Goal: Task Accomplishment & Management: Manage account settings

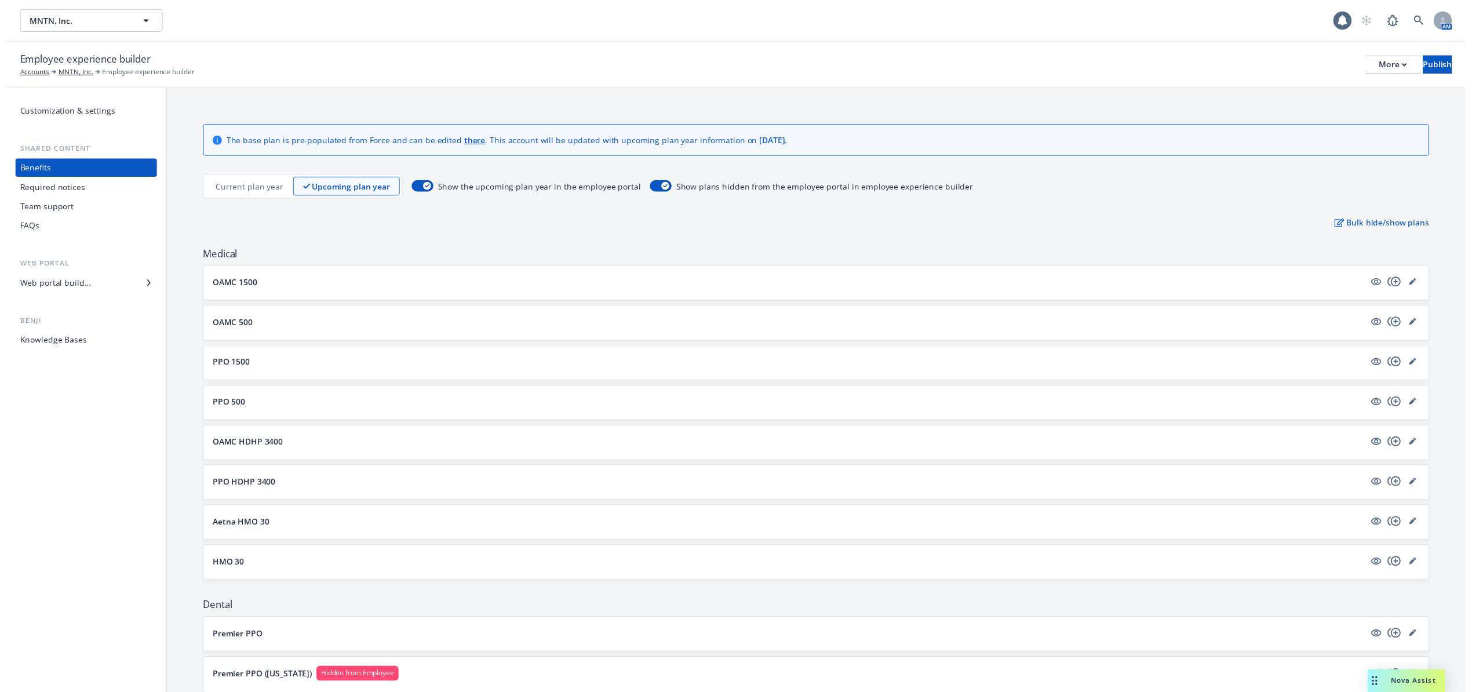
scroll to position [1240, 0]
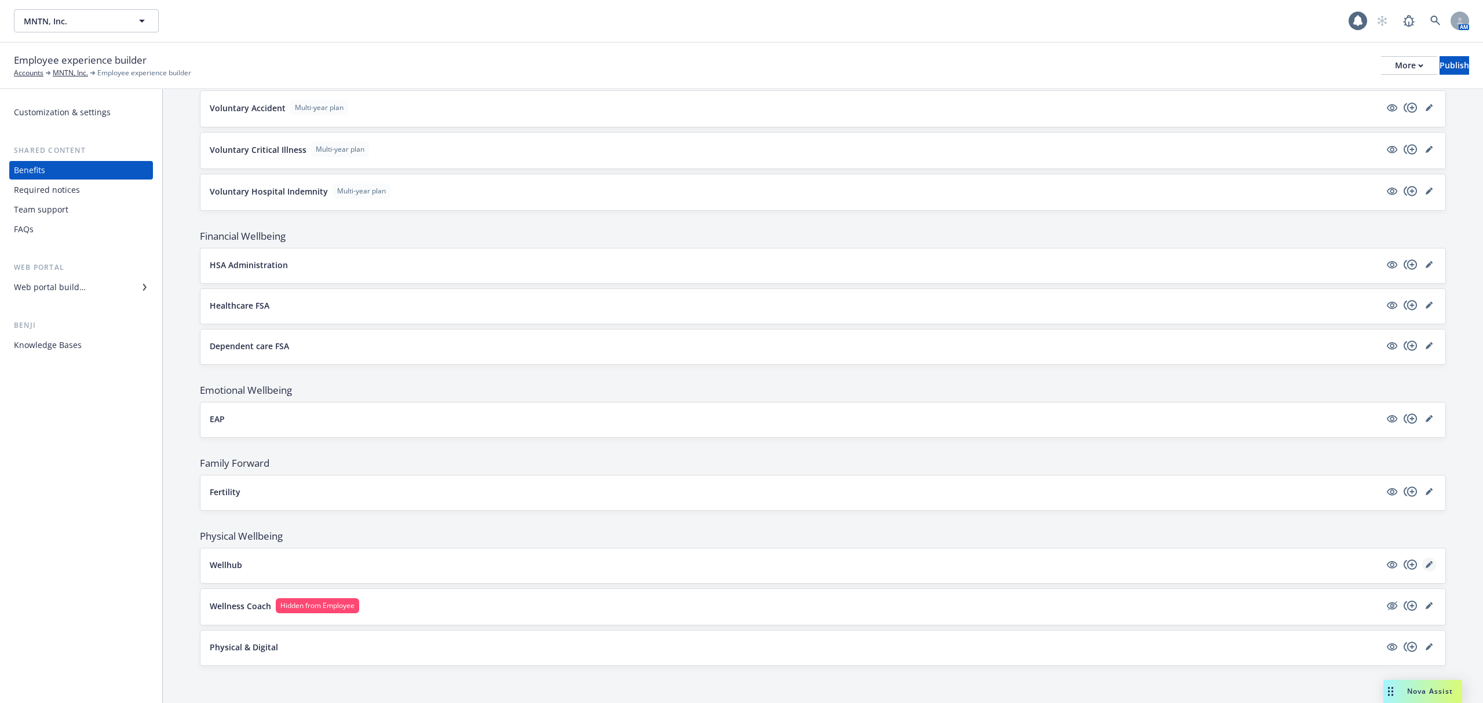
click at [1426, 564] on icon "editPencil" at bounding box center [1429, 564] width 7 height 7
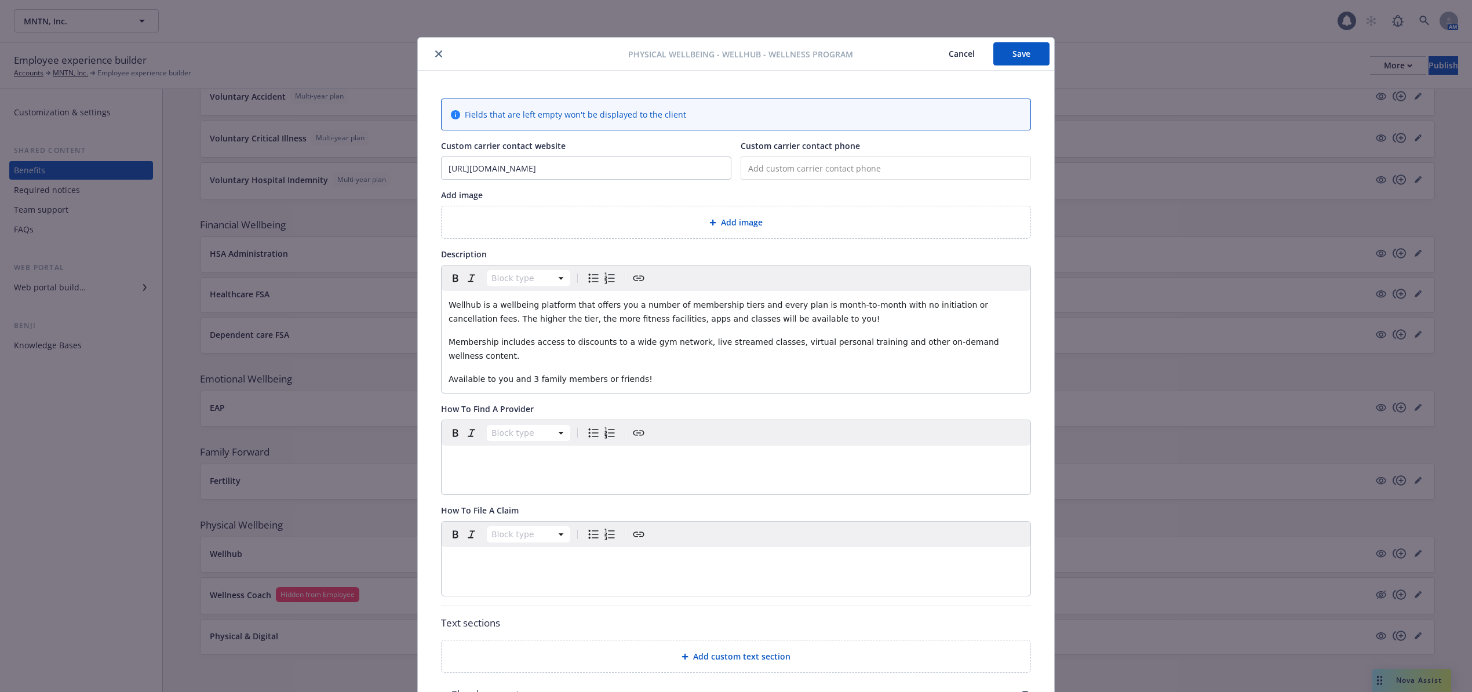
scroll to position [35, 0]
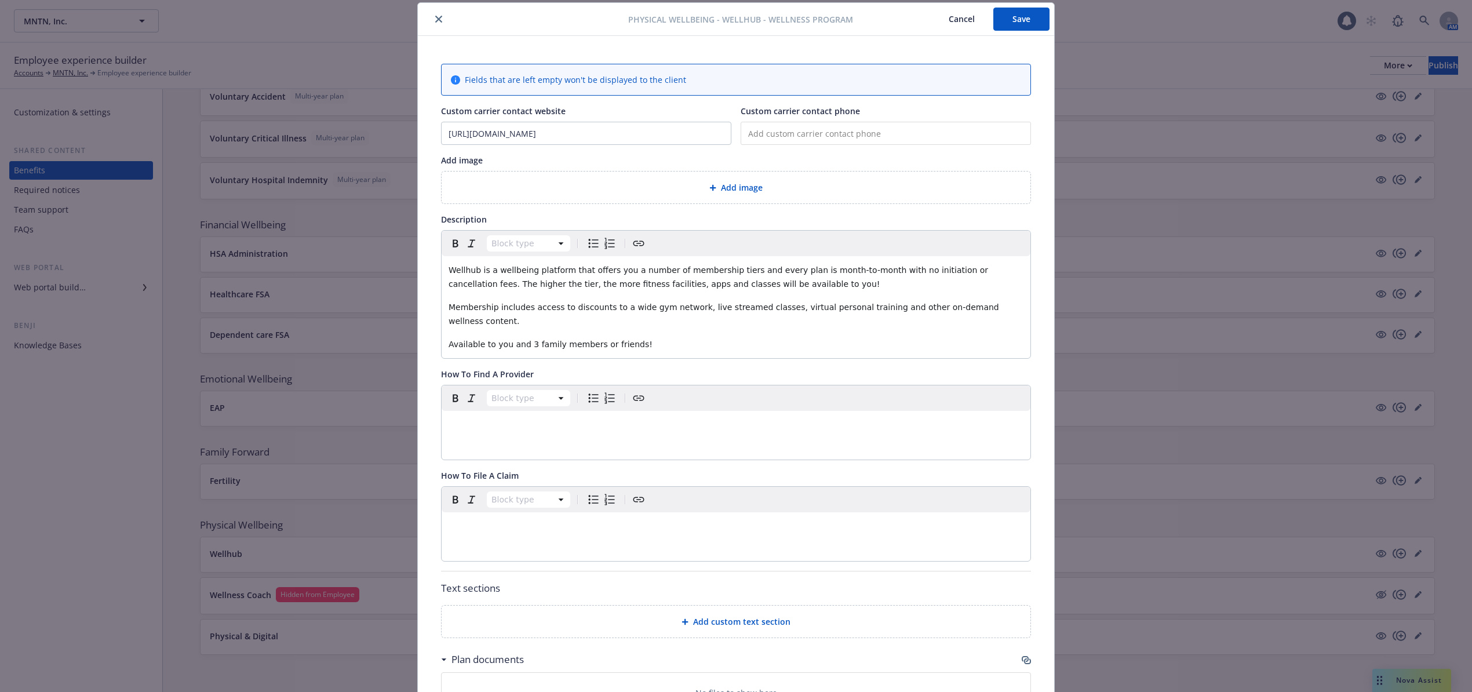
click at [721, 190] on span "Add image" at bounding box center [742, 187] width 42 height 12
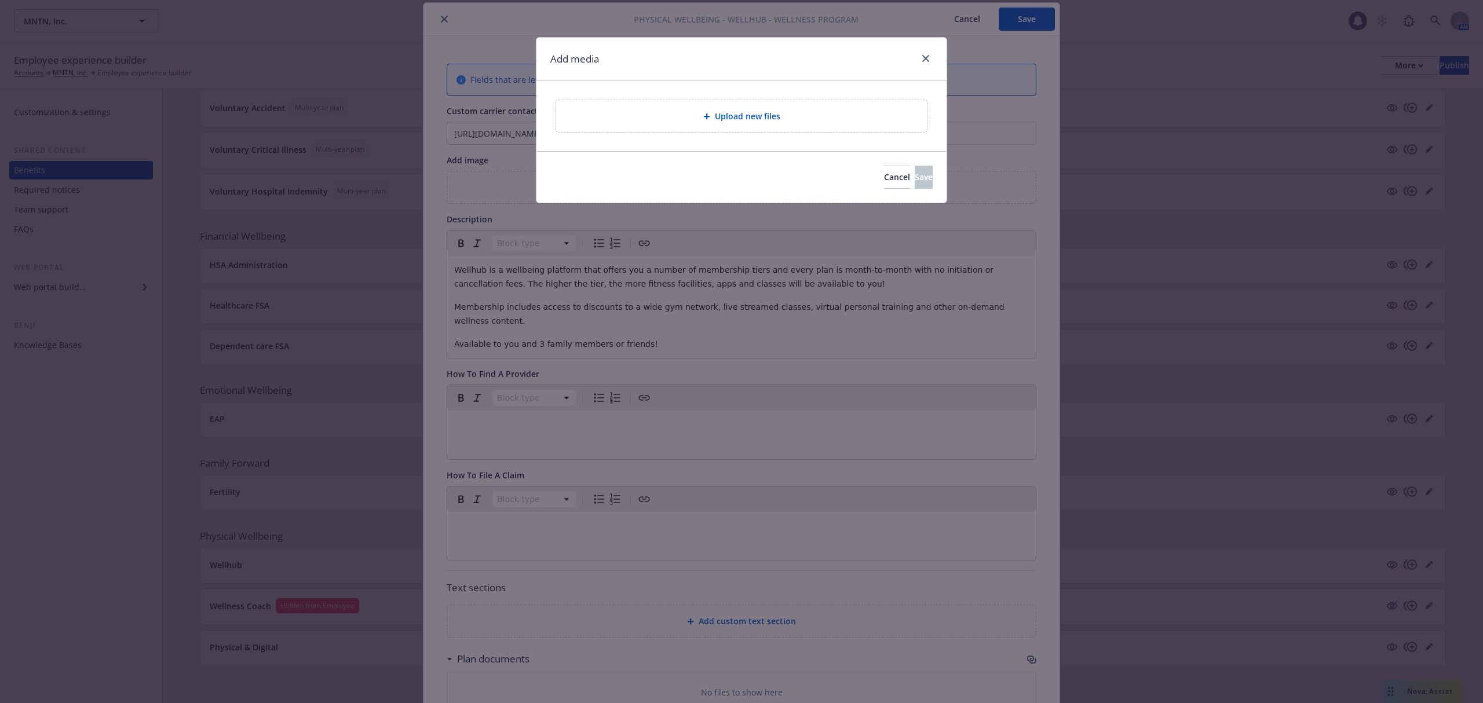
click at [731, 116] on span "Upload new files" at bounding box center [747, 116] width 65 height 12
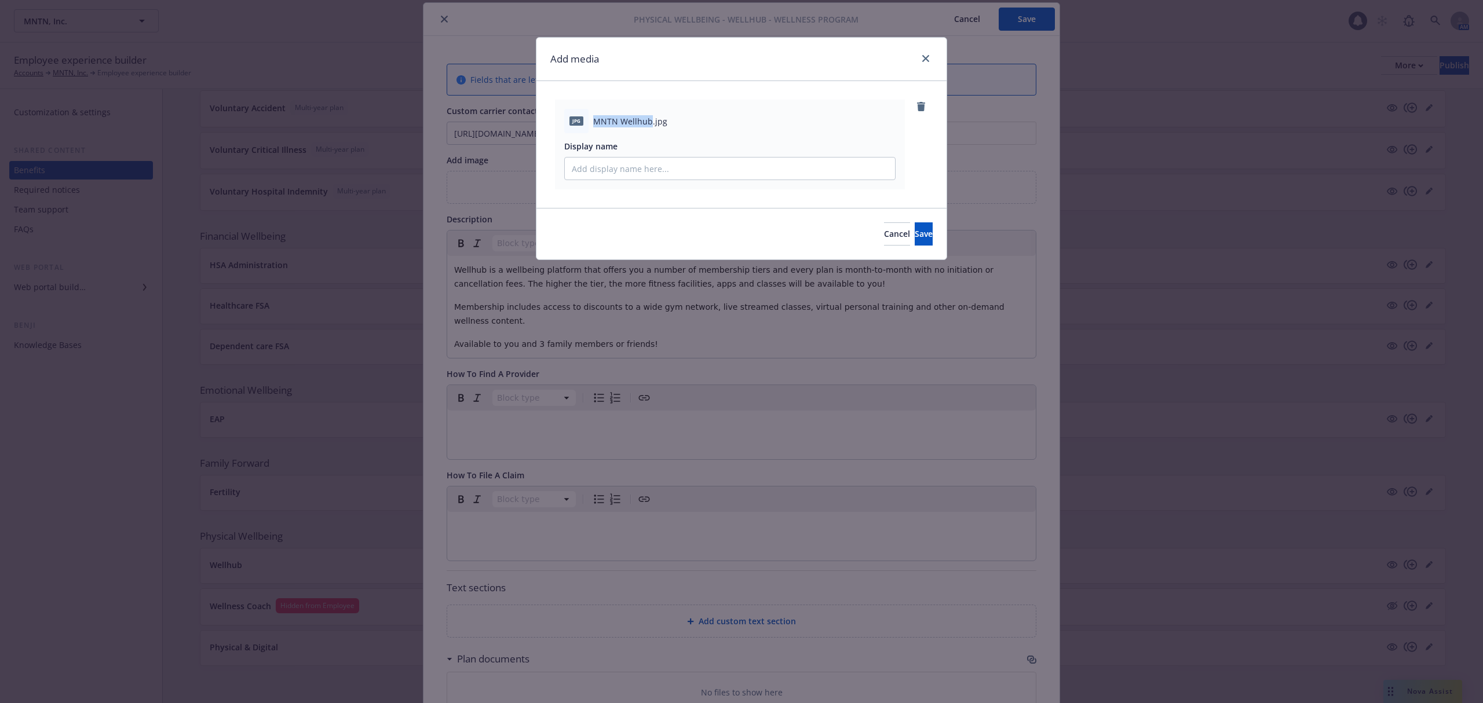
drag, startPoint x: 592, startPoint y: 118, endPoint x: 649, endPoint y: 122, distance: 58.0
click at [649, 122] on div "jpg MNTN Wellhub.jpg" at bounding box center [729, 121] width 331 height 24
copy span "MNTN Wellhub"
click at [642, 168] on input "Display name" at bounding box center [730, 169] width 330 height 22
paste input "MNTN Wellhub"
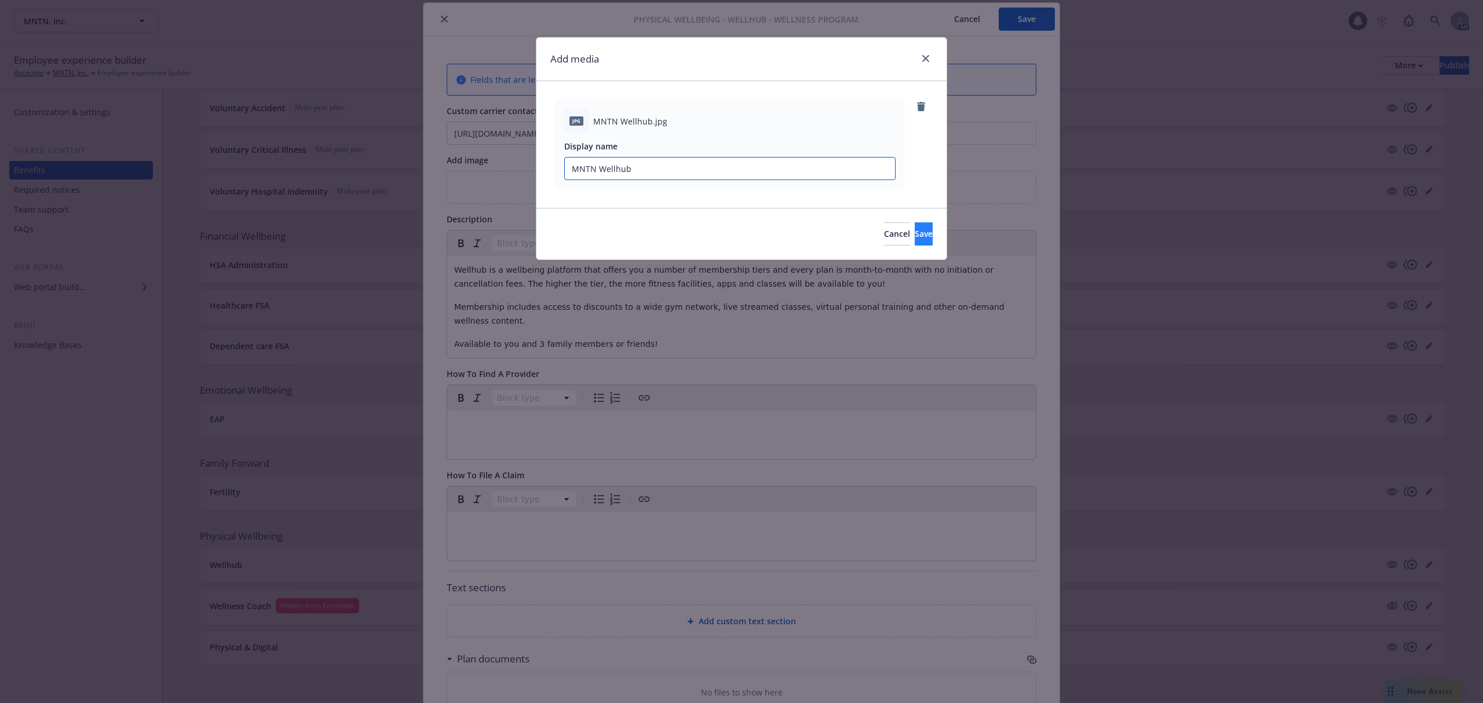
type input "MNTN Wellhub"
click at [915, 224] on button "Save" at bounding box center [924, 233] width 18 height 23
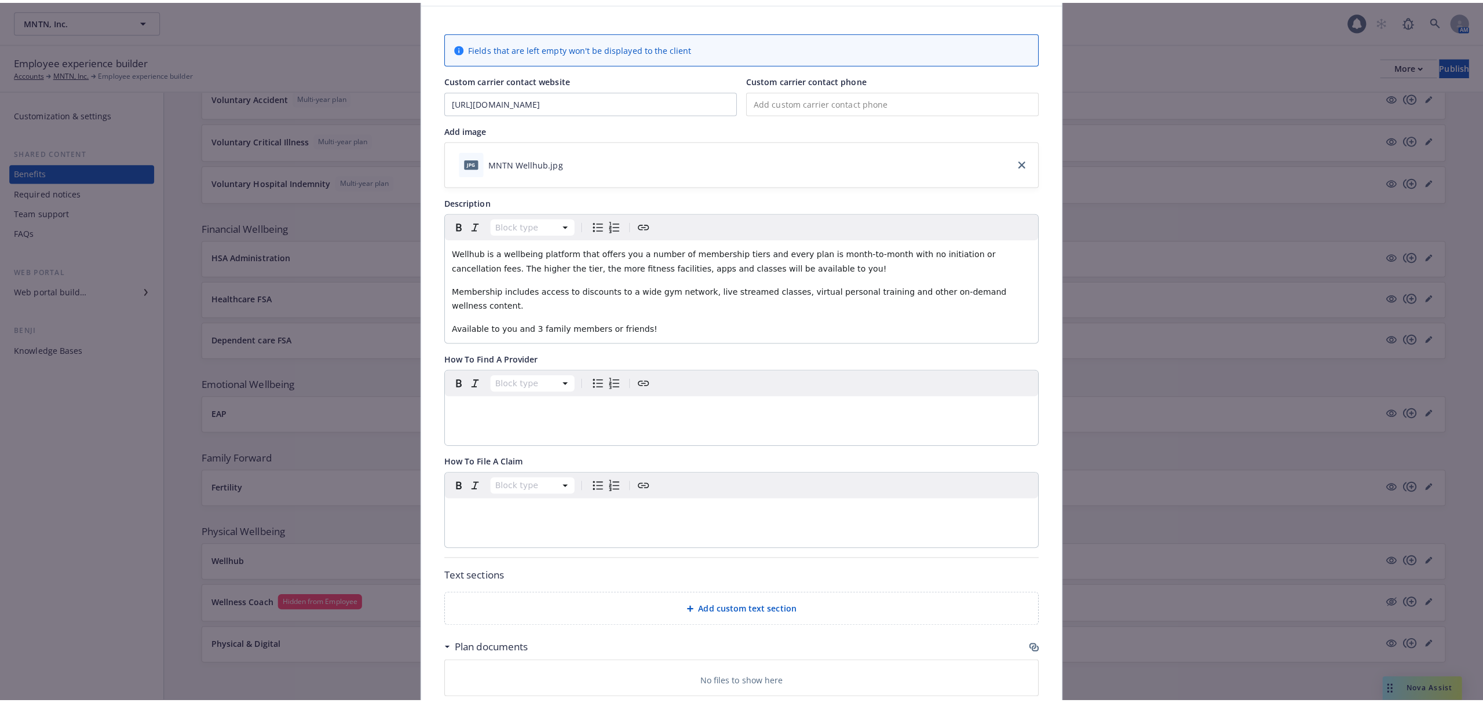
scroll to position [0, 0]
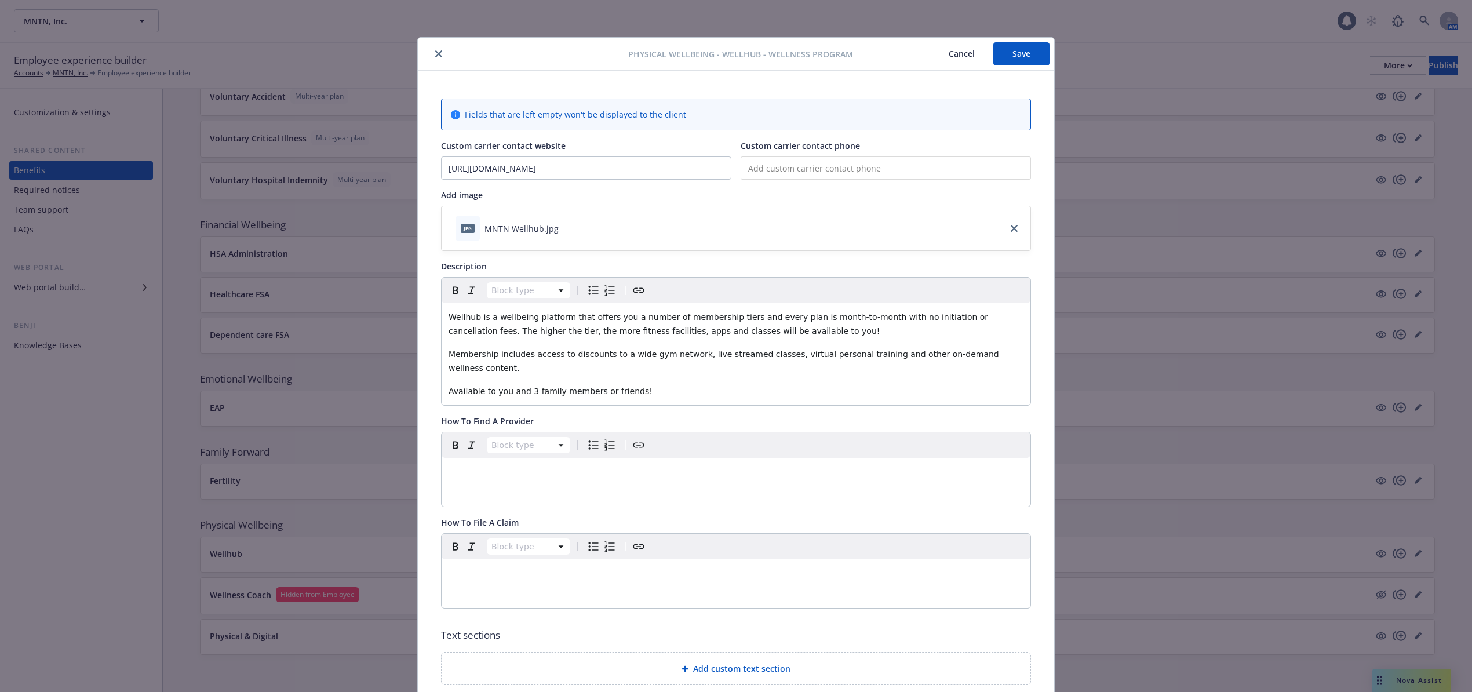
click at [435, 52] on icon "close" at bounding box center [438, 53] width 7 height 7
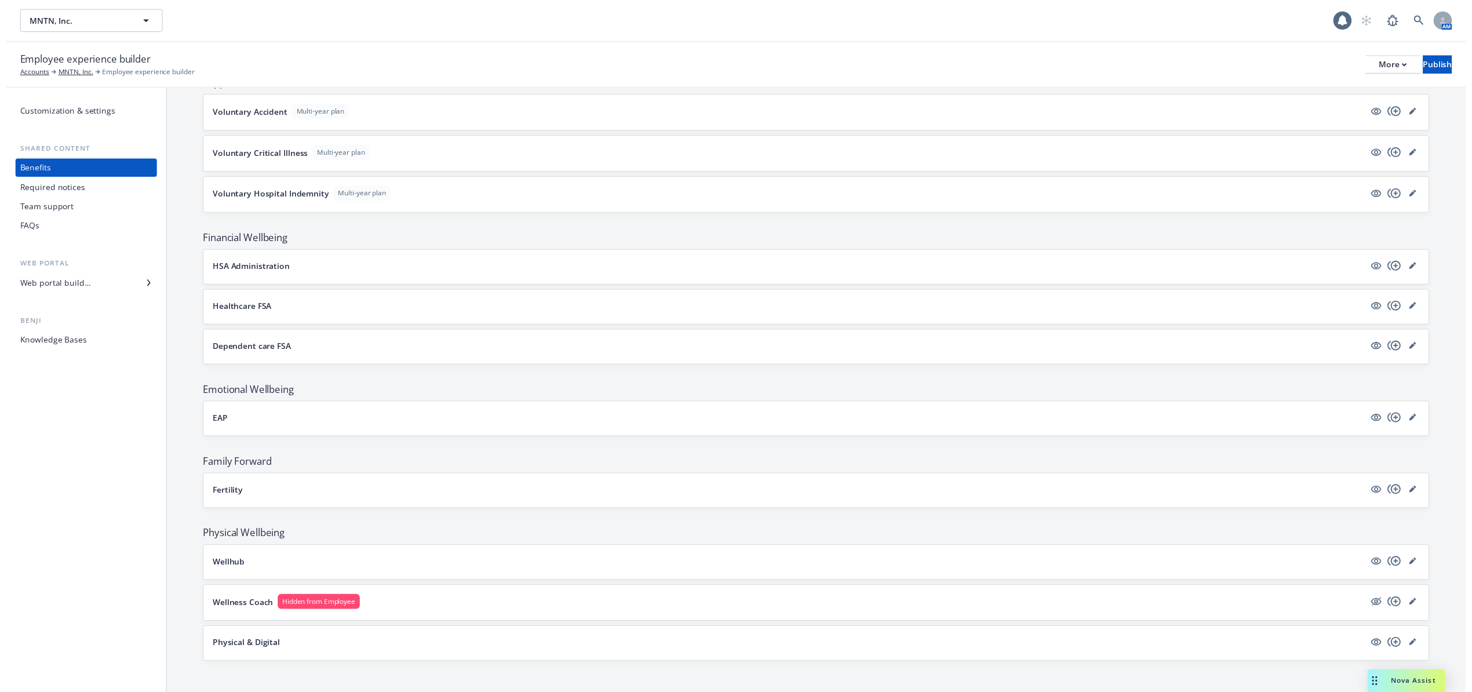
scroll to position [1240, 0]
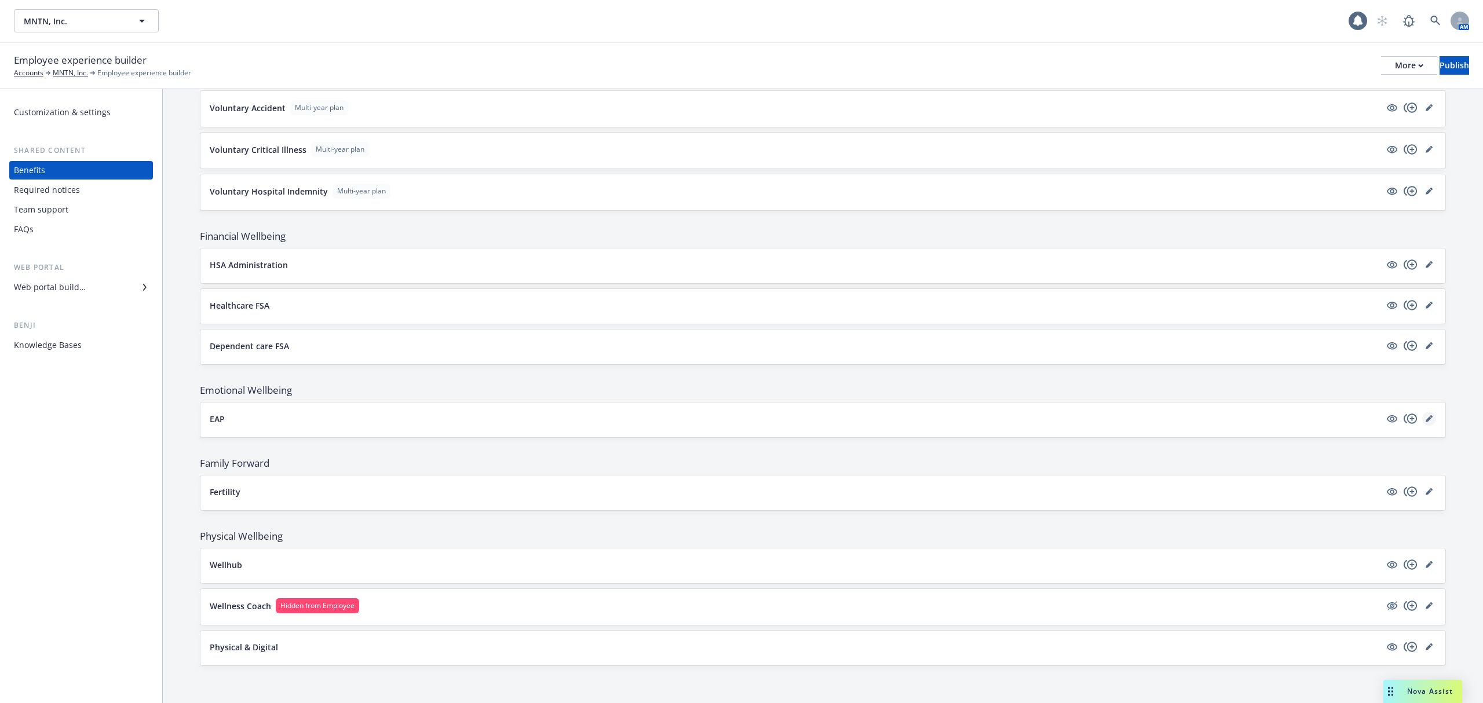
click at [1426, 415] on icon "editPencil" at bounding box center [1429, 418] width 7 height 7
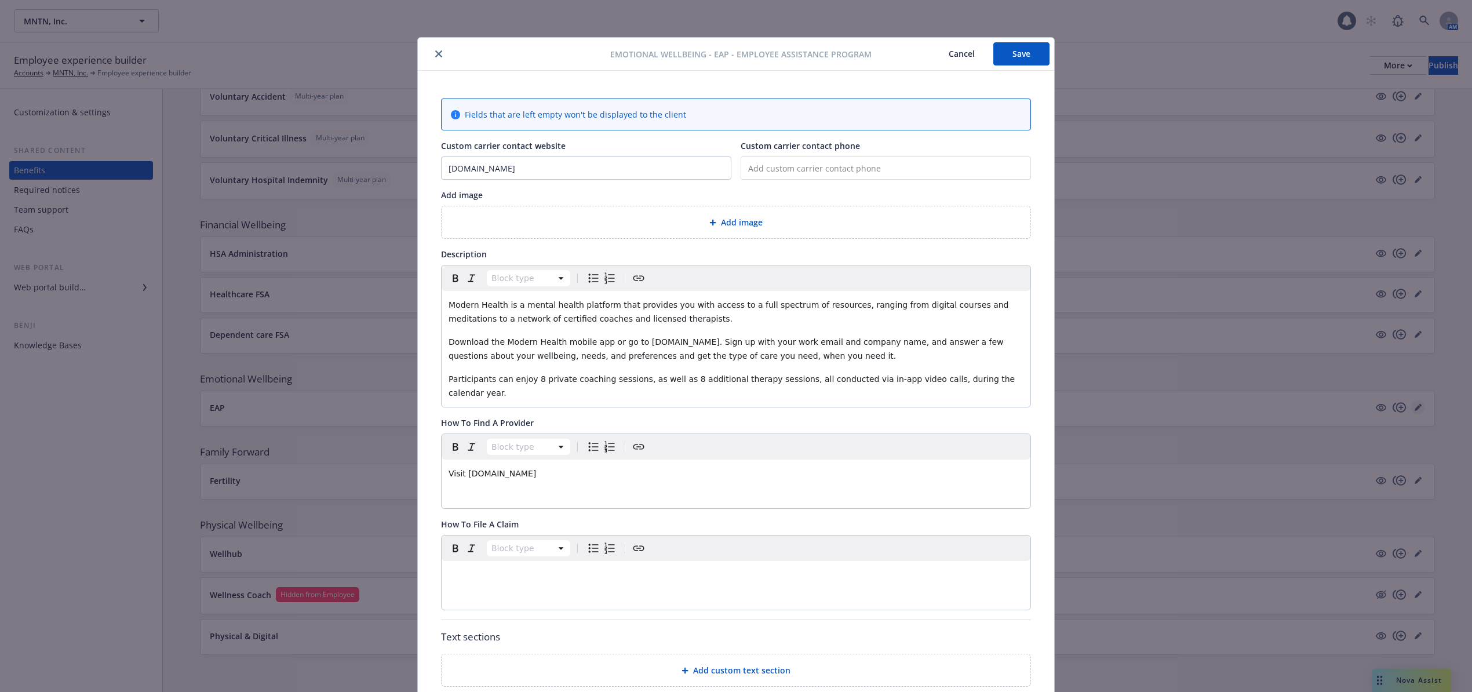
scroll to position [35, 0]
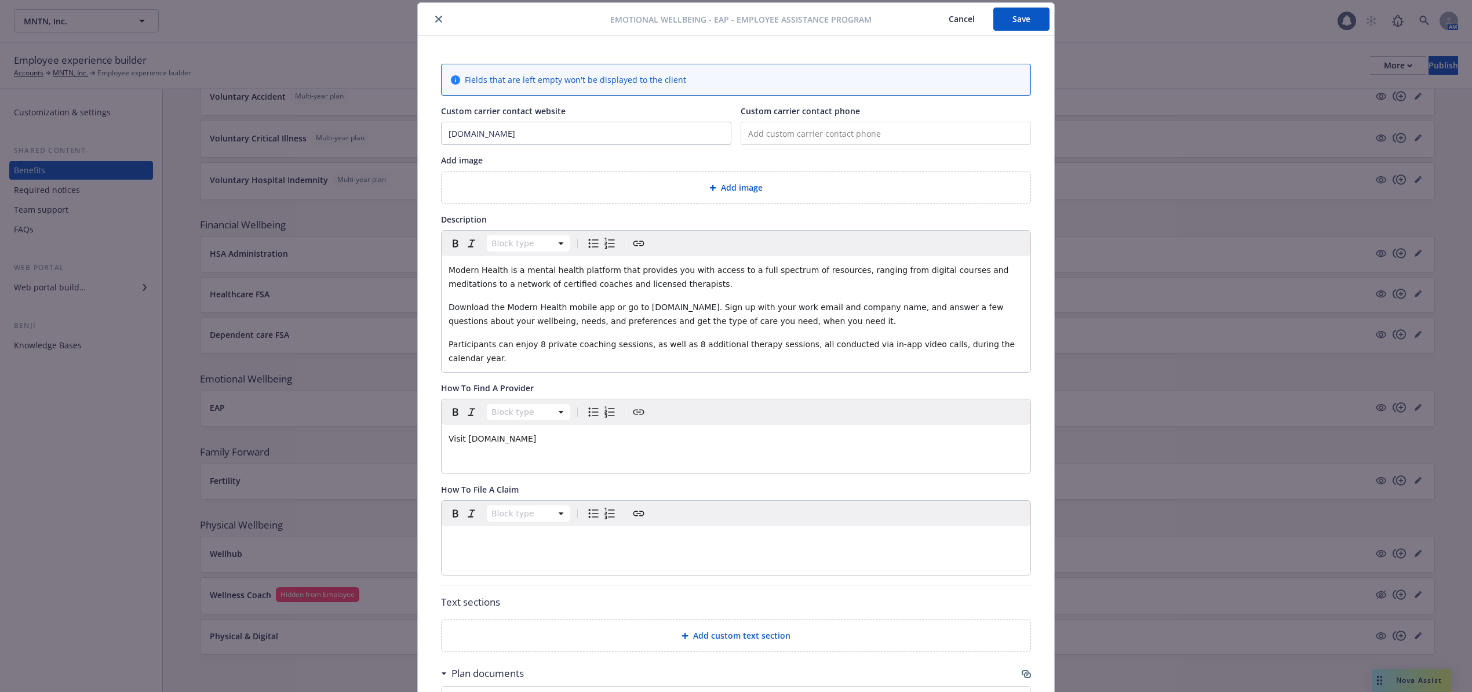
click at [728, 191] on span "Add image" at bounding box center [742, 187] width 42 height 12
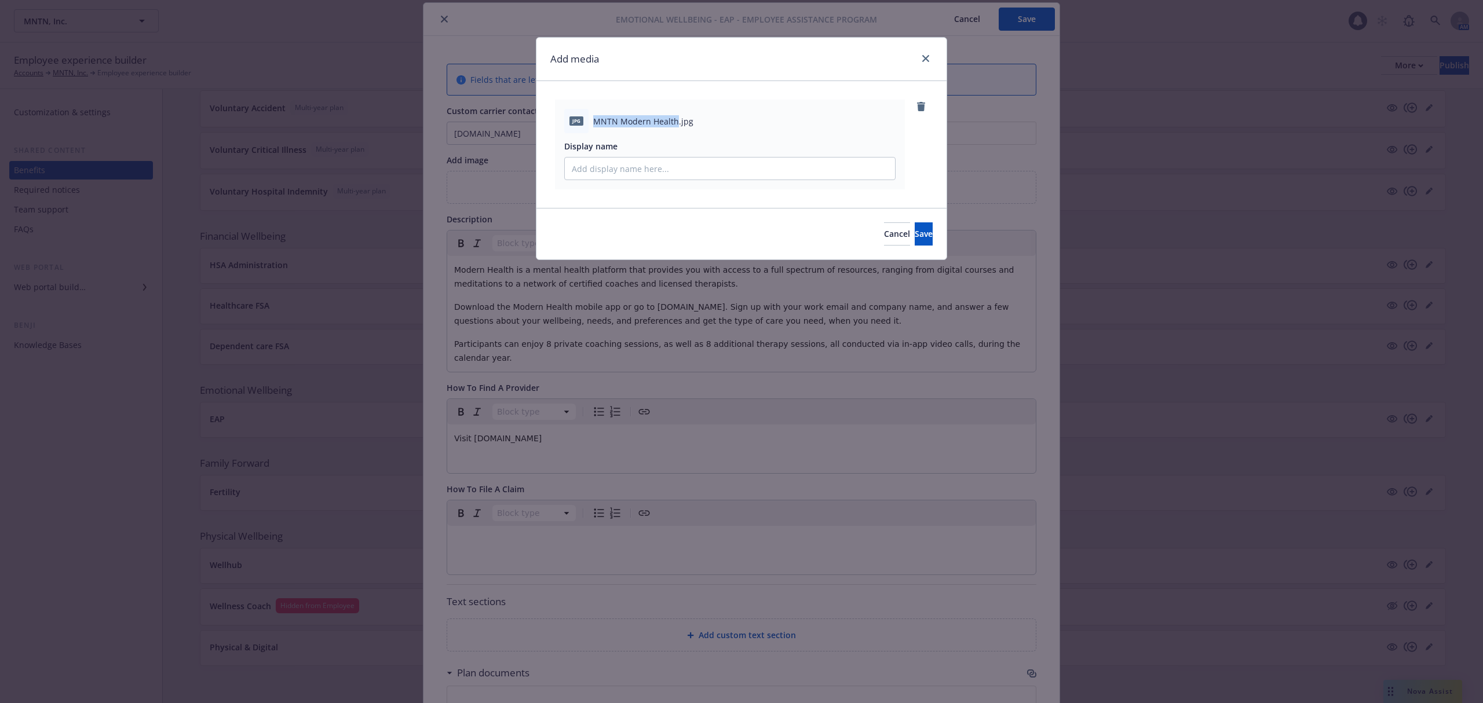
drag, startPoint x: 593, startPoint y: 118, endPoint x: 676, endPoint y: 121, distance: 82.3
click at [676, 121] on span "MNTN Modern Health.jpg" at bounding box center [643, 121] width 100 height 12
copy span "MNTN Modern Health"
click at [640, 169] on input "Display name" at bounding box center [730, 169] width 330 height 22
paste input "MNTN Modern Health"
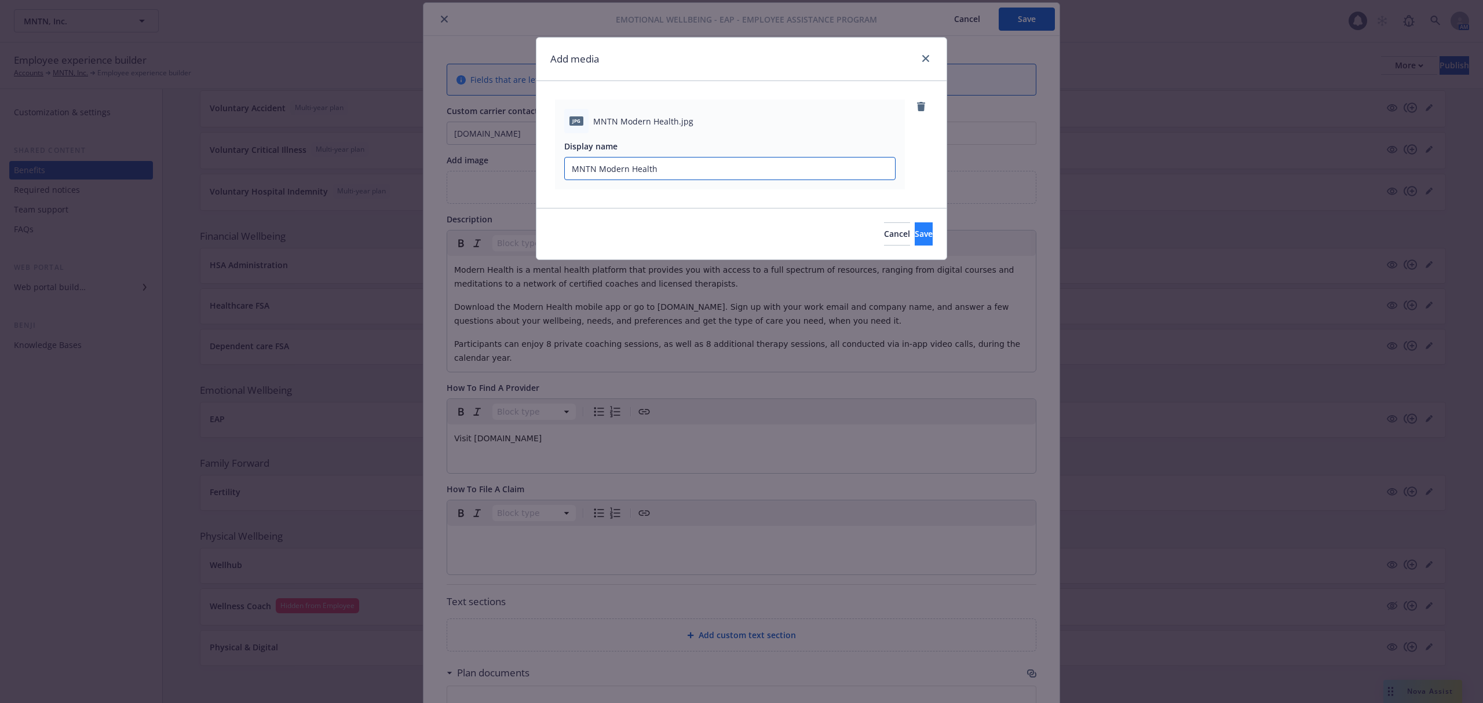
type input "MNTN Modern Health"
click at [915, 231] on span "Save" at bounding box center [924, 233] width 18 height 11
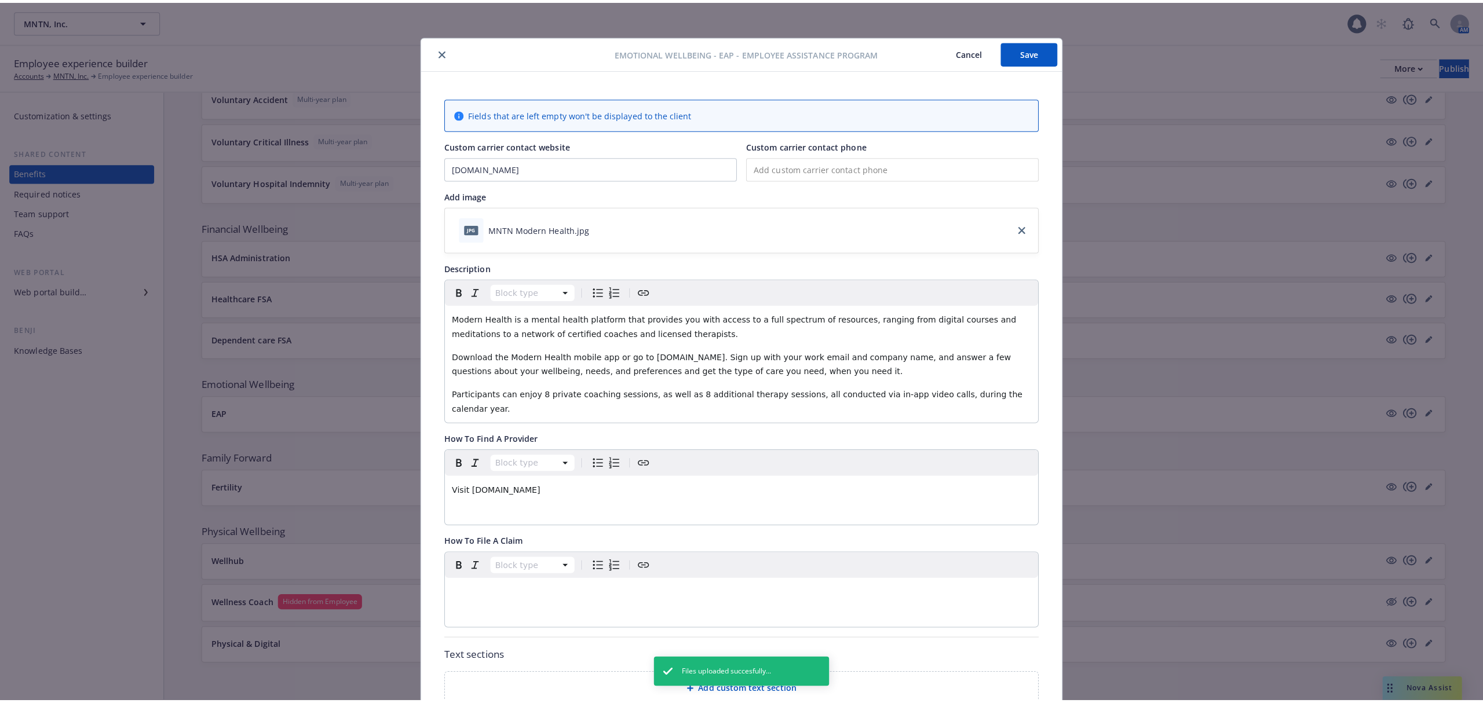
scroll to position [0, 0]
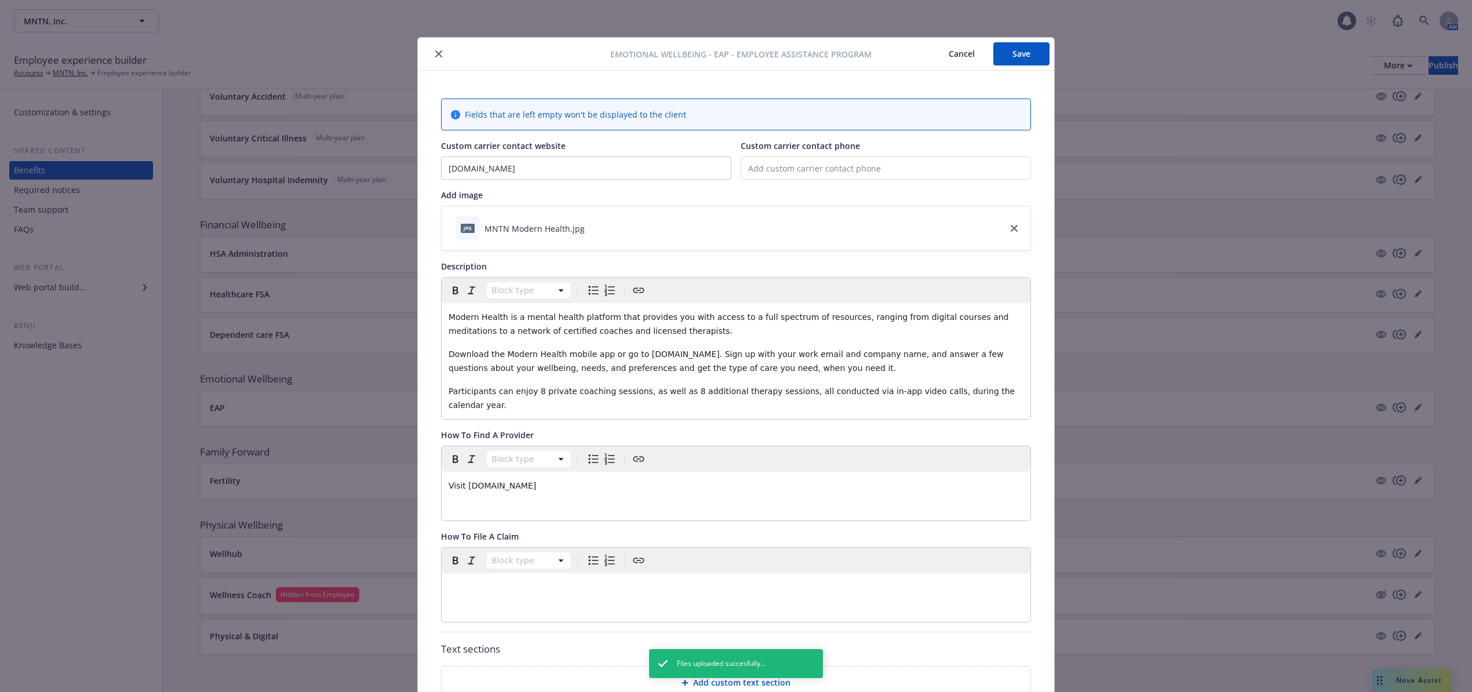
click at [1008, 53] on button "Save" at bounding box center [1021, 53] width 56 height 23
click at [432, 54] on button "close" at bounding box center [439, 54] width 14 height 14
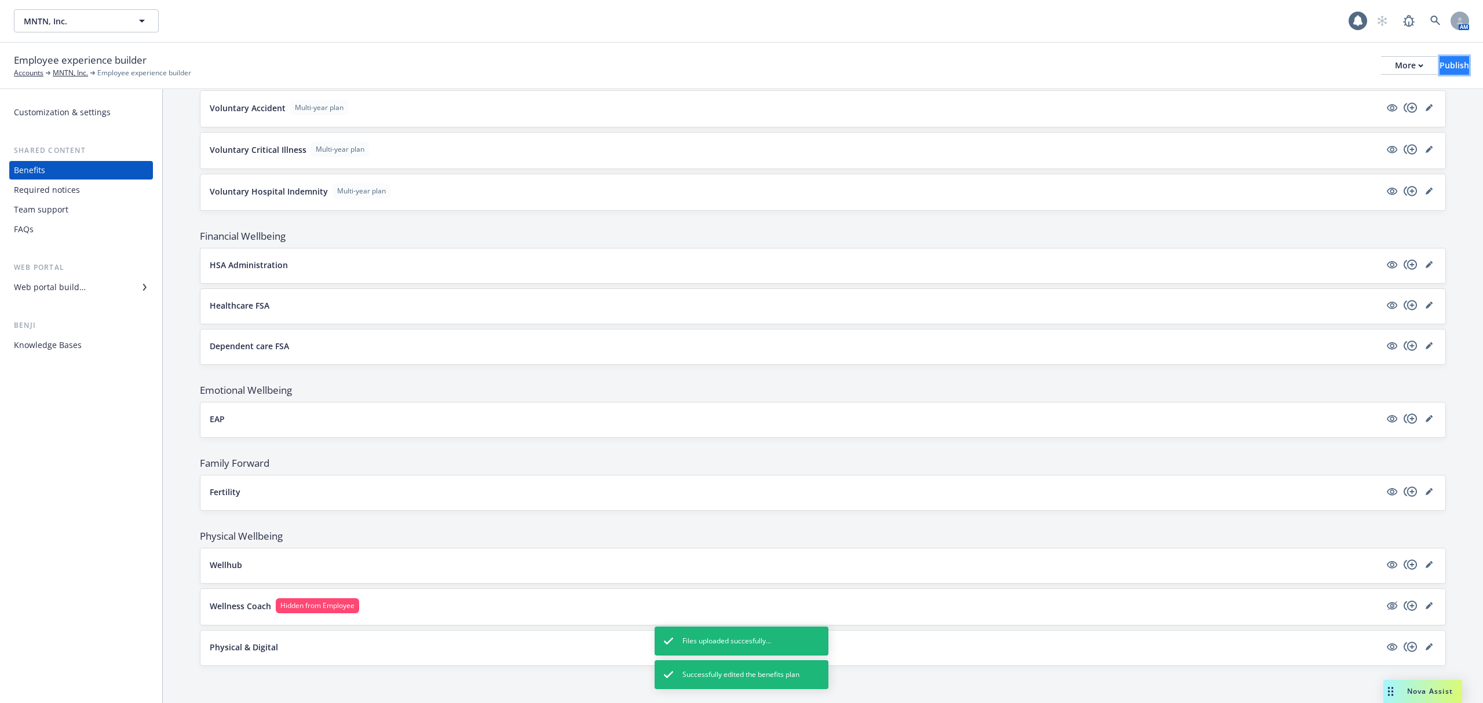
click at [1440, 58] on div "Publish" at bounding box center [1455, 65] width 30 height 17
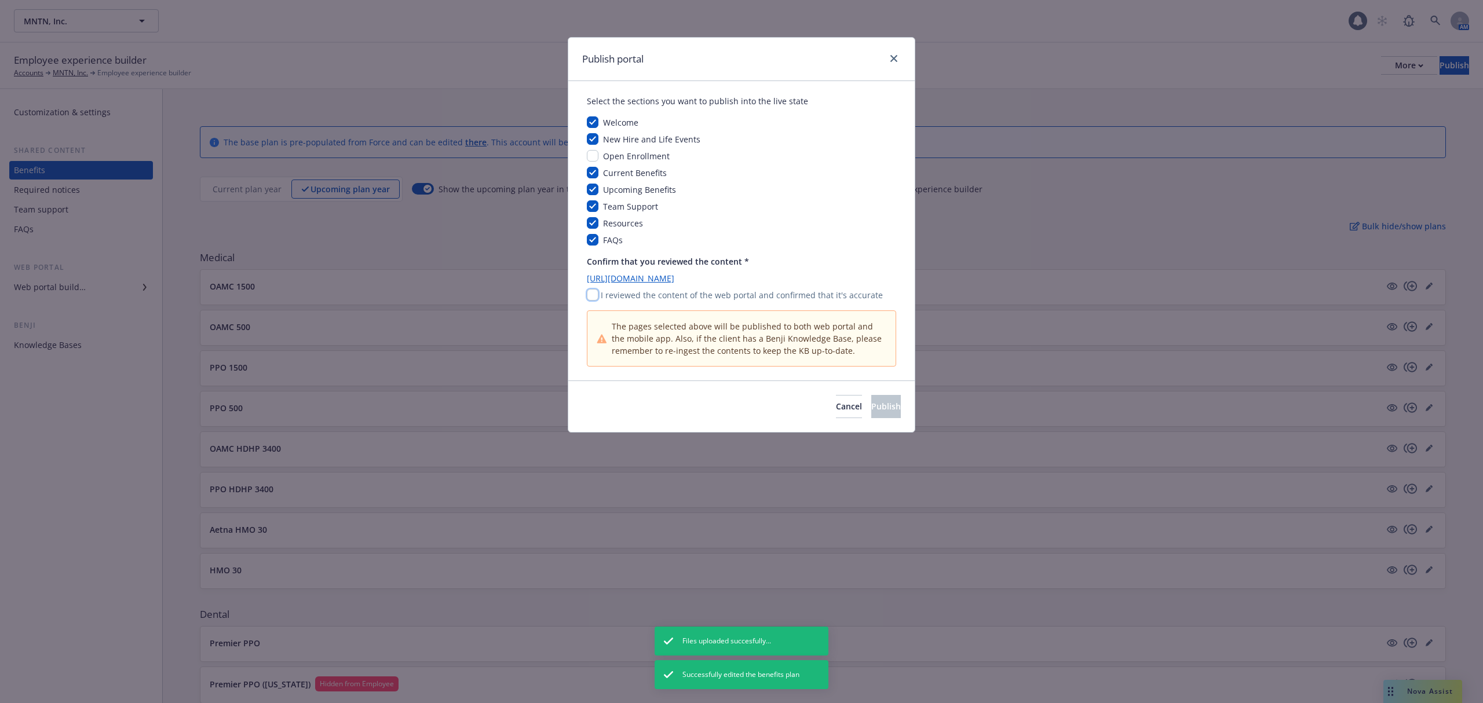
click at [594, 299] on input "checkbox" at bounding box center [593, 295] width 12 height 12
checkbox input "true"
click at [871, 407] on span "Publish" at bounding box center [886, 406] width 30 height 11
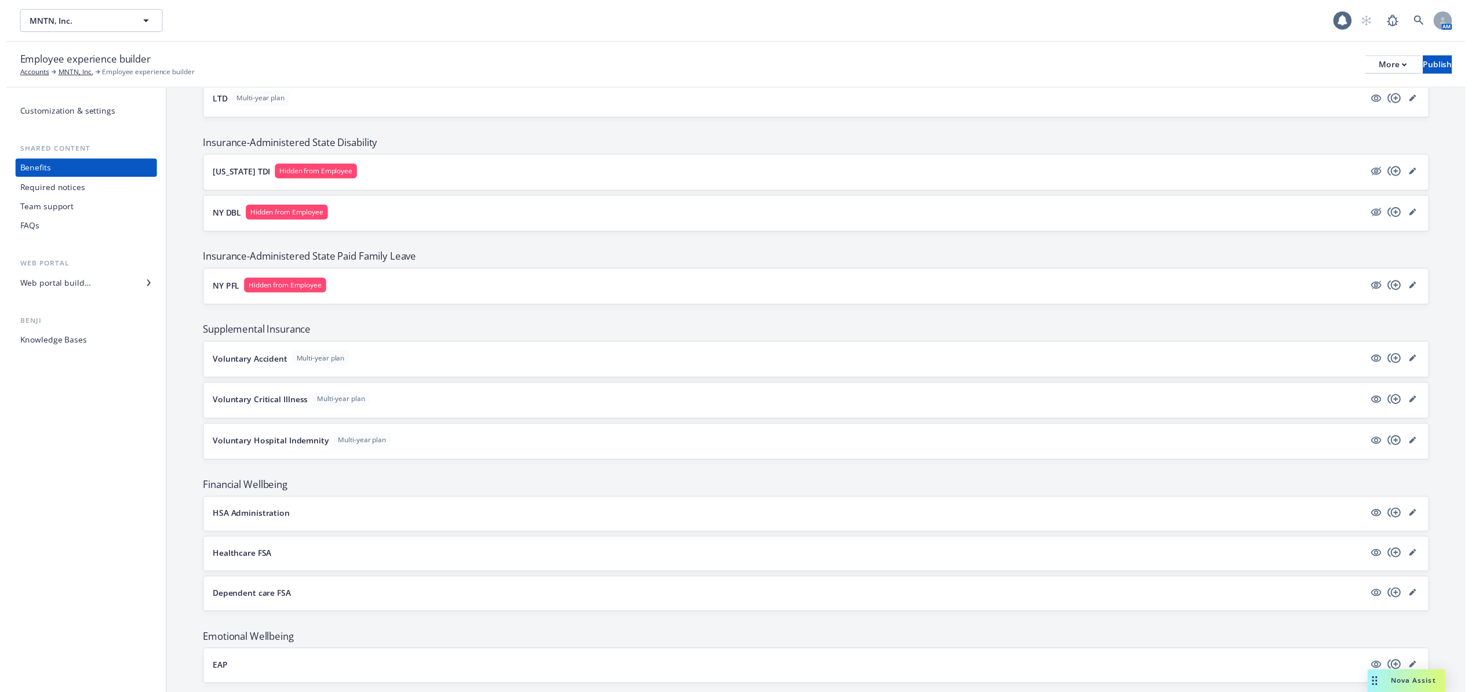
scroll to position [1004, 0]
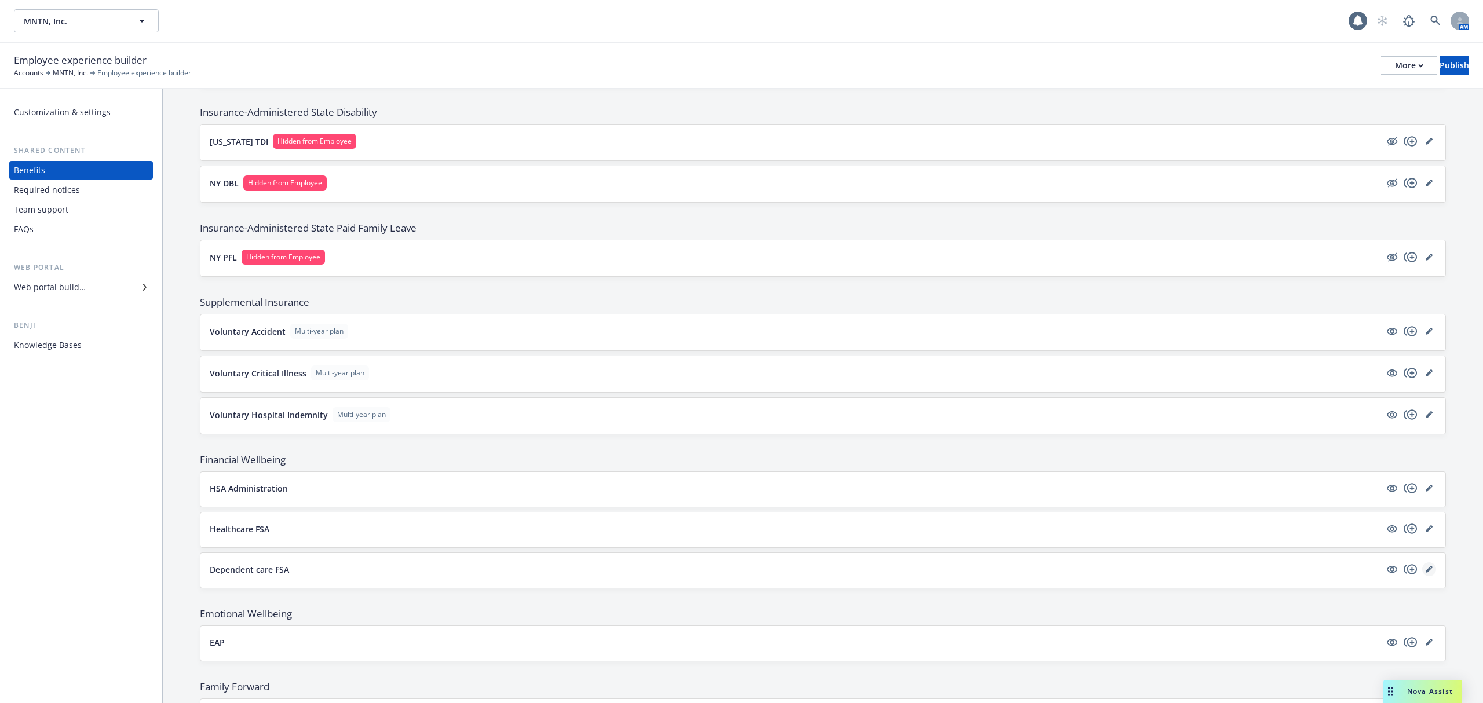
click at [1426, 573] on icon "editPencil" at bounding box center [1429, 569] width 7 height 7
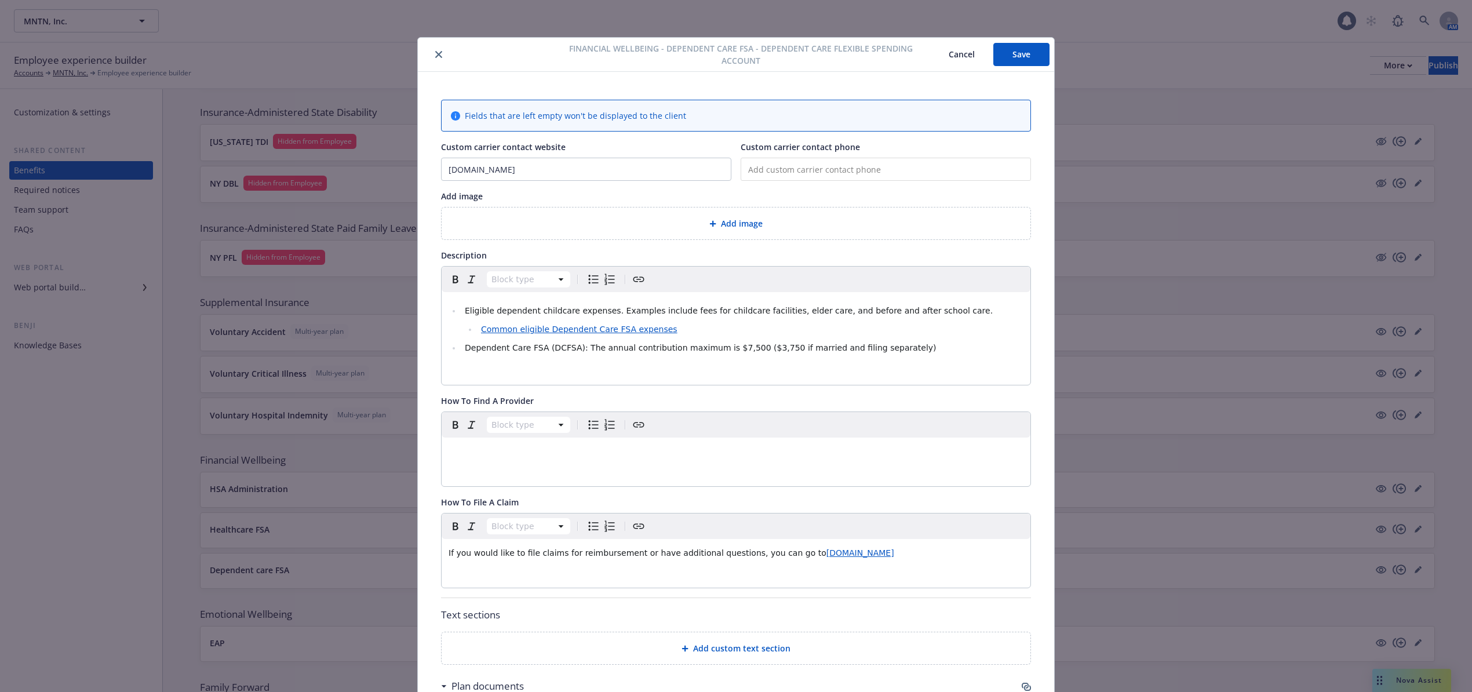
click at [436, 53] on button "close" at bounding box center [439, 55] width 14 height 14
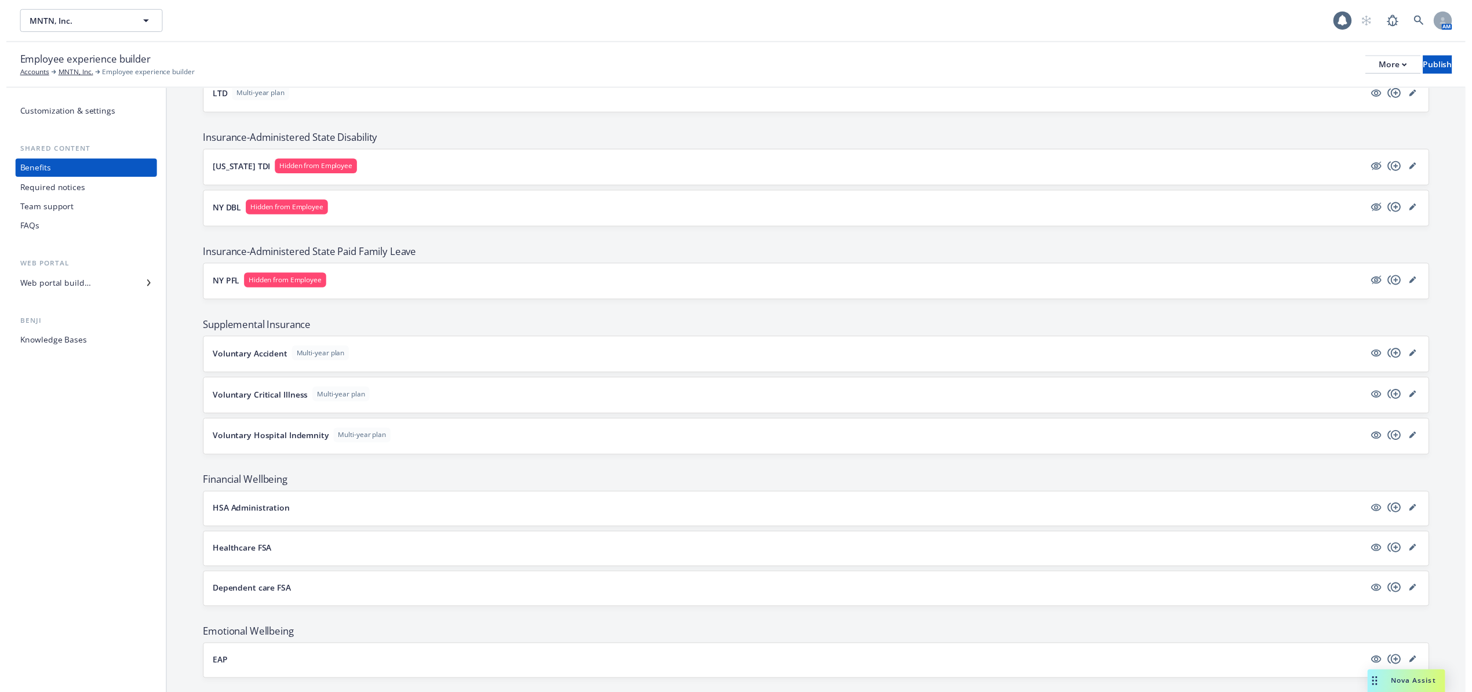
scroll to position [1004, 0]
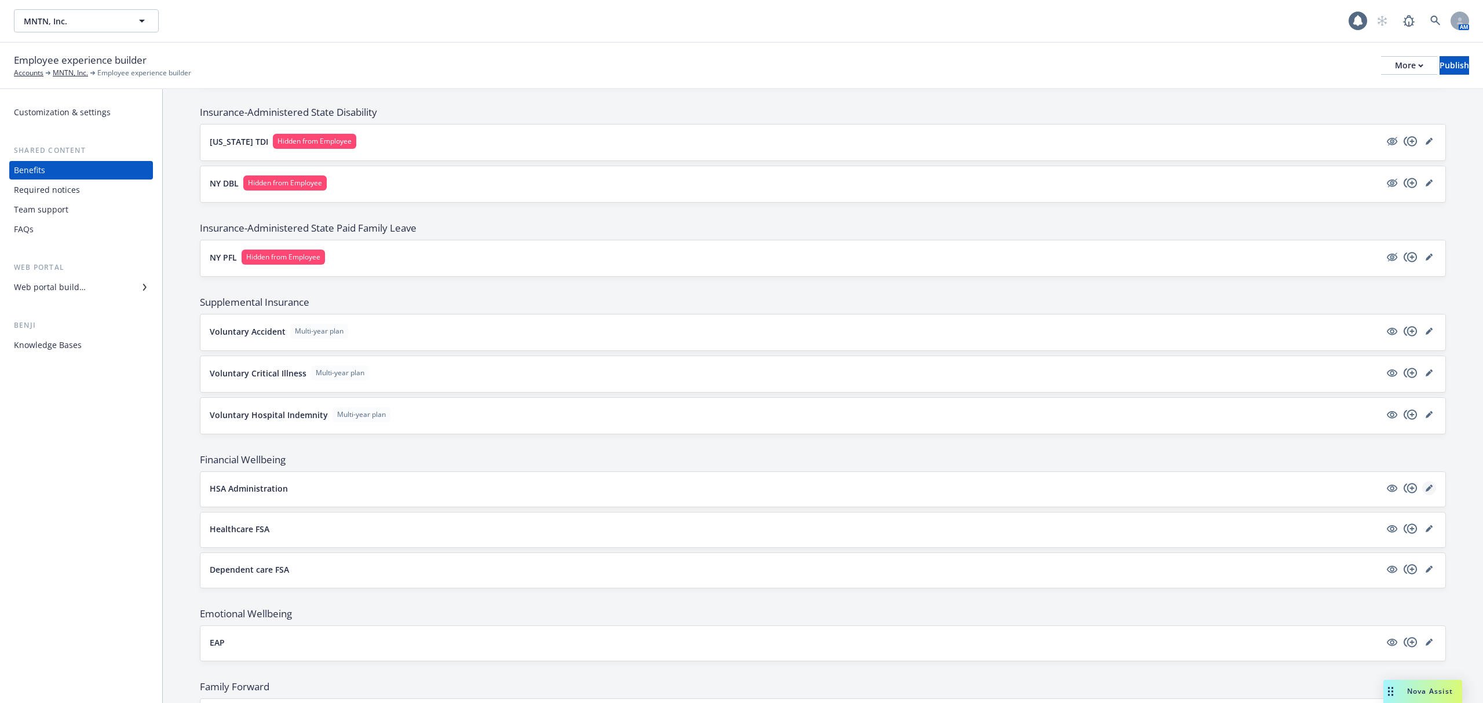
click at [1426, 492] on icon "editPencil" at bounding box center [1429, 488] width 7 height 7
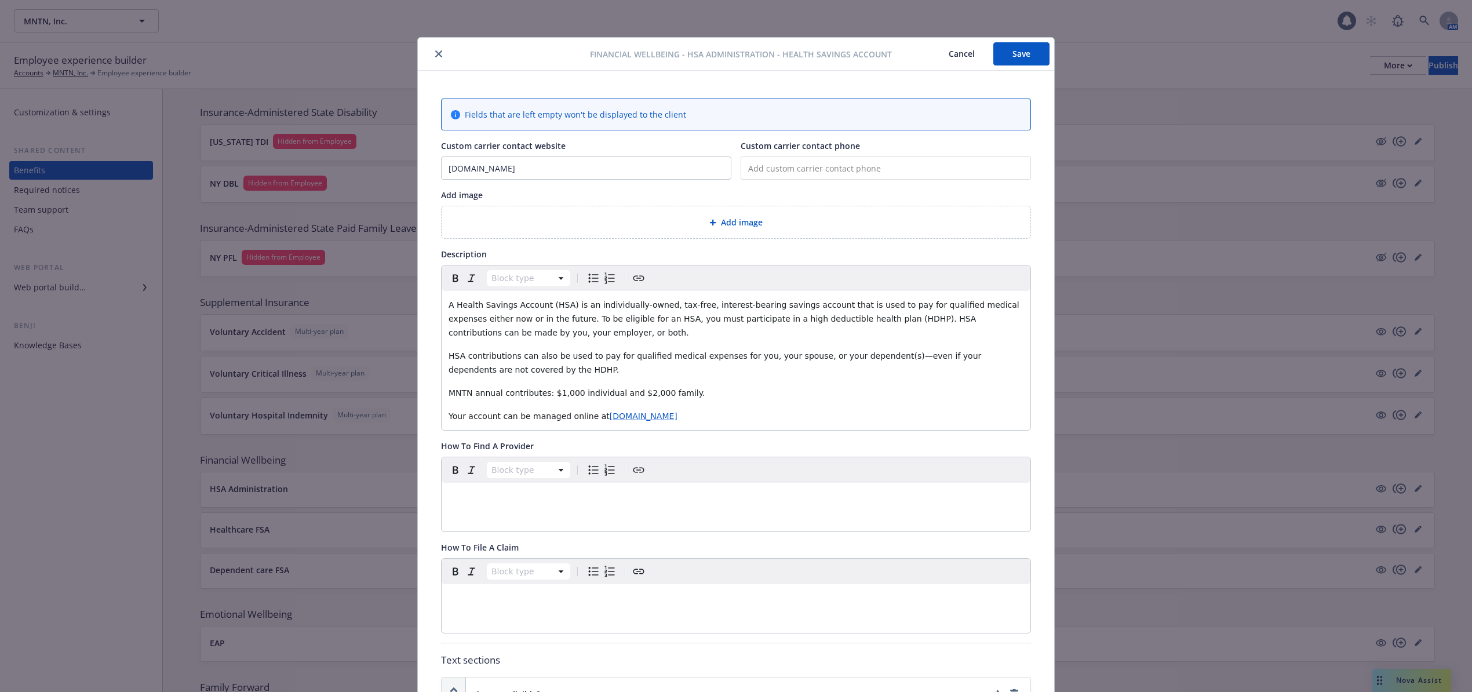
scroll to position [35, 0]
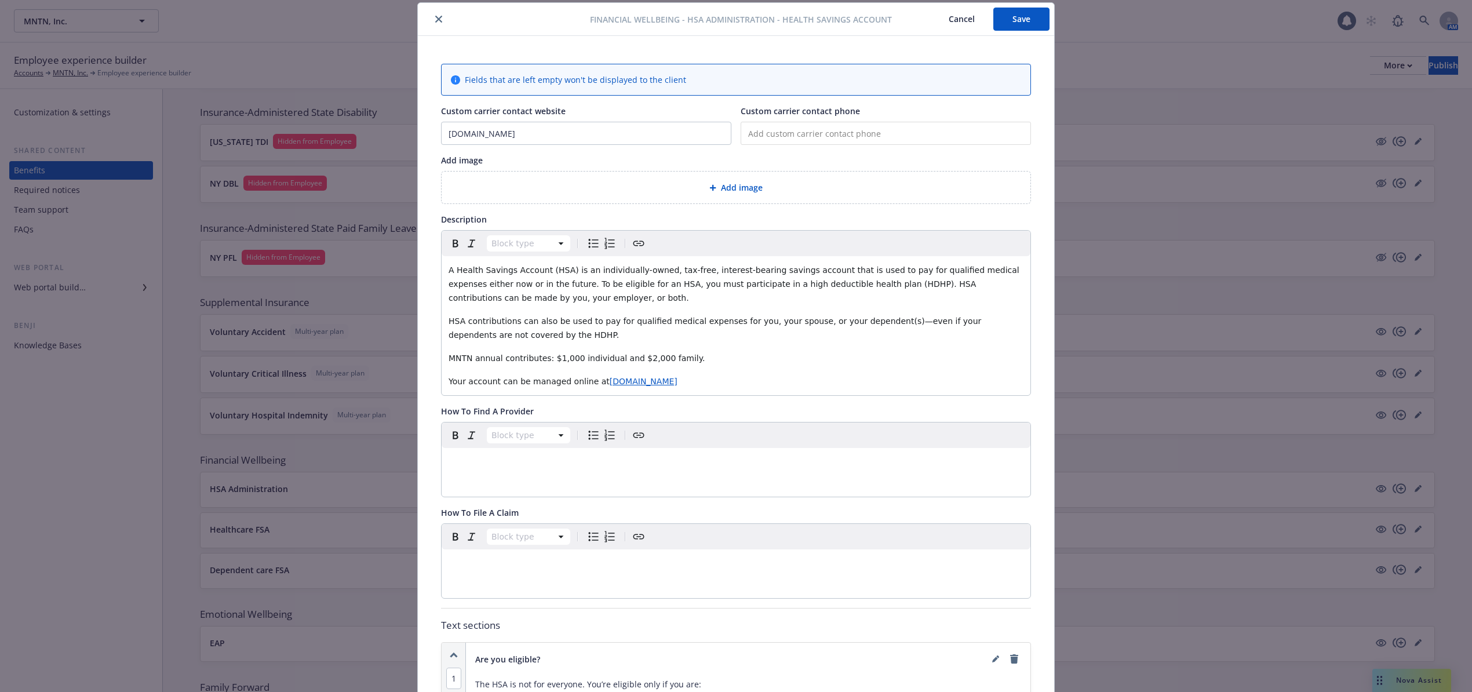
click at [731, 188] on span "Add image" at bounding box center [742, 187] width 42 height 12
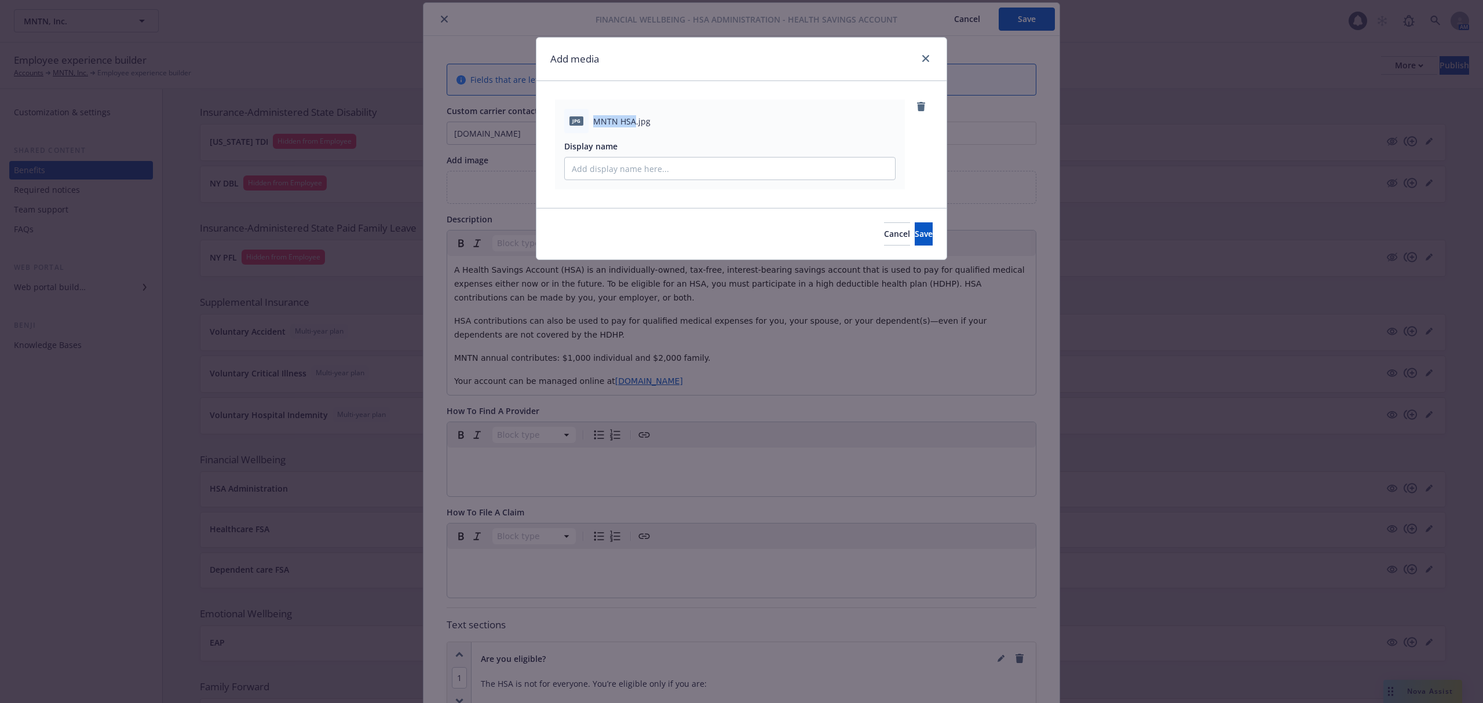
drag, startPoint x: 596, startPoint y: 121, endPoint x: 633, endPoint y: 122, distance: 37.7
click at [633, 122] on span "MNTN HSA.jpg" at bounding box center [621, 121] width 57 height 12
copy span "MNTN HSA"
click at [638, 163] on input "Display name" at bounding box center [730, 169] width 330 height 22
paste input "MNTN HSA"
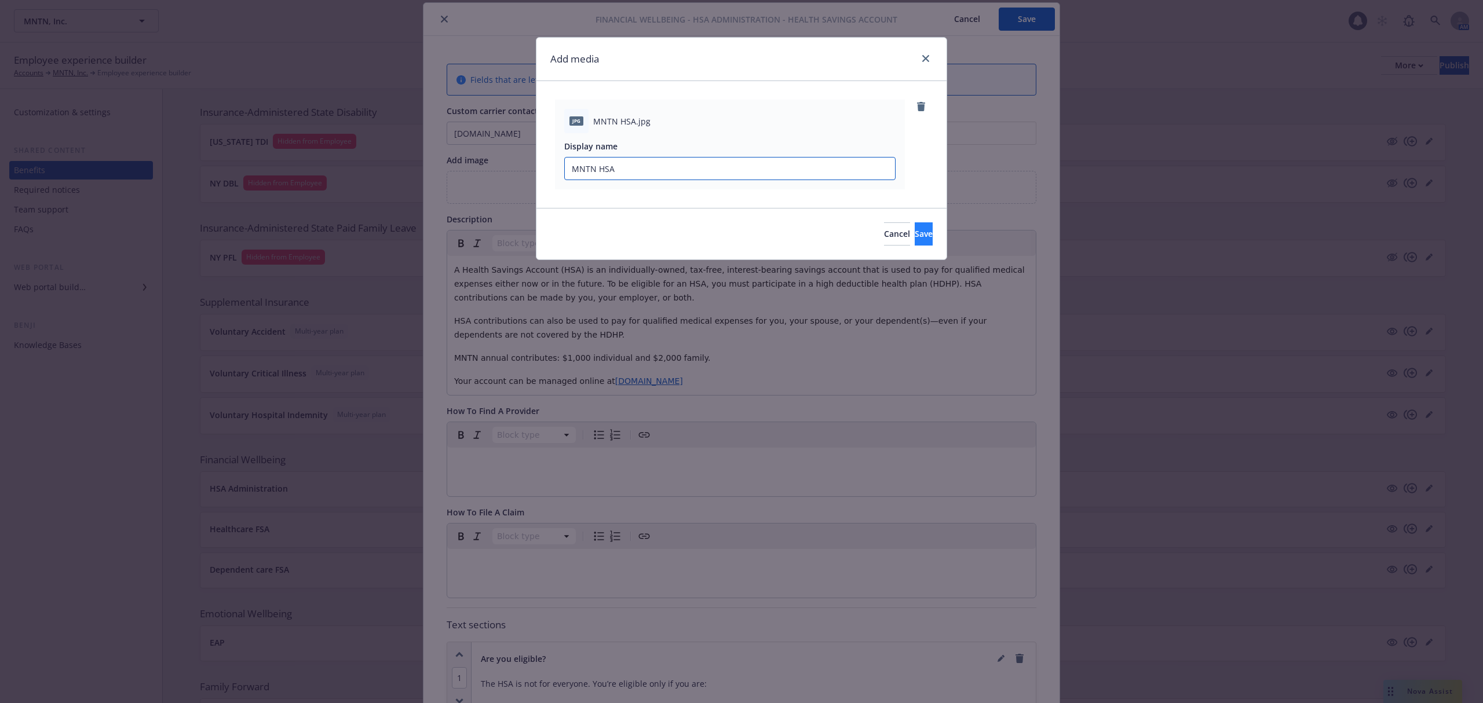
type input "MNTN HSA"
click at [915, 233] on span "Save" at bounding box center [924, 233] width 18 height 11
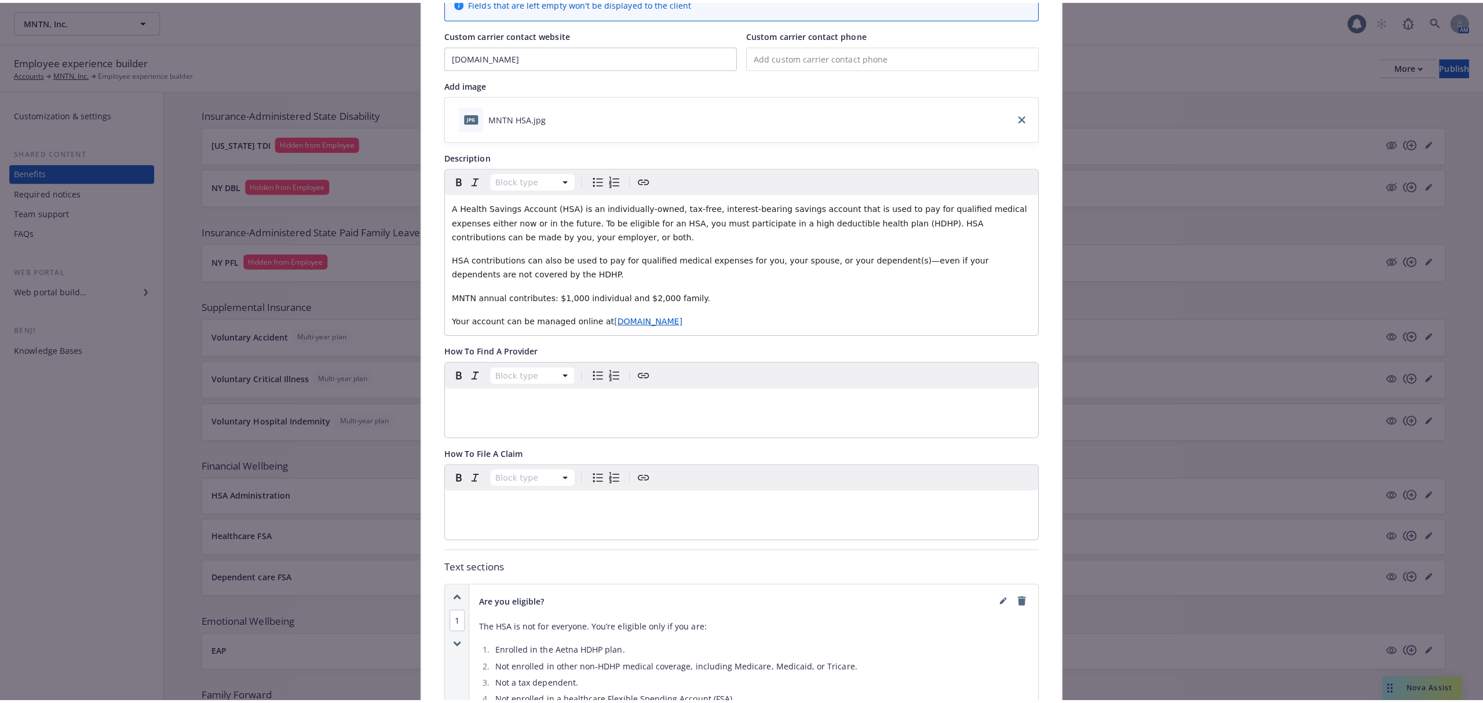
scroll to position [0, 0]
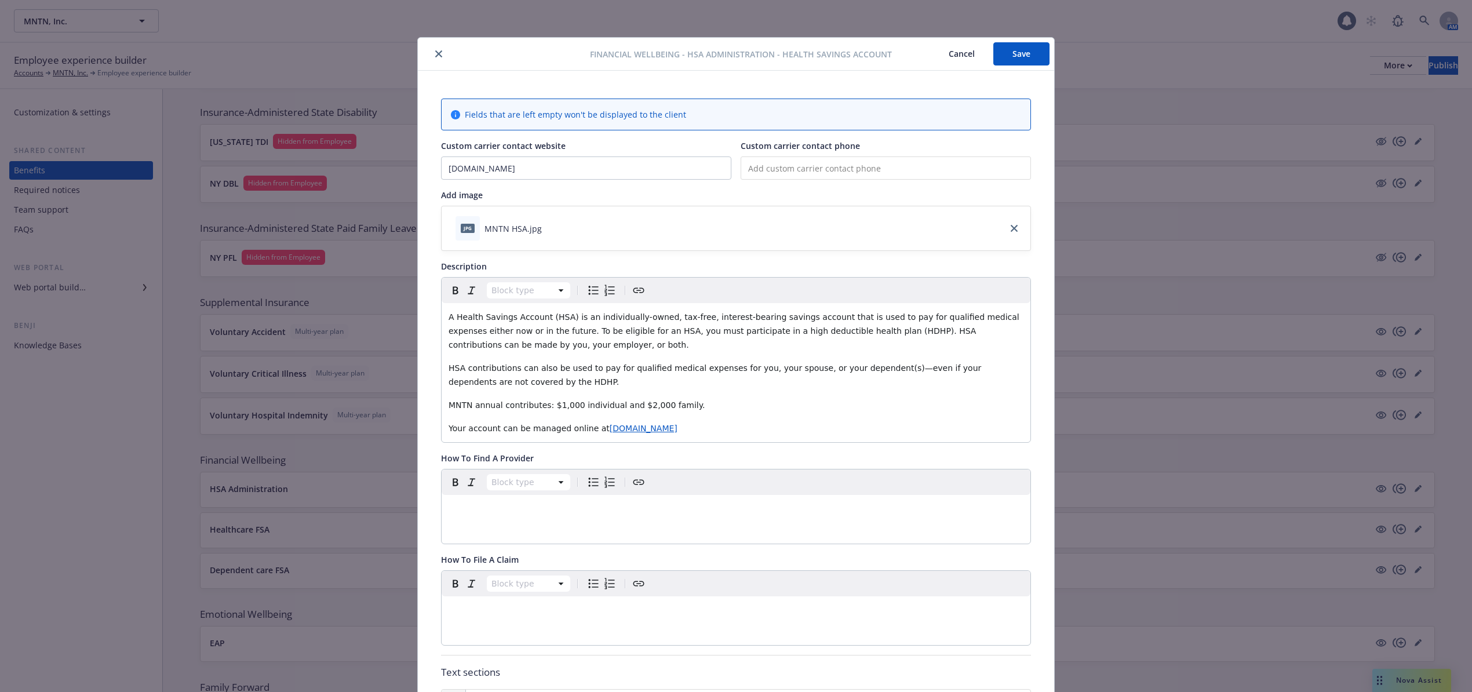
drag, startPoint x: 1007, startPoint y: 54, endPoint x: 867, endPoint y: 151, distance: 169.9
click at [1007, 54] on button "Save" at bounding box center [1021, 53] width 56 height 23
click at [435, 54] on icon "close" at bounding box center [438, 53] width 7 height 7
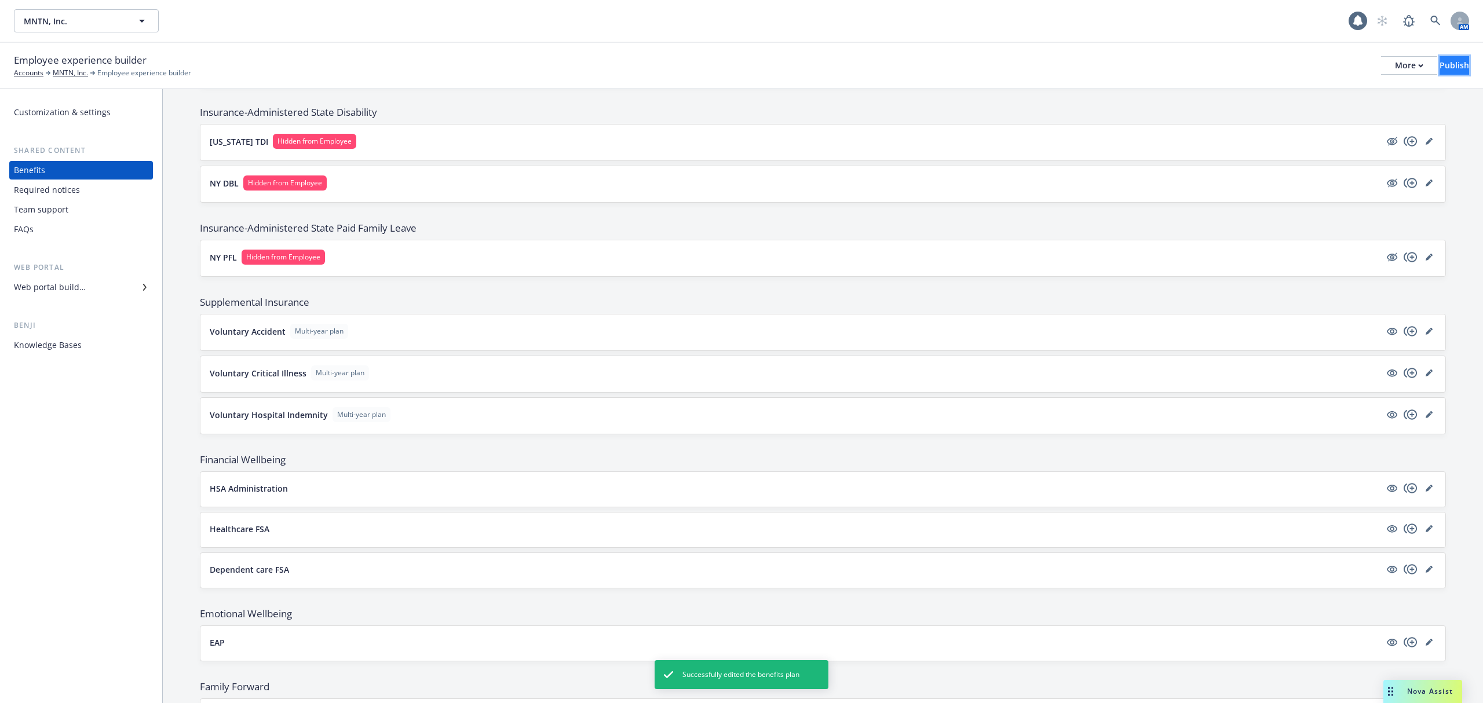
click at [1440, 60] on div "Publish" at bounding box center [1455, 65] width 30 height 17
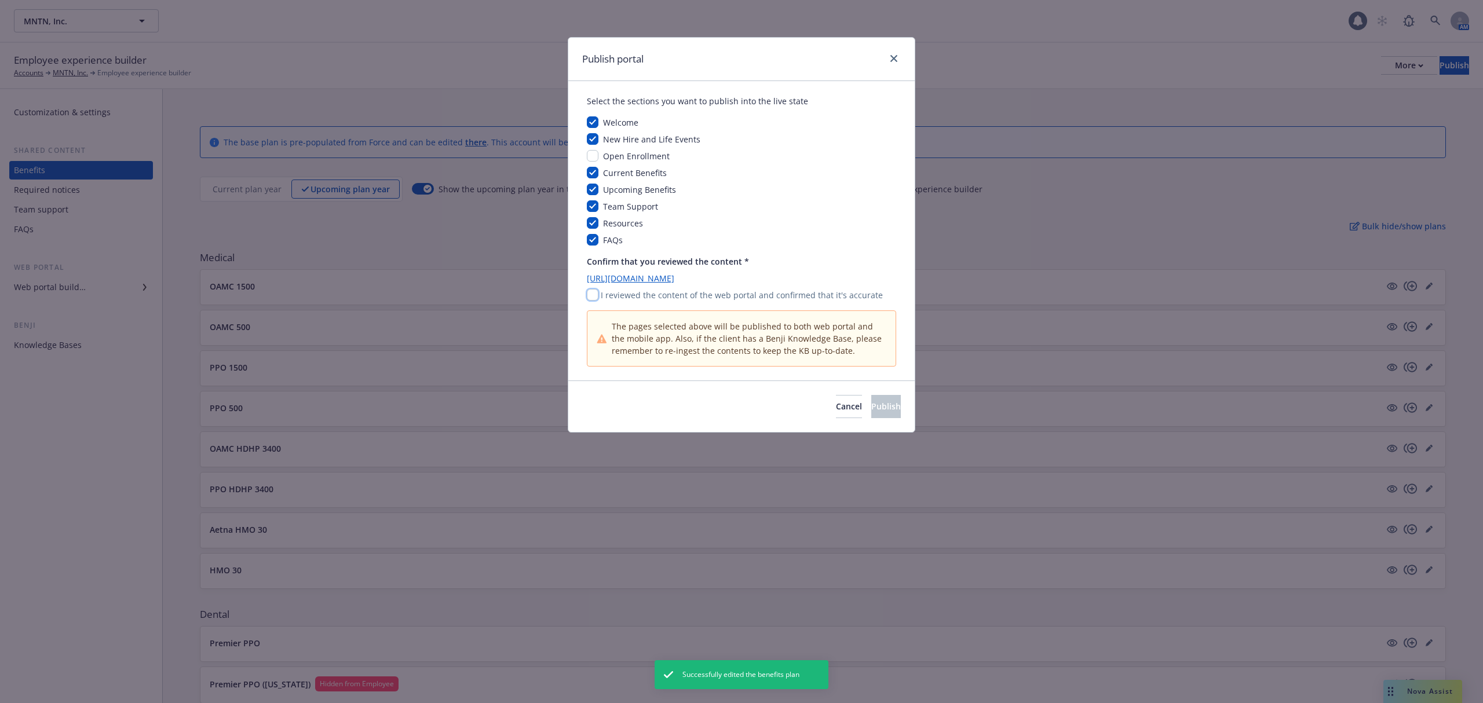
click at [596, 295] on input "checkbox" at bounding box center [593, 295] width 12 height 12
checkbox input "true"
click at [871, 406] on span "Publish" at bounding box center [886, 406] width 30 height 11
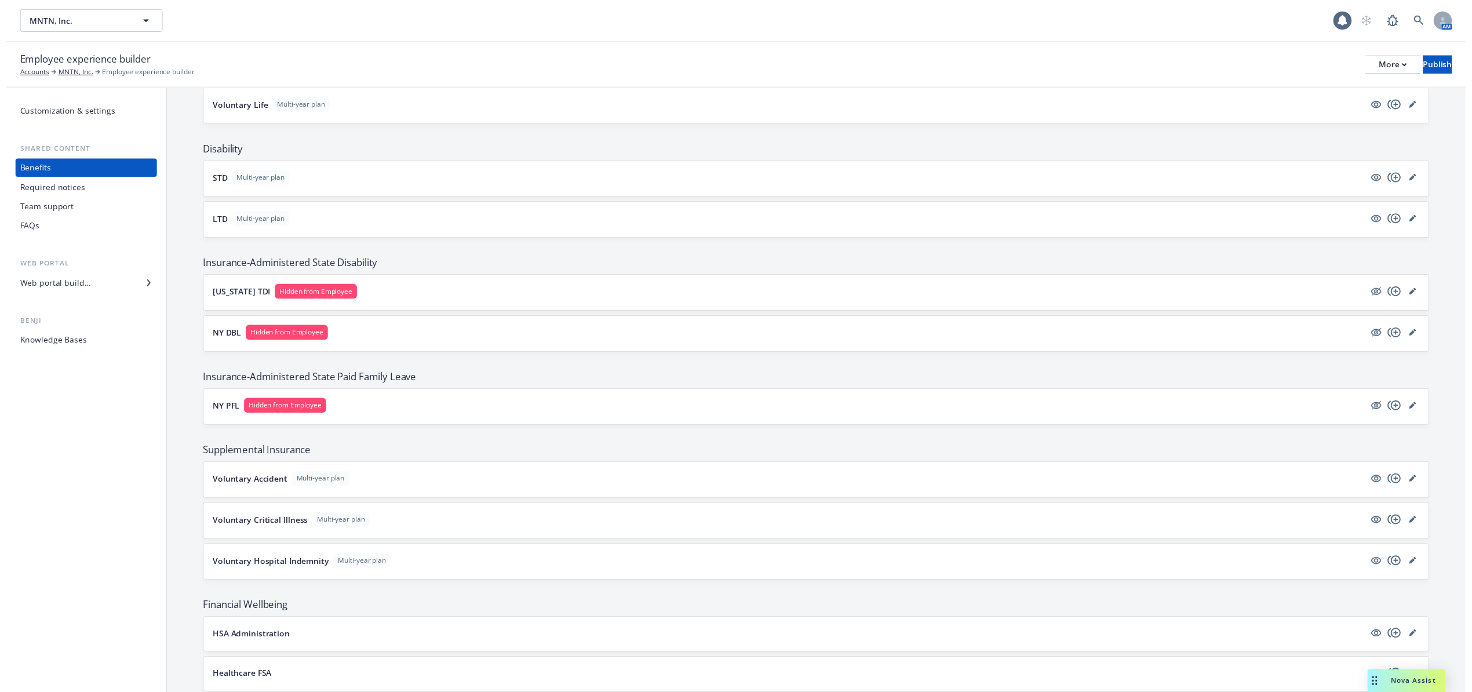
scroll to position [927, 0]
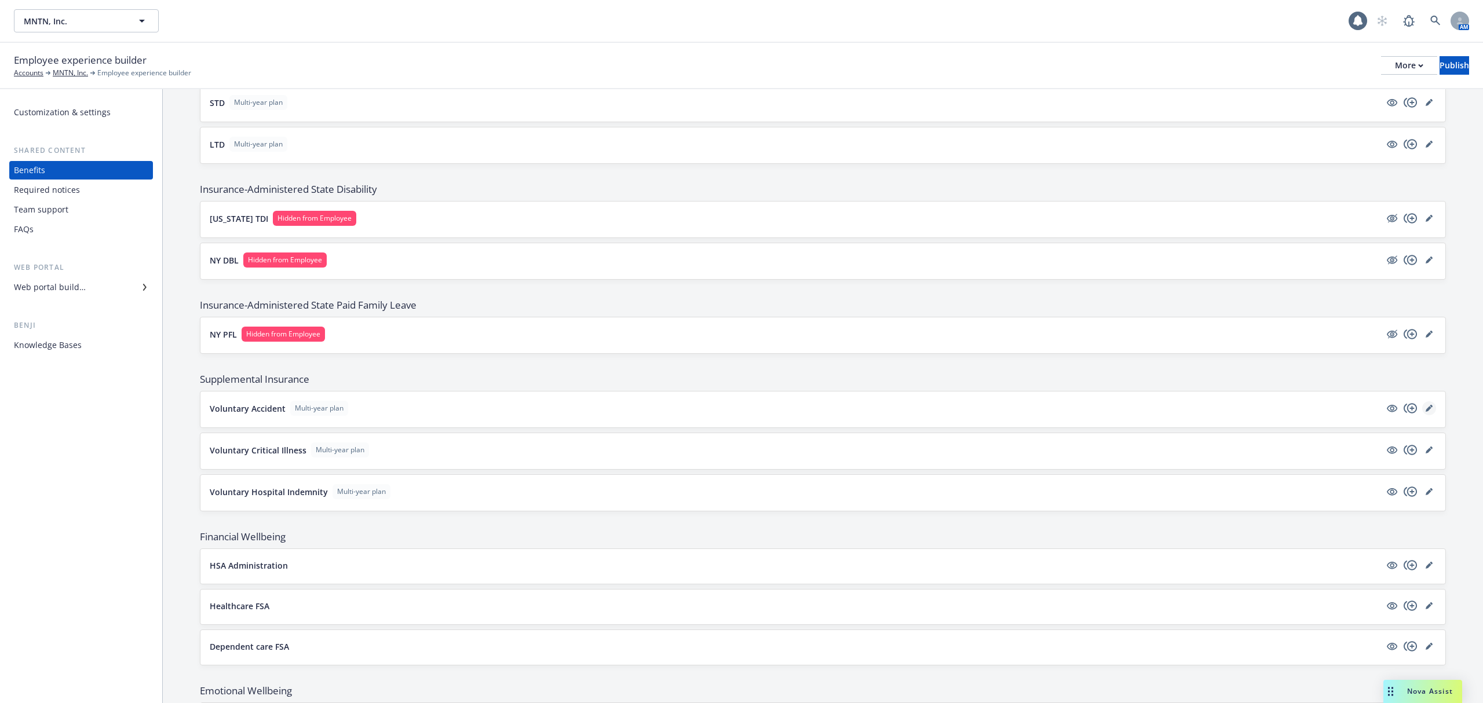
click at [1422, 415] on link "editPencil" at bounding box center [1429, 408] width 14 height 14
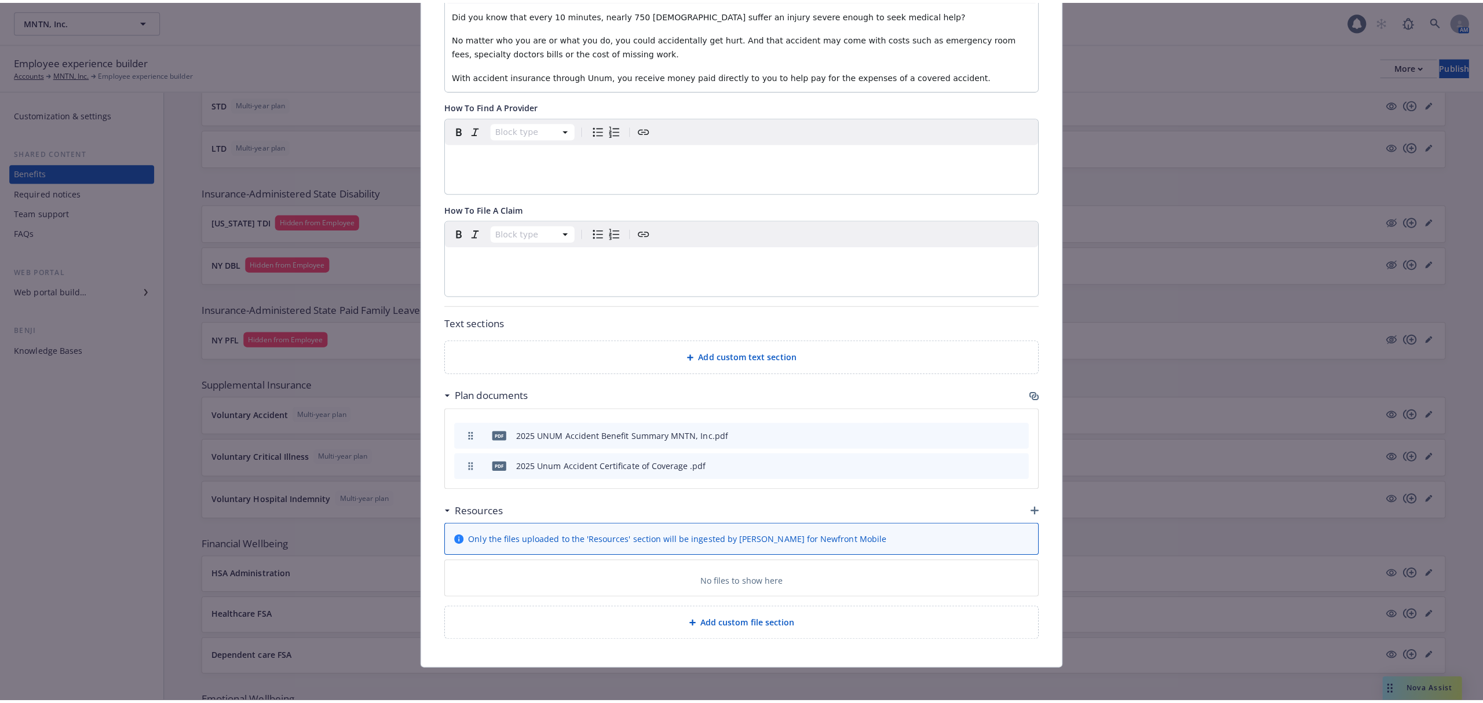
scroll to position [353, 0]
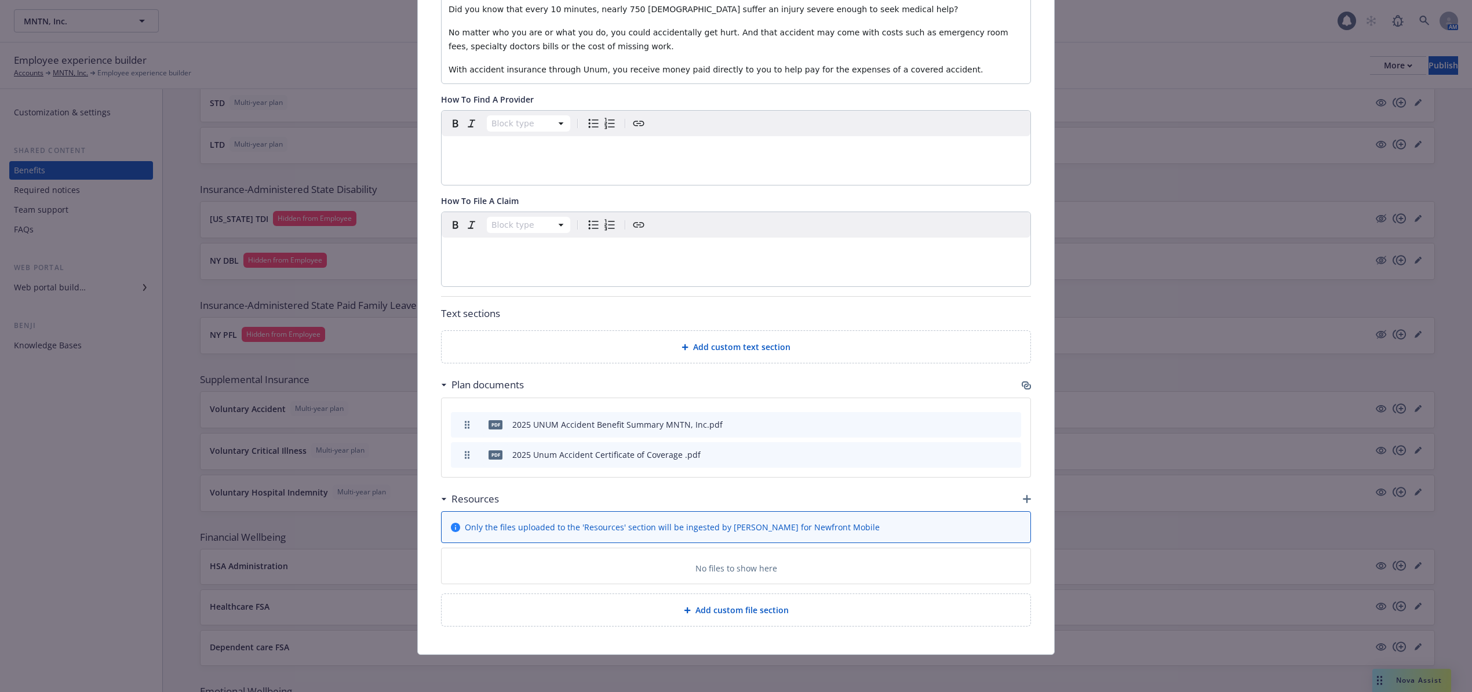
click at [1021, 381] on icon "button" at bounding box center [1024, 384] width 7 height 6
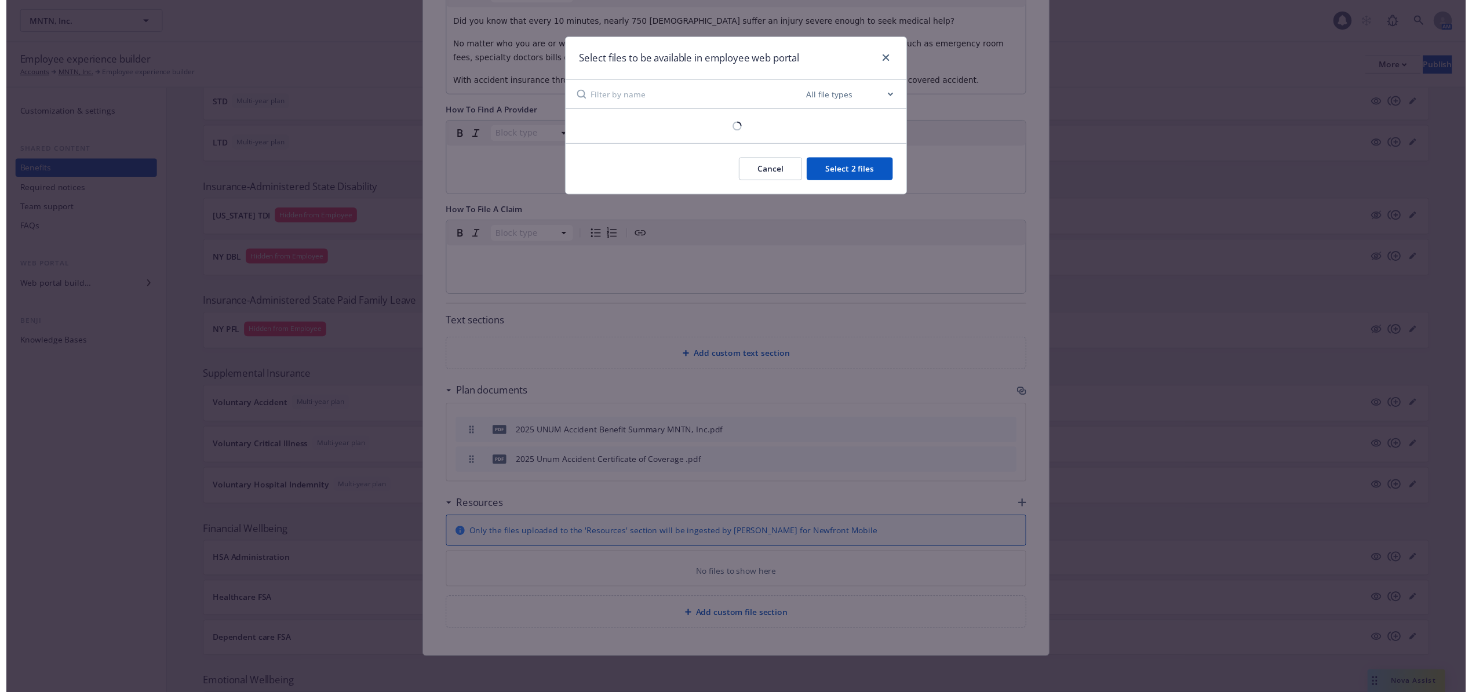
scroll to position [342, 0]
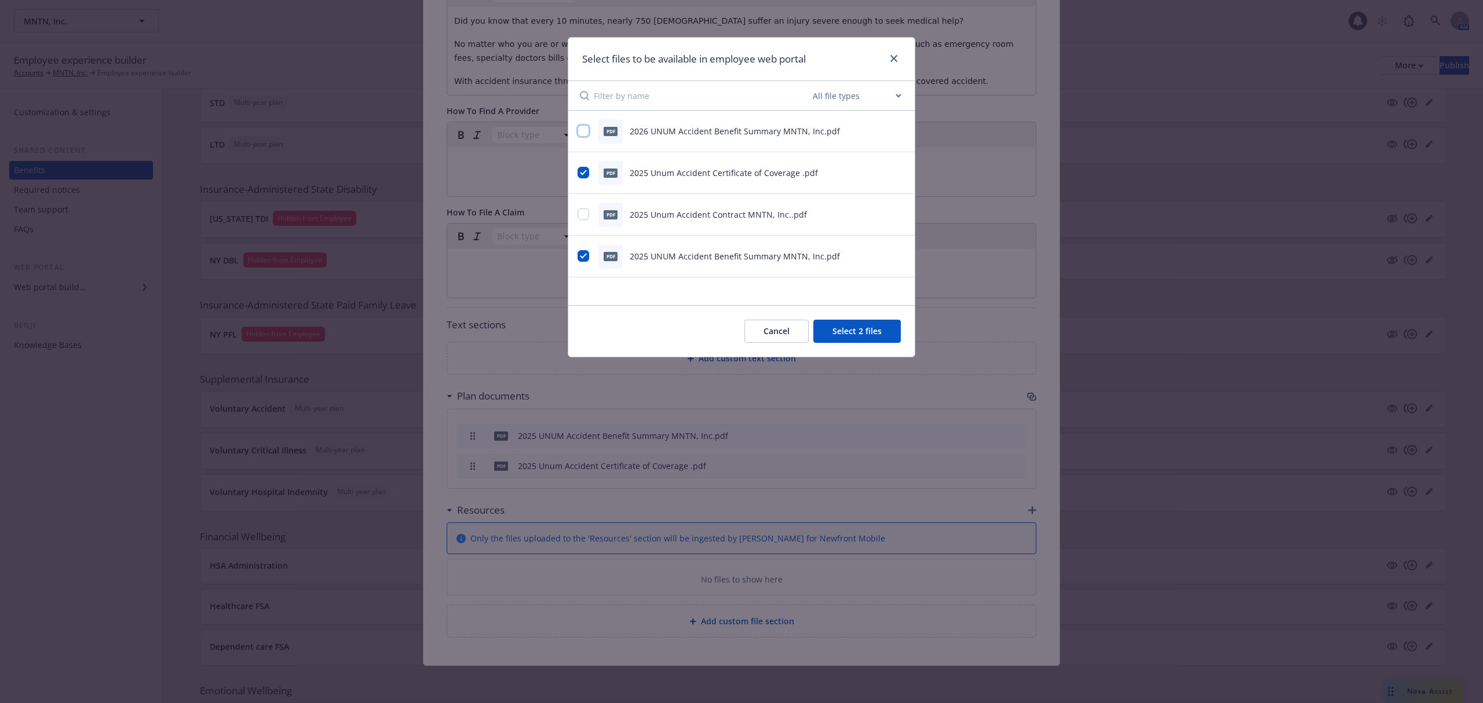
click at [585, 132] on input "checkbox" at bounding box center [584, 131] width 12 height 12
checkbox input "true"
click at [583, 170] on input "checkbox" at bounding box center [584, 173] width 12 height 12
checkbox input "false"
click at [585, 250] on input "checkbox" at bounding box center [584, 256] width 12 height 12
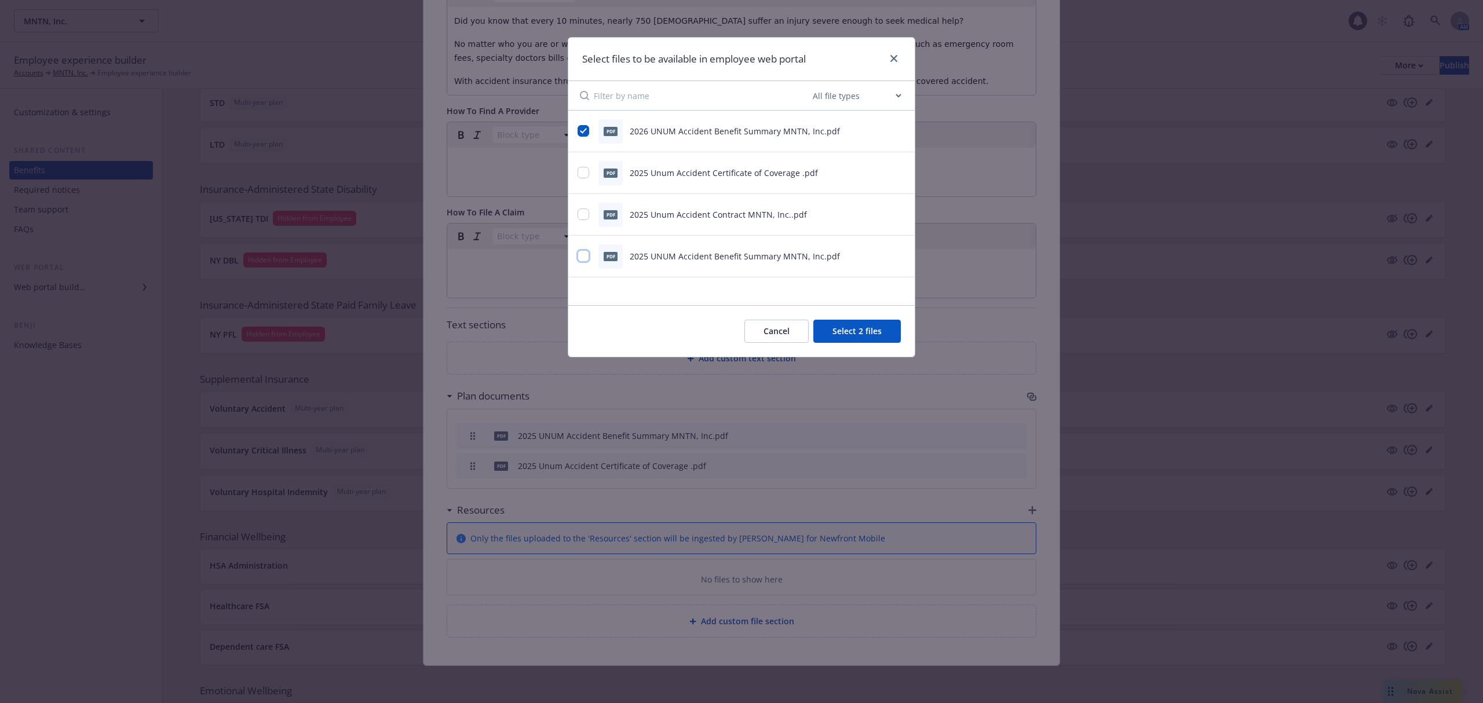
checkbox input "false"
click at [858, 329] on button "Select 1 file" at bounding box center [858, 331] width 83 height 23
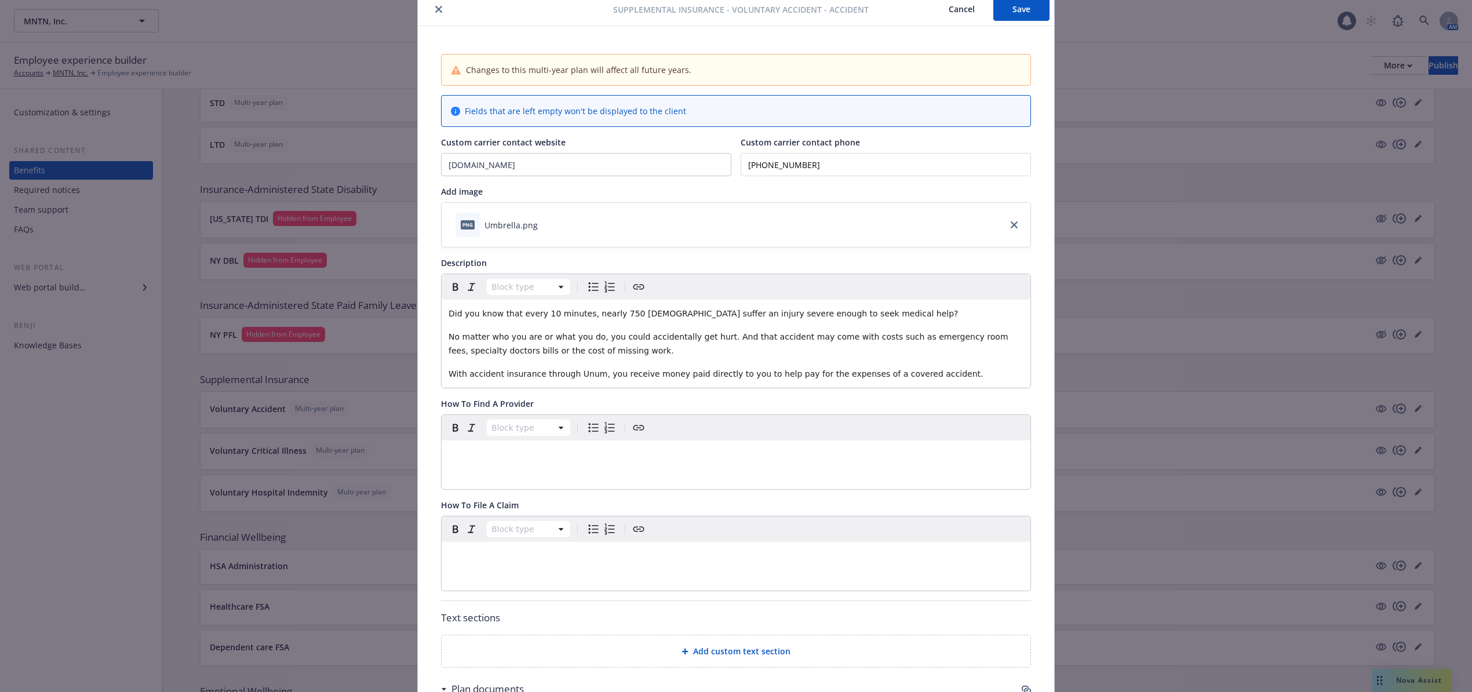
scroll to position [0, 0]
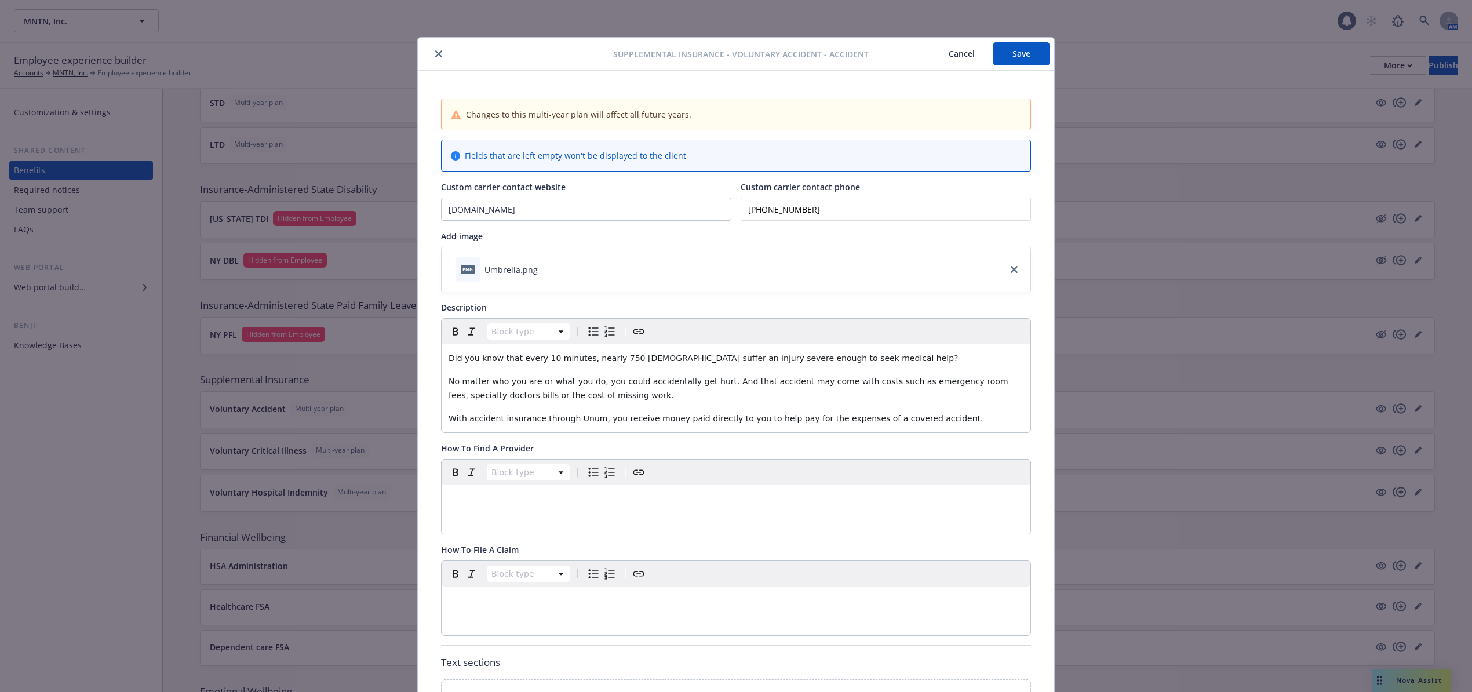
click at [1021, 54] on button "Save" at bounding box center [1021, 53] width 56 height 23
click at [435, 52] on icon "close" at bounding box center [438, 53] width 7 height 7
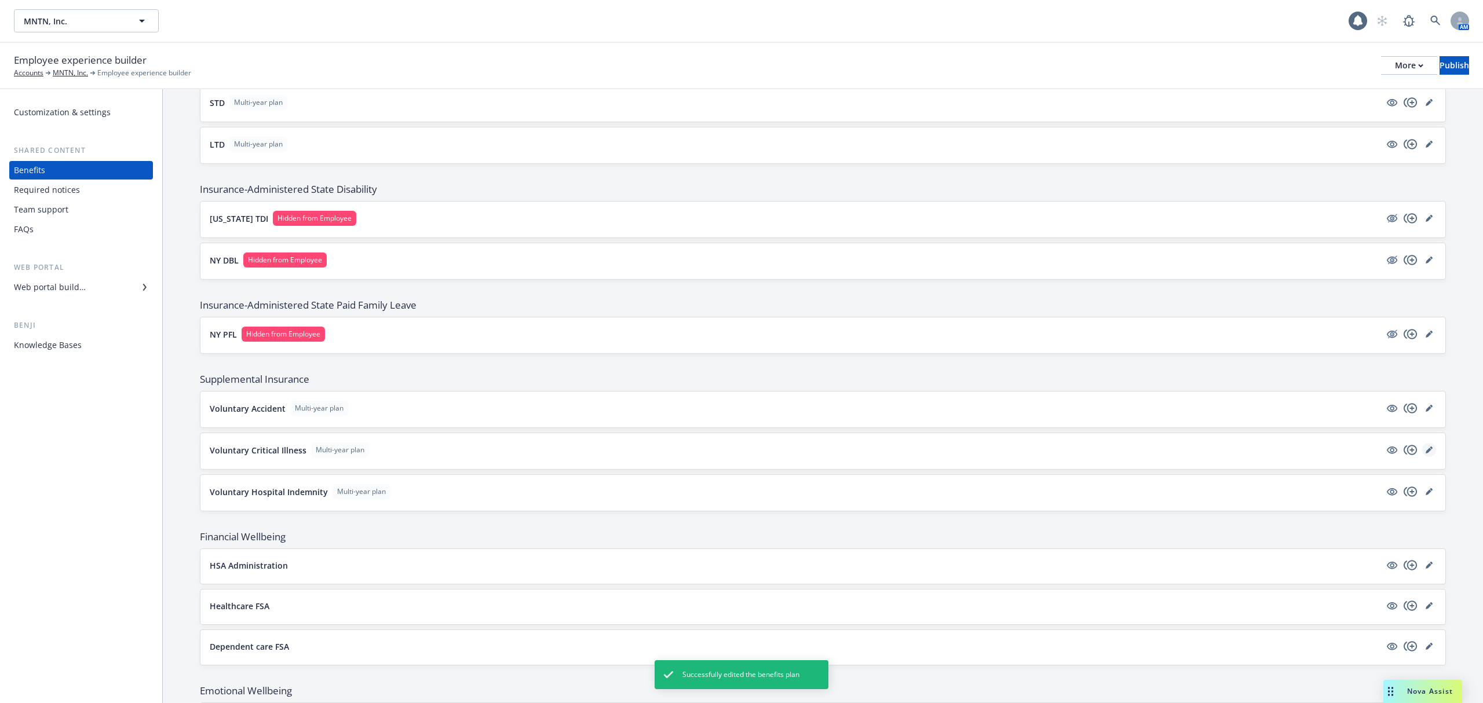
click at [1426, 454] on icon "editPencil" at bounding box center [1429, 450] width 7 height 7
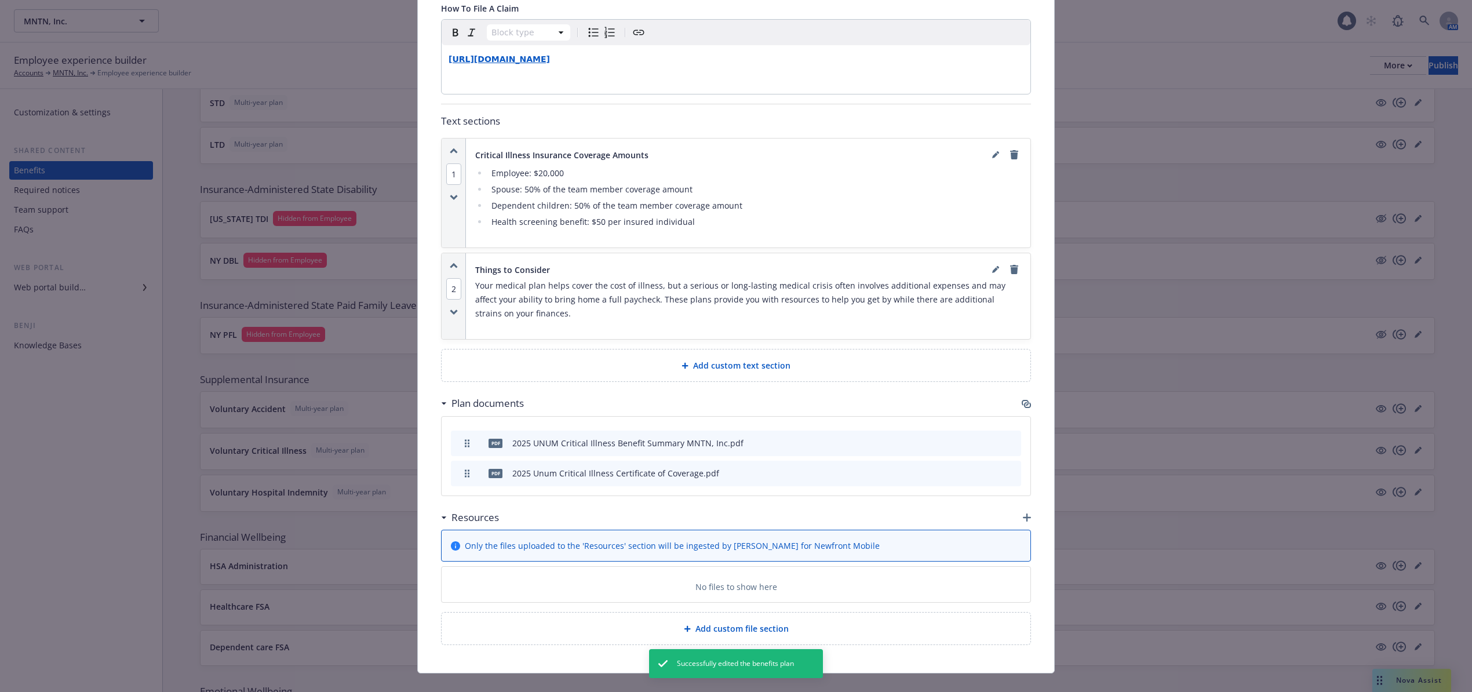
scroll to position [547, 0]
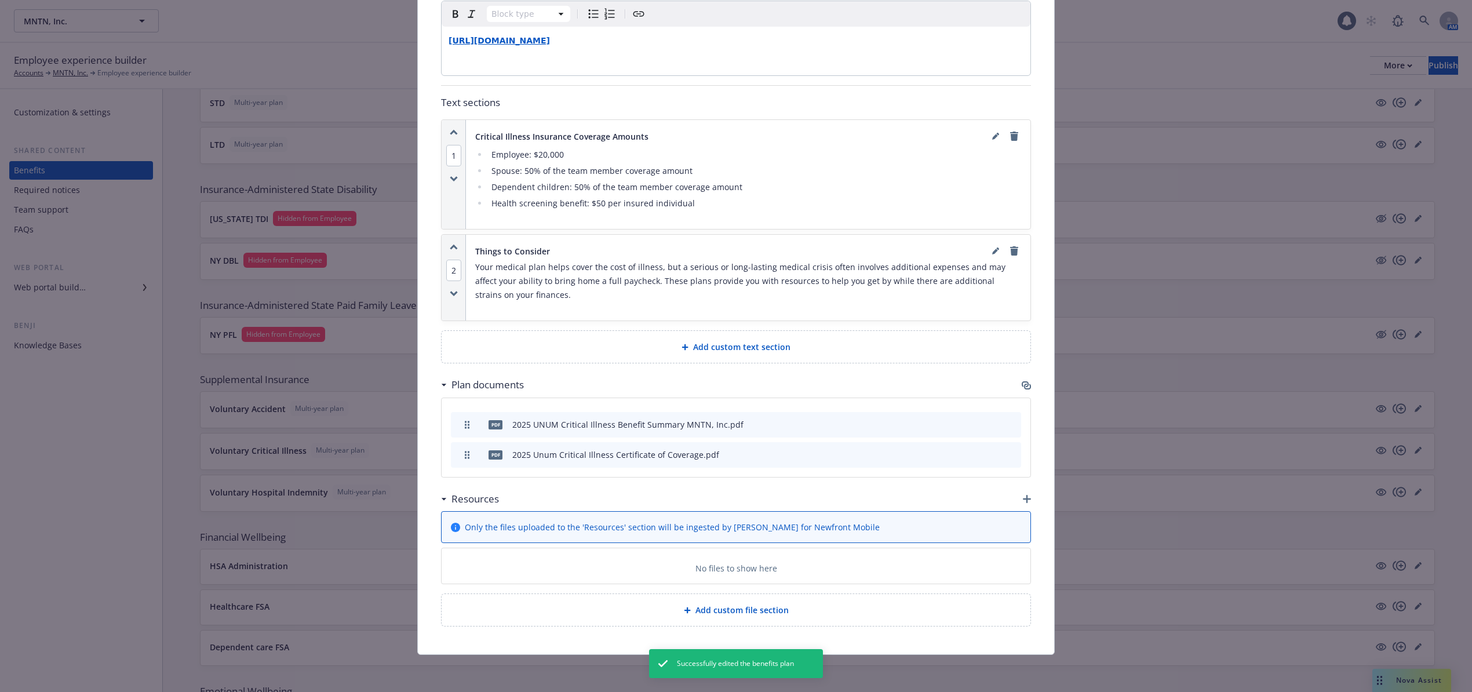
click at [1021, 384] on icon "button" at bounding box center [1024, 384] width 7 height 6
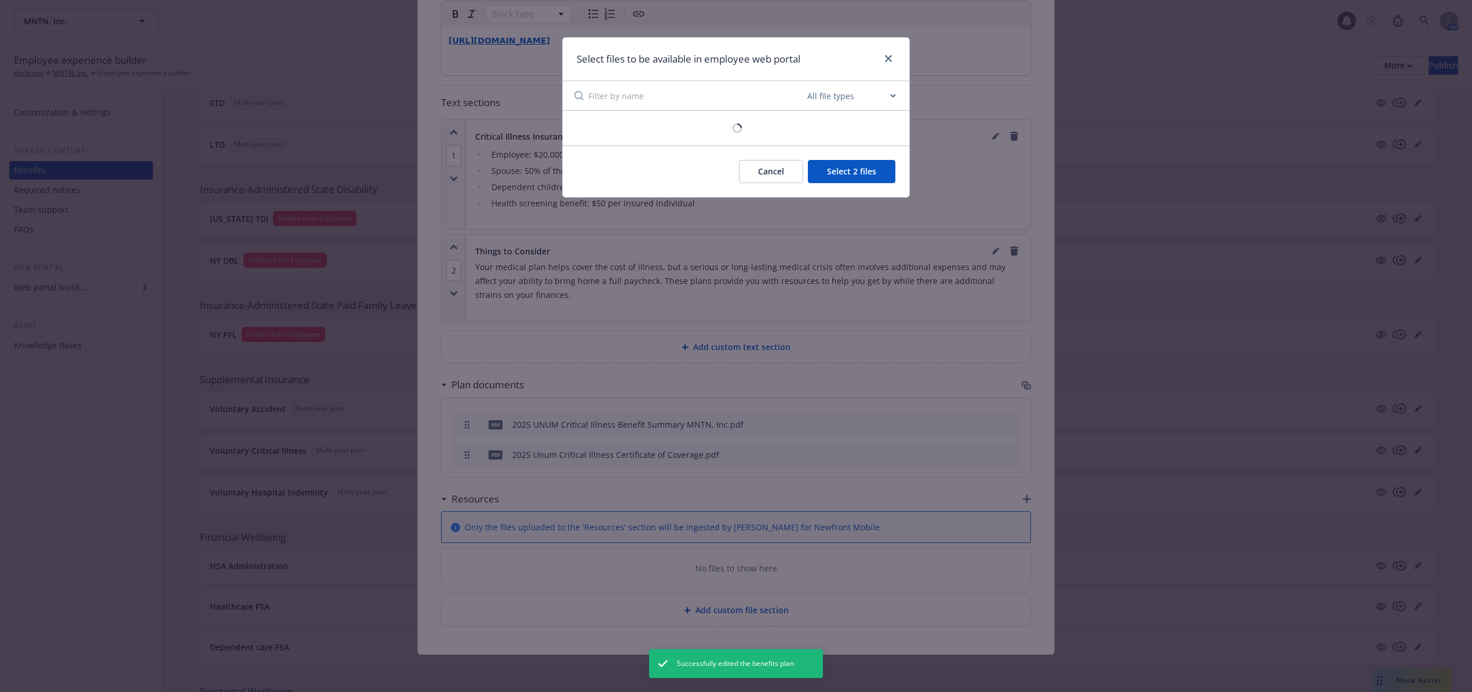
scroll to position [535, 0]
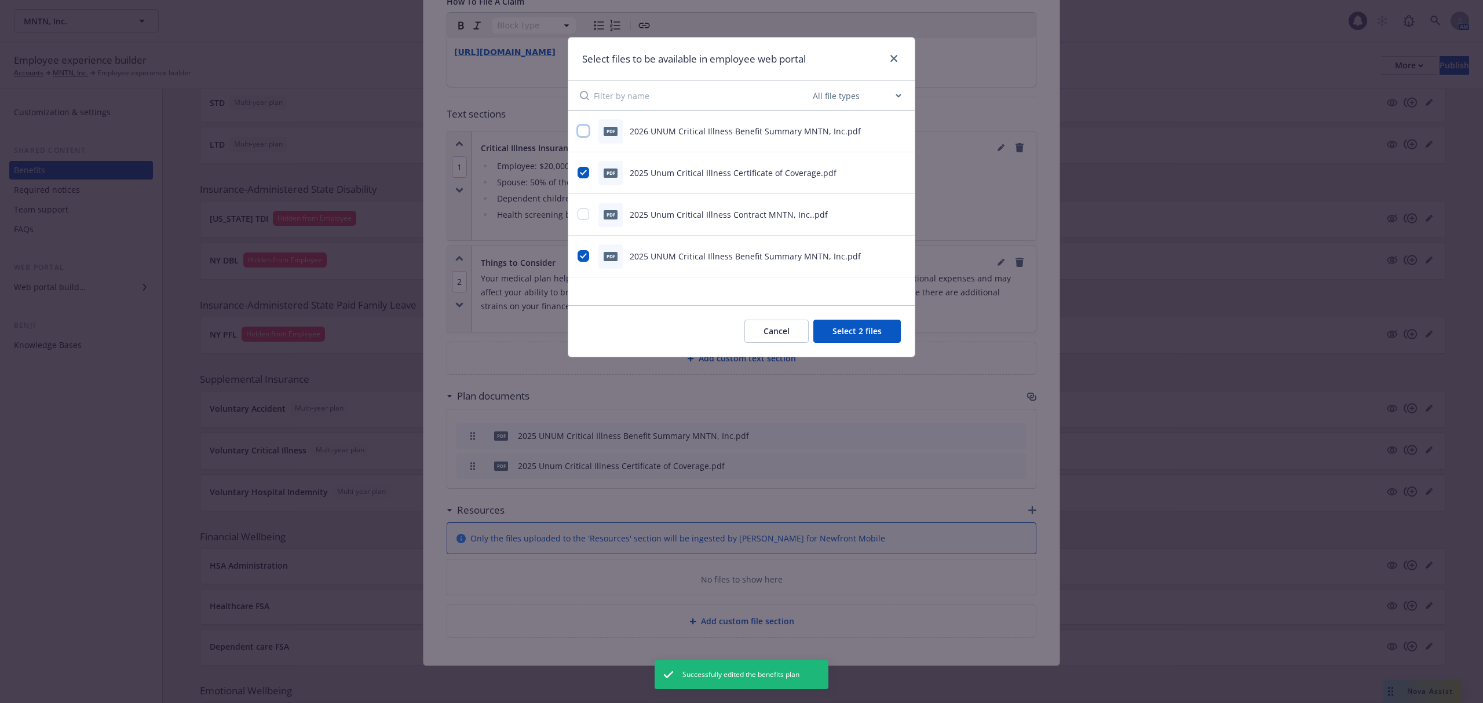
click at [582, 129] on input "checkbox" at bounding box center [584, 131] width 12 height 12
checkbox input "true"
click at [585, 170] on input "checkbox" at bounding box center [584, 173] width 12 height 12
checkbox input "false"
click at [584, 255] on input "checkbox" at bounding box center [584, 256] width 12 height 12
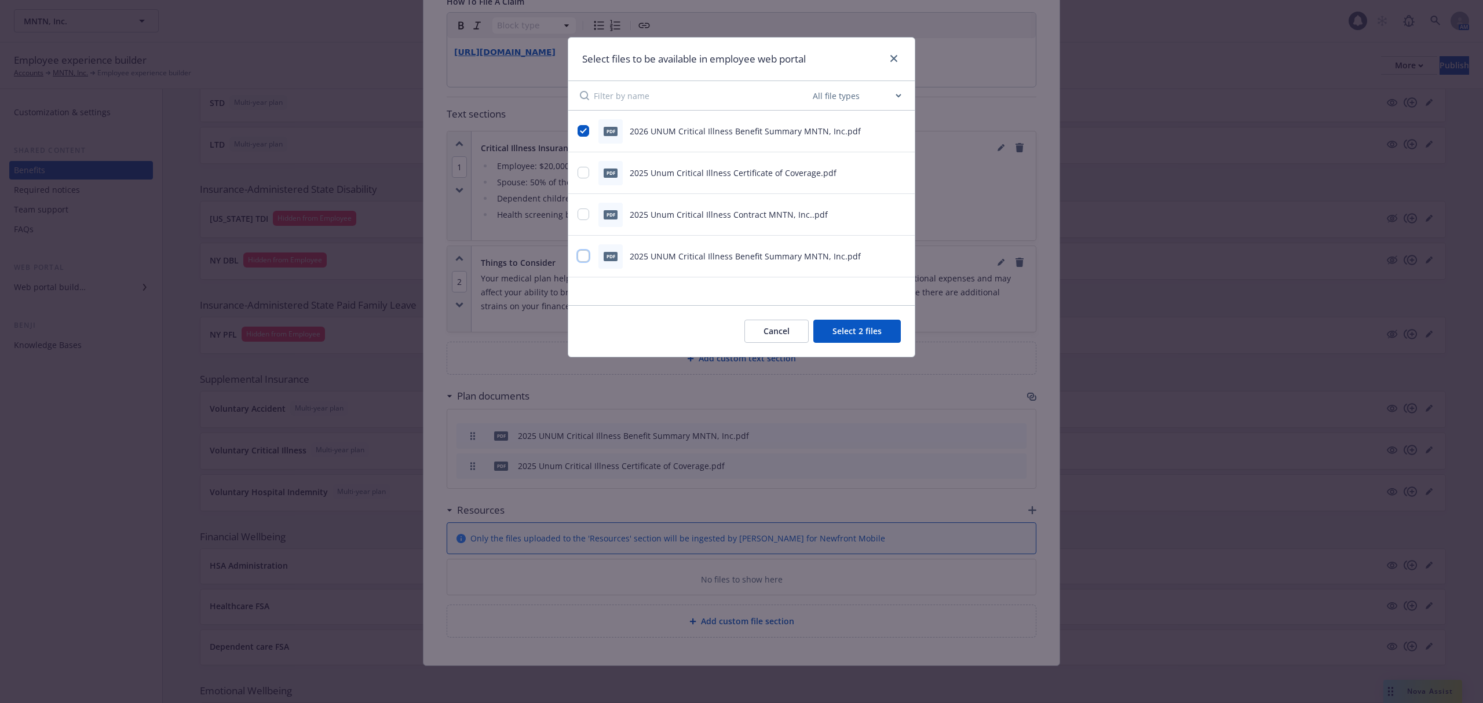
checkbox input "false"
click at [857, 331] on button "Select 1 file" at bounding box center [858, 331] width 83 height 23
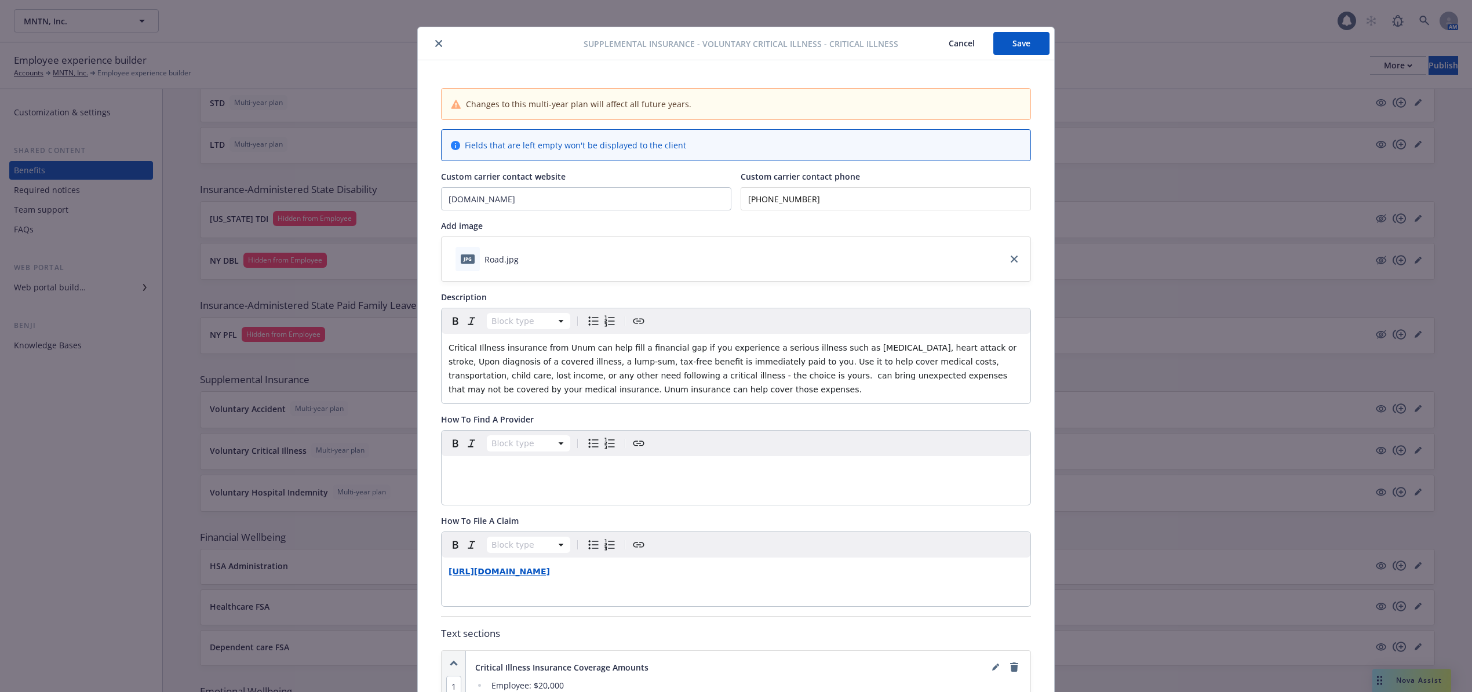
scroll to position [0, 0]
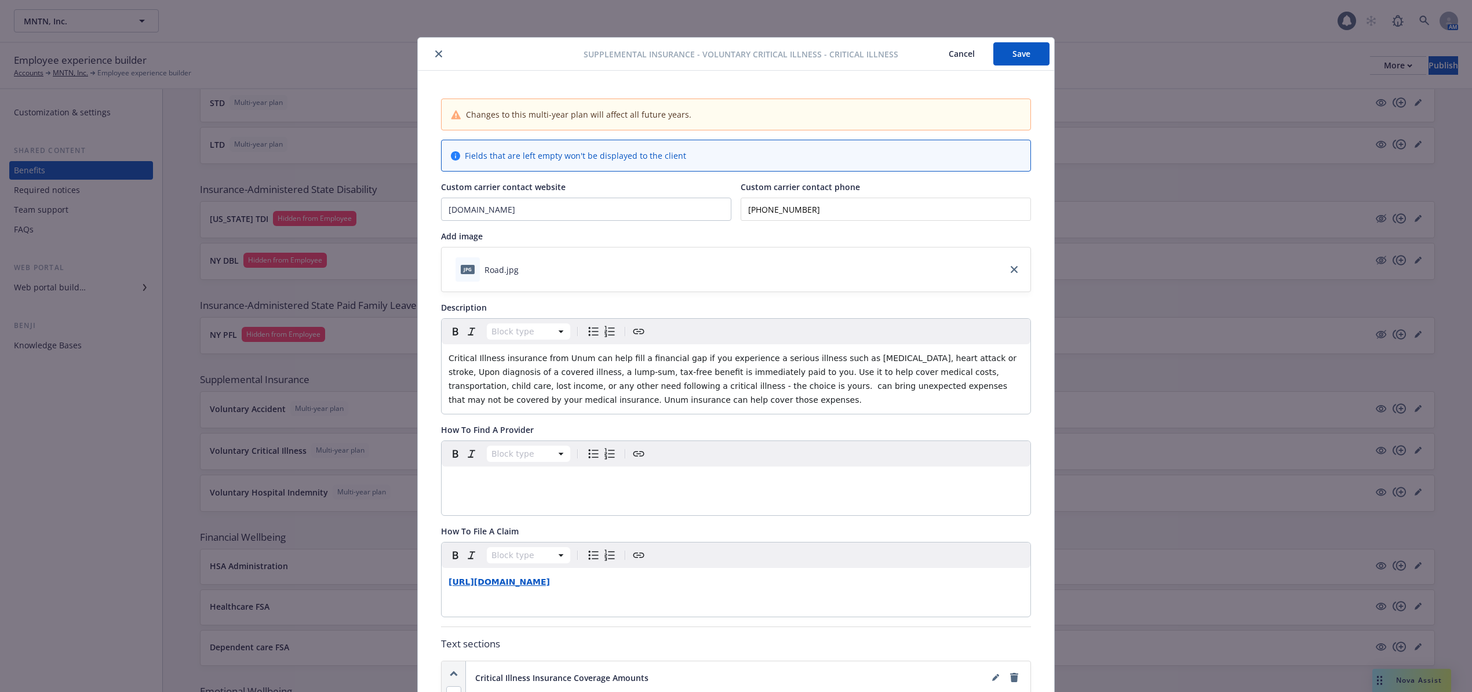
click at [1001, 49] on button "Save" at bounding box center [1021, 53] width 56 height 23
click at [432, 49] on button "close" at bounding box center [439, 54] width 14 height 14
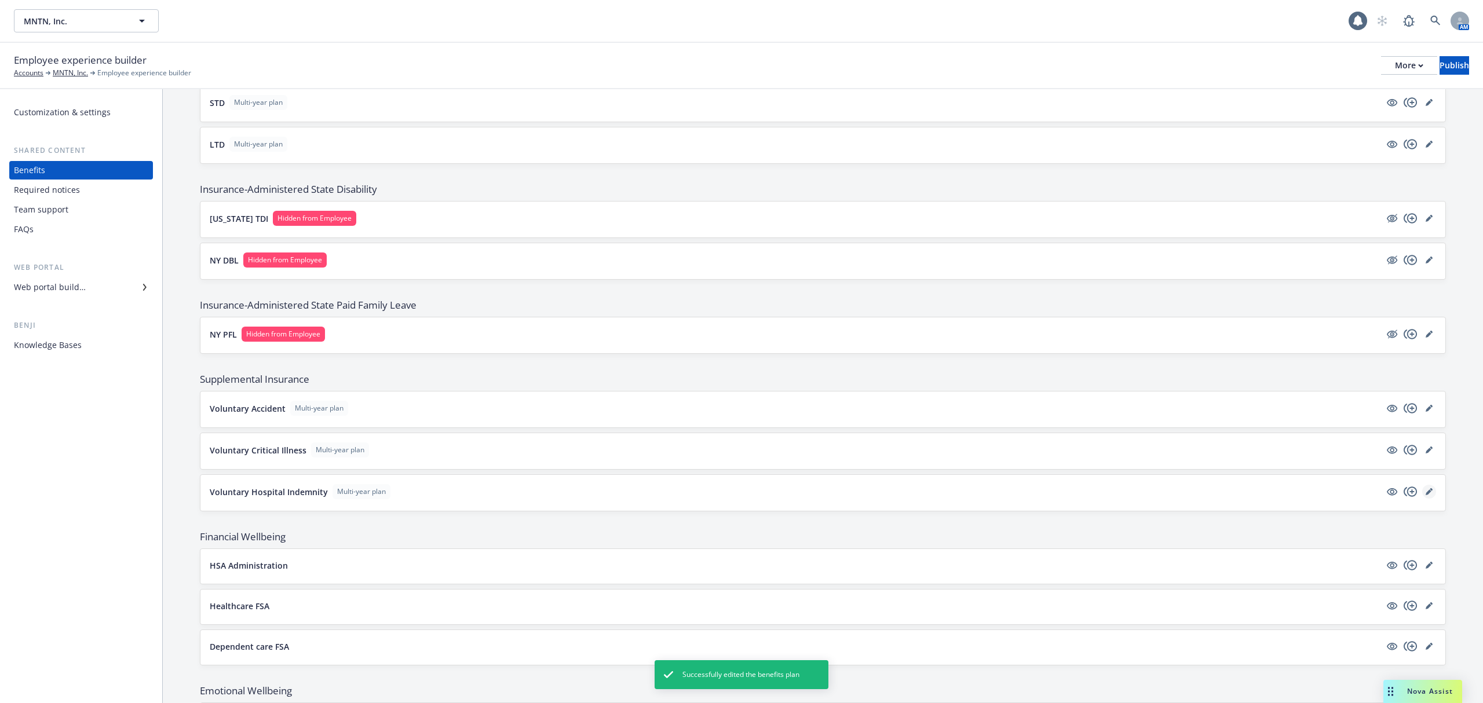
click at [1426, 495] on icon "editPencil" at bounding box center [1429, 493] width 6 height 6
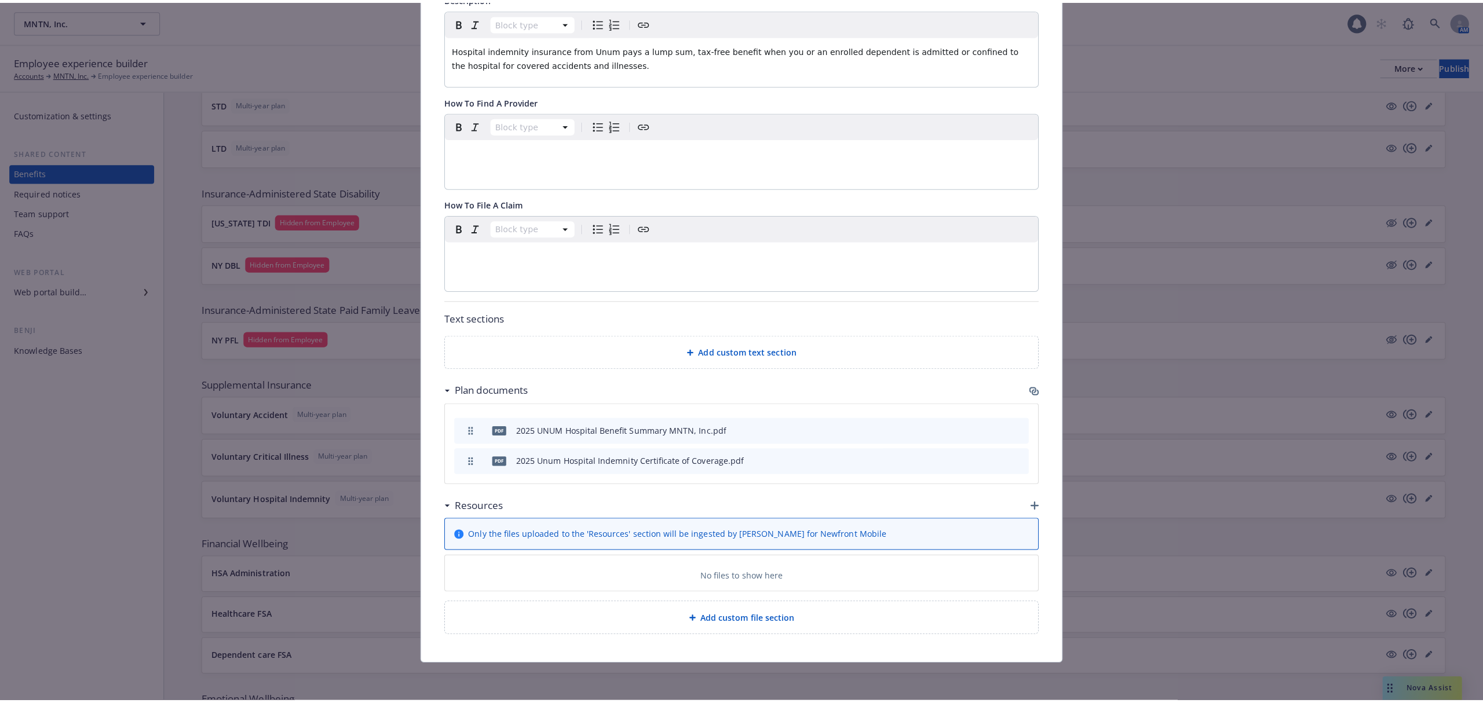
scroll to position [314, 0]
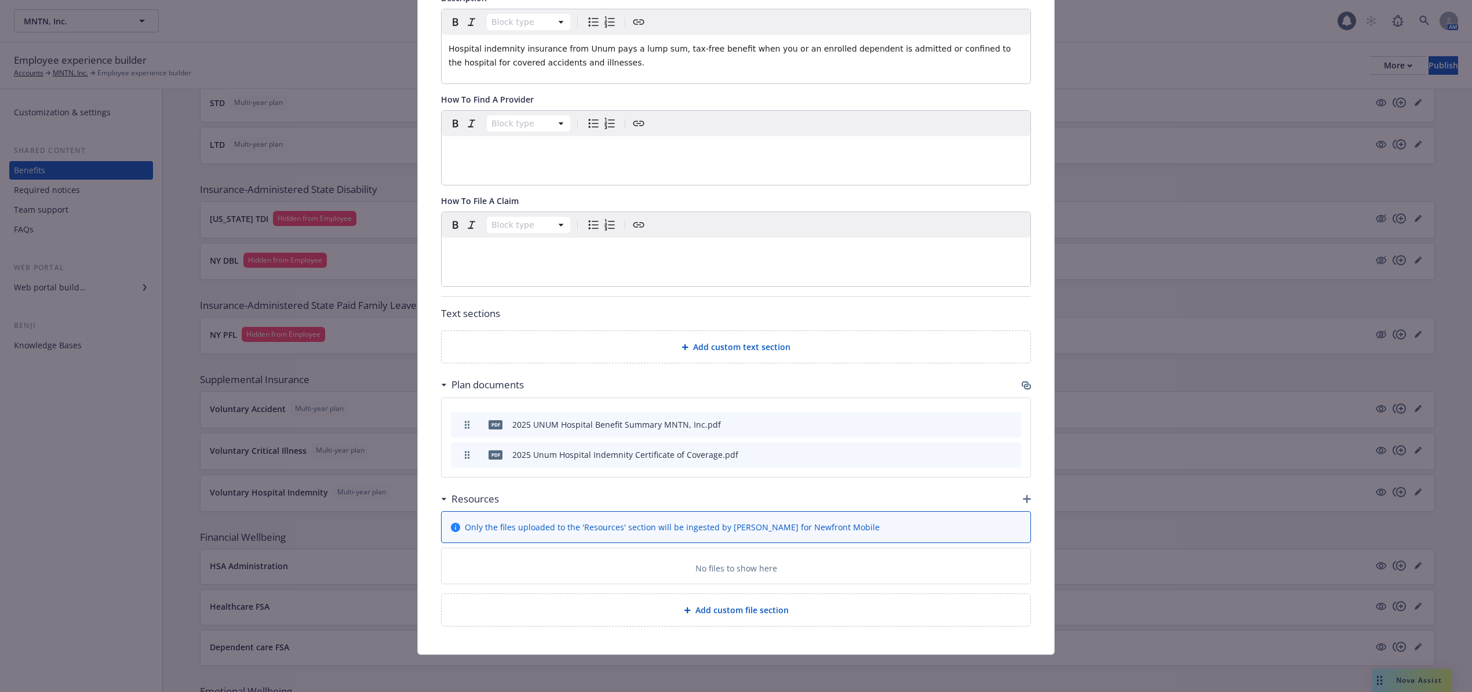
click at [1021, 381] on icon "button" at bounding box center [1024, 384] width 7 height 6
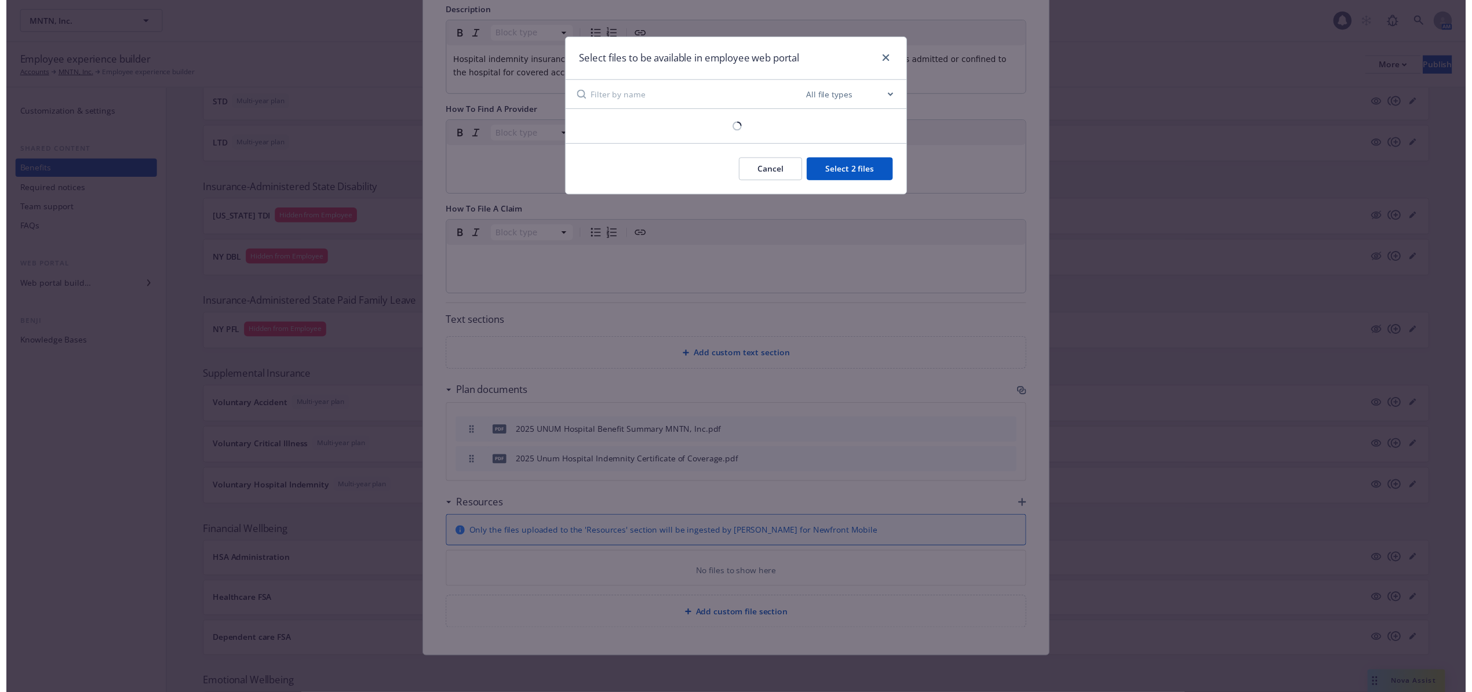
scroll to position [302, 0]
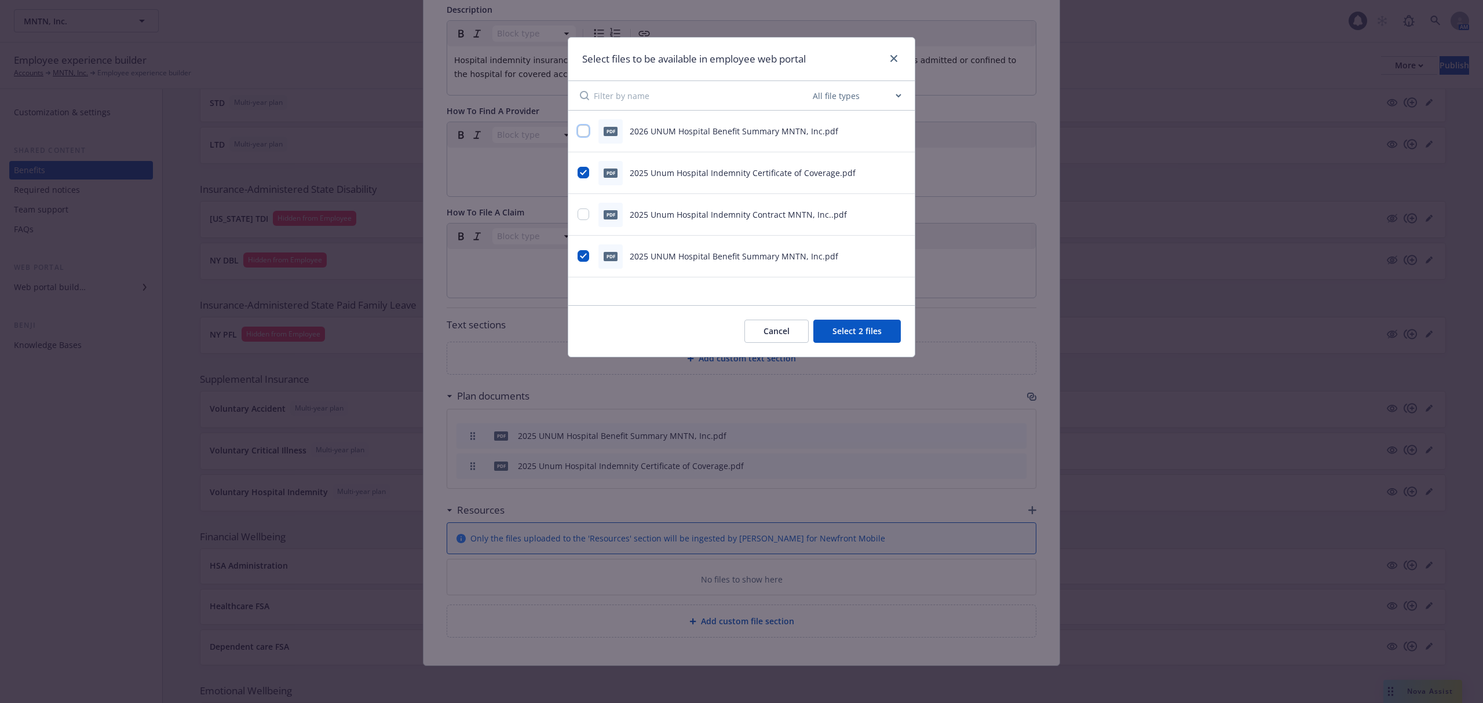
click at [587, 126] on input "checkbox" at bounding box center [584, 131] width 12 height 12
checkbox input "true"
click at [586, 170] on input "checkbox" at bounding box center [584, 173] width 12 height 12
checkbox input "false"
click at [584, 254] on input "checkbox" at bounding box center [584, 256] width 12 height 12
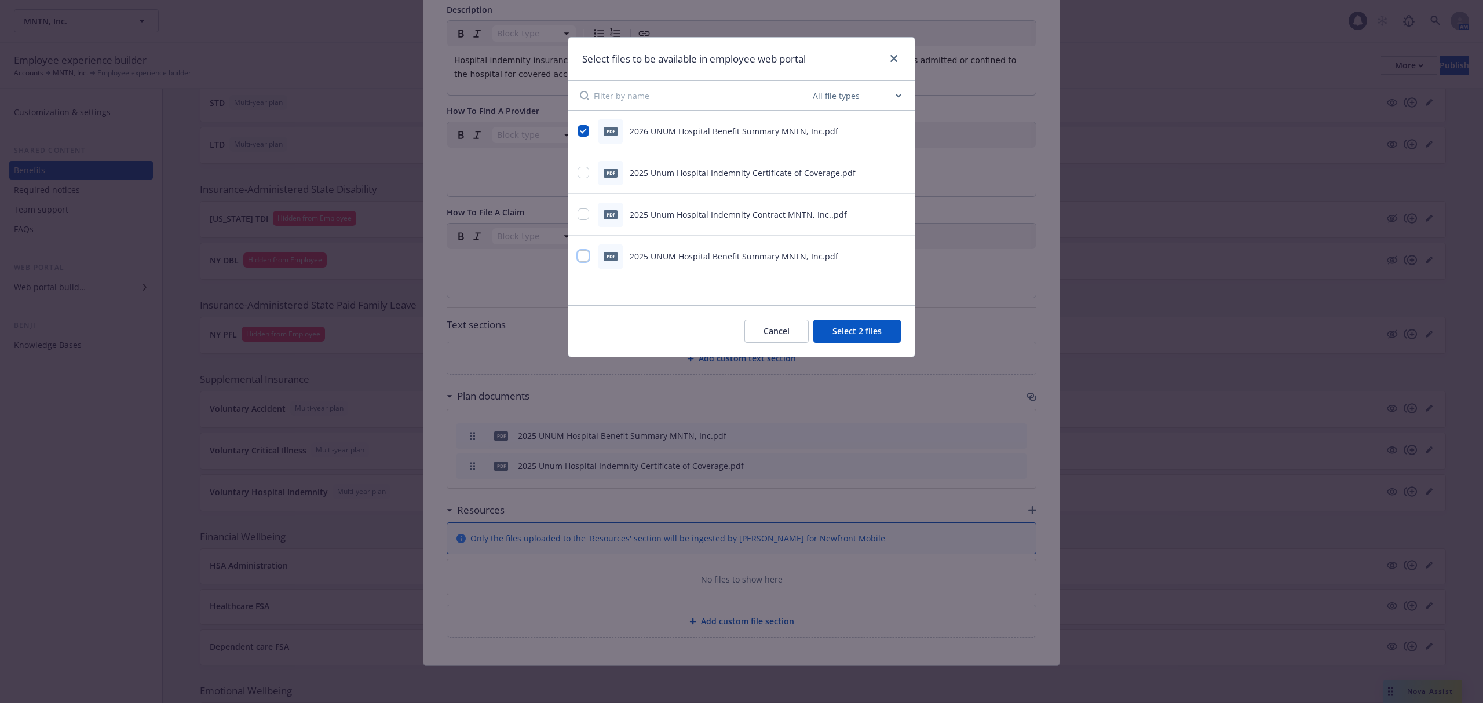
checkbox input "false"
click at [846, 328] on button "Select 1 file" at bounding box center [858, 331] width 83 height 23
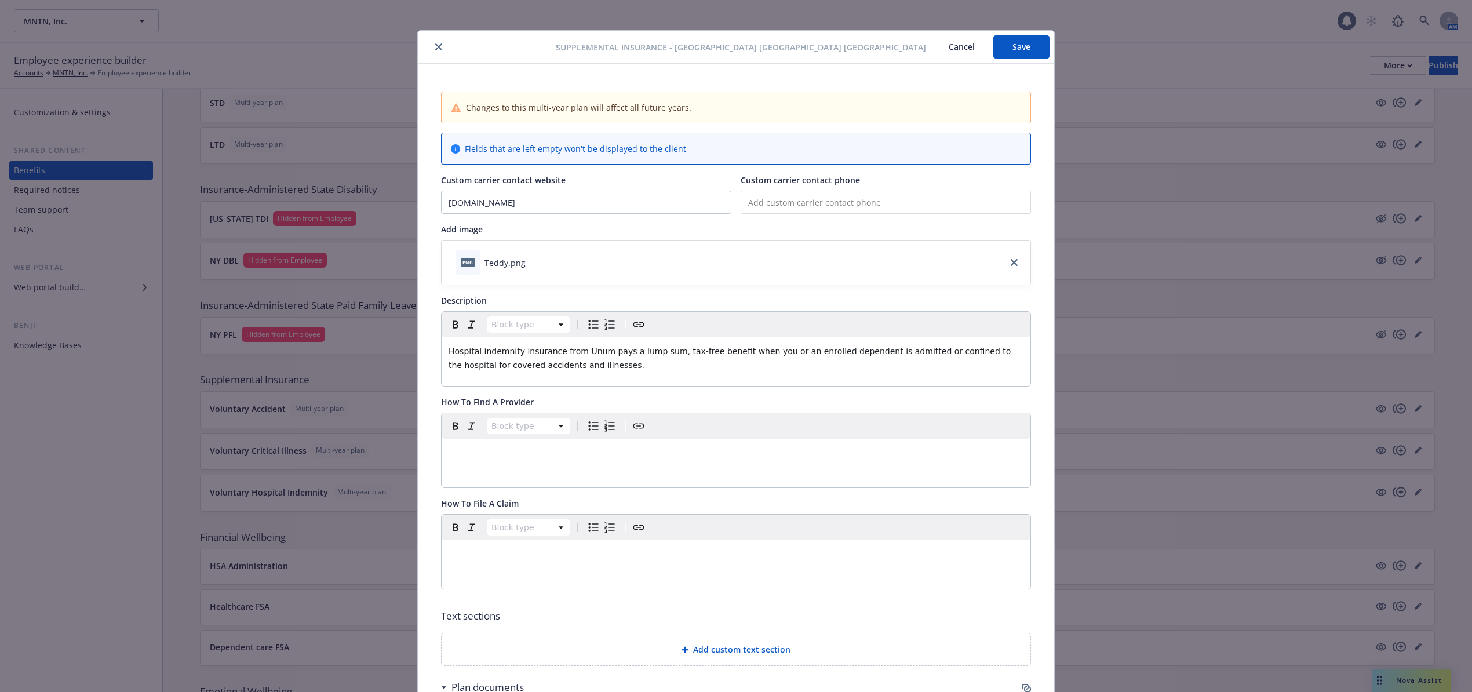
scroll to position [0, 0]
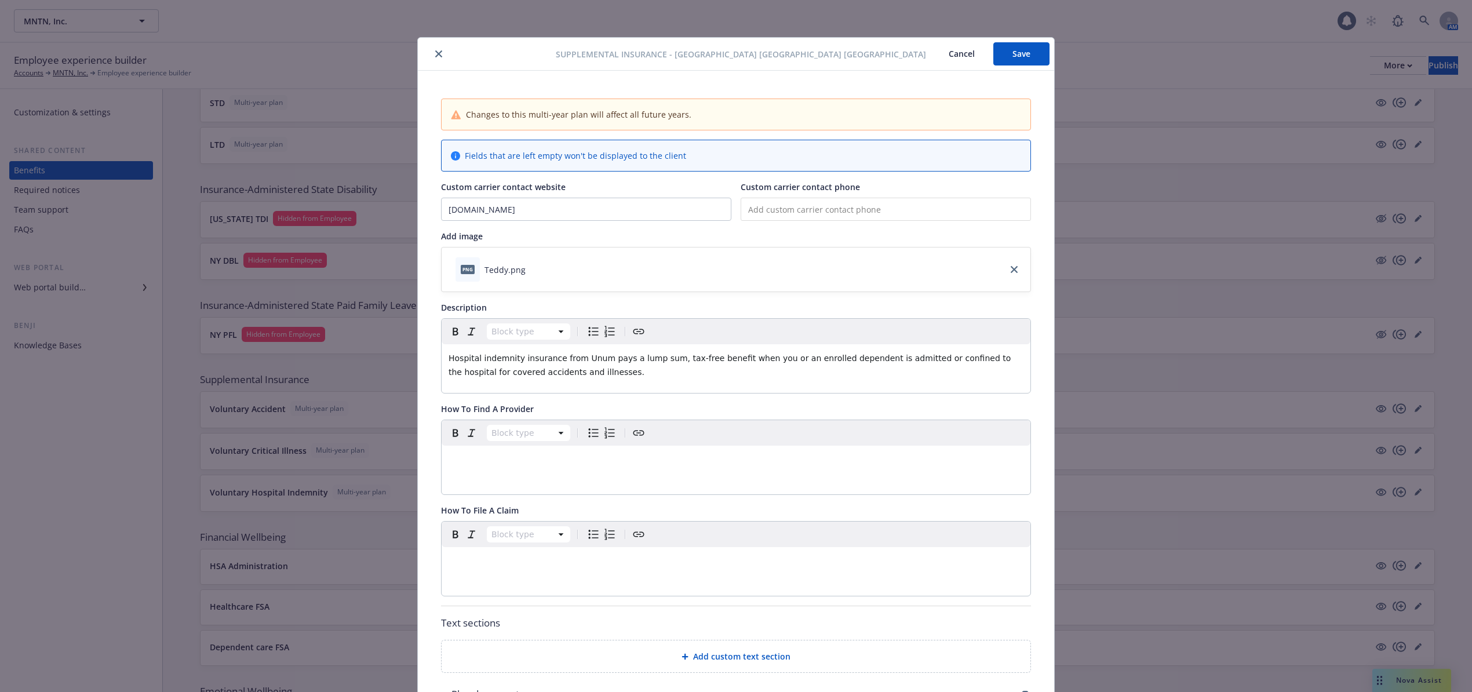
click at [1012, 53] on button "Save" at bounding box center [1021, 53] width 56 height 23
click at [432, 49] on button "close" at bounding box center [439, 54] width 14 height 14
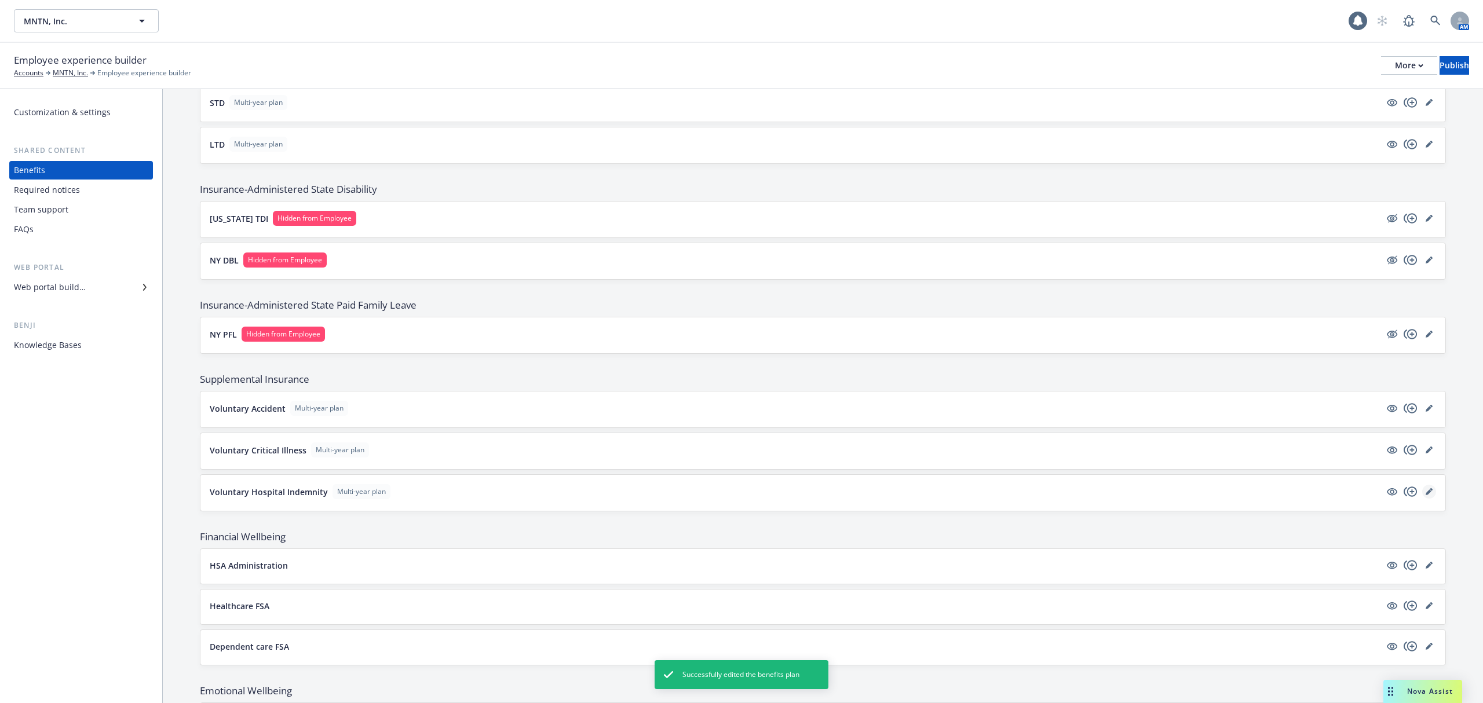
click at [1426, 495] on icon "editPencil" at bounding box center [1429, 491] width 7 height 7
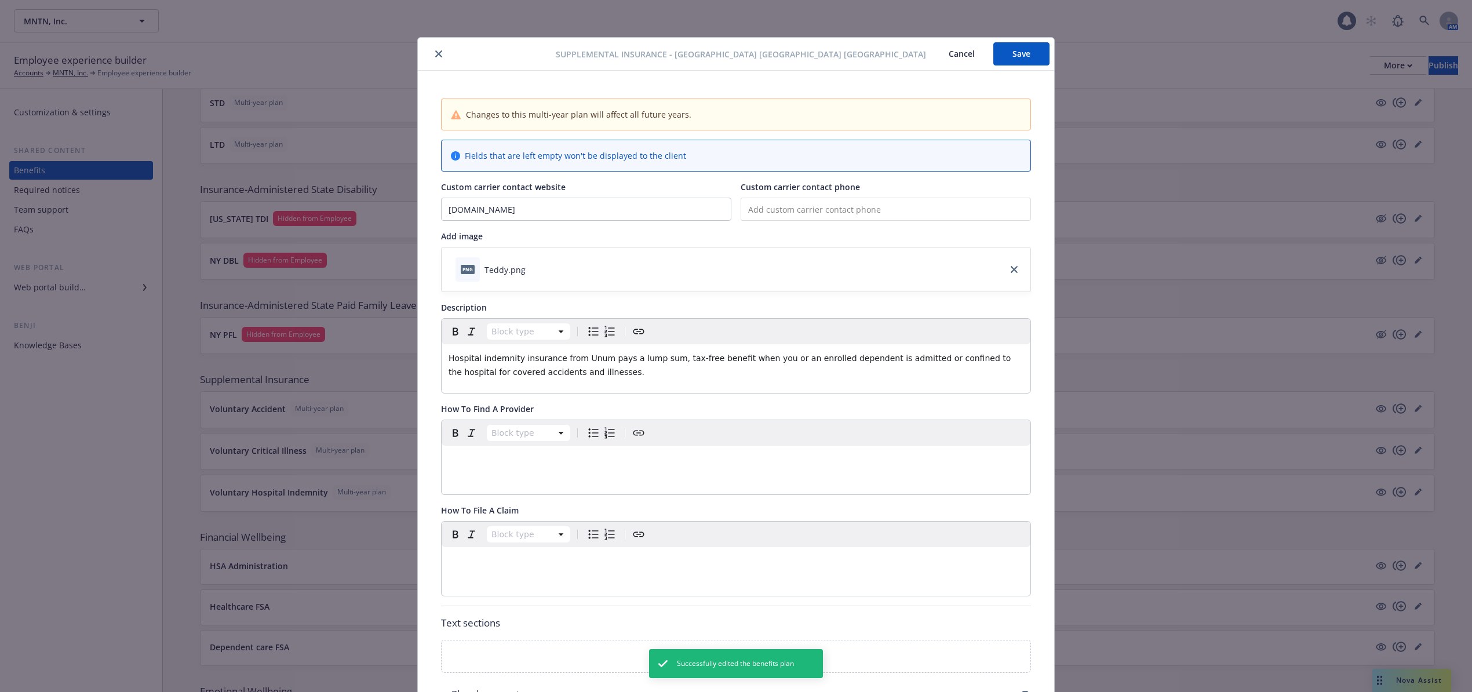
click at [435, 54] on icon "close" at bounding box center [438, 53] width 7 height 7
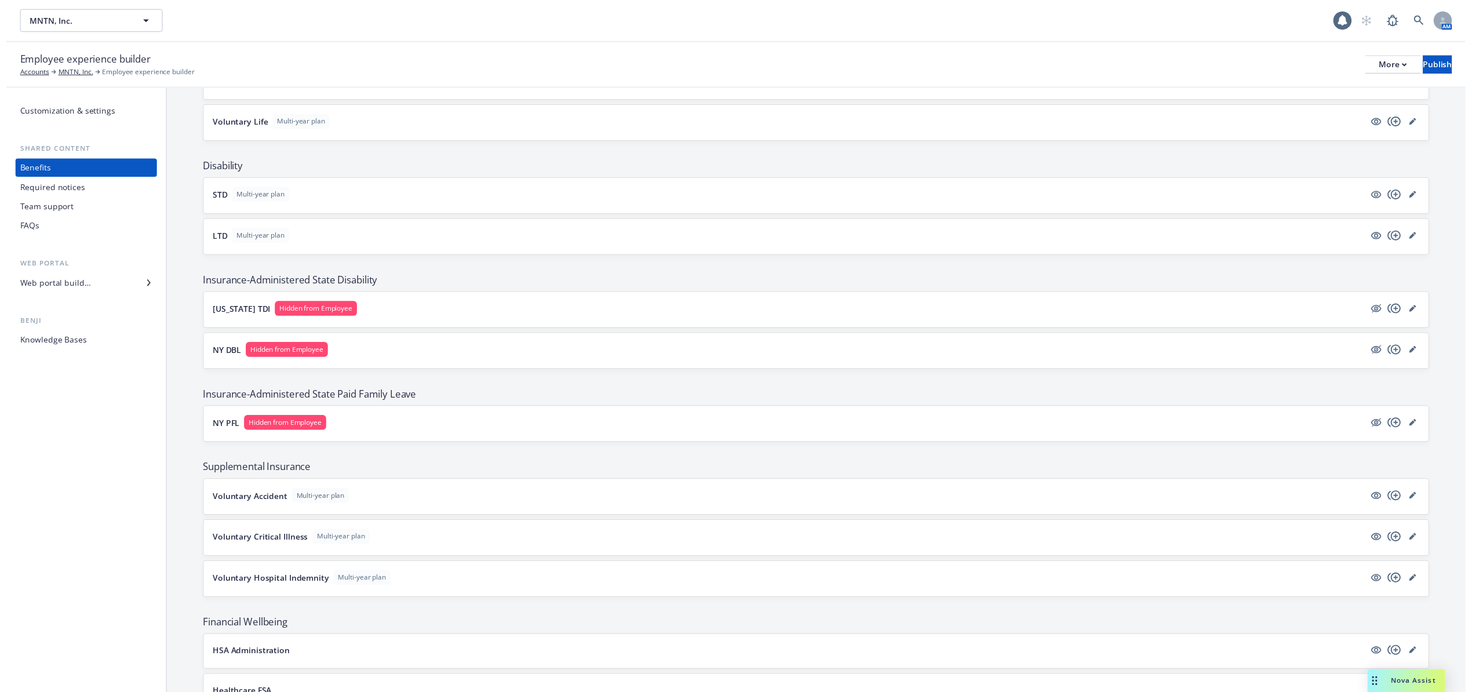
scroll to position [695, 0]
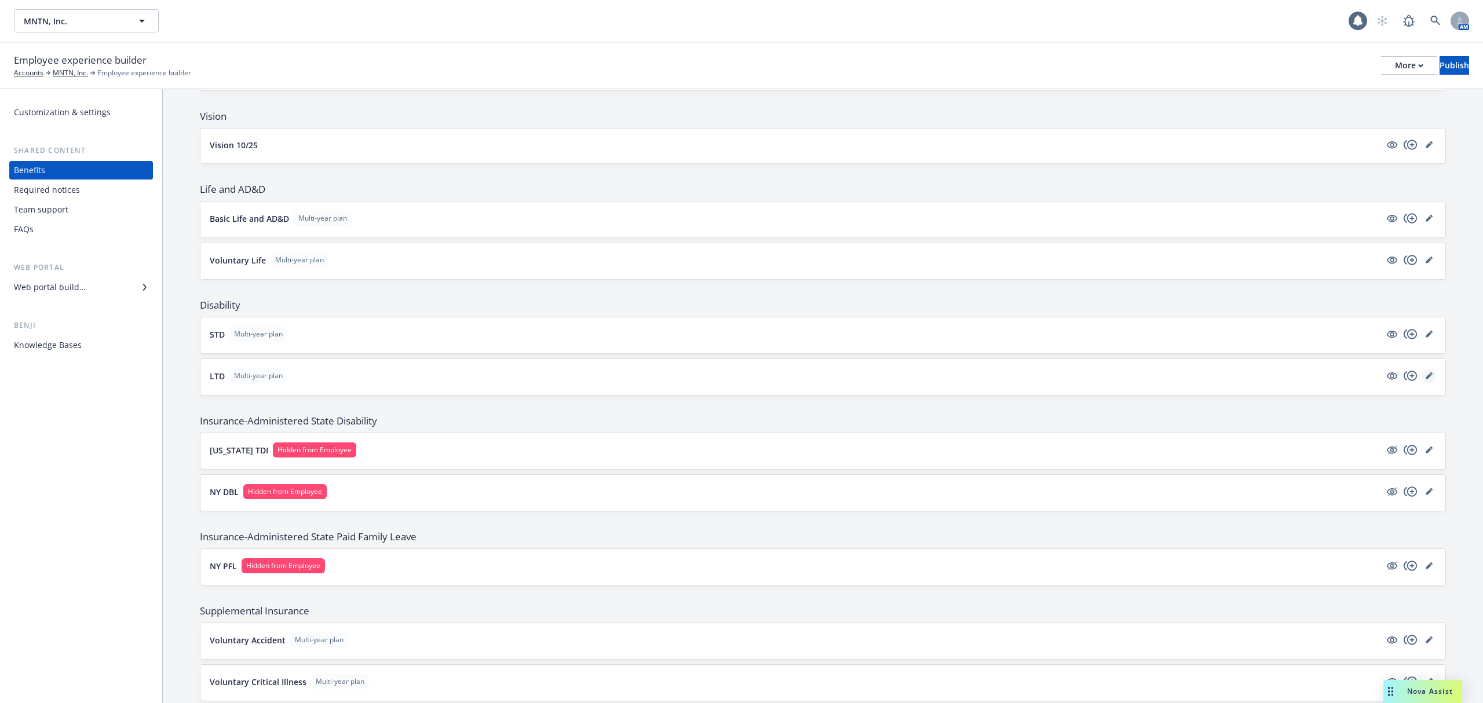
click at [1426, 379] on icon "editPencil" at bounding box center [1429, 376] width 7 height 7
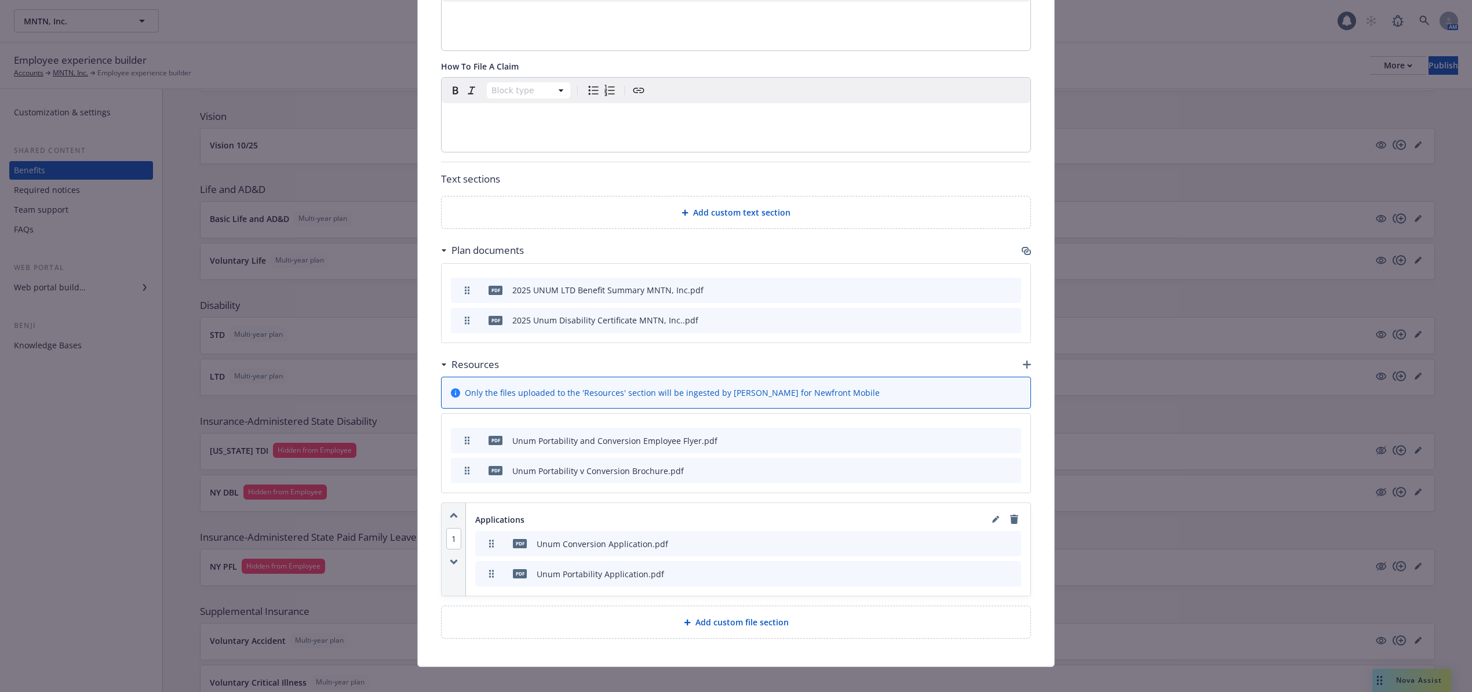
scroll to position [448, 0]
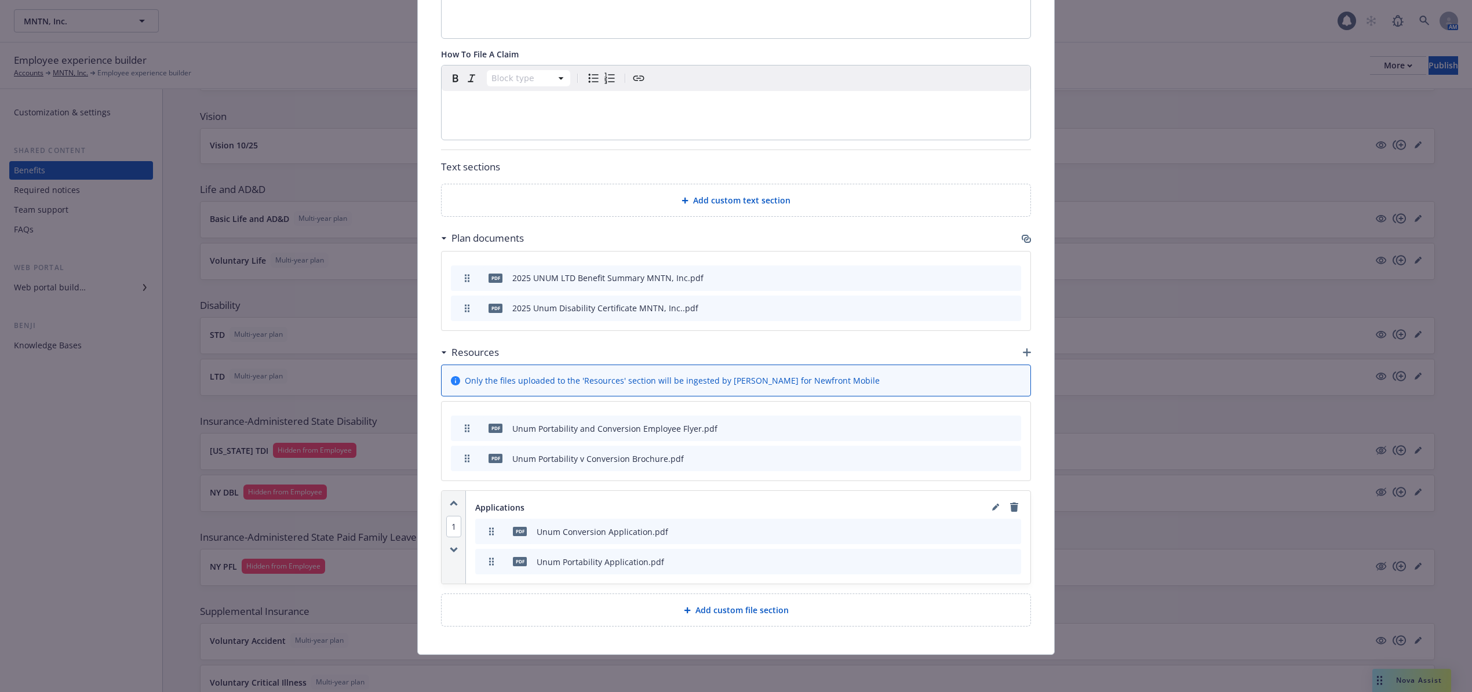
click at [1021, 234] on icon "button" at bounding box center [1025, 238] width 9 height 9
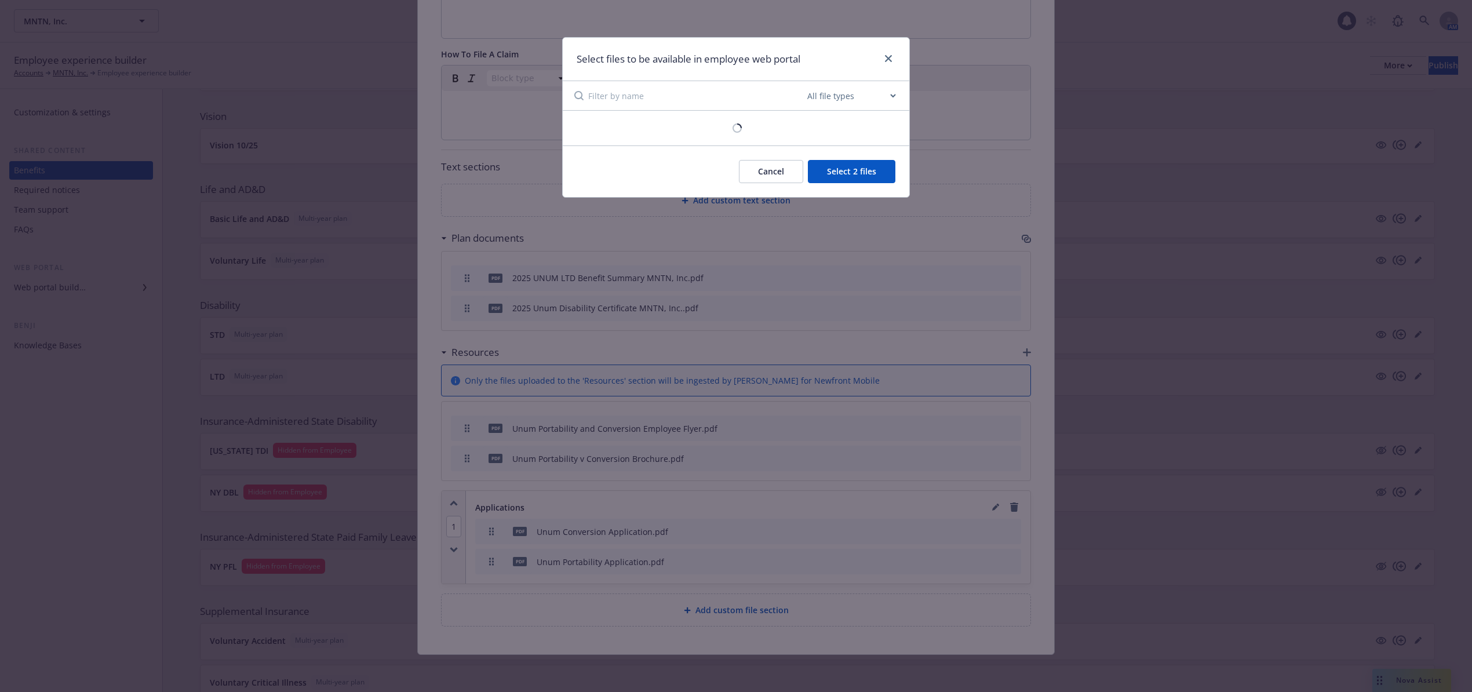
scroll to position [437, 0]
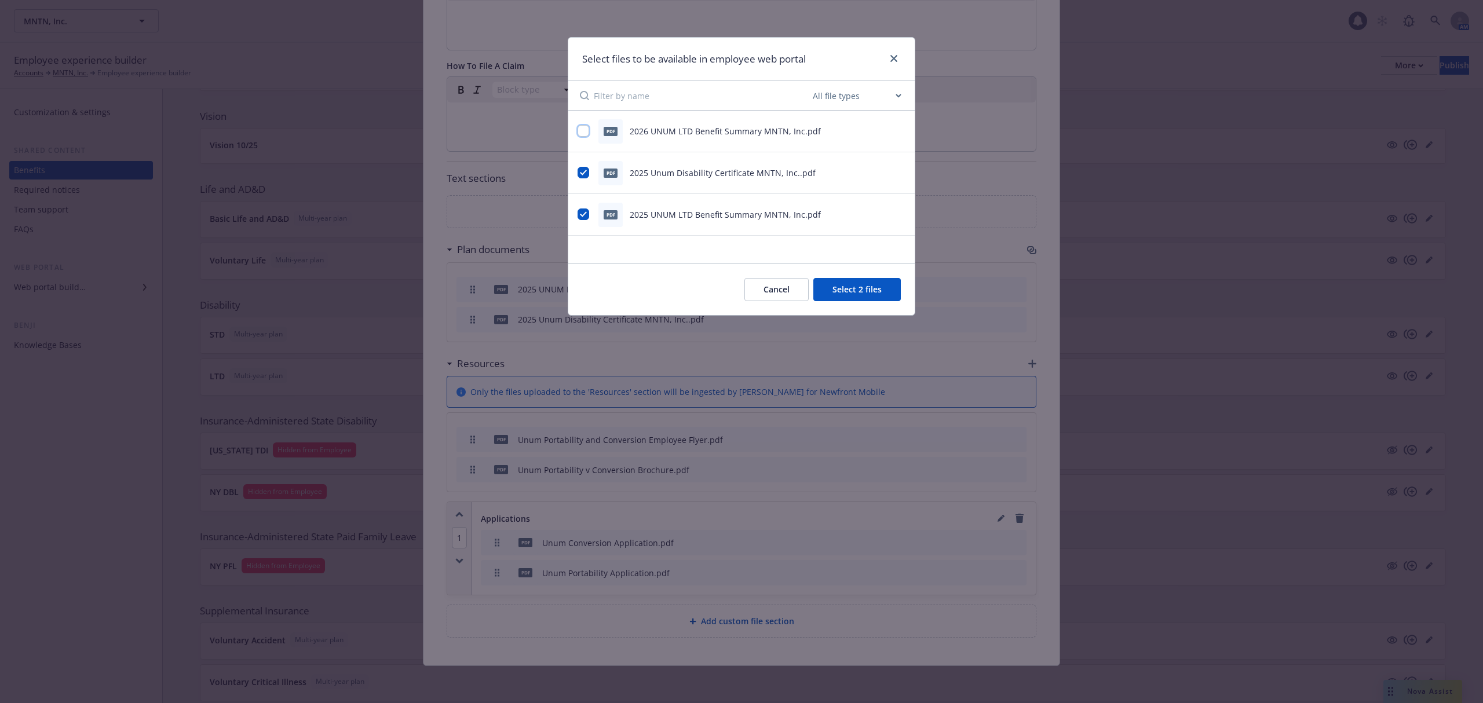
click at [583, 132] on input "checkbox" at bounding box center [584, 131] width 12 height 12
checkbox input "true"
click at [587, 171] on input "checkbox" at bounding box center [584, 173] width 12 height 12
checkbox input "false"
click at [582, 210] on input "checkbox" at bounding box center [584, 215] width 12 height 12
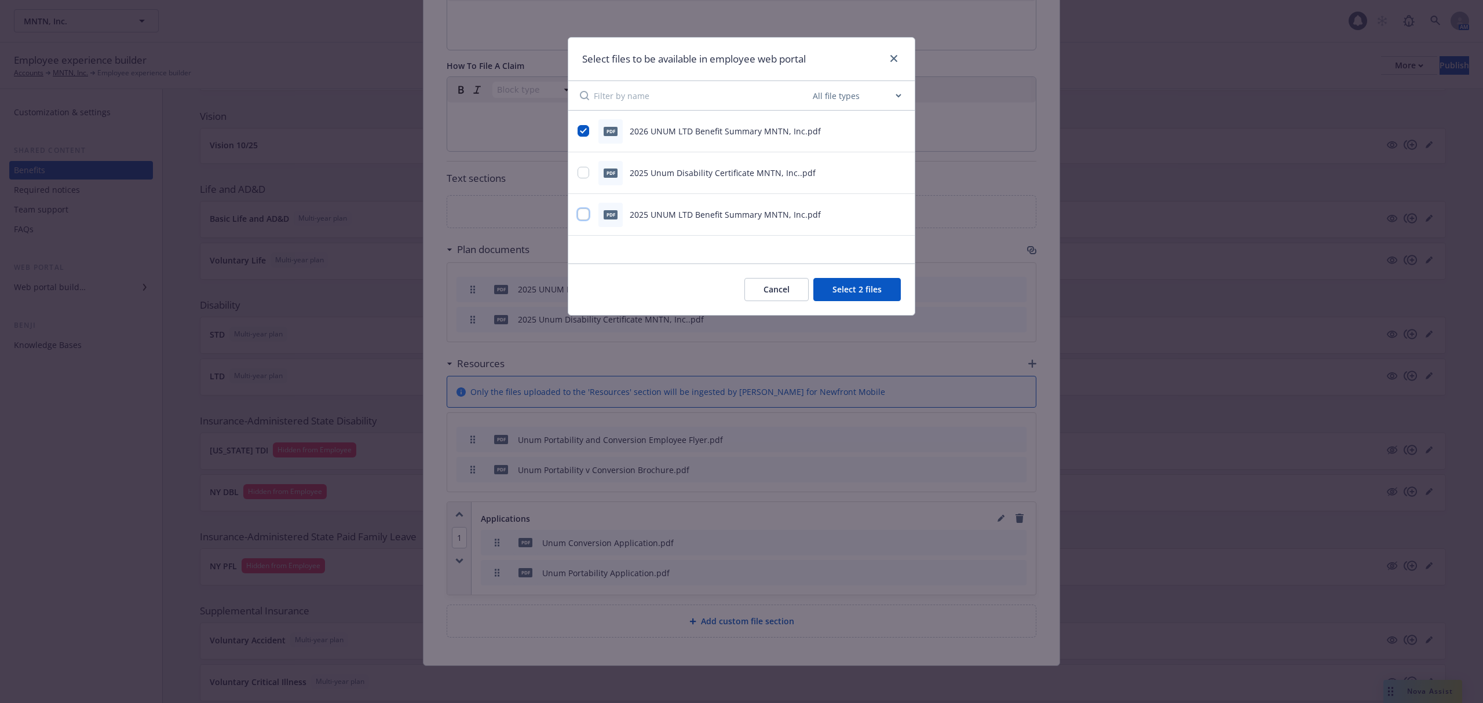
checkbox input "false"
click at [853, 285] on button "Select 1 file" at bounding box center [858, 289] width 83 height 23
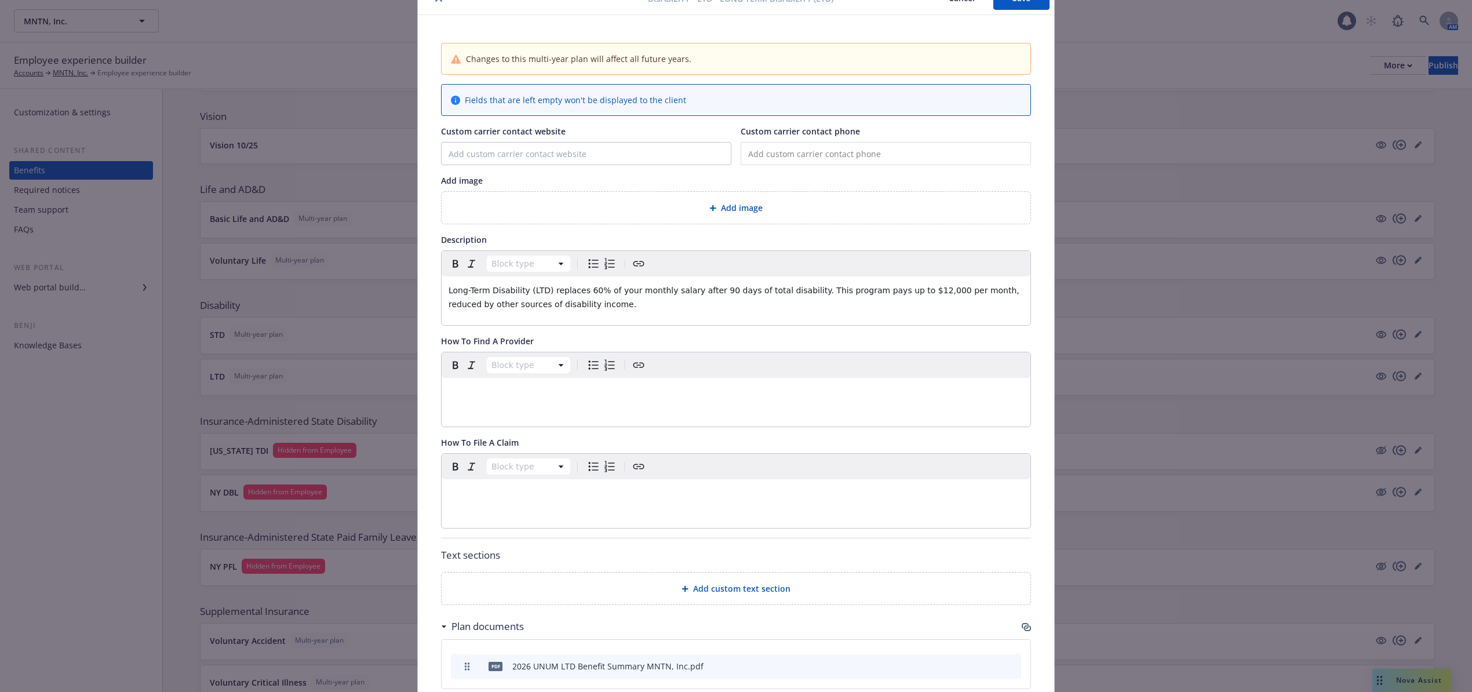
scroll to position [0, 0]
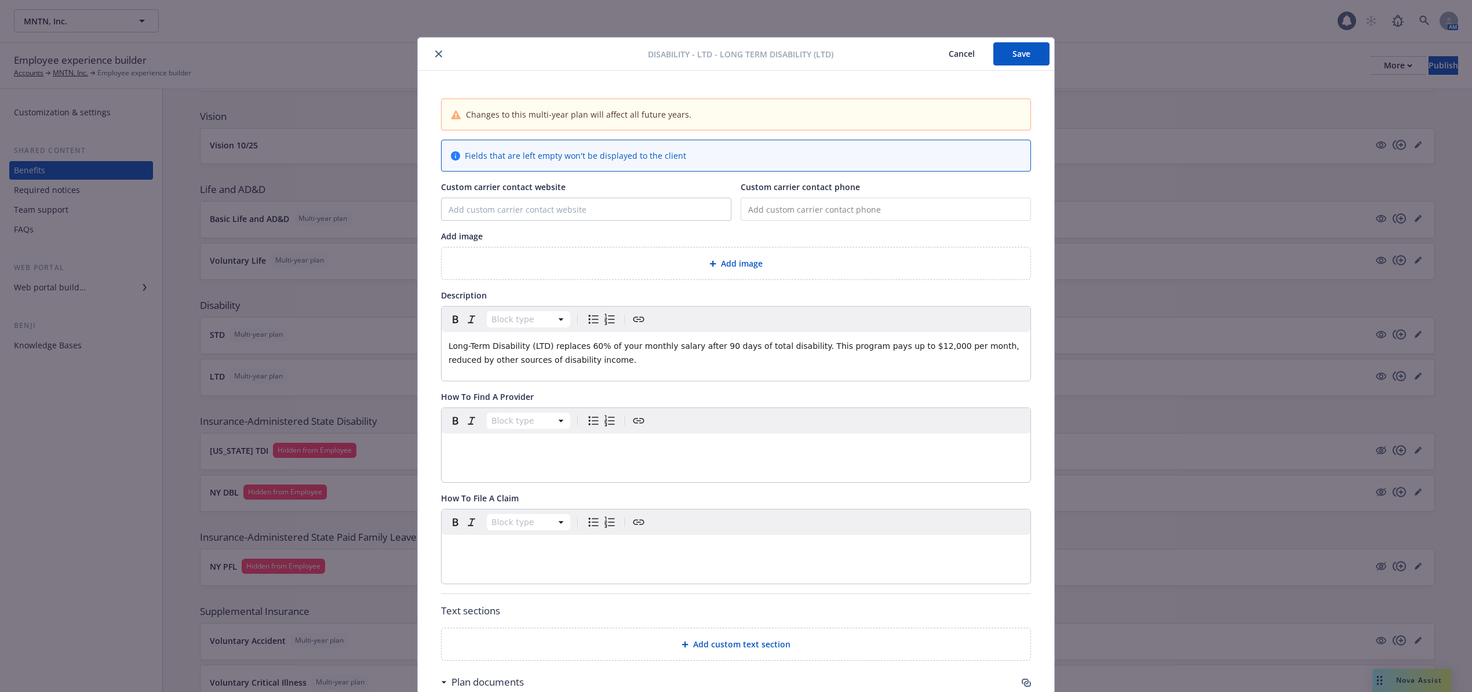
click at [1010, 52] on button "Save" at bounding box center [1021, 53] width 56 height 23
click at [729, 262] on span "Add image" at bounding box center [742, 263] width 42 height 12
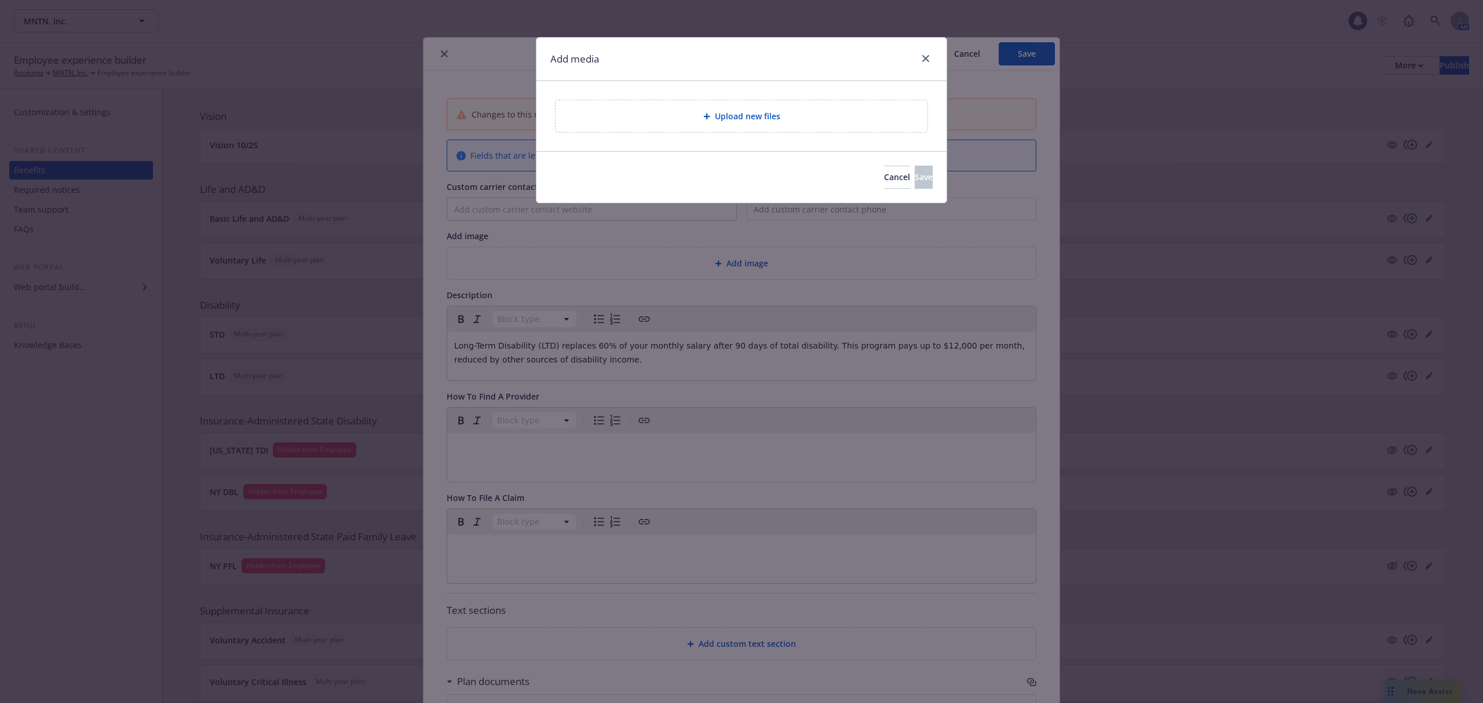
click at [754, 119] on span "Upload new files" at bounding box center [747, 116] width 65 height 12
click at [917, 49] on div "Add media" at bounding box center [741, 59] width 410 height 43
click at [923, 53] on link "close" at bounding box center [926, 59] width 14 height 14
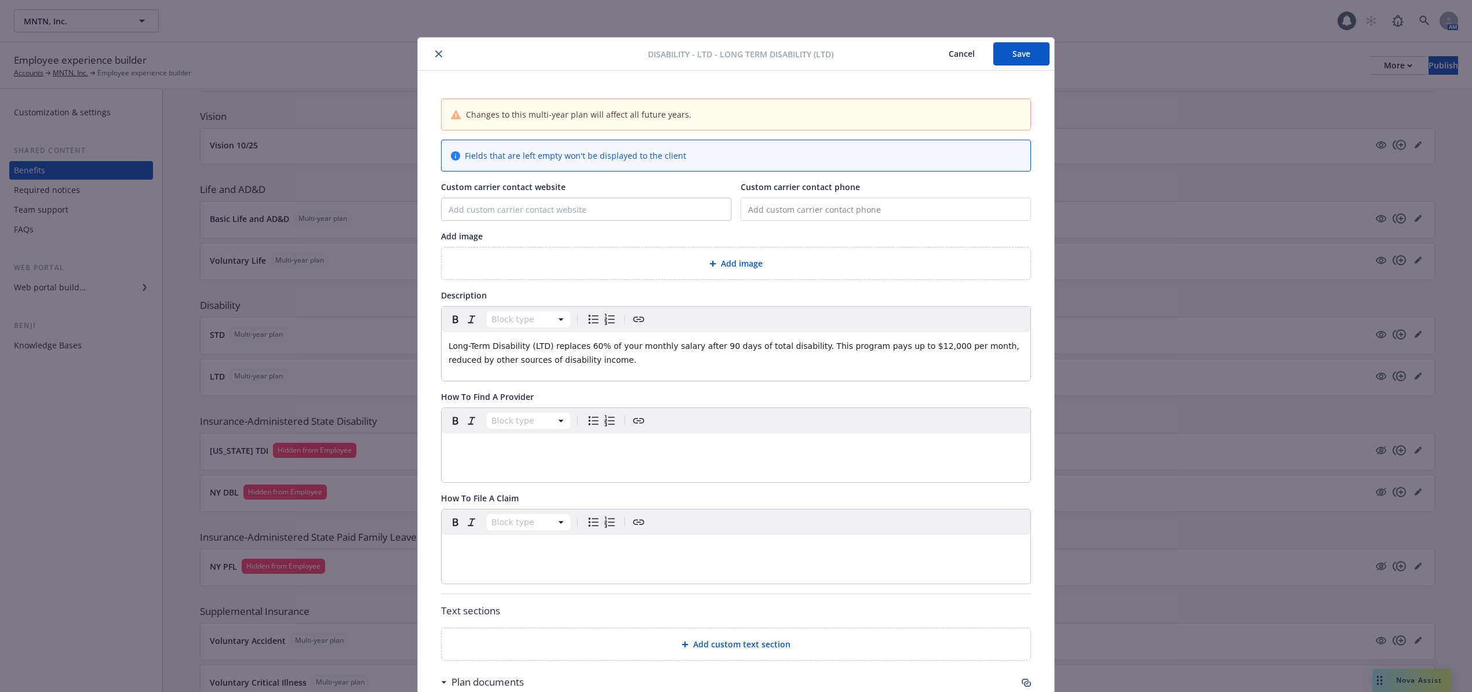
click at [728, 262] on span "Add image" at bounding box center [742, 263] width 42 height 12
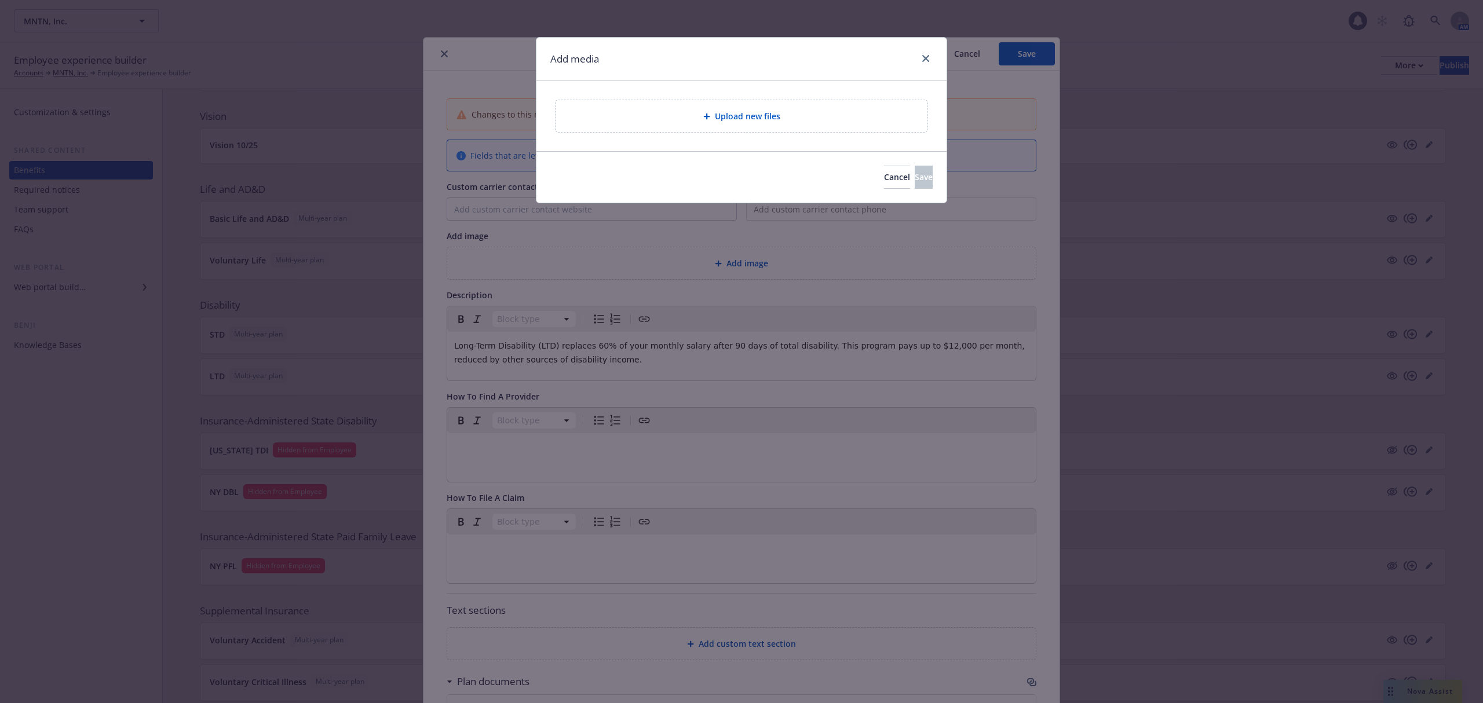
click at [735, 119] on span "Upload new files" at bounding box center [747, 116] width 65 height 12
click at [884, 175] on span "Cancel" at bounding box center [897, 176] width 26 height 11
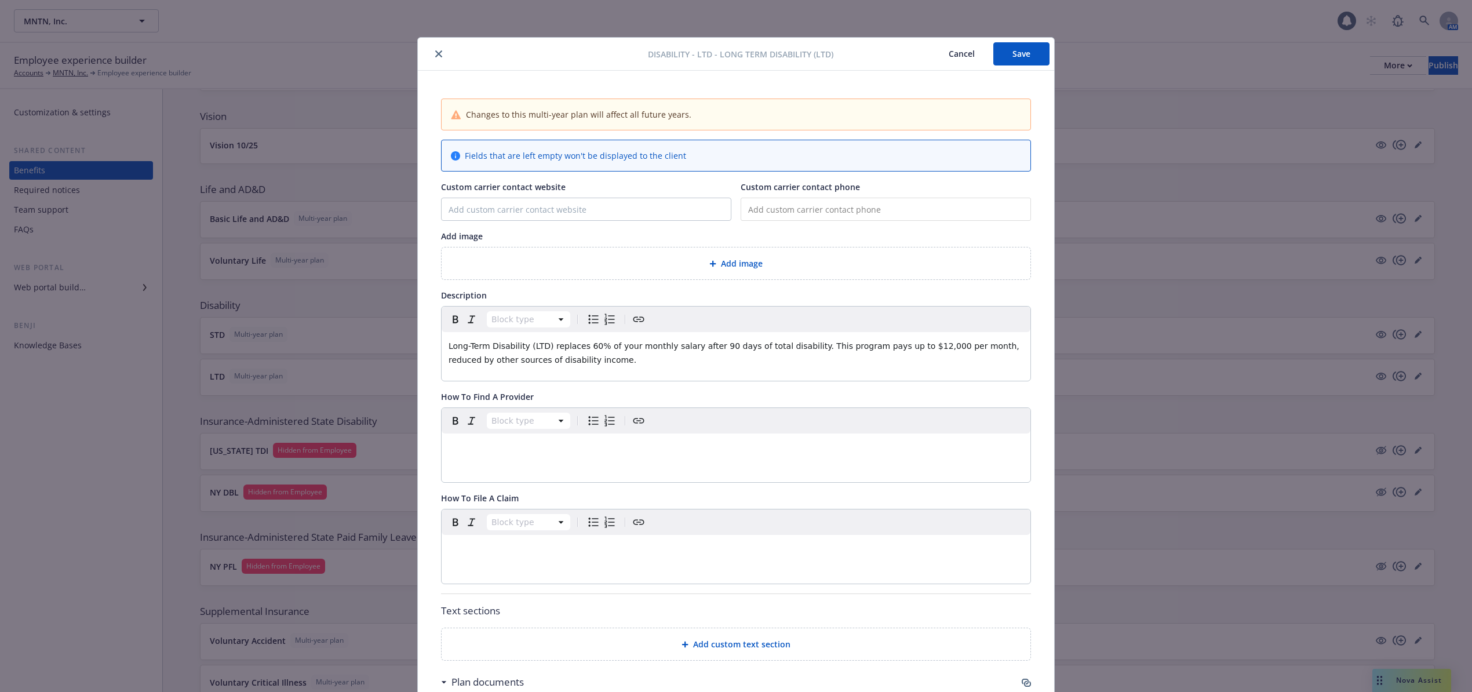
click at [1015, 52] on button "Save" at bounding box center [1021, 53] width 56 height 23
drag, startPoint x: 431, startPoint y: 54, endPoint x: 407, endPoint y: 114, distance: 63.9
click at [435, 54] on icon "close" at bounding box center [438, 53] width 7 height 7
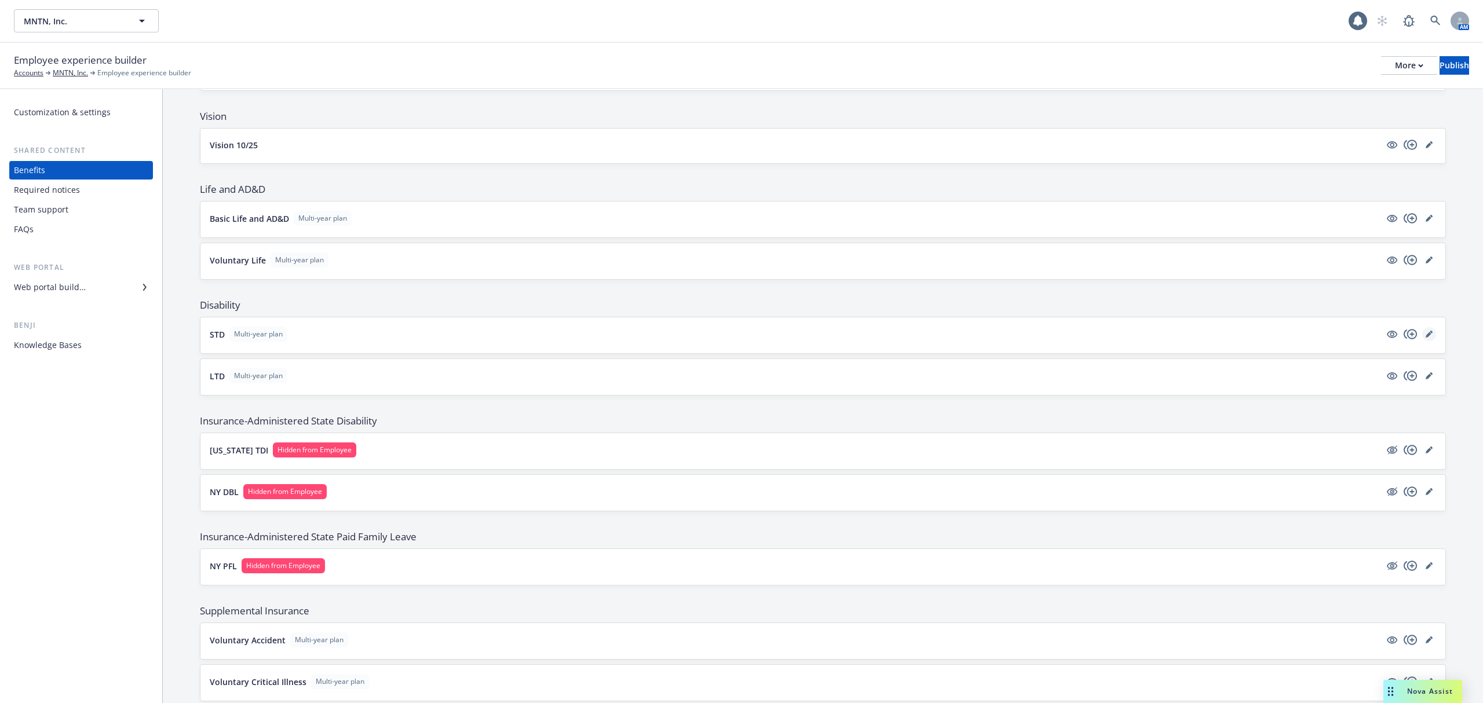
click at [1426, 338] on icon "editPencil" at bounding box center [1429, 334] width 7 height 7
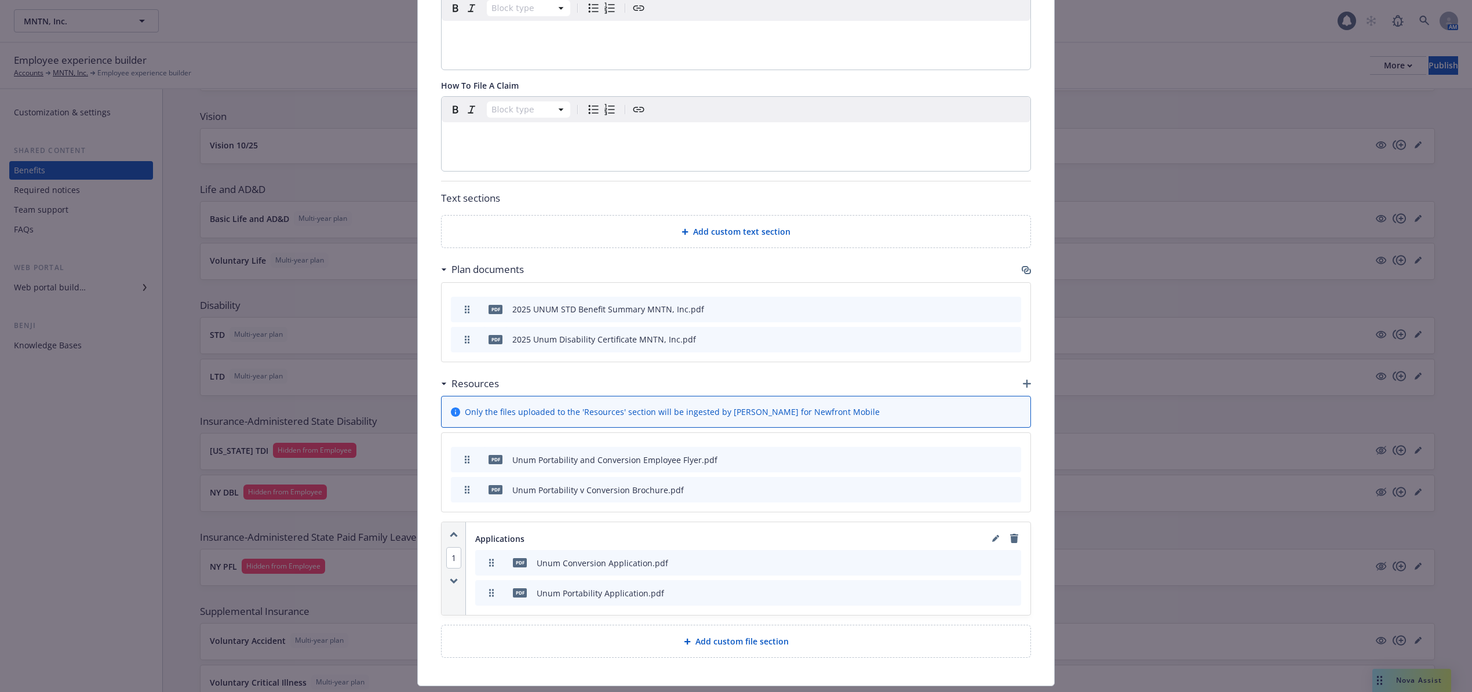
scroll to position [421, 0]
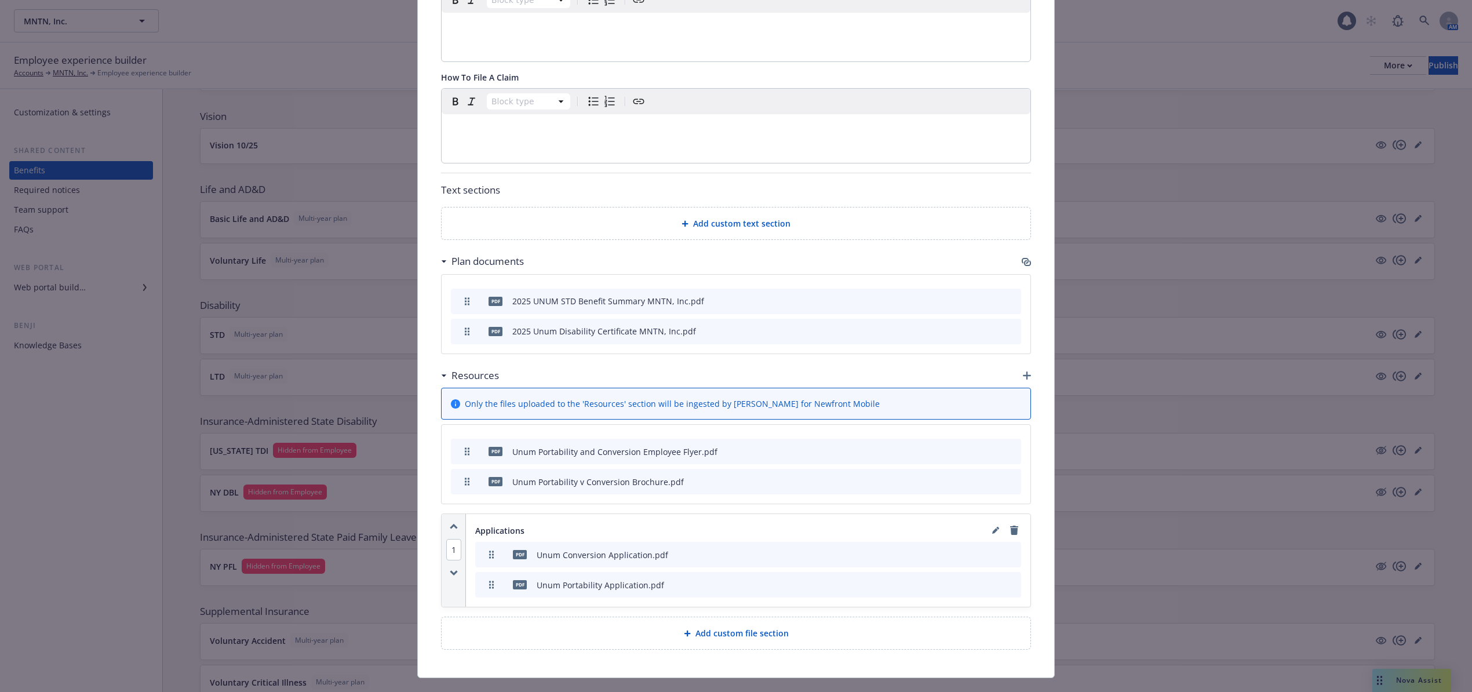
click at [1021, 262] on icon "button" at bounding box center [1025, 261] width 9 height 9
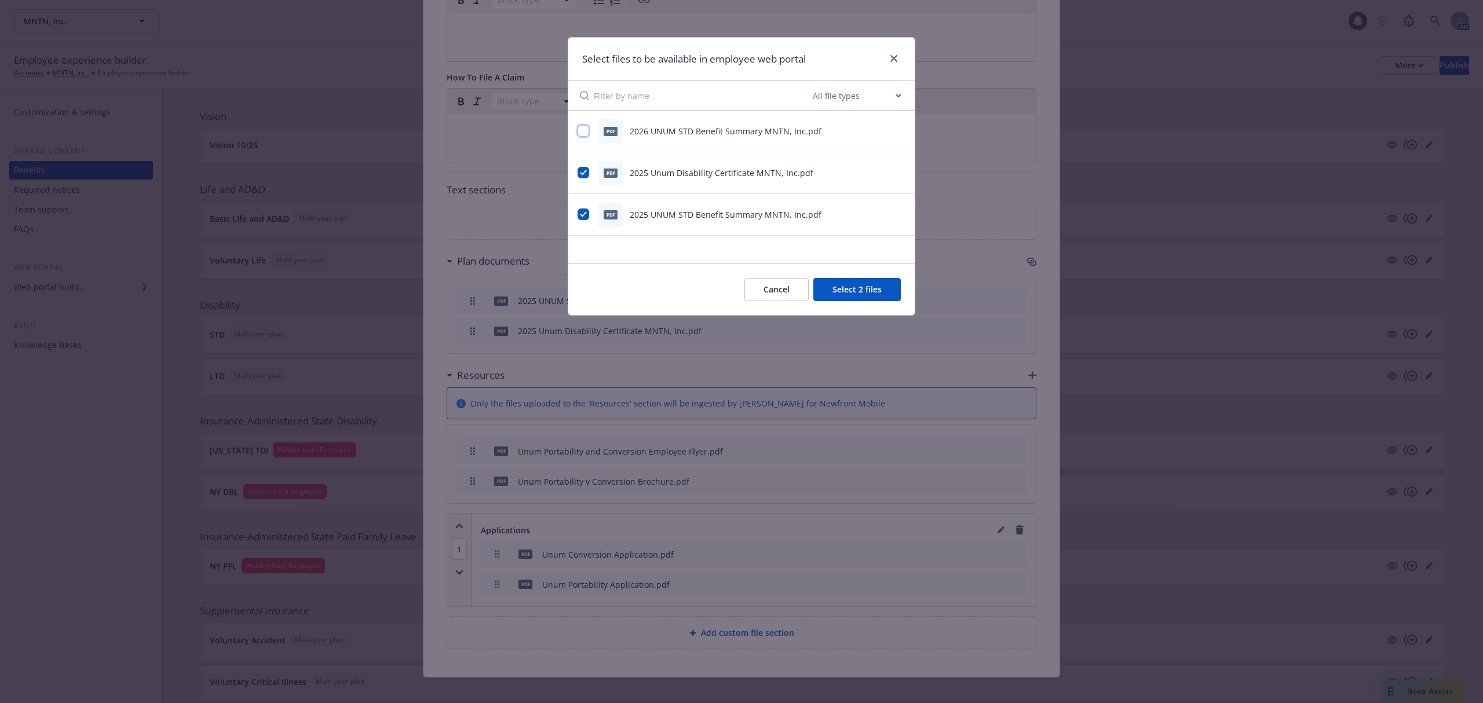
click at [580, 129] on input "checkbox" at bounding box center [584, 131] width 12 height 12
checkbox input "true"
click at [585, 168] on input "checkbox" at bounding box center [584, 173] width 12 height 12
checkbox input "false"
click at [582, 211] on input "checkbox" at bounding box center [584, 215] width 12 height 12
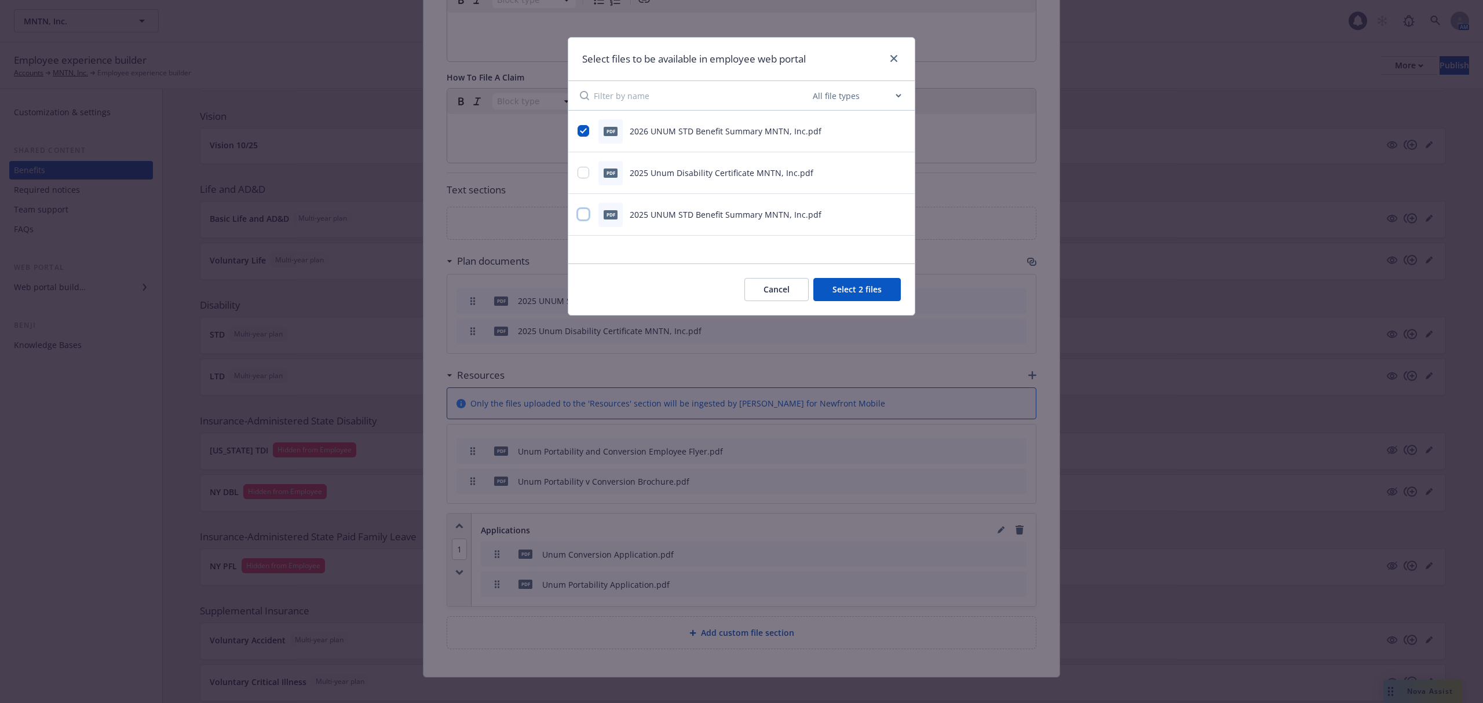
checkbox input "false"
click at [870, 293] on button "Select 1 file" at bounding box center [858, 289] width 83 height 23
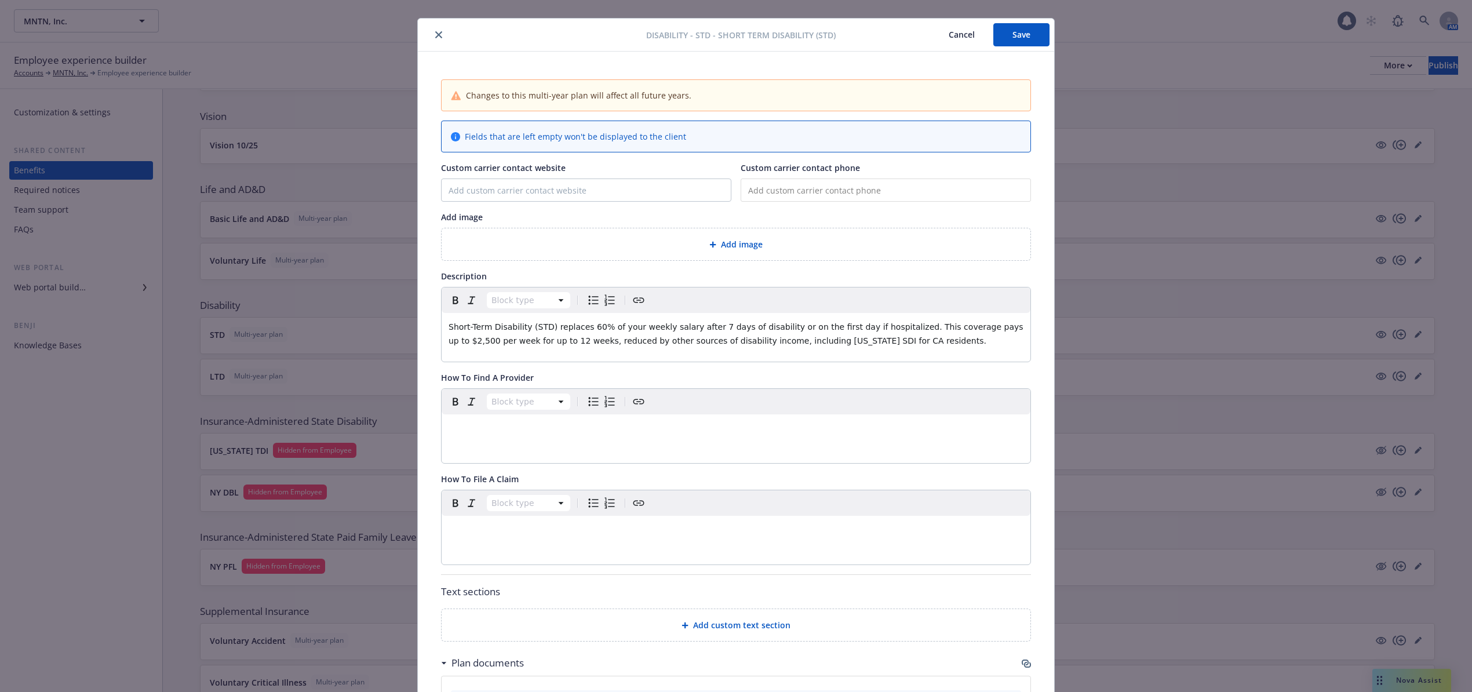
scroll to position [0, 0]
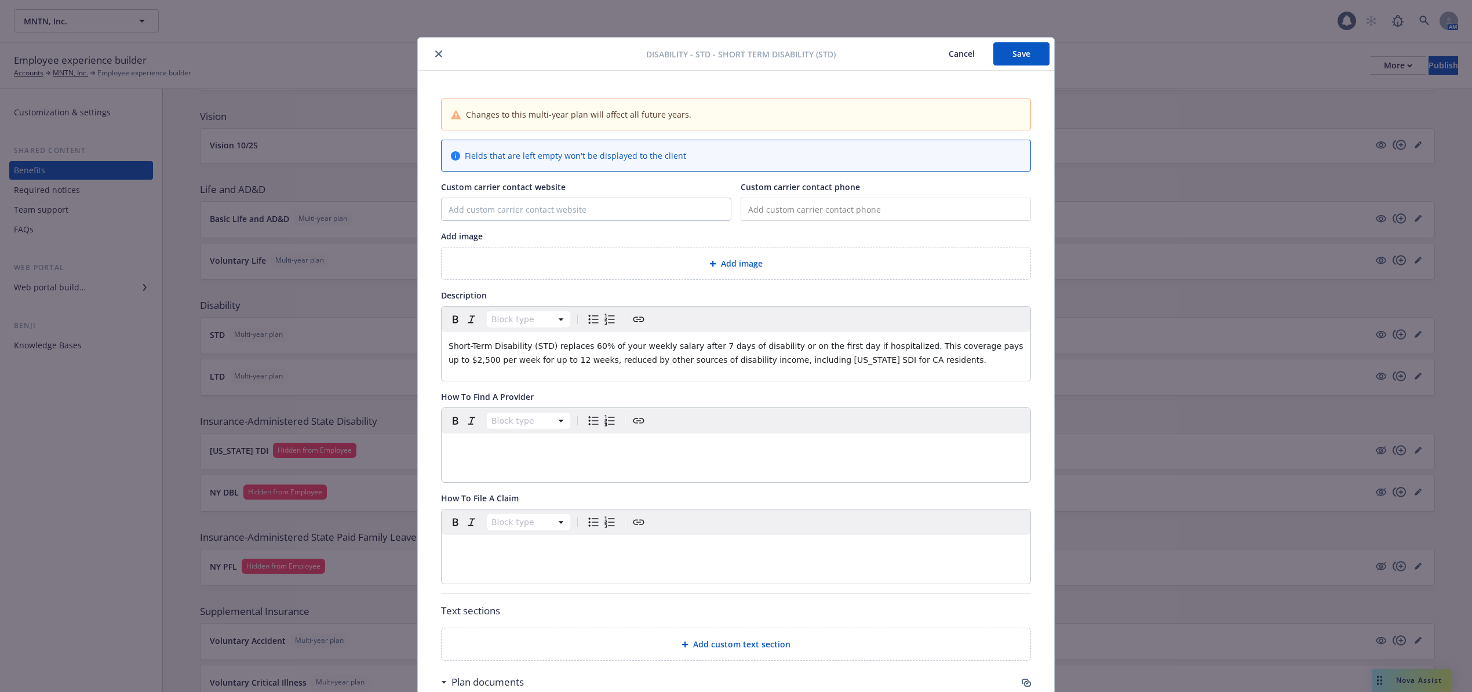
click at [1027, 49] on button "Save" at bounding box center [1021, 53] width 56 height 23
click at [435, 52] on icon "close" at bounding box center [438, 53] width 7 height 7
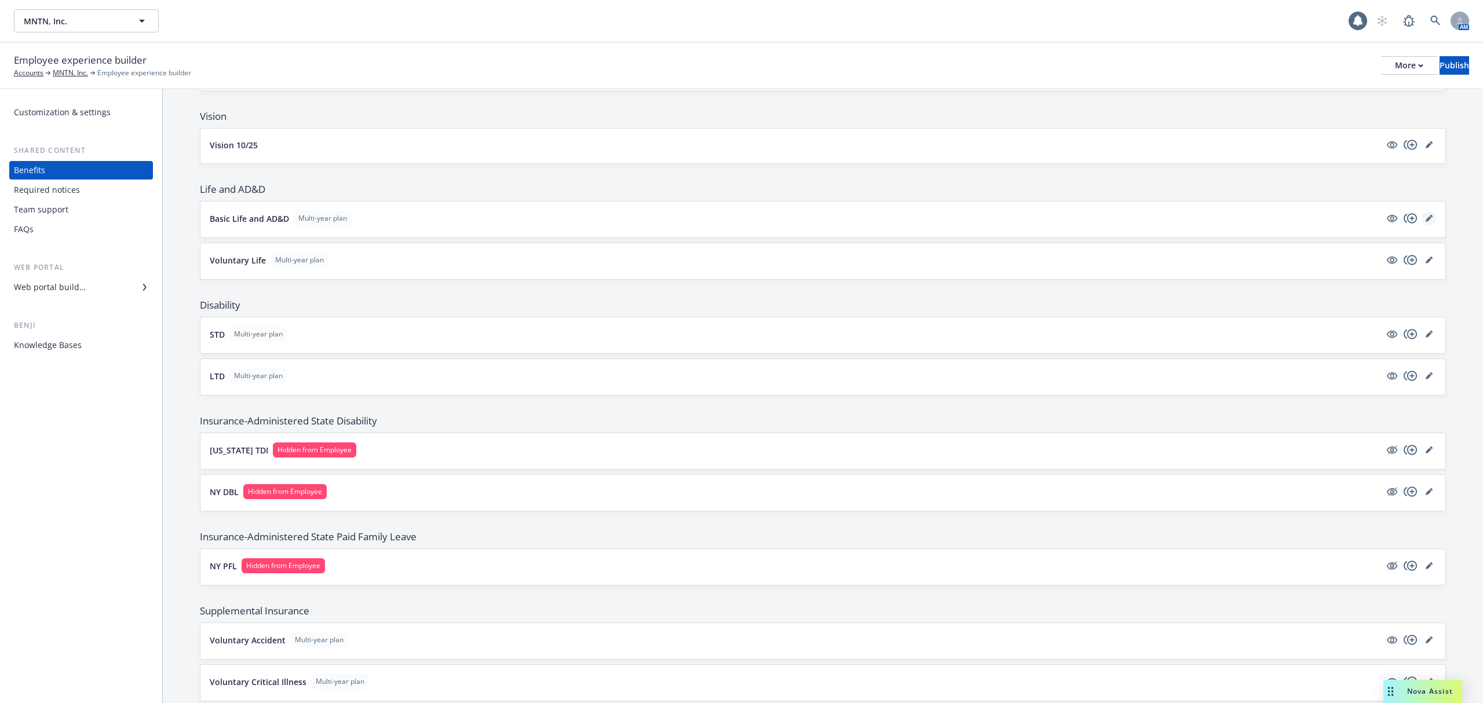
click at [1426, 222] on icon "editPencil" at bounding box center [1429, 218] width 7 height 7
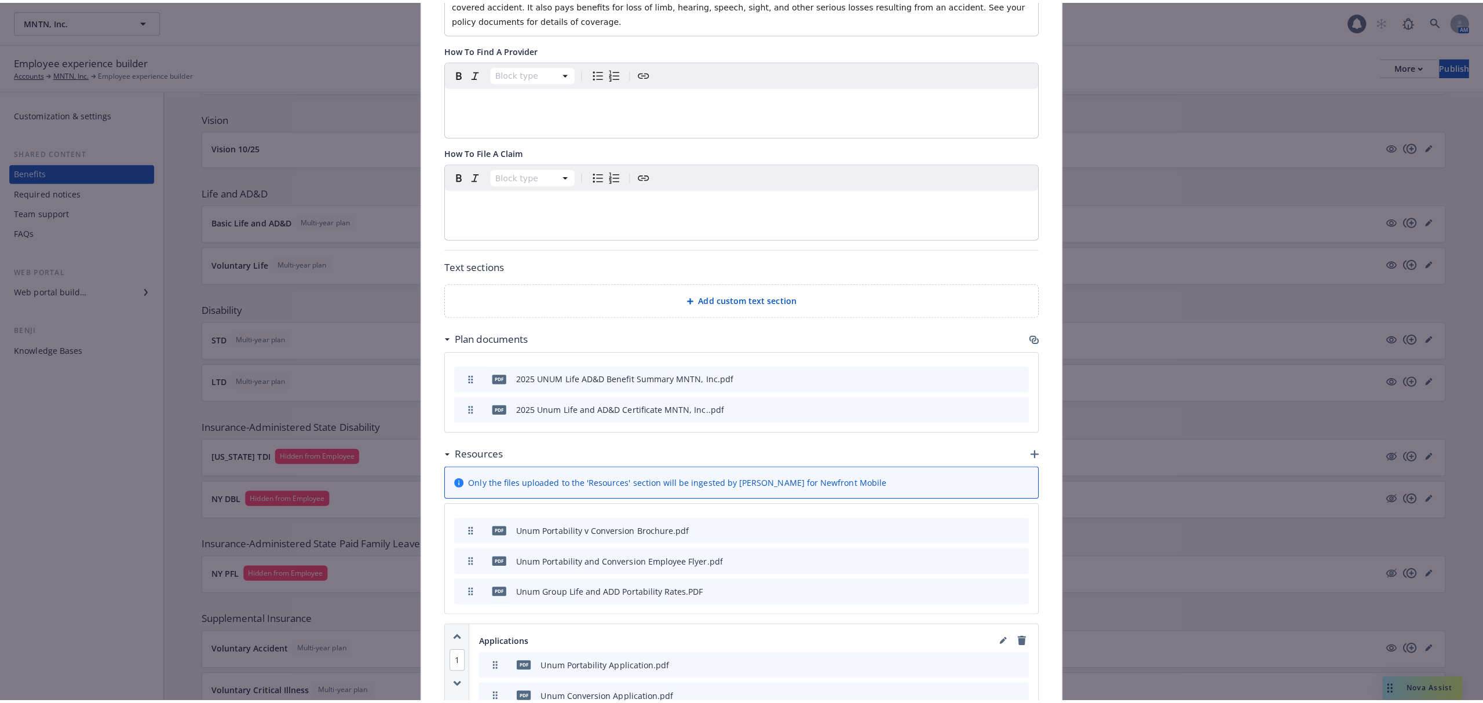
scroll to position [509, 0]
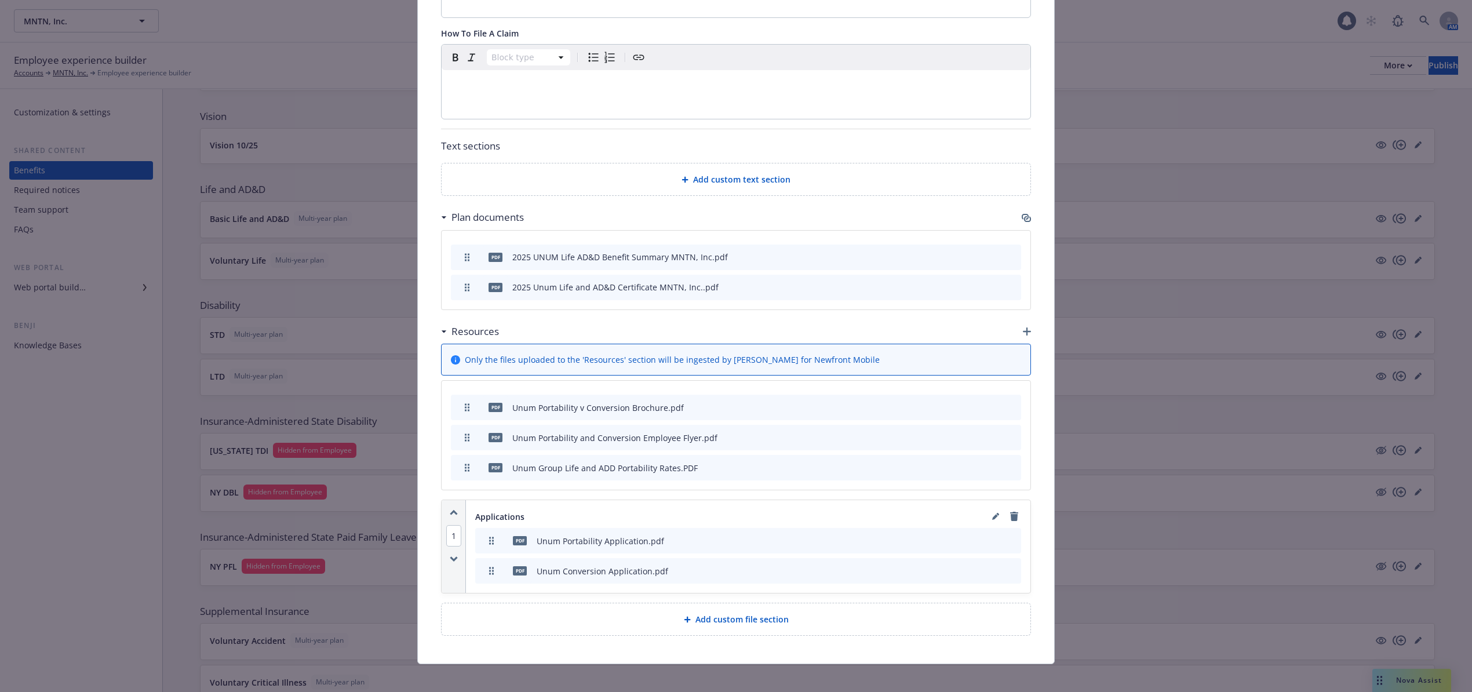
click at [1021, 213] on icon "button" at bounding box center [1025, 217] width 9 height 9
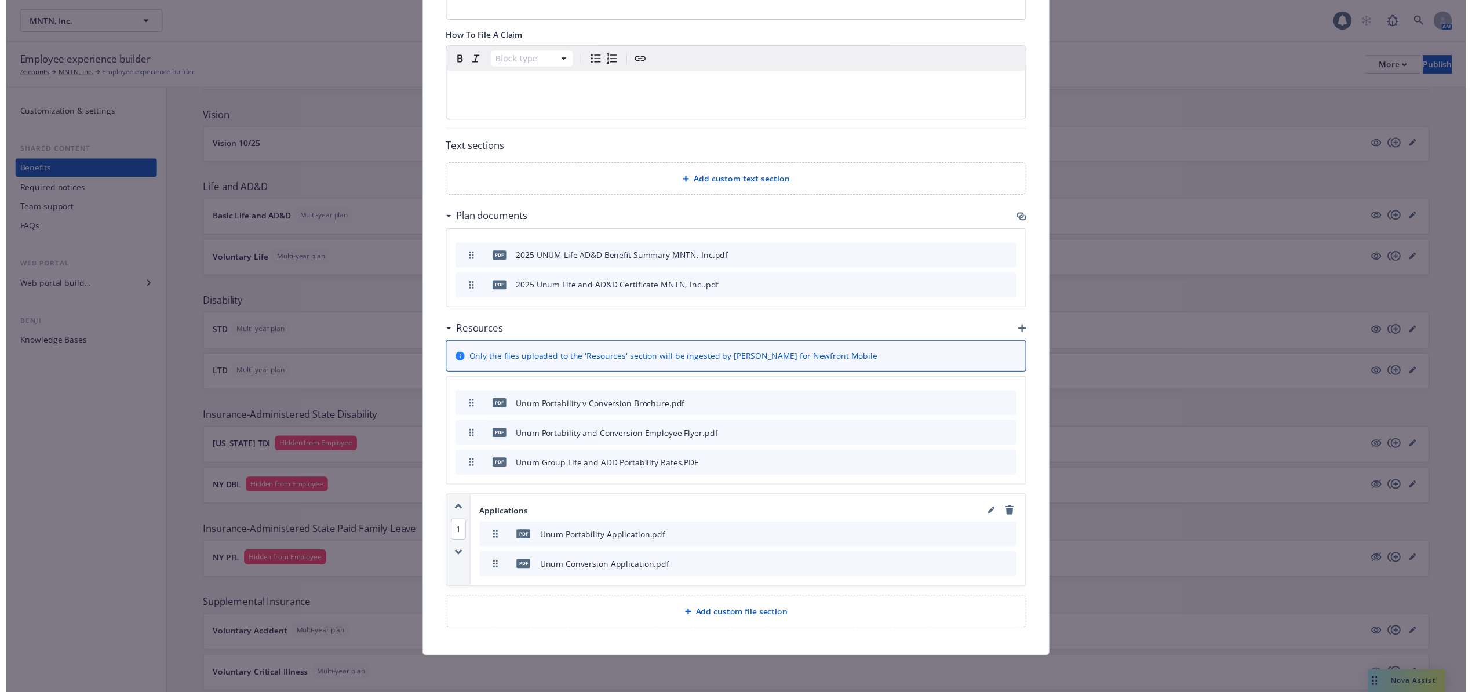
scroll to position [497, 0]
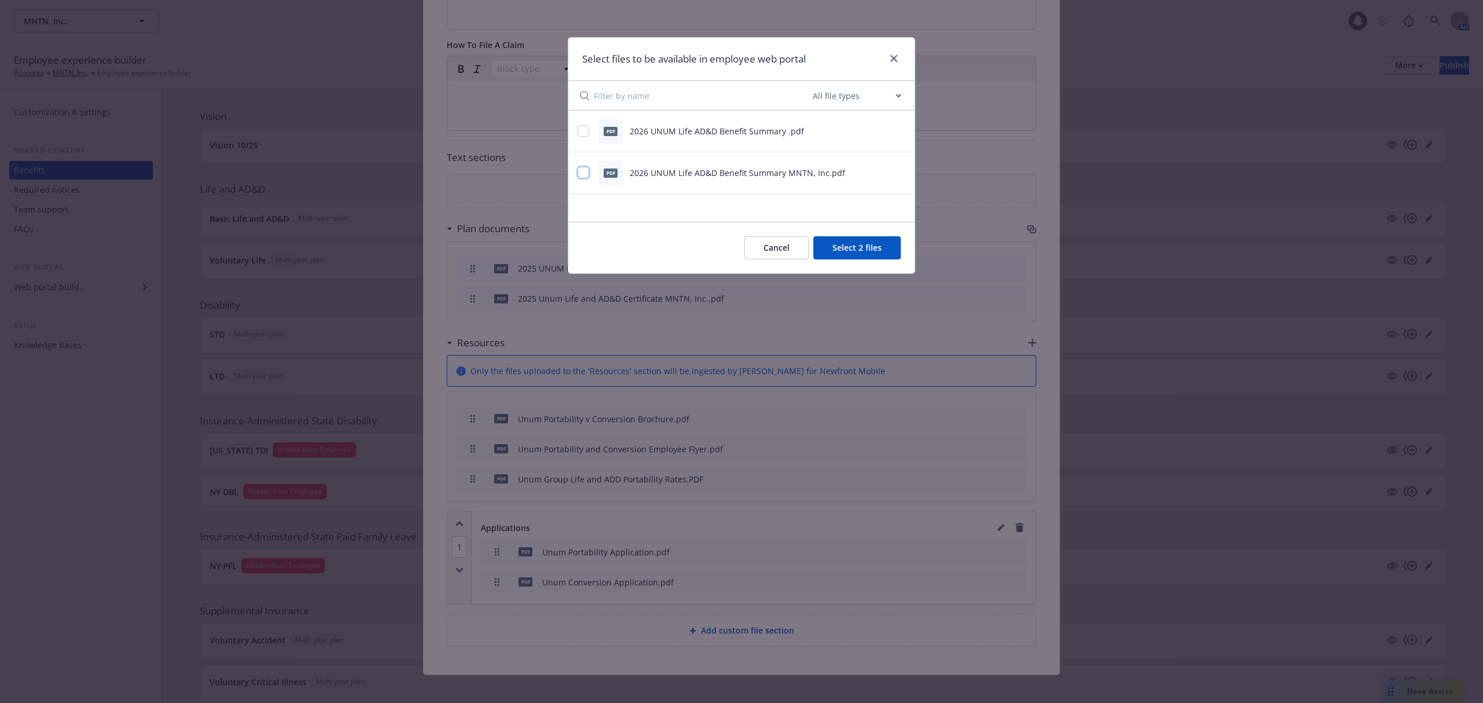
click at [582, 169] on input "checkbox" at bounding box center [584, 173] width 12 height 12
checkbox input "true"
click at [582, 126] on input "checkbox" at bounding box center [584, 131] width 12 height 12
checkbox input "true"
click at [841, 249] on button "Select 4 files" at bounding box center [856, 247] width 87 height 23
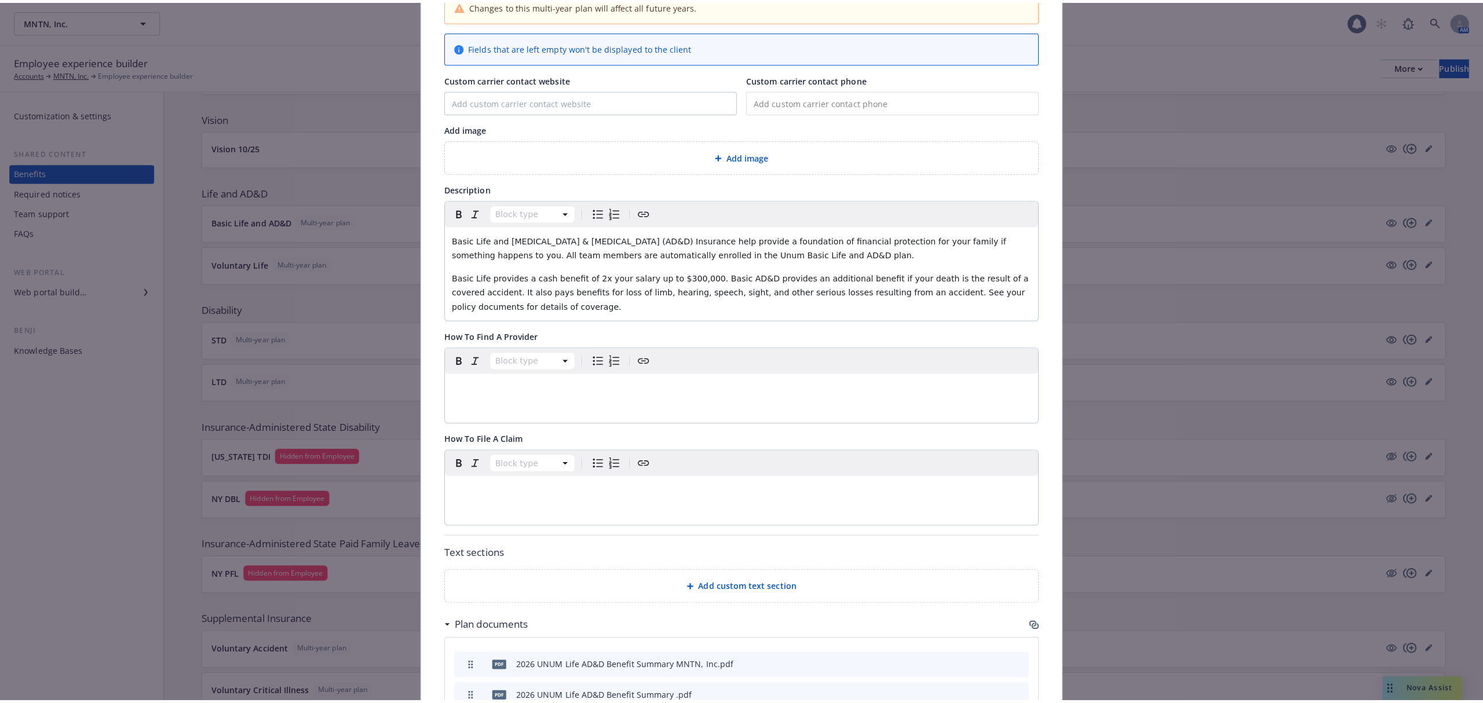
scroll to position [0, 0]
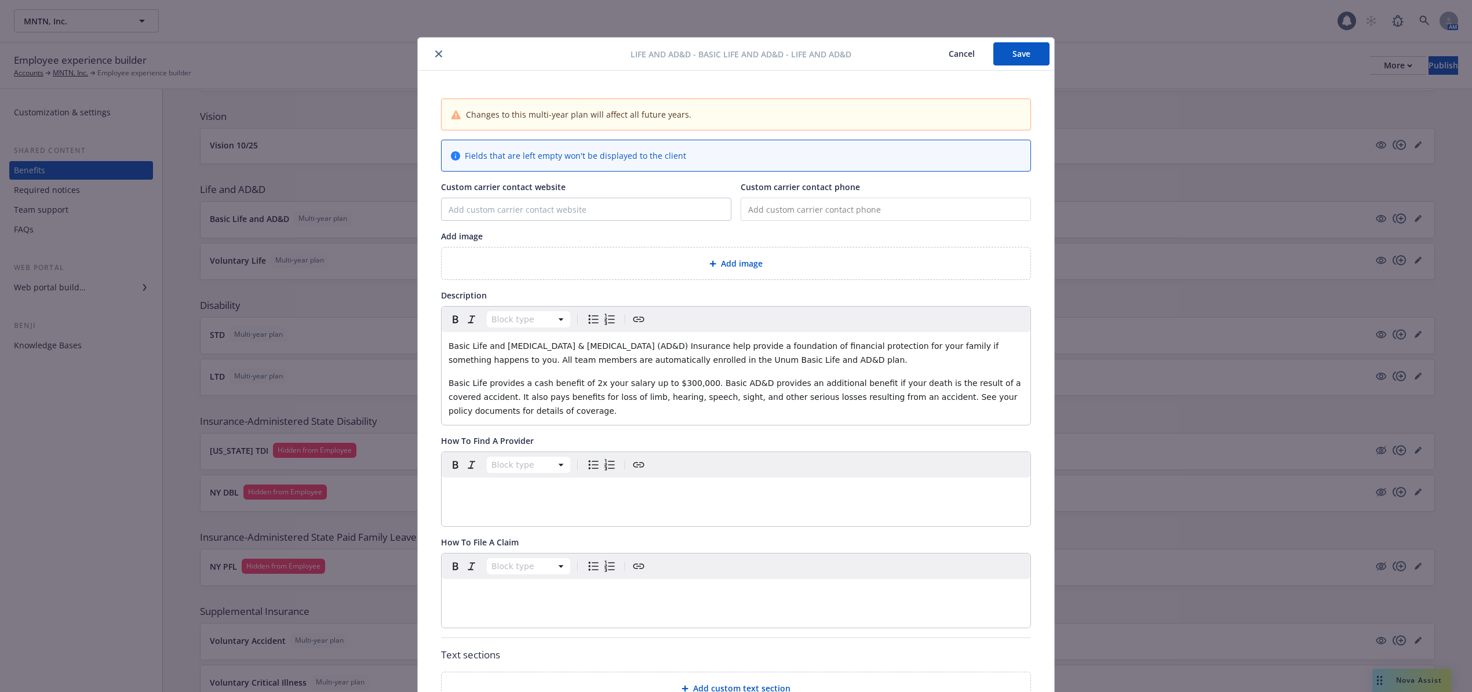
click at [1018, 51] on button "Save" at bounding box center [1021, 53] width 56 height 23
click at [435, 49] on button "close" at bounding box center [439, 54] width 14 height 14
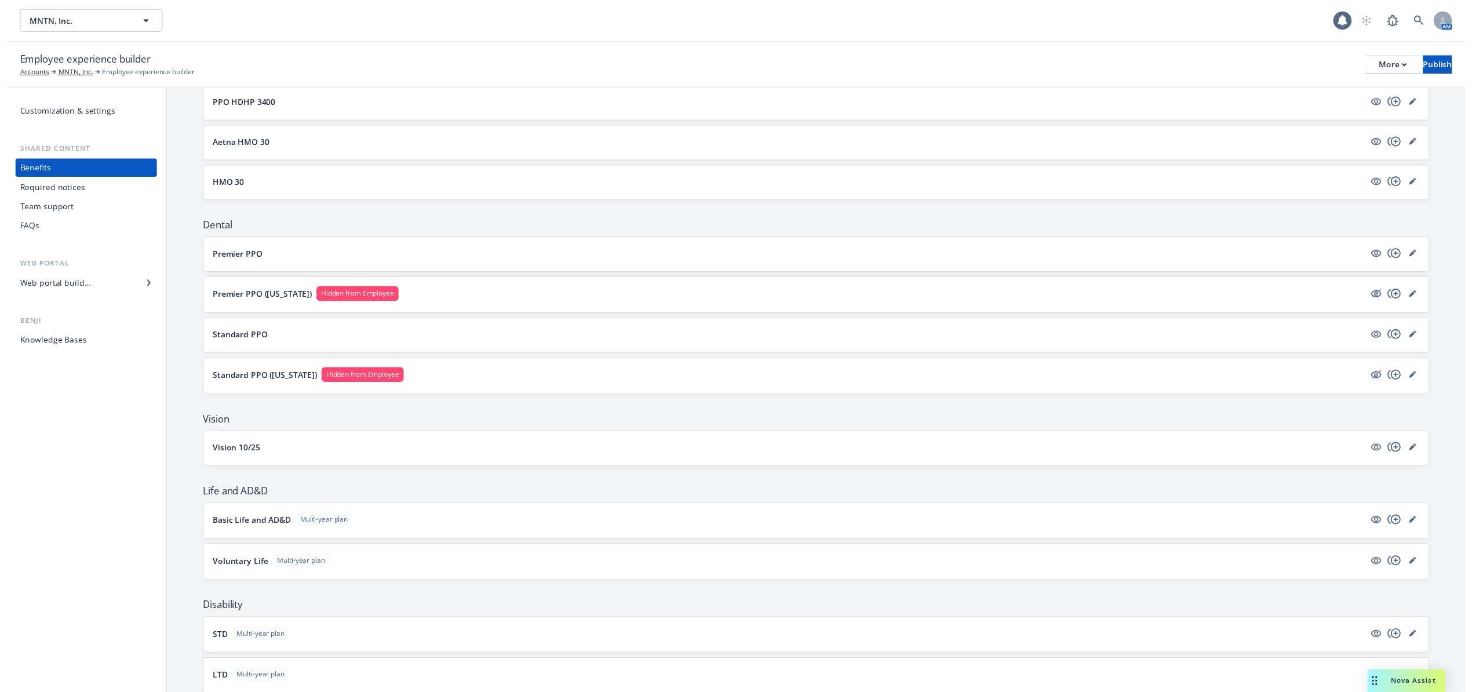
scroll to position [309, 0]
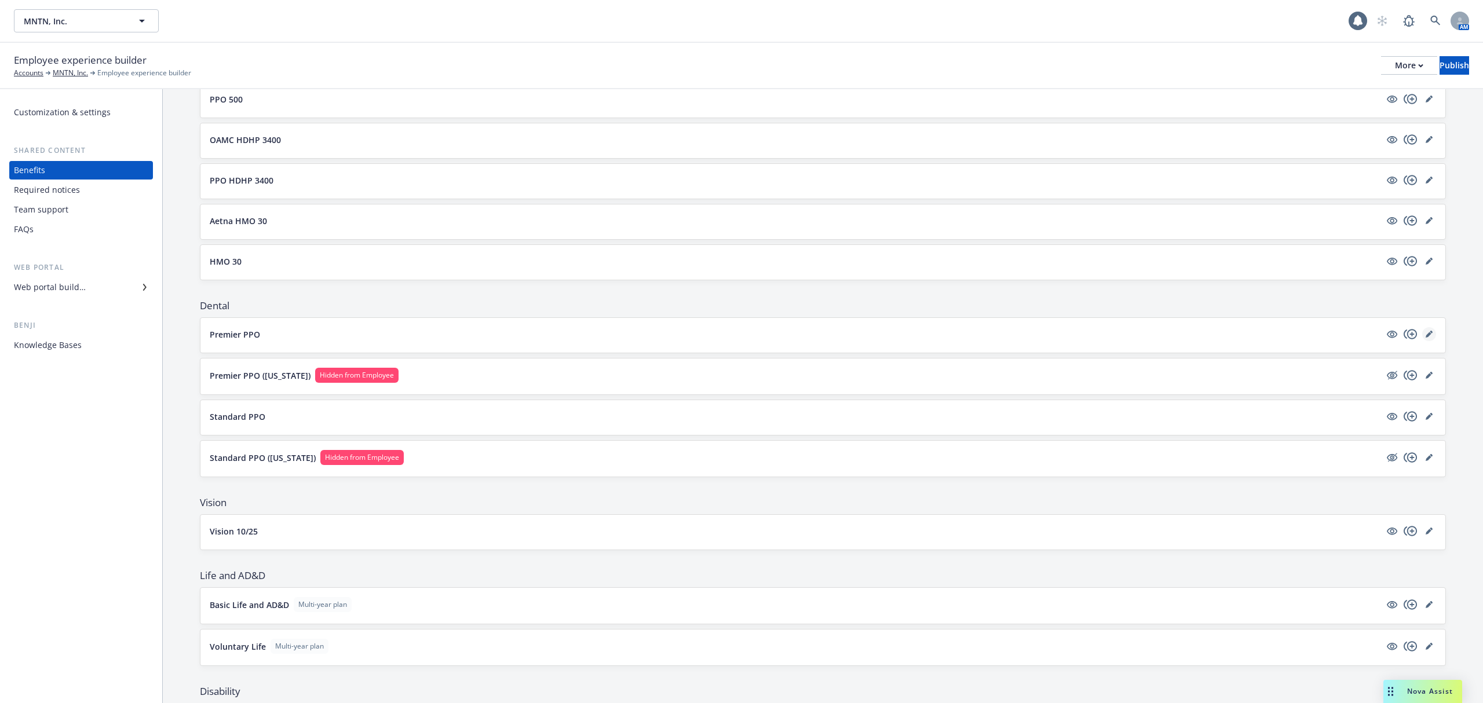
click at [1426, 337] on icon "editPencil" at bounding box center [1429, 334] width 7 height 7
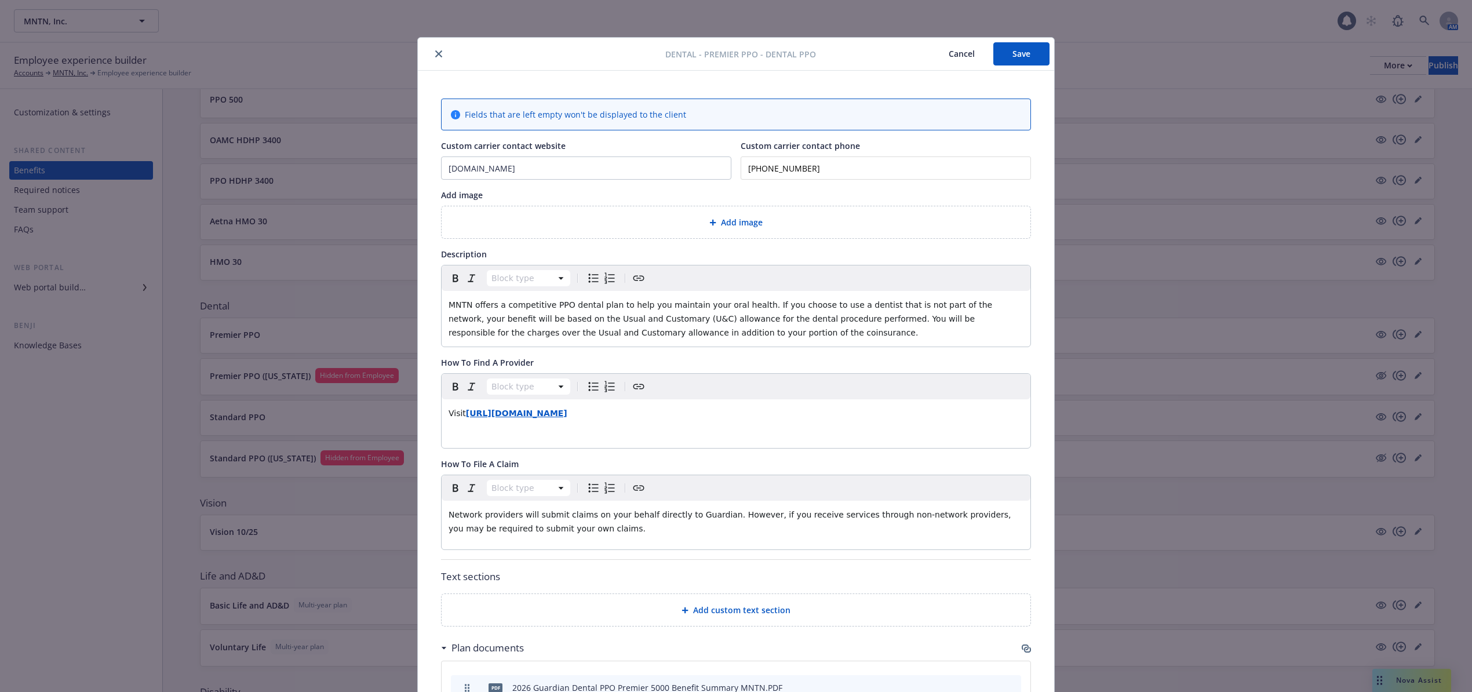
click at [436, 52] on button "close" at bounding box center [439, 54] width 14 height 14
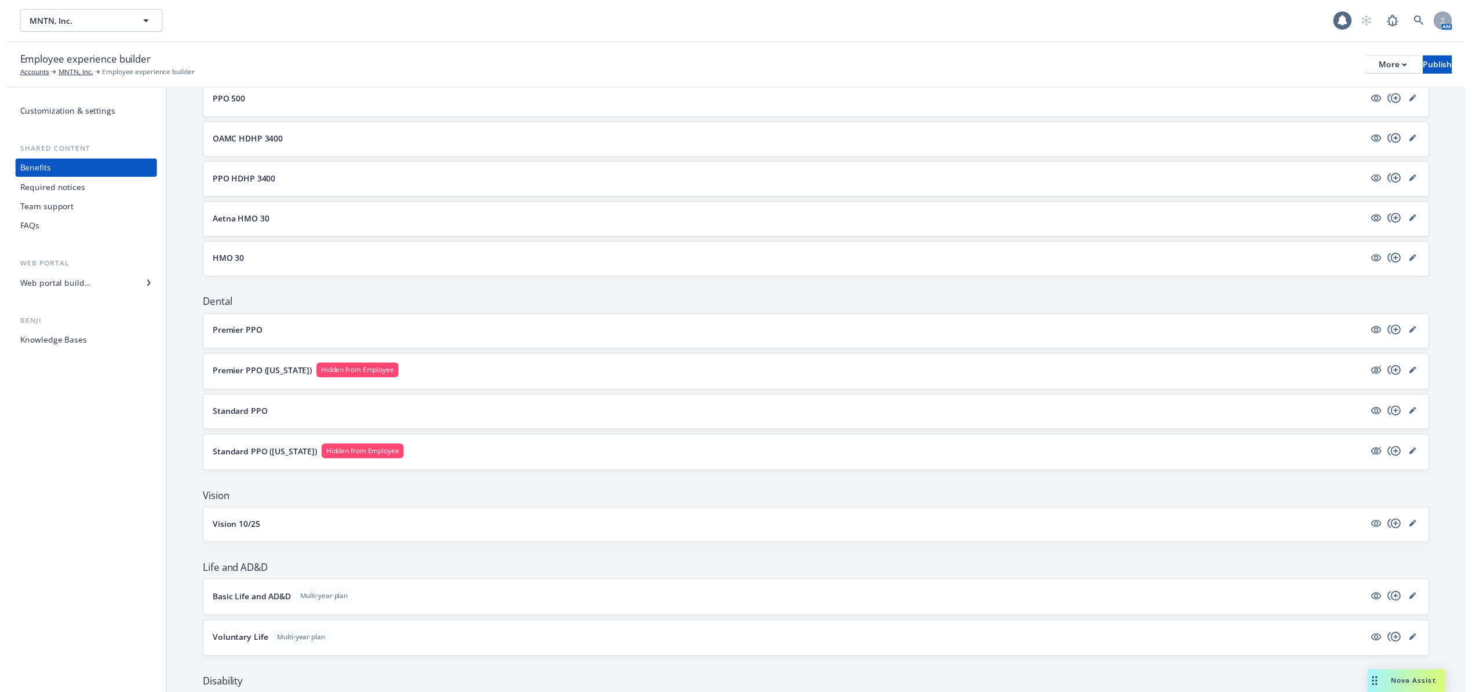
scroll to position [309, 0]
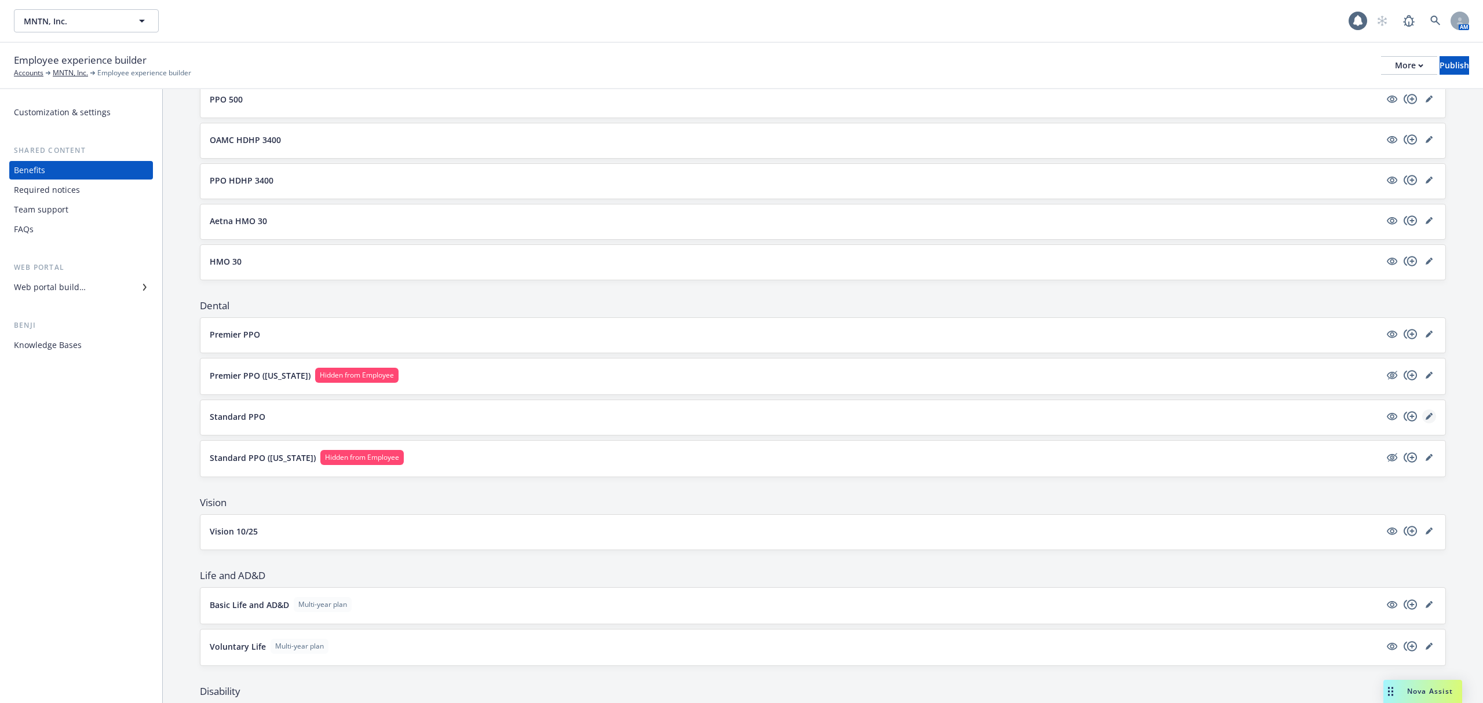
click at [1426, 420] on icon "editPencil" at bounding box center [1429, 416] width 7 height 7
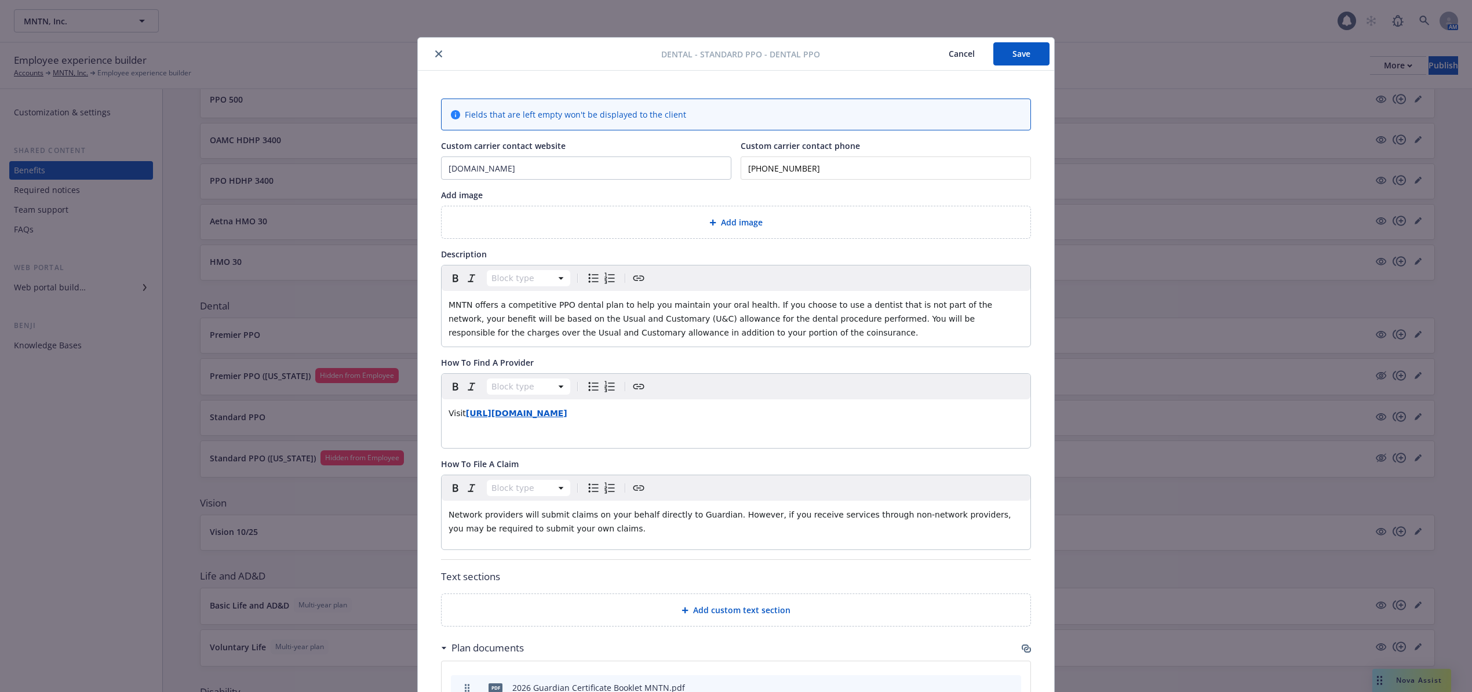
click at [435, 52] on icon "close" at bounding box center [438, 53] width 7 height 7
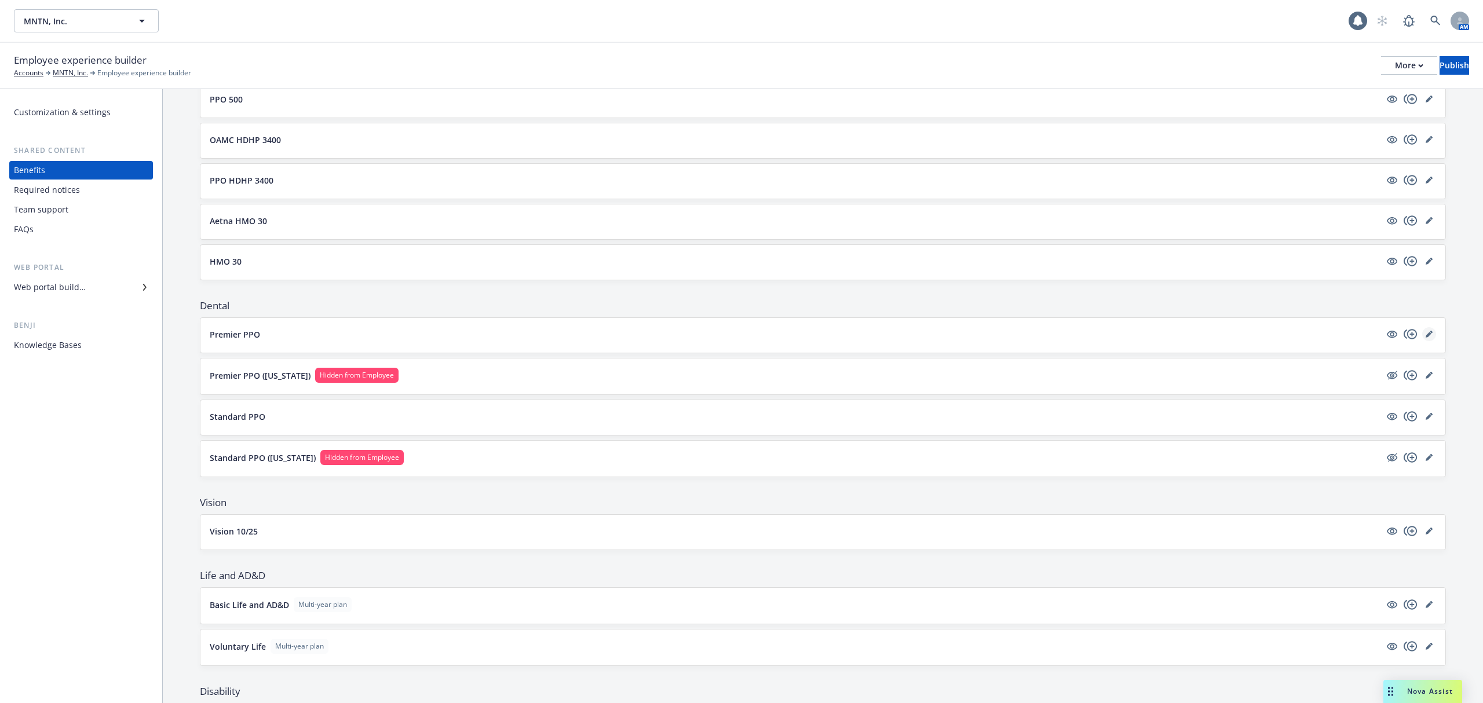
click at [1426, 338] on icon "editPencil" at bounding box center [1429, 334] width 7 height 7
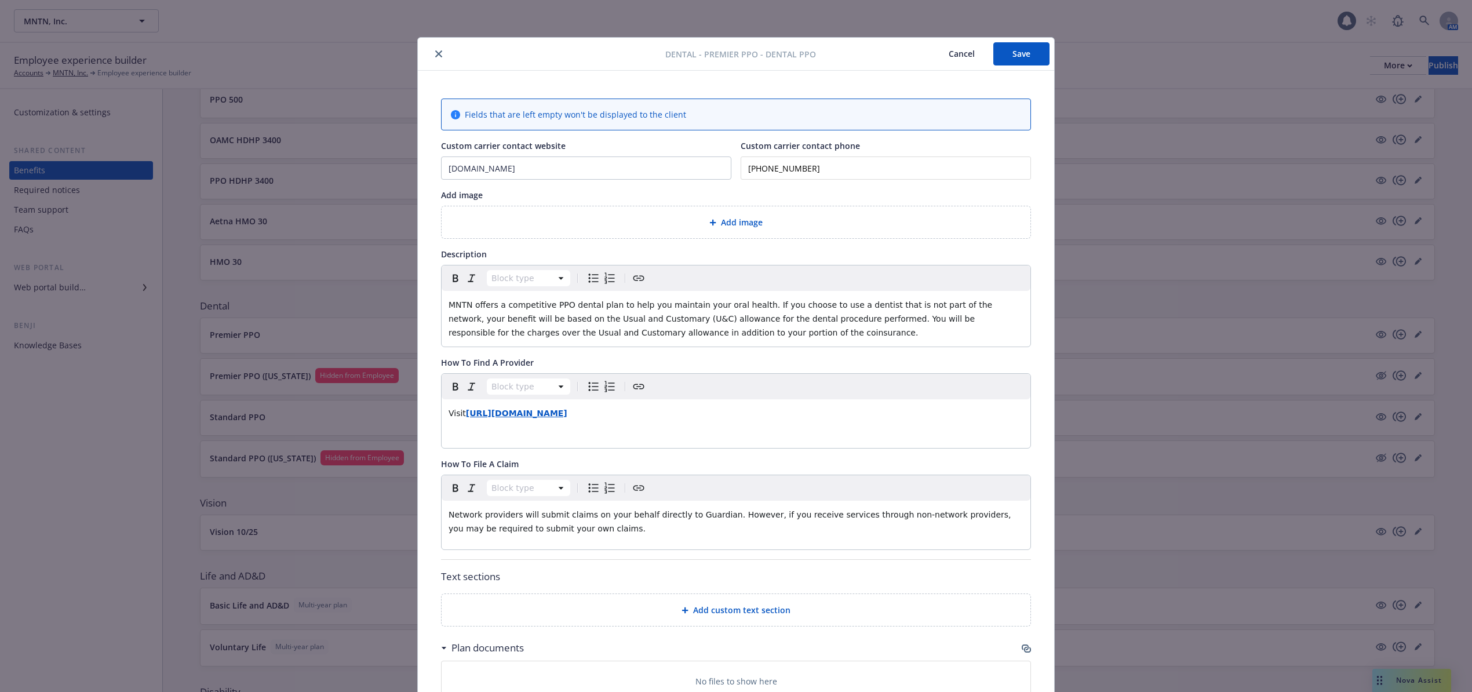
scroll to position [35, 0]
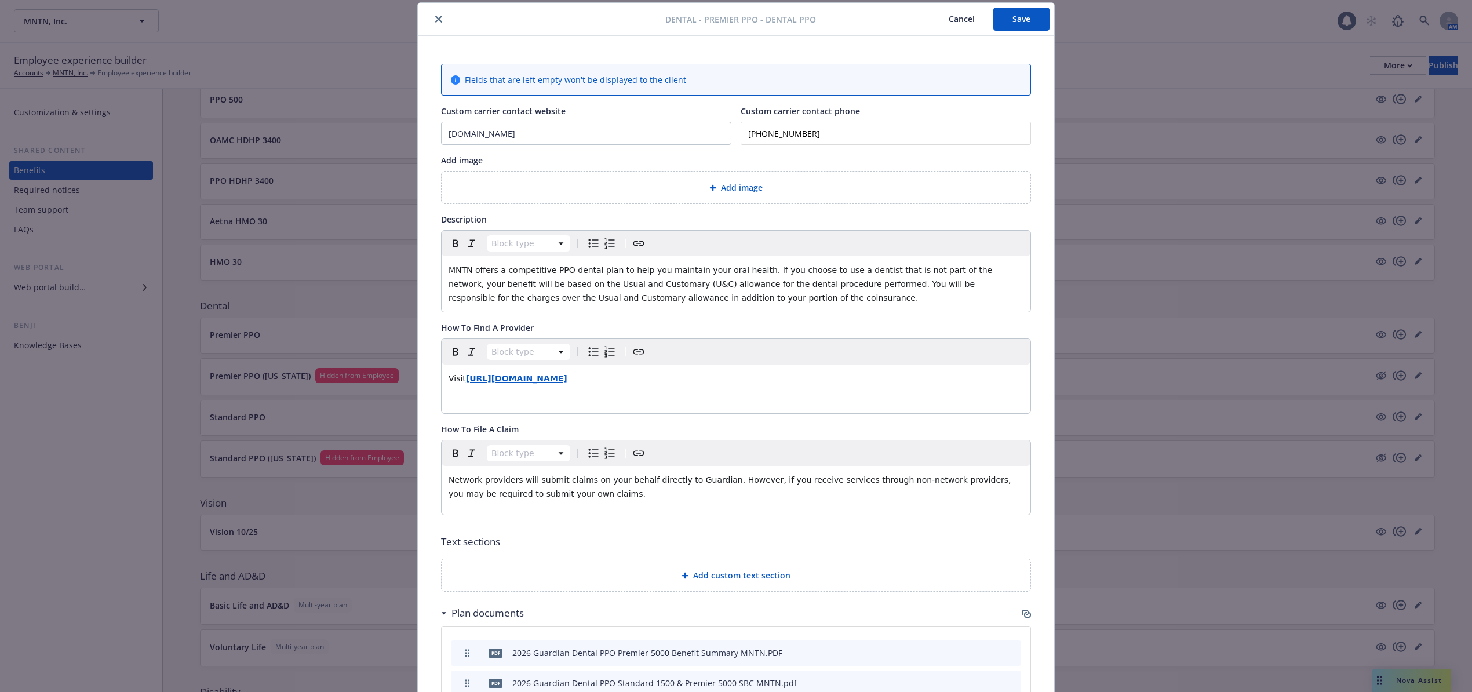
click at [730, 187] on span "Add image" at bounding box center [742, 187] width 42 height 12
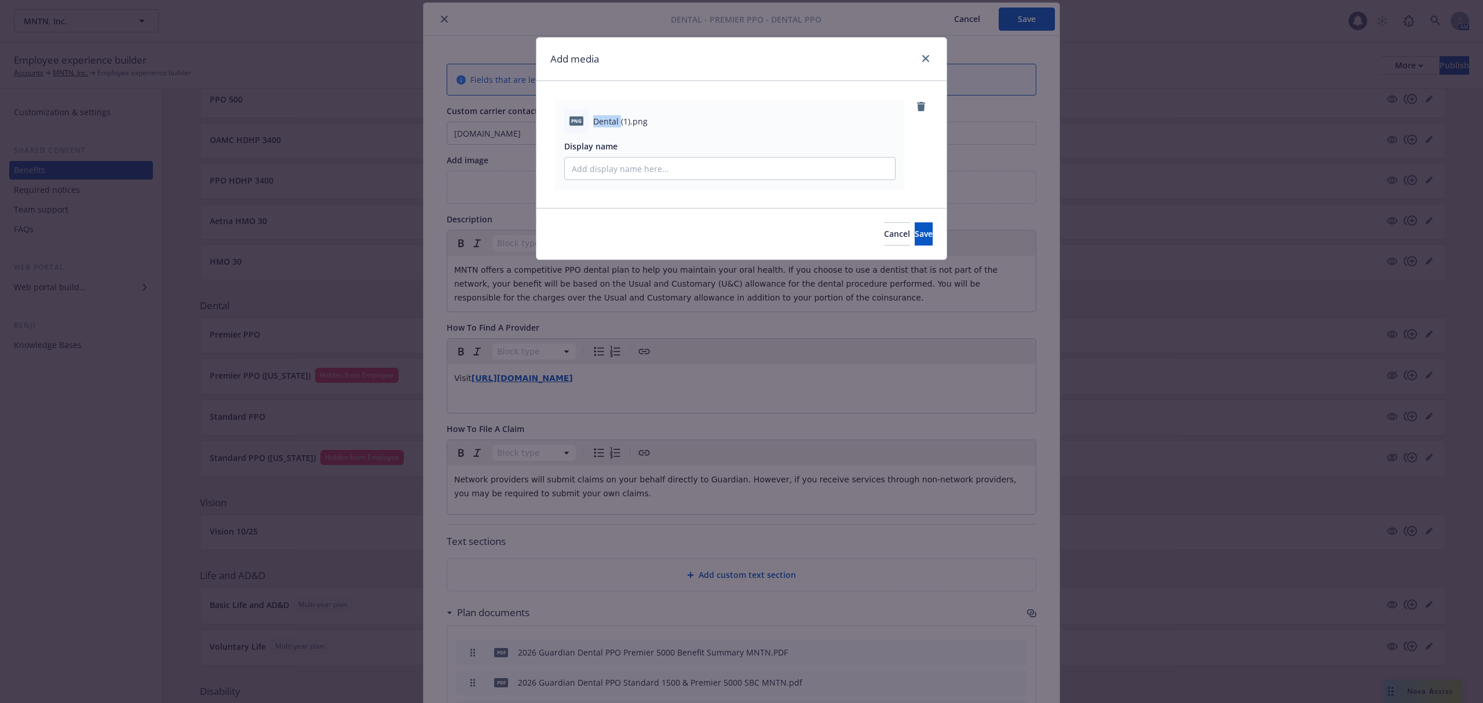
drag, startPoint x: 590, startPoint y: 118, endPoint x: 620, endPoint y: 119, distance: 30.1
click at [620, 119] on div "png Dental (1).png" at bounding box center [729, 121] width 331 height 24
copy div "Dental"
click at [622, 171] on input "Display name" at bounding box center [730, 169] width 330 height 22
paste input "Dental"
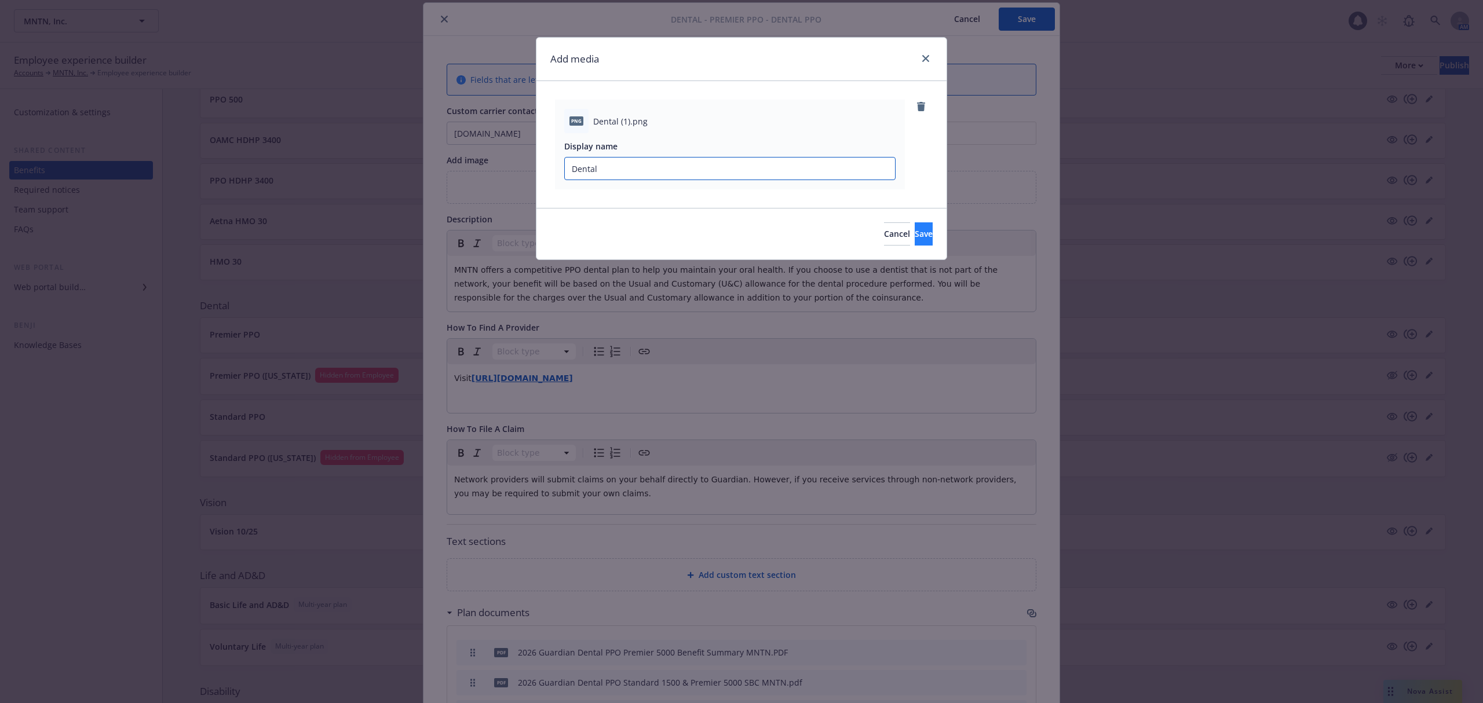
type input "Dental"
click at [923, 225] on button "Save" at bounding box center [924, 233] width 18 height 23
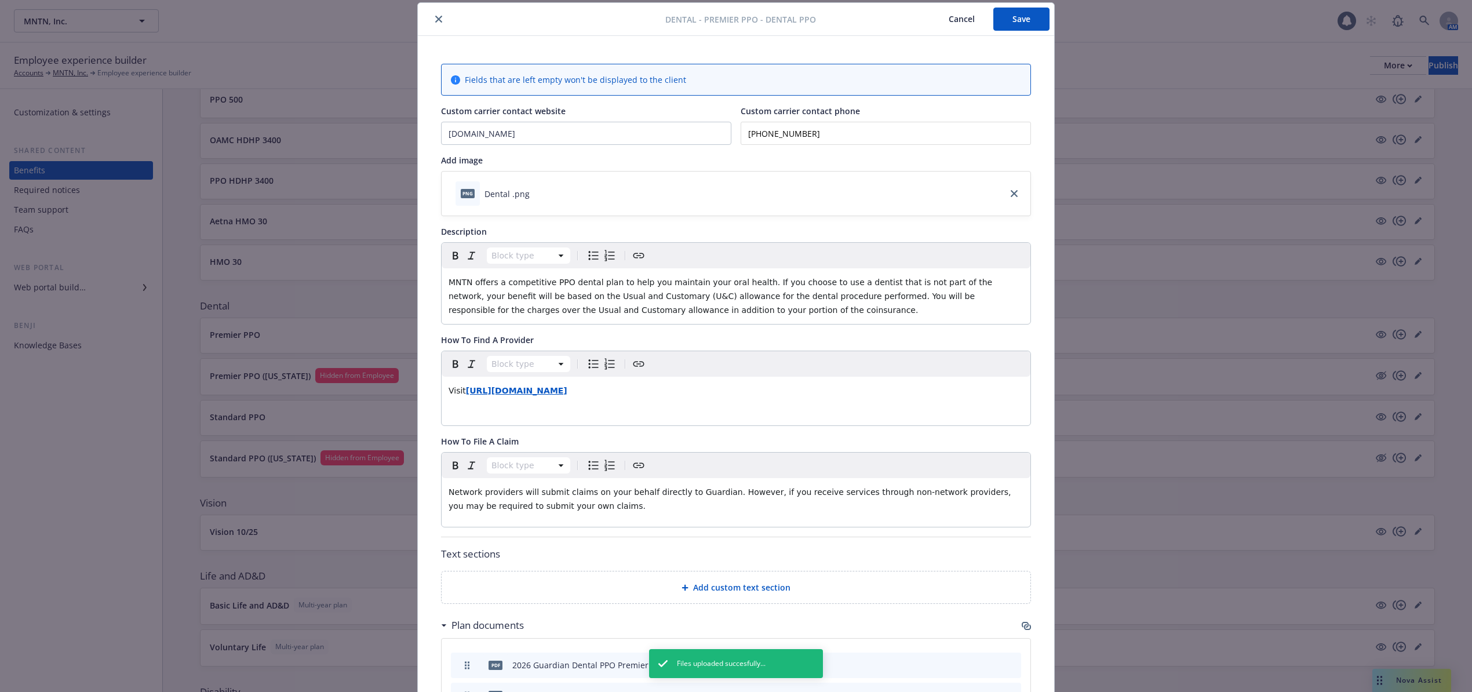
click at [1017, 19] on button "Save" at bounding box center [1021, 19] width 56 height 23
click at [435, 17] on icon "close" at bounding box center [438, 19] width 7 height 7
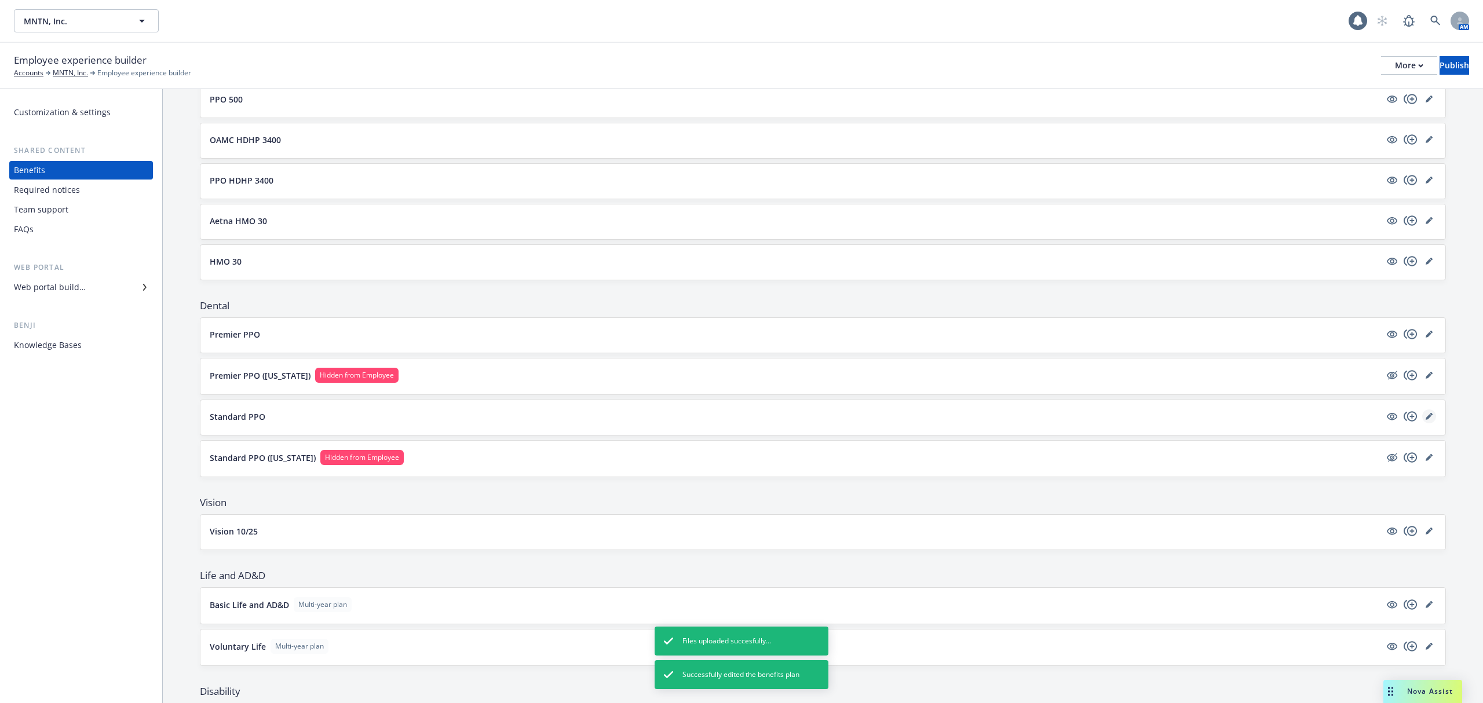
click at [1426, 420] on icon "editPencil" at bounding box center [1429, 417] width 6 height 6
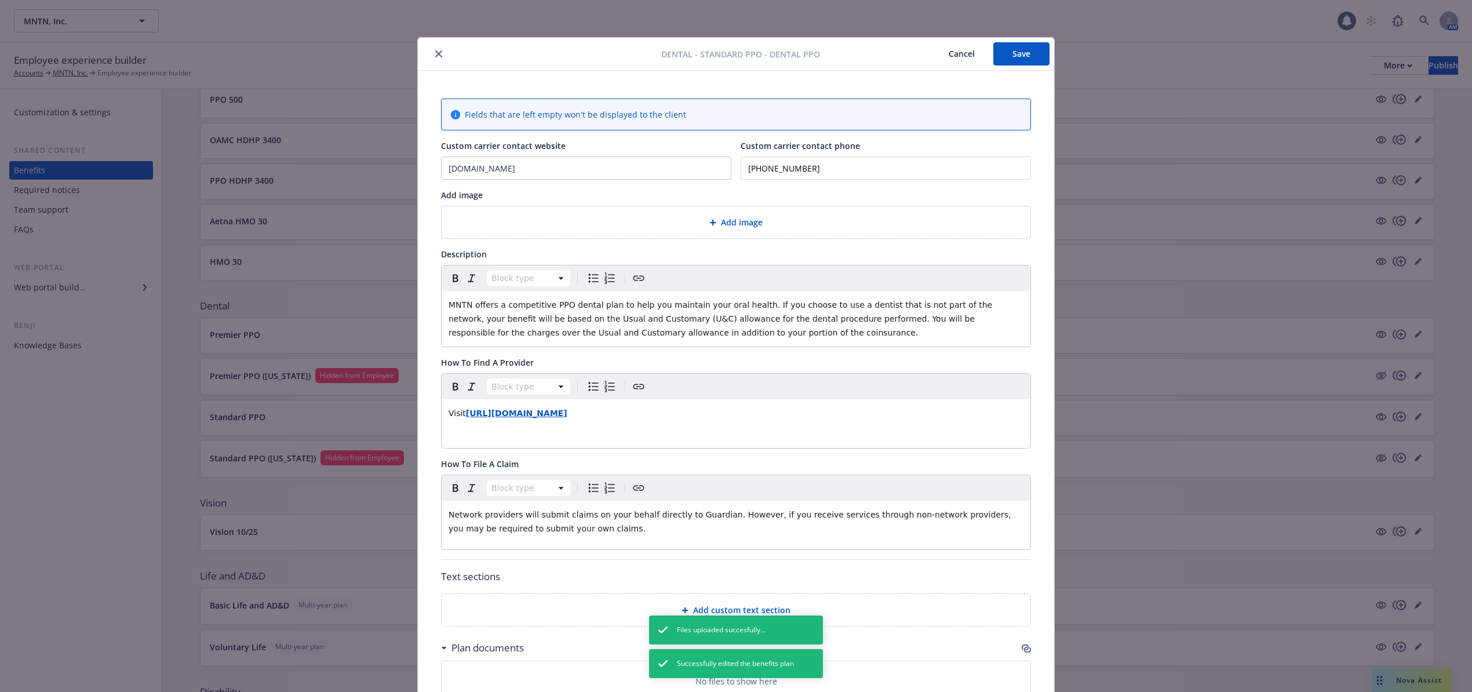
scroll to position [35, 0]
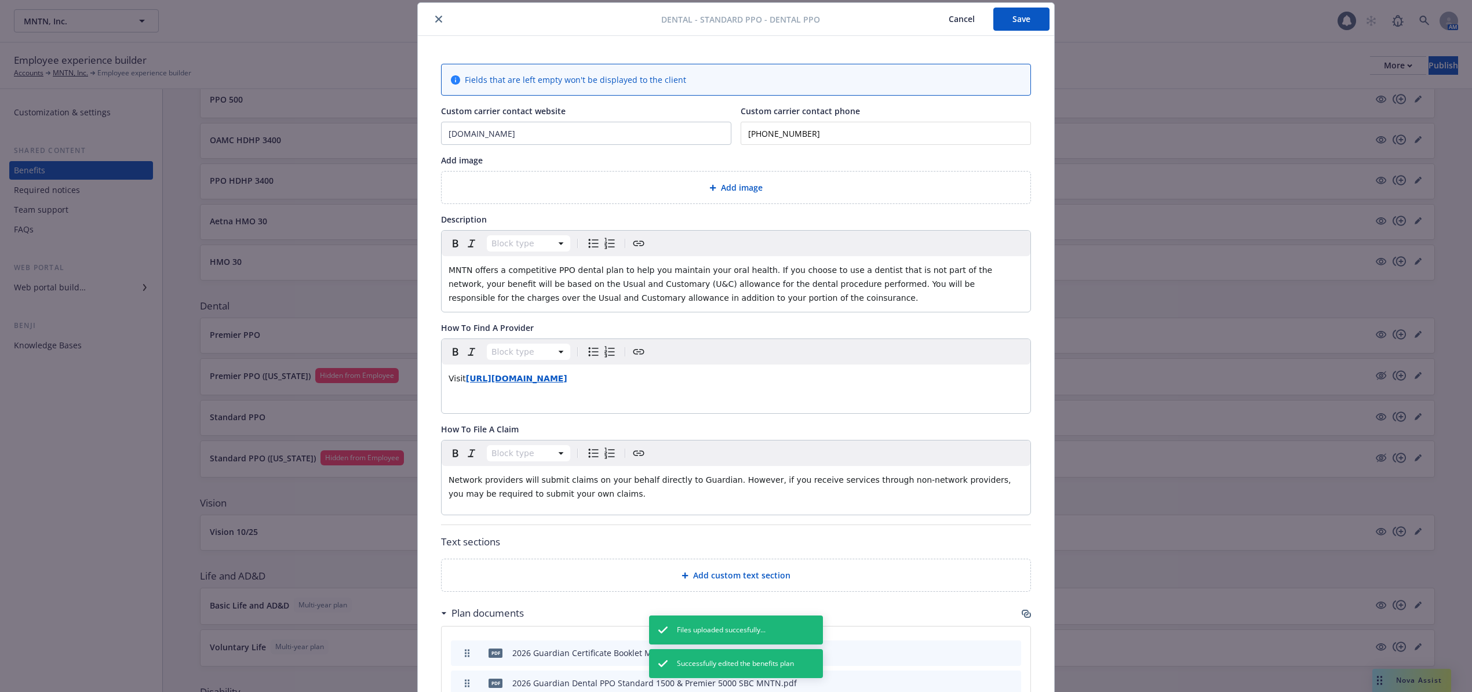
click at [733, 188] on span "Add image" at bounding box center [742, 187] width 42 height 12
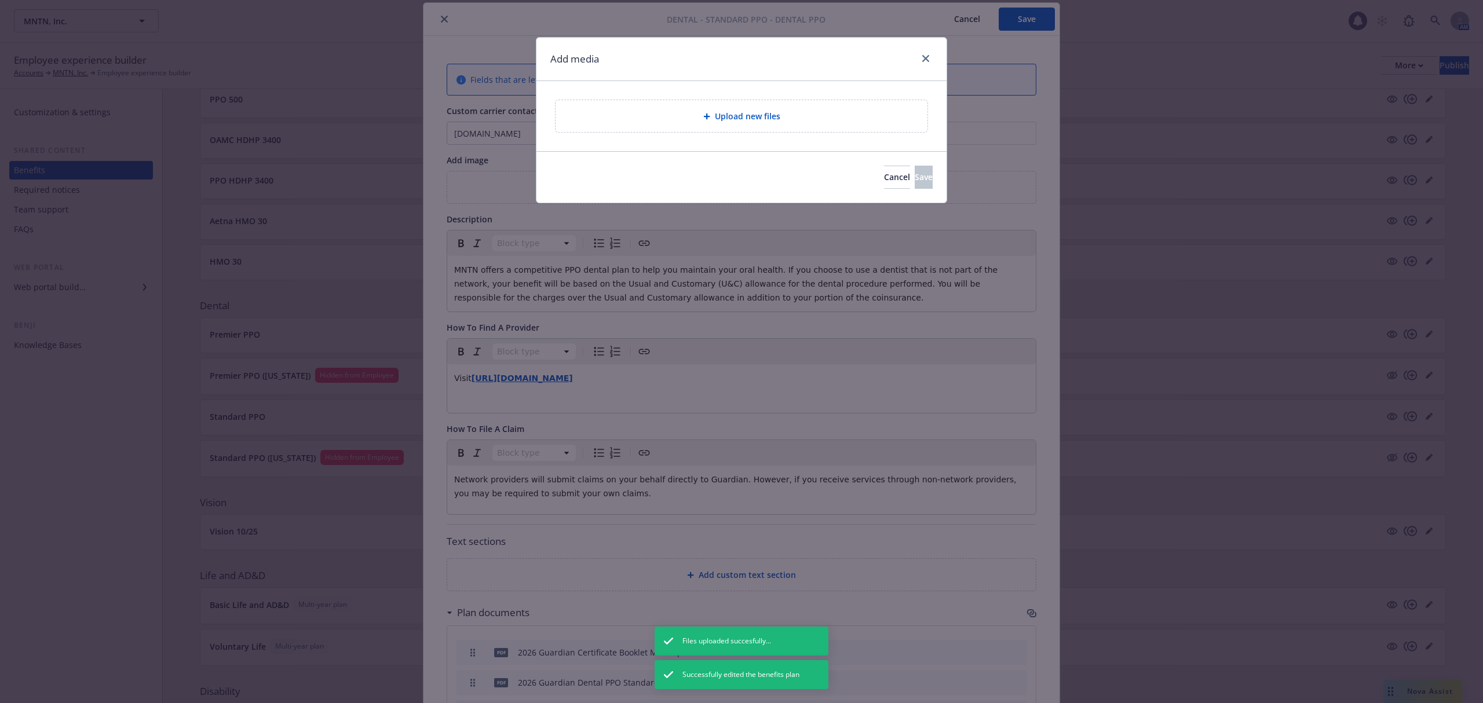
click at [724, 116] on span "Upload new files" at bounding box center [747, 116] width 65 height 12
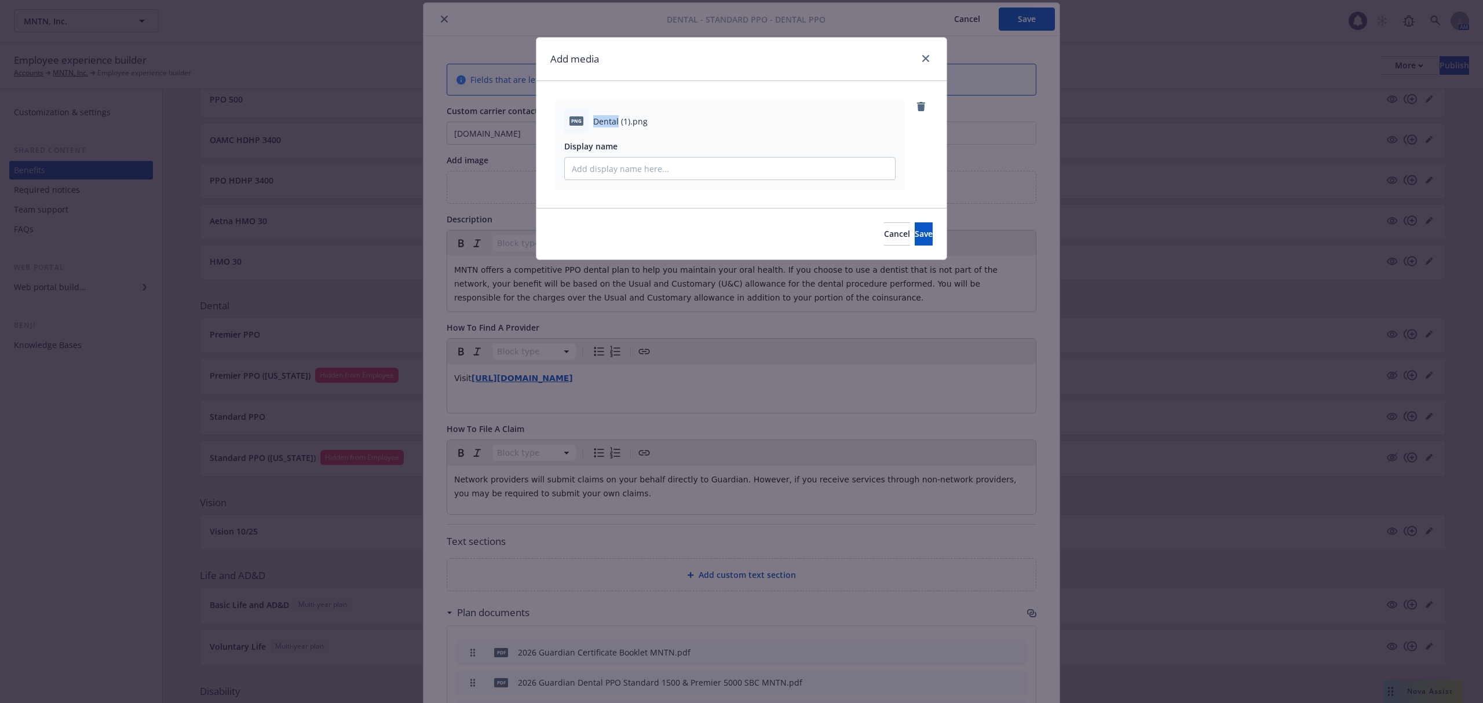
drag, startPoint x: 593, startPoint y: 121, endPoint x: 618, endPoint y: 121, distance: 24.3
click at [618, 121] on span "Dental (1).png" at bounding box center [620, 121] width 54 height 12
copy span "Dental"
click at [645, 165] on input "Display name" at bounding box center [730, 169] width 330 height 22
paste input "Dental"
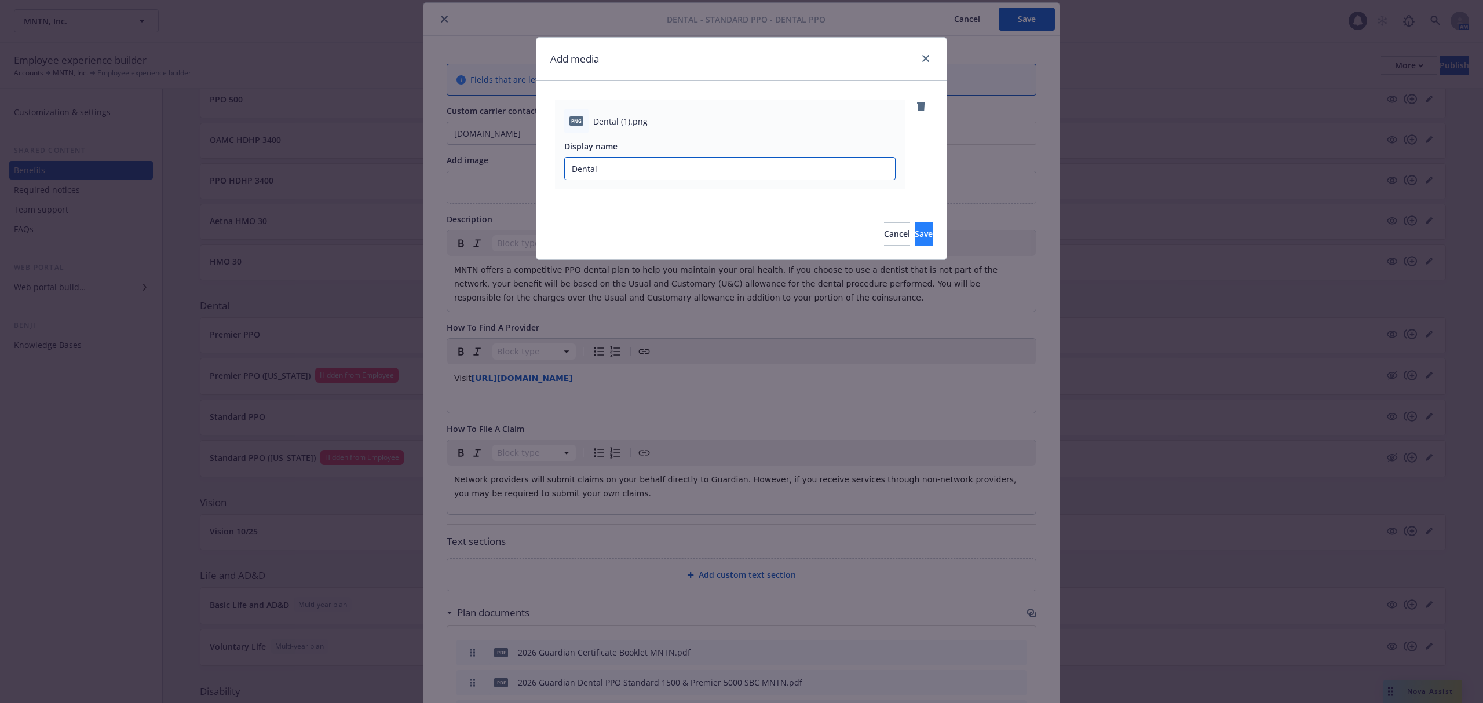
type input "Dental"
click at [915, 241] on button "Save" at bounding box center [924, 233] width 18 height 23
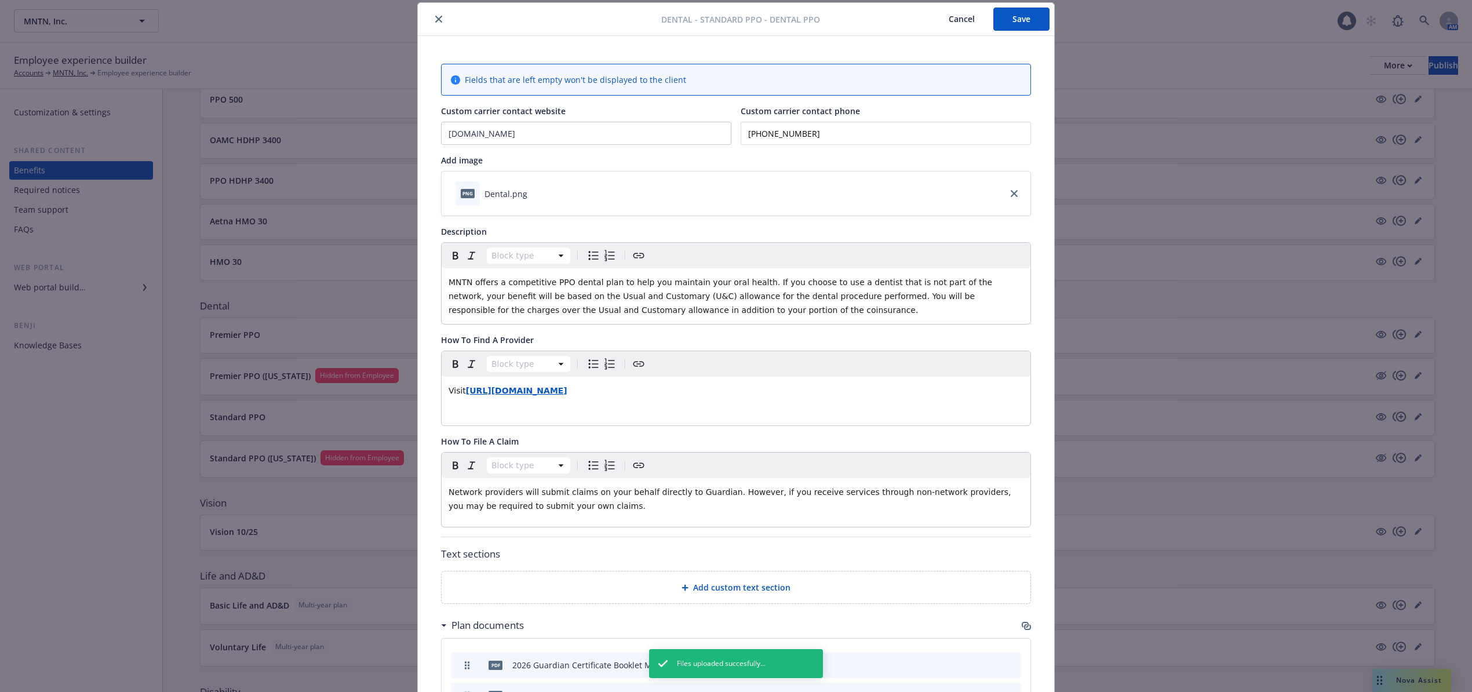
click at [1017, 20] on button "Save" at bounding box center [1021, 19] width 56 height 23
click at [435, 19] on icon "close" at bounding box center [438, 19] width 7 height 7
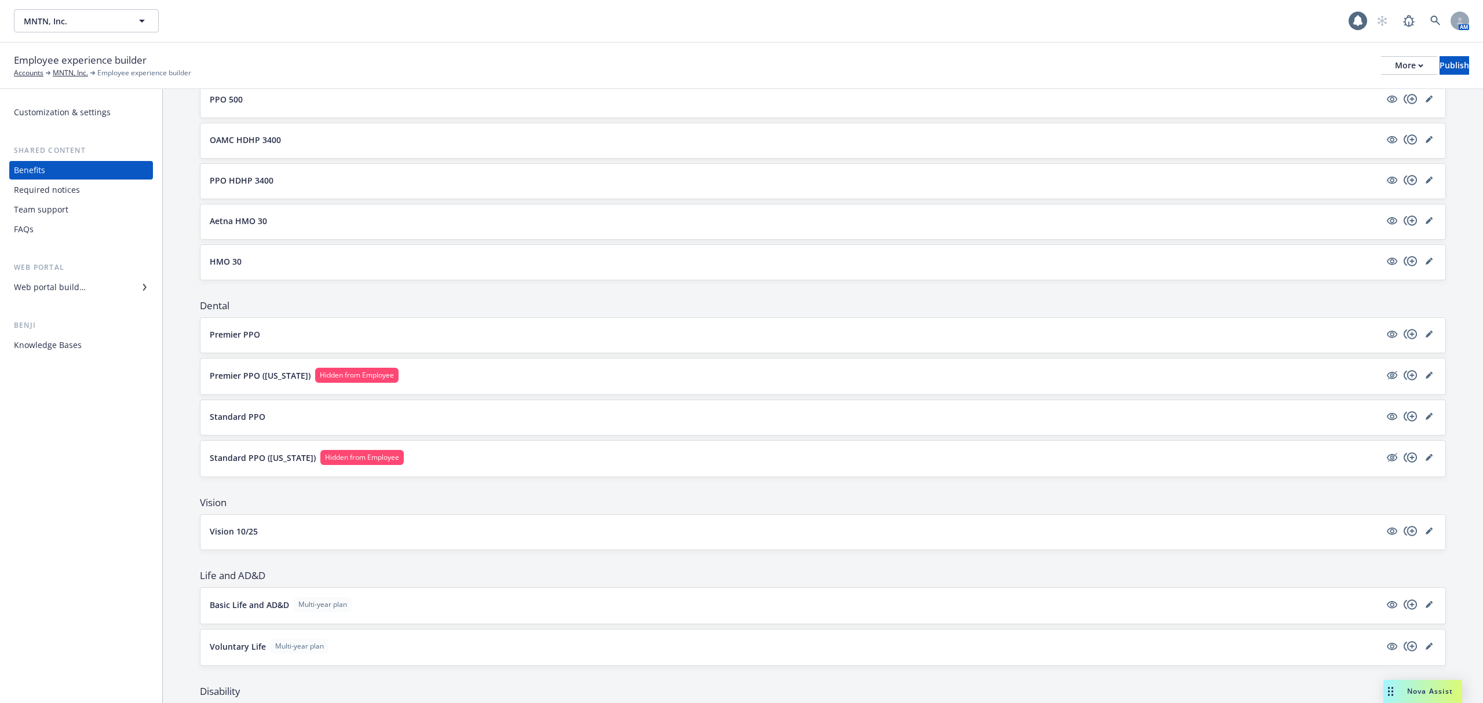
click at [1426, 535] on icon "editPencil" at bounding box center [1429, 531] width 7 height 7
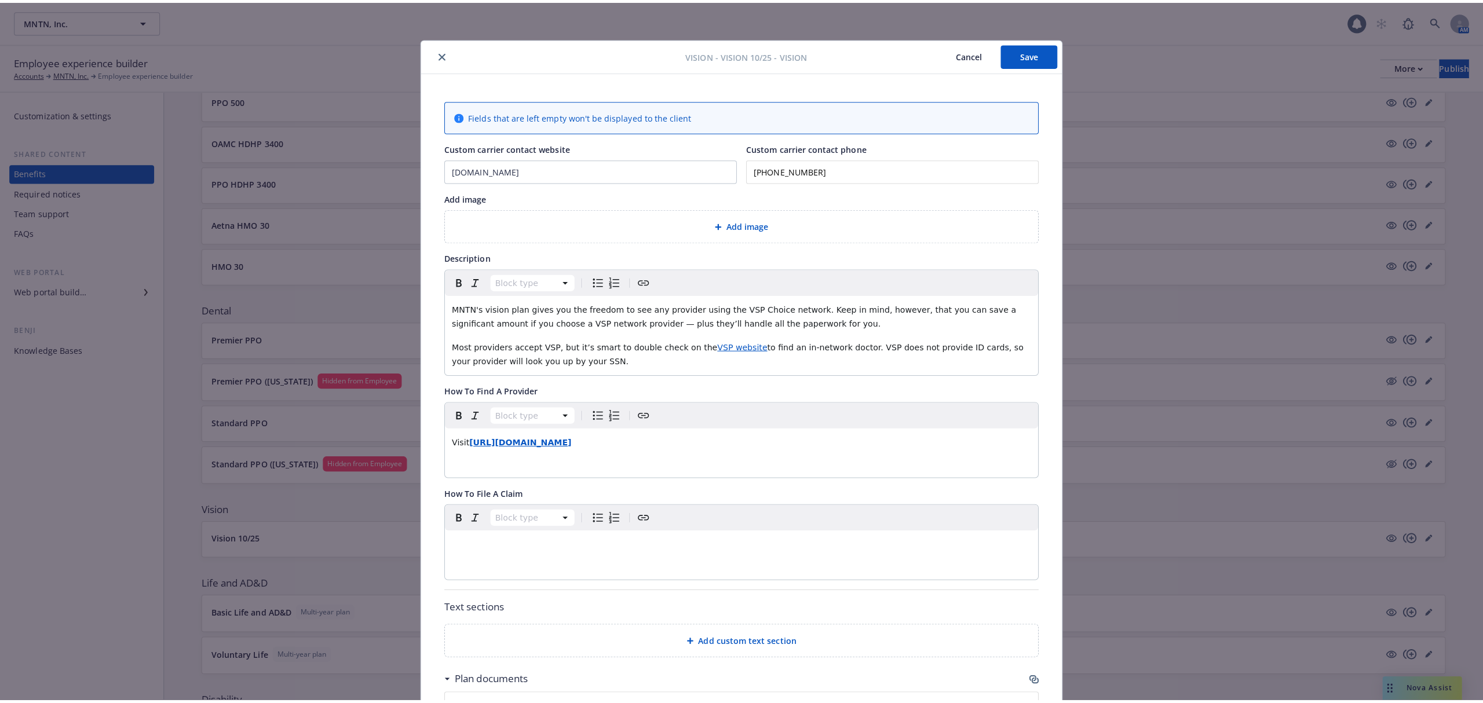
scroll to position [35, 0]
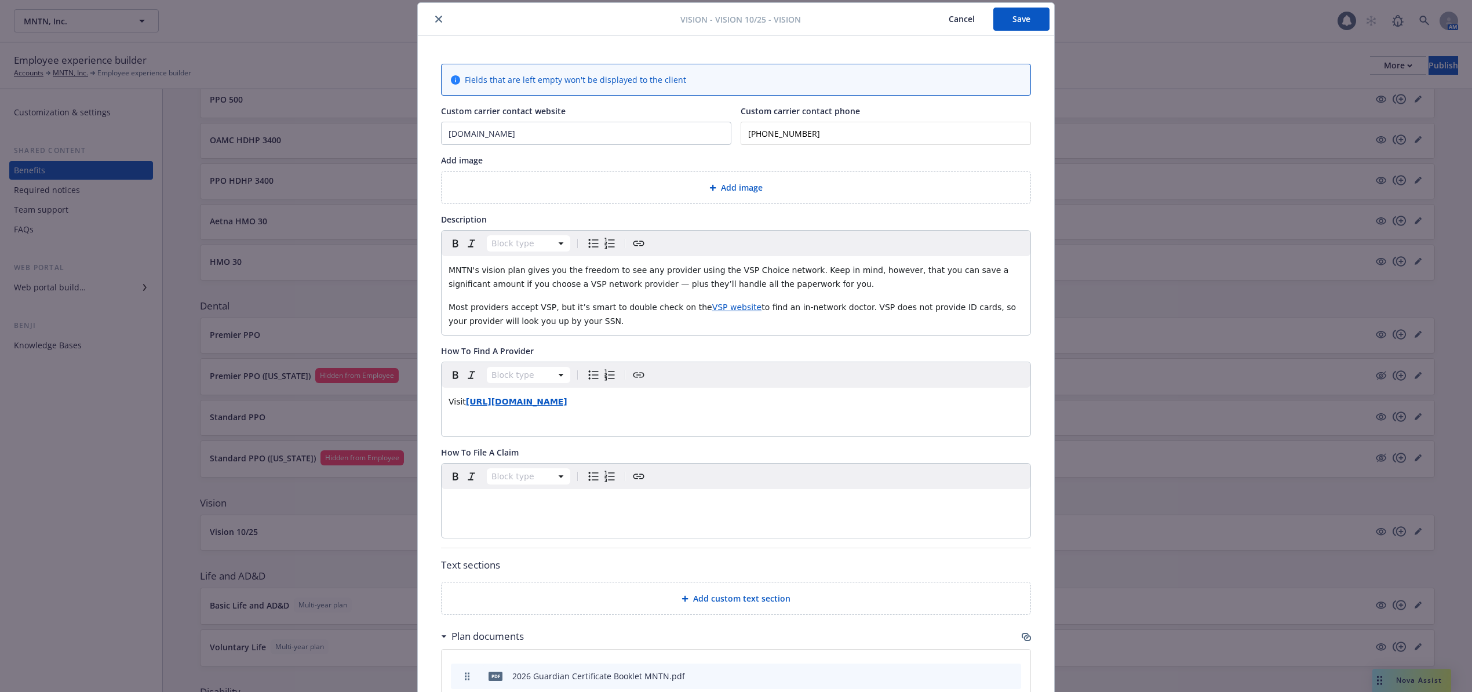
click at [731, 188] on span "Add image" at bounding box center [742, 187] width 42 height 12
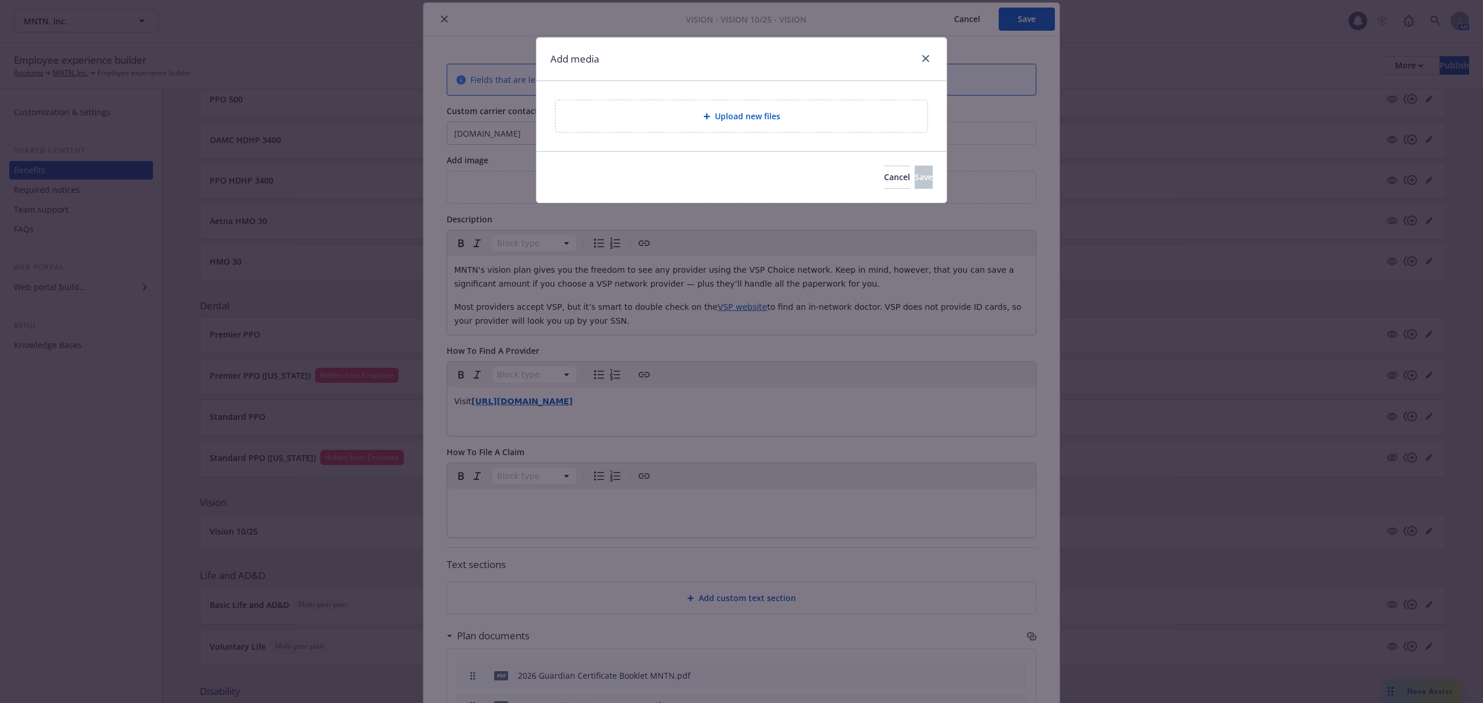
click at [731, 116] on span "Upload new files" at bounding box center [747, 116] width 65 height 12
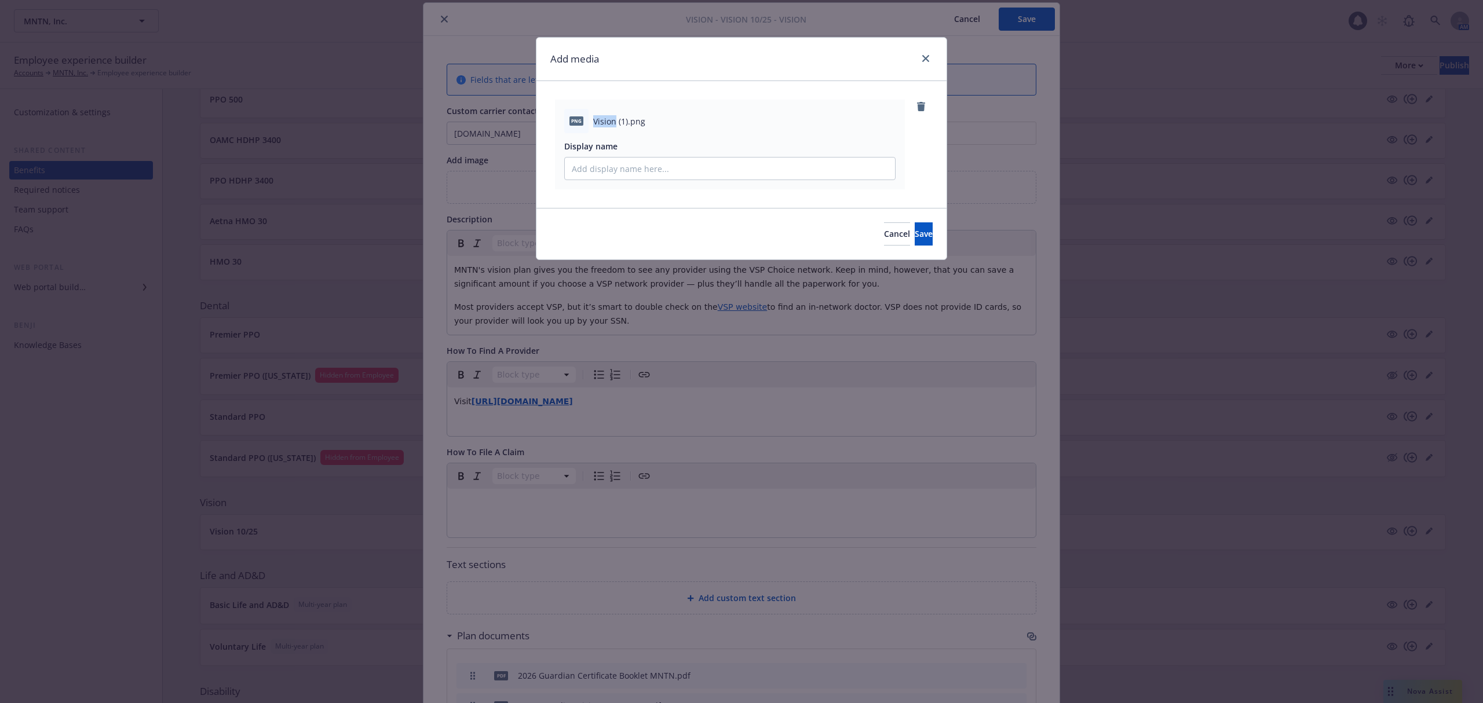
drag, startPoint x: 592, startPoint y: 119, endPoint x: 614, endPoint y: 122, distance: 22.2
click at [614, 122] on div "png Vision (1).png" at bounding box center [729, 121] width 331 height 24
copy span "Vision"
click at [649, 165] on input "Display name" at bounding box center [730, 169] width 330 height 22
paste input "Vision"
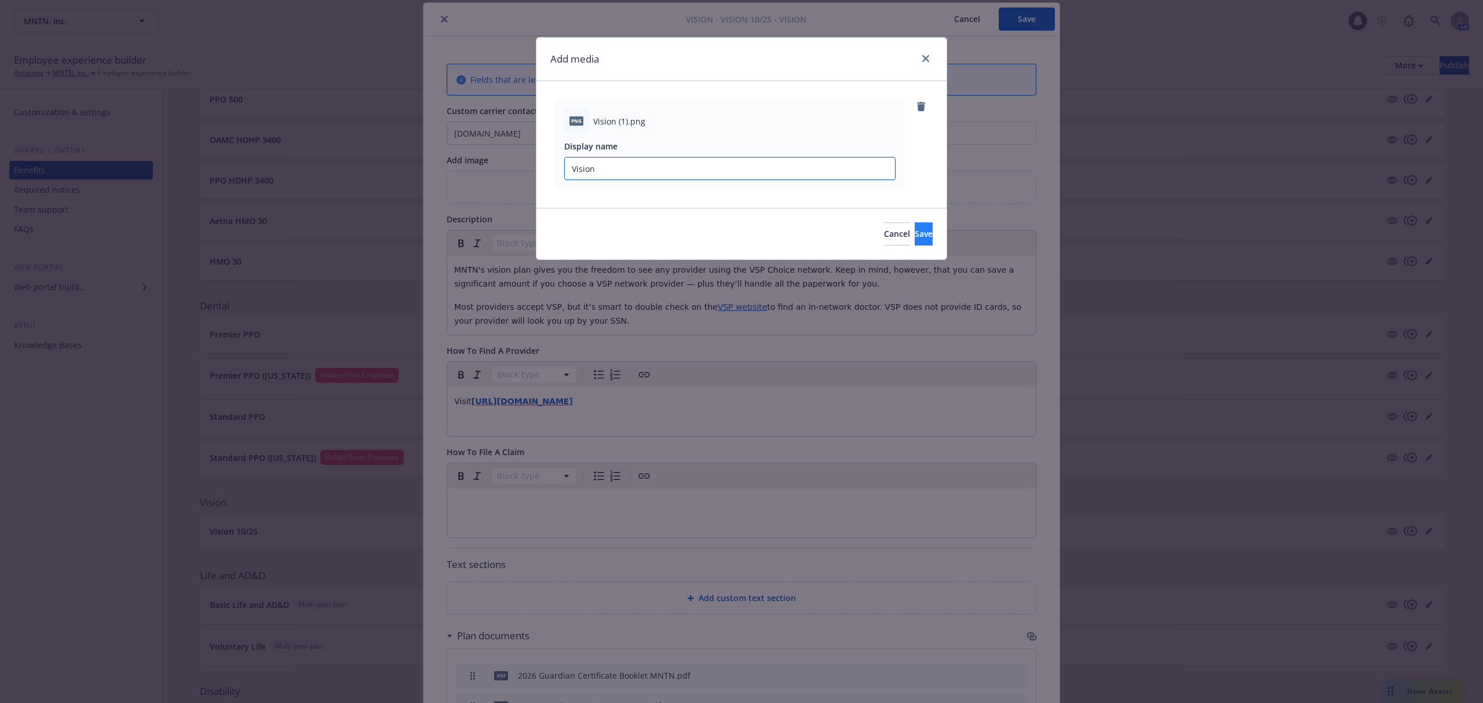
type input "Vision"
click at [915, 238] on span "Save" at bounding box center [924, 233] width 18 height 11
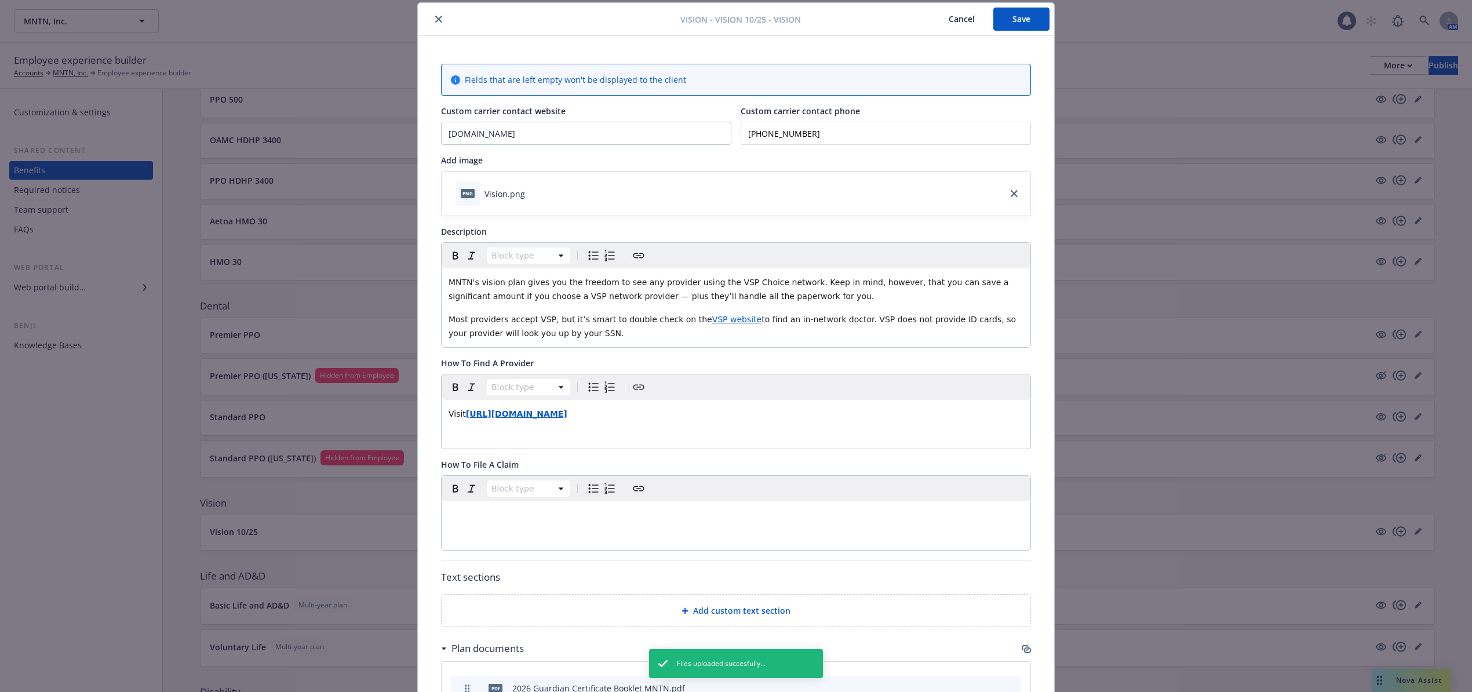
click at [1008, 21] on button "Save" at bounding box center [1021, 19] width 56 height 23
click at [436, 16] on icon "close" at bounding box center [438, 19] width 7 height 7
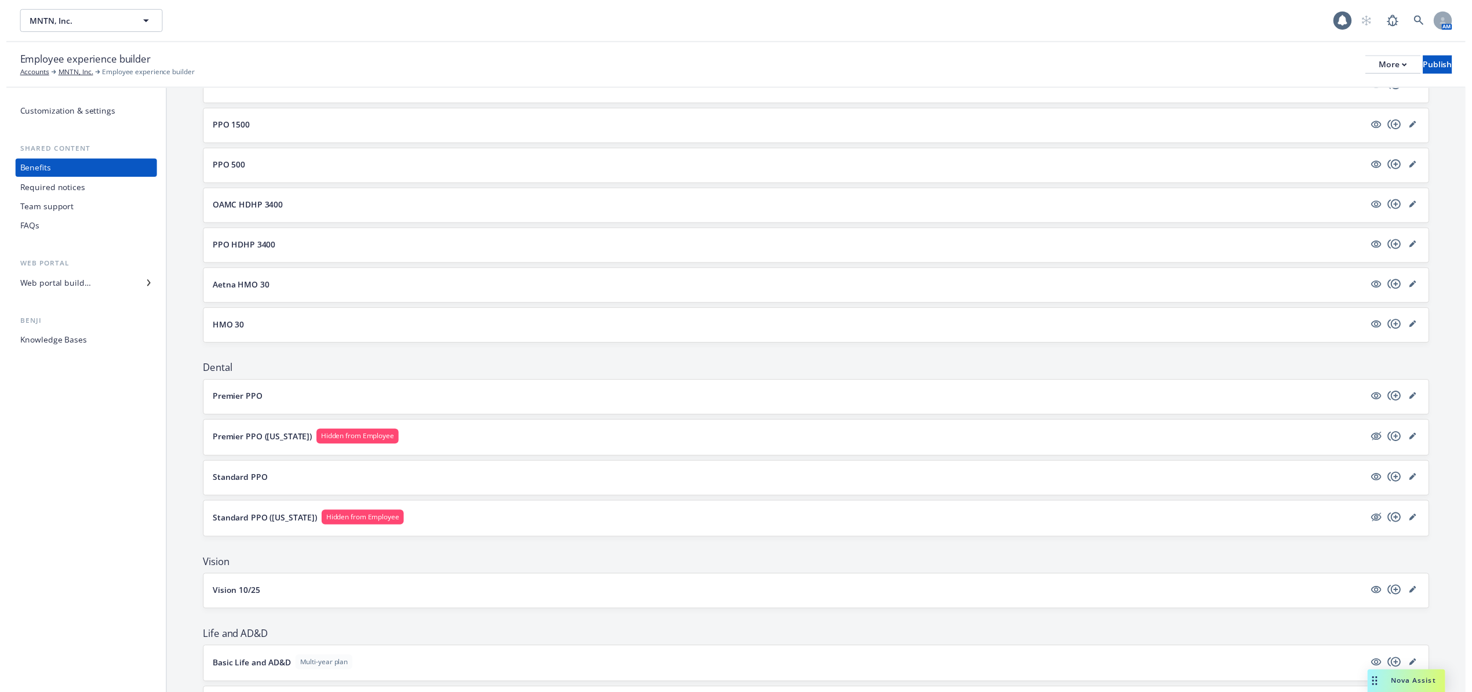
scroll to position [77, 0]
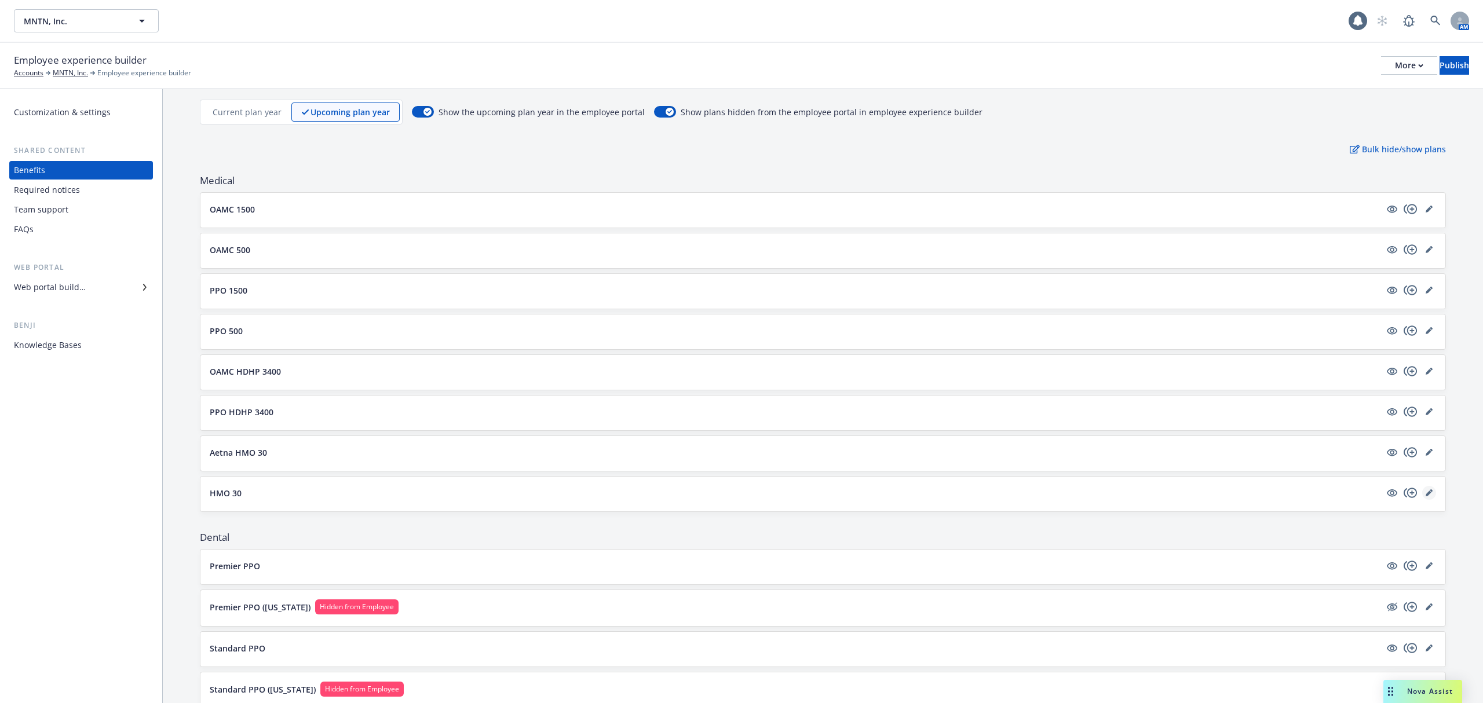
click at [1430, 492] on icon "editPencil" at bounding box center [1431, 491] width 3 height 3
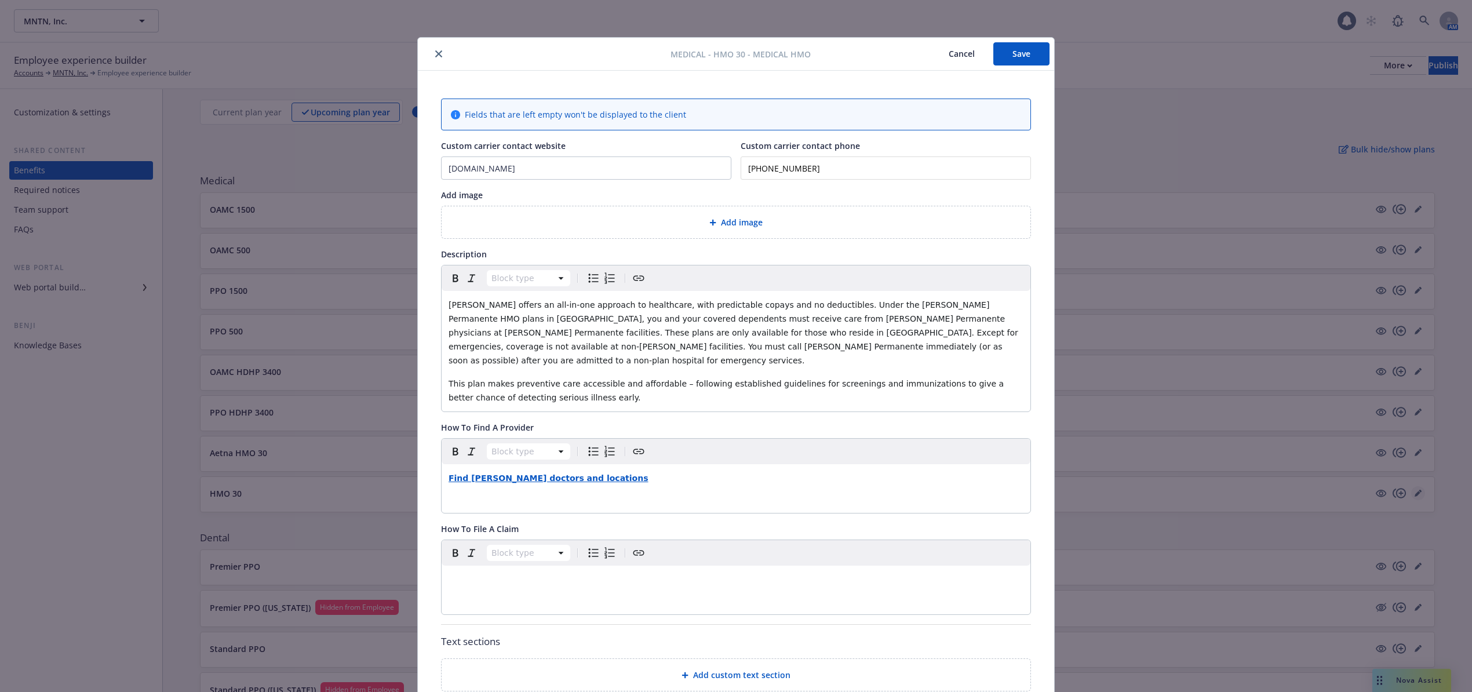
scroll to position [35, 0]
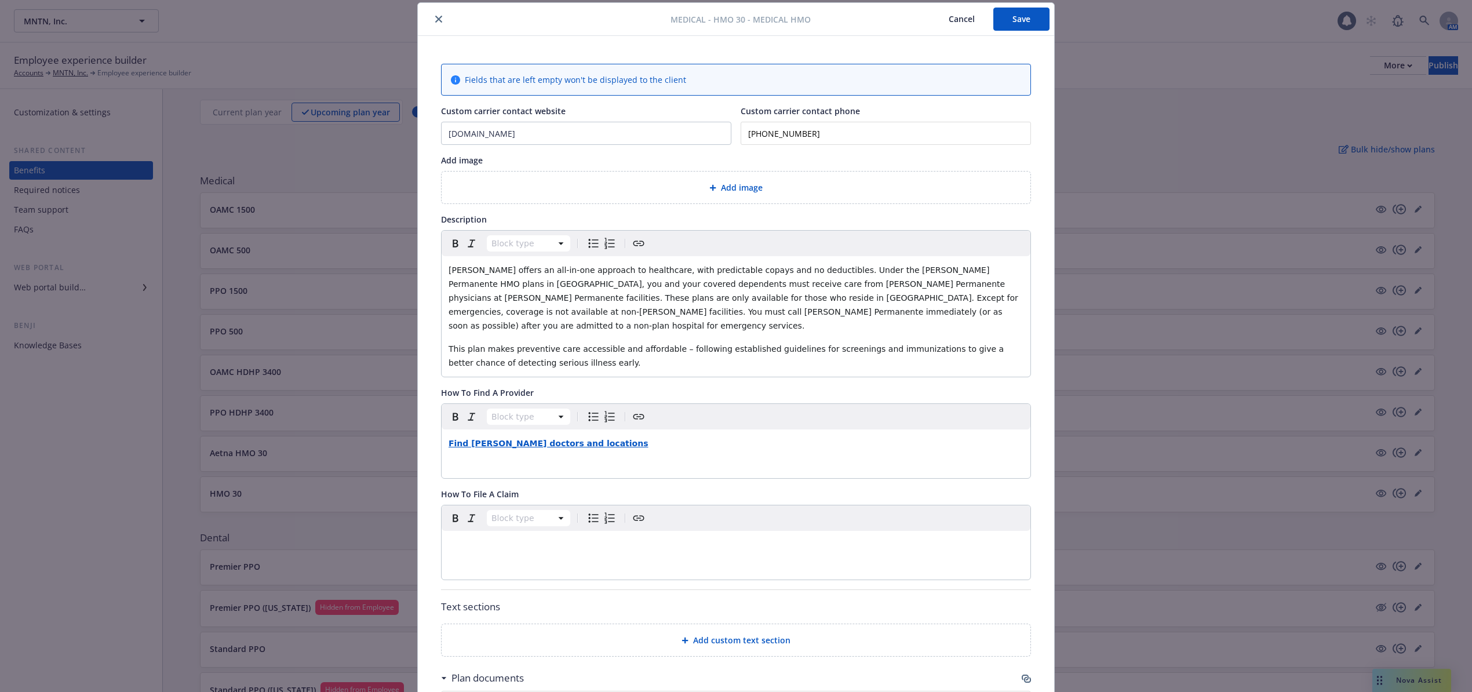
click at [721, 182] on span "Add image" at bounding box center [742, 187] width 42 height 12
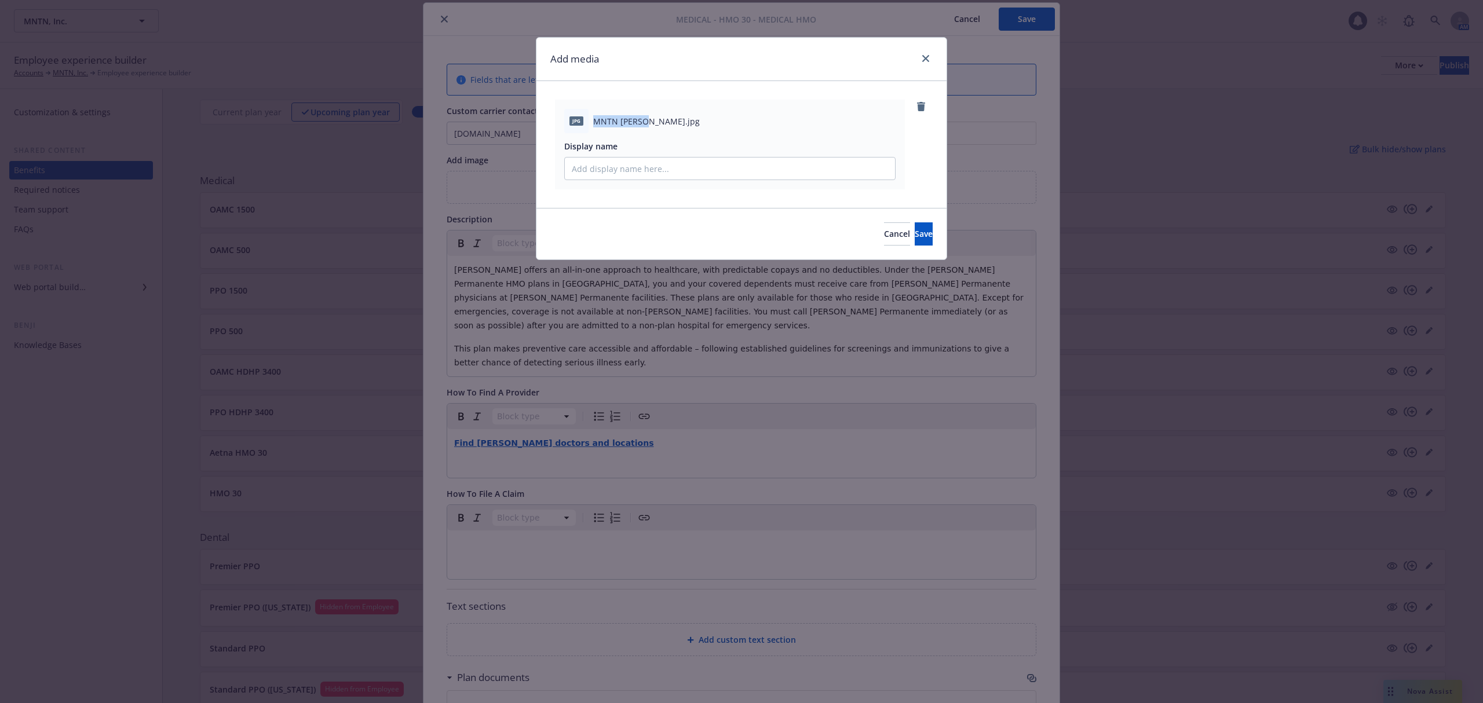
drag, startPoint x: 593, startPoint y: 117, endPoint x: 642, endPoint y: 121, distance: 48.8
click at [642, 121] on span "MNTN Kaiser.jpg" at bounding box center [646, 121] width 107 height 12
copy span "MNTN Kaiser"
click at [642, 167] on input "Display name" at bounding box center [730, 169] width 330 height 22
paste input "MNTN Kaiser"
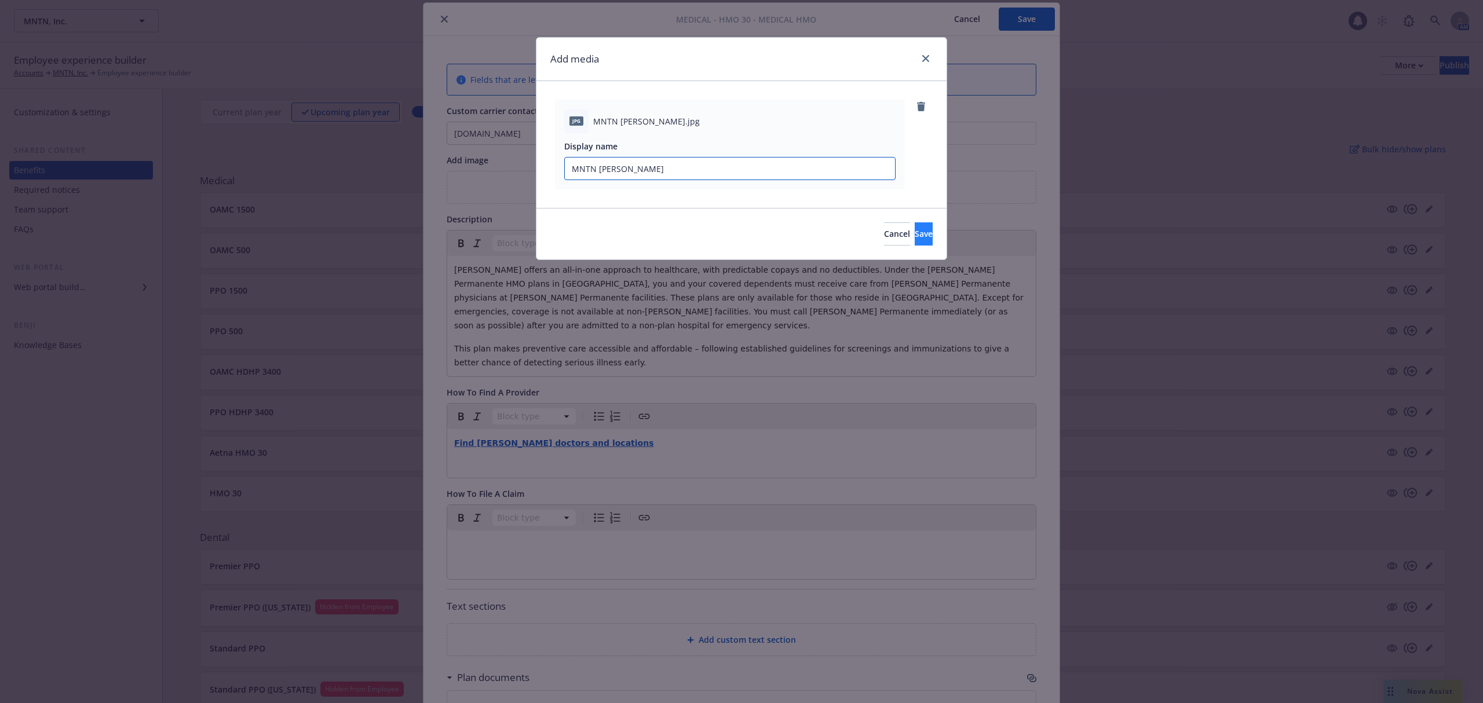
type input "MNTN Kaiser"
click at [915, 229] on span "Save" at bounding box center [924, 233] width 18 height 11
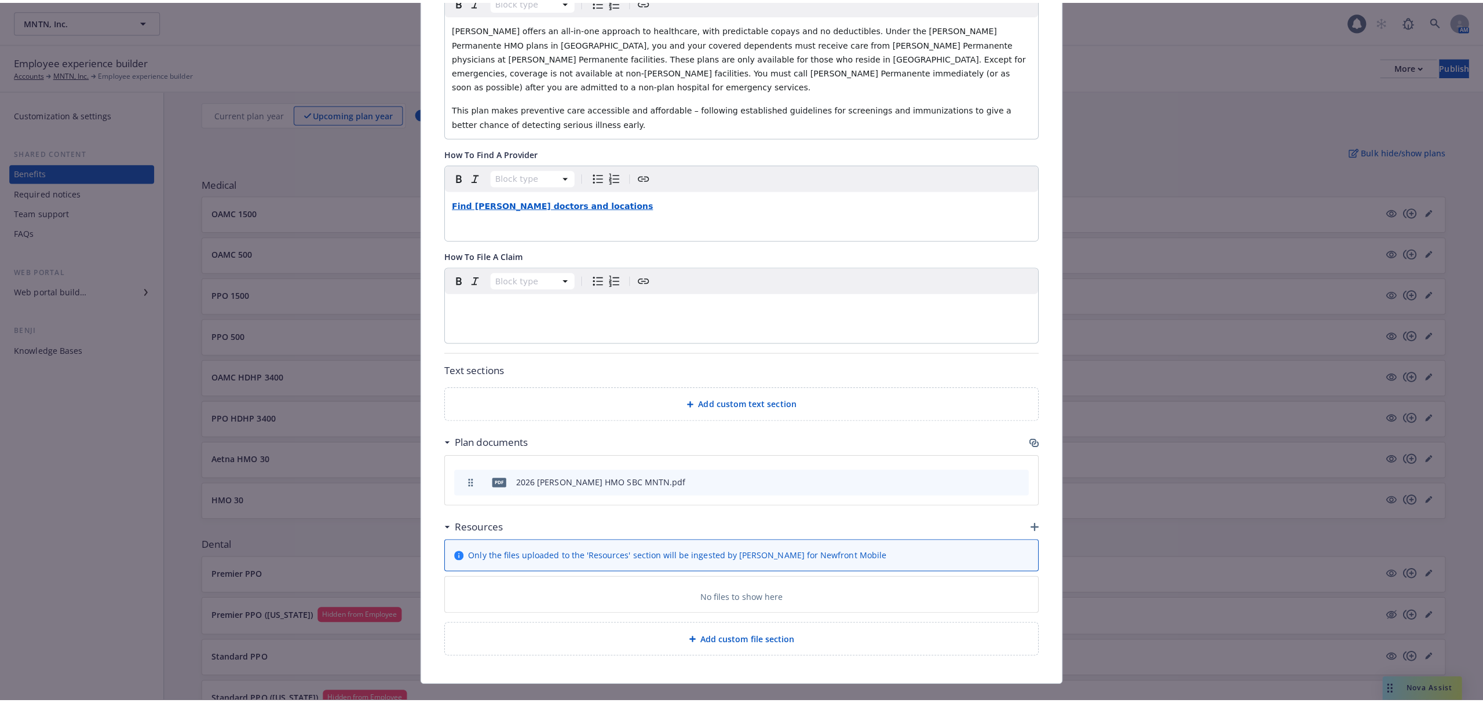
scroll to position [300, 0]
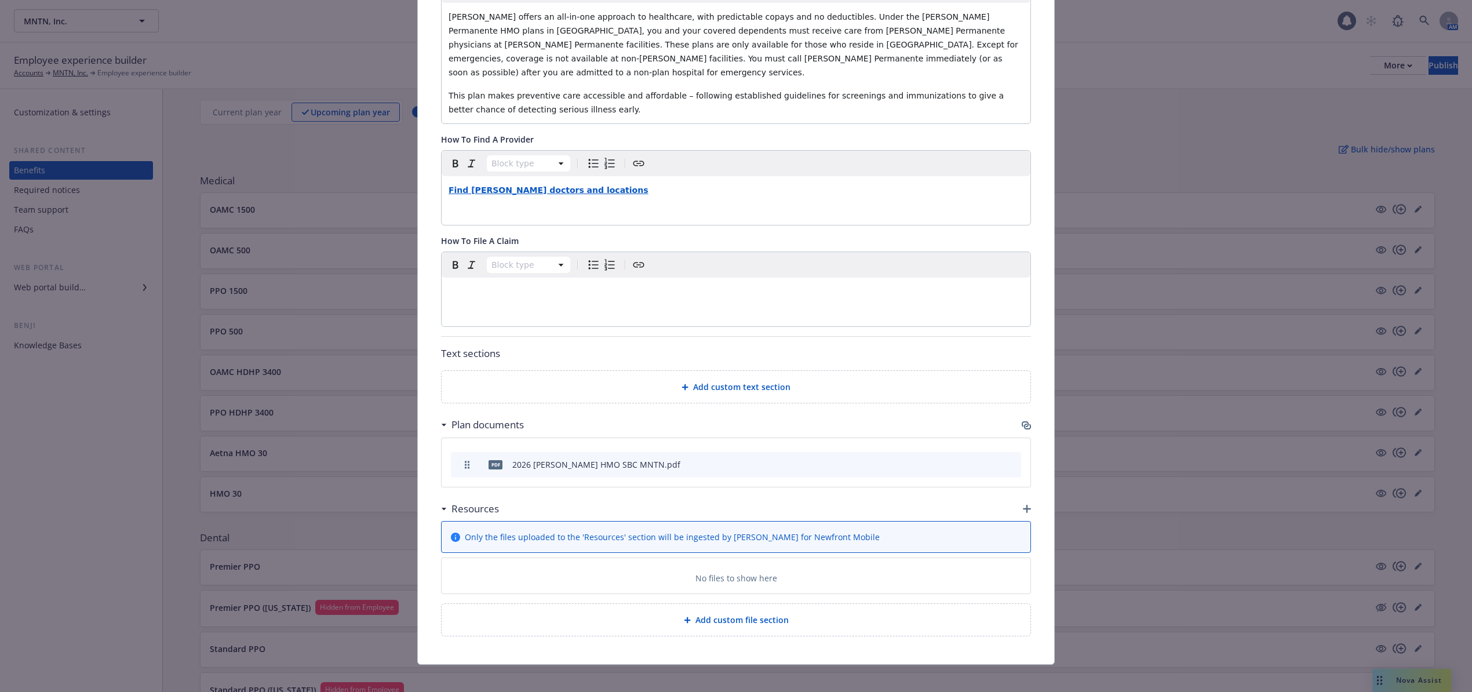
click at [1023, 505] on icon "button" at bounding box center [1027, 509] width 8 height 8
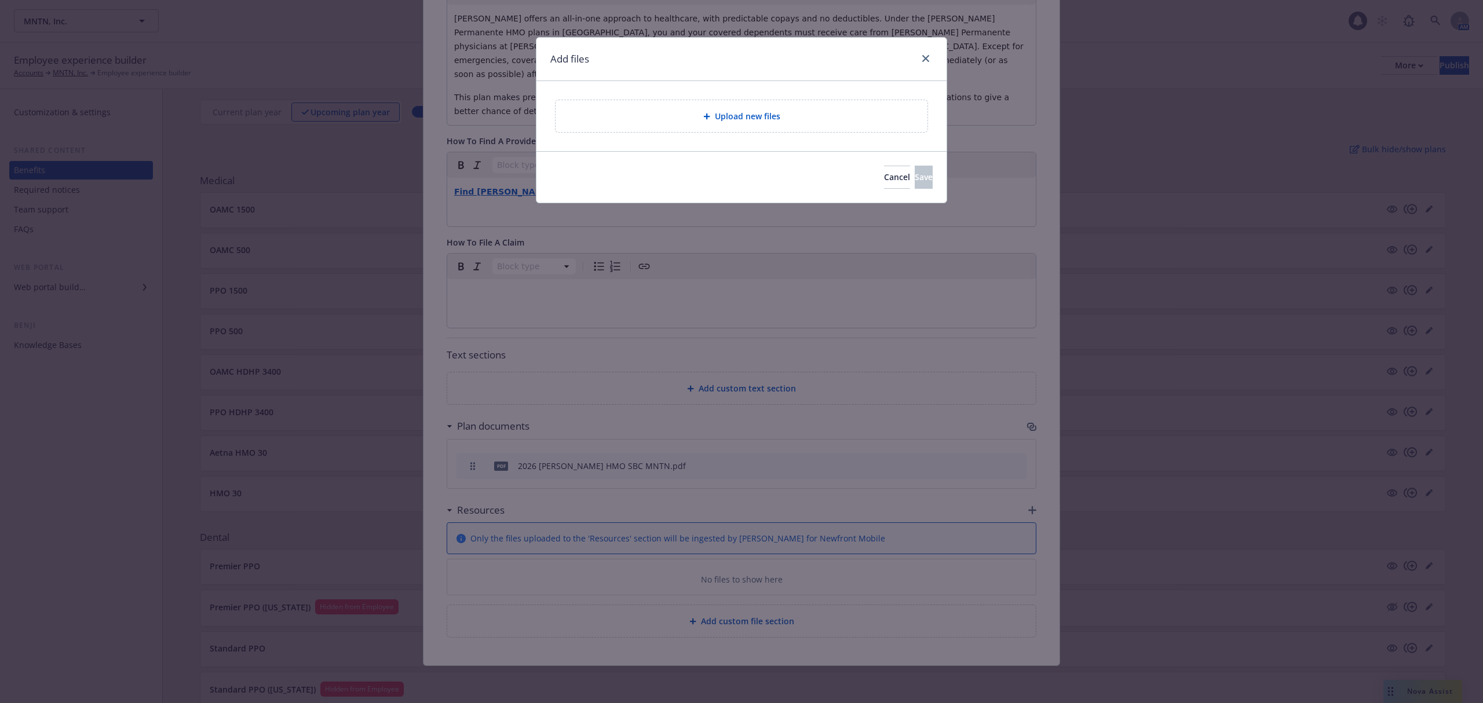
scroll to position [289, 0]
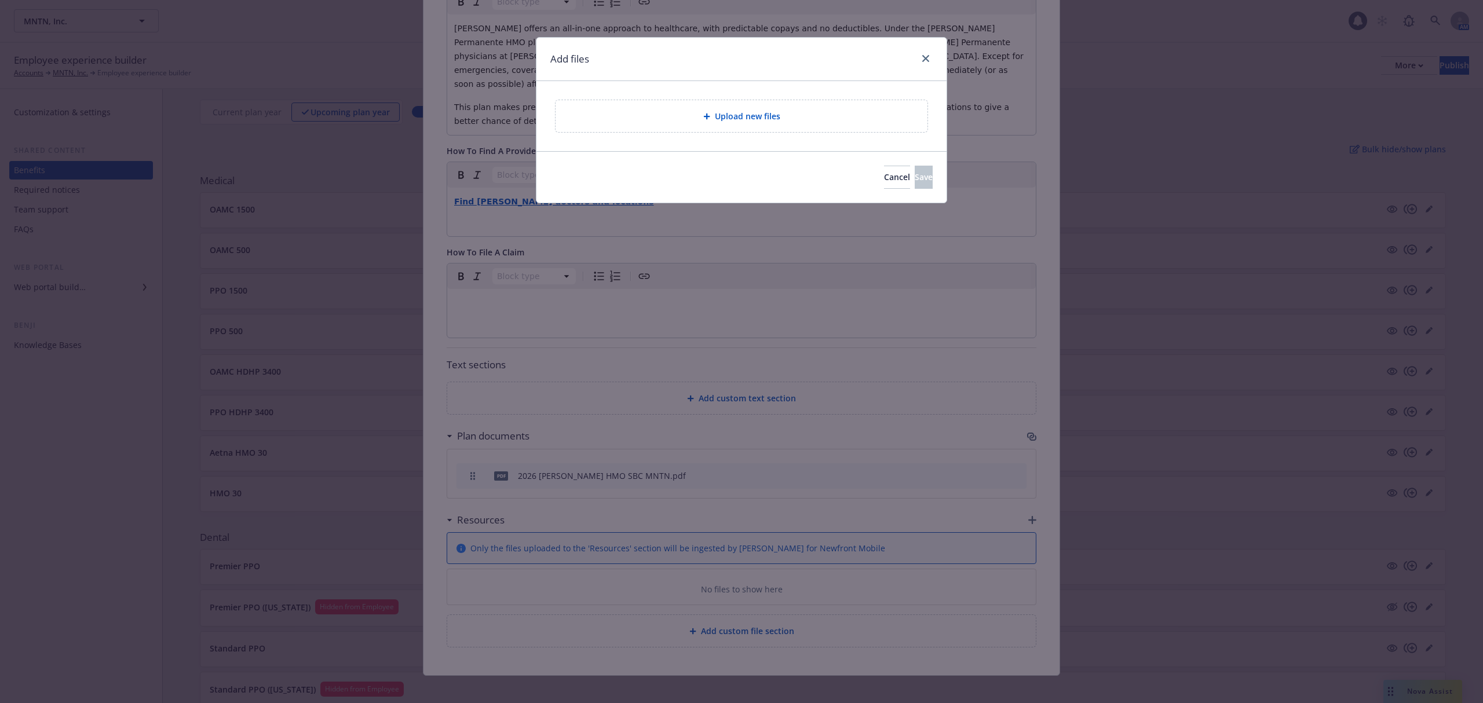
click at [726, 114] on span "Upload new files" at bounding box center [747, 116] width 65 height 12
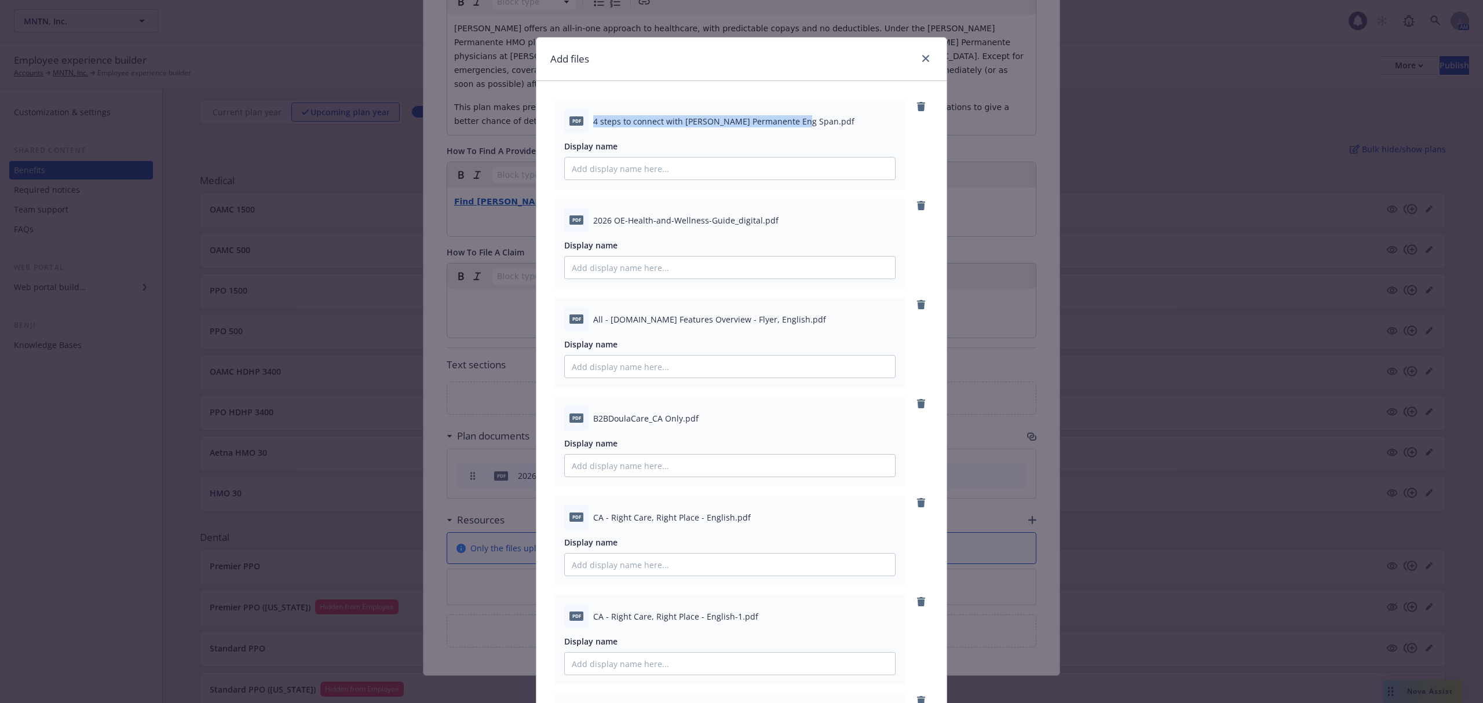
drag, startPoint x: 587, startPoint y: 119, endPoint x: 786, endPoint y: 123, distance: 198.8
click at [786, 123] on span "4 steps to connect with Kaiser Permanente Eng Span.pdf" at bounding box center [723, 121] width 261 height 12
copy span "4 steps to connect with Kaiser Permanente Eng Span"
click at [710, 172] on input "Display name" at bounding box center [730, 169] width 330 height 22
paste input "4 steps to connect with Kaiser Permanente Eng Span"
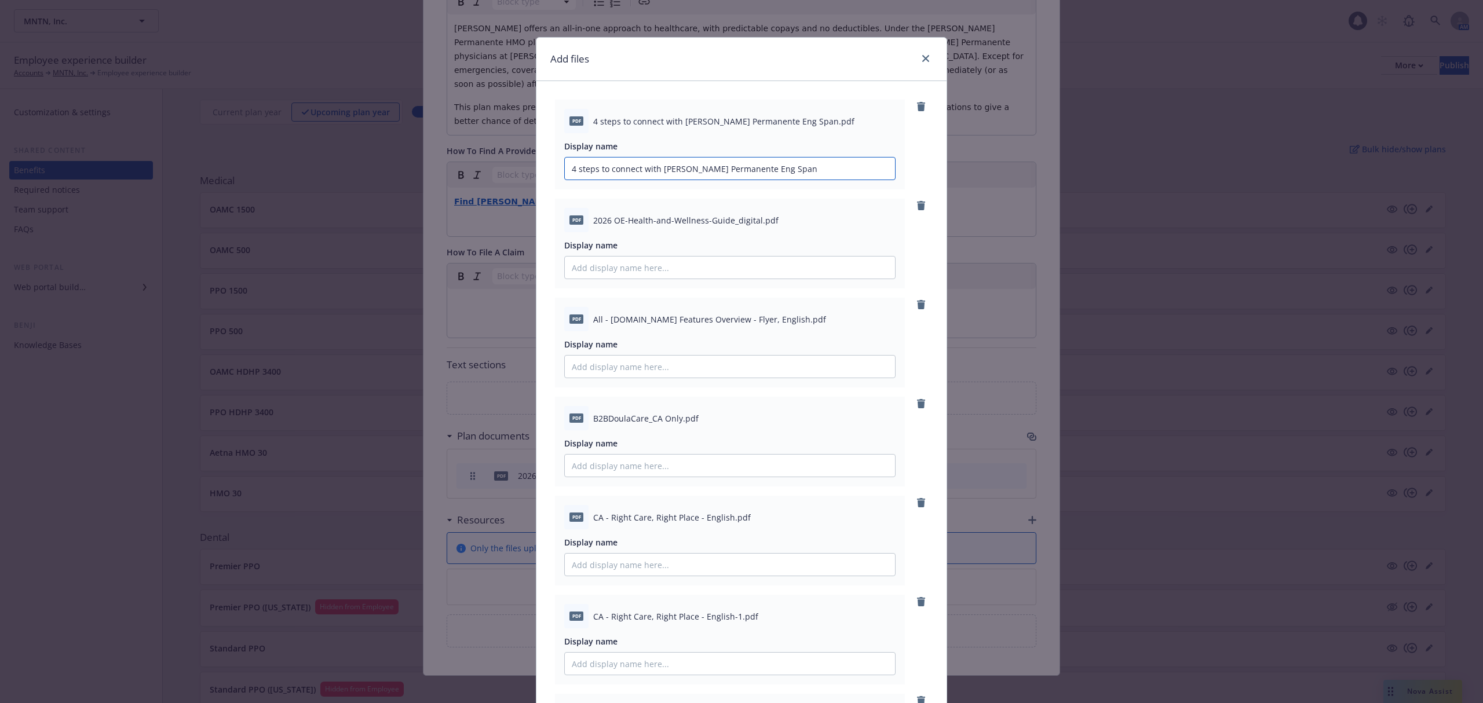
type input "4 steps to connect with Kaiser Permanente Eng Span"
drag, startPoint x: 590, startPoint y: 218, endPoint x: 746, endPoint y: 221, distance: 156.5
click at [752, 221] on span "2026 OE-Health-and-Wellness-Guide_digital.pdf" at bounding box center [685, 220] width 185 height 12
copy span "026 OE-Health-and-Wellness-Guide_digital."
click at [693, 267] on input "Display name" at bounding box center [730, 268] width 330 height 22
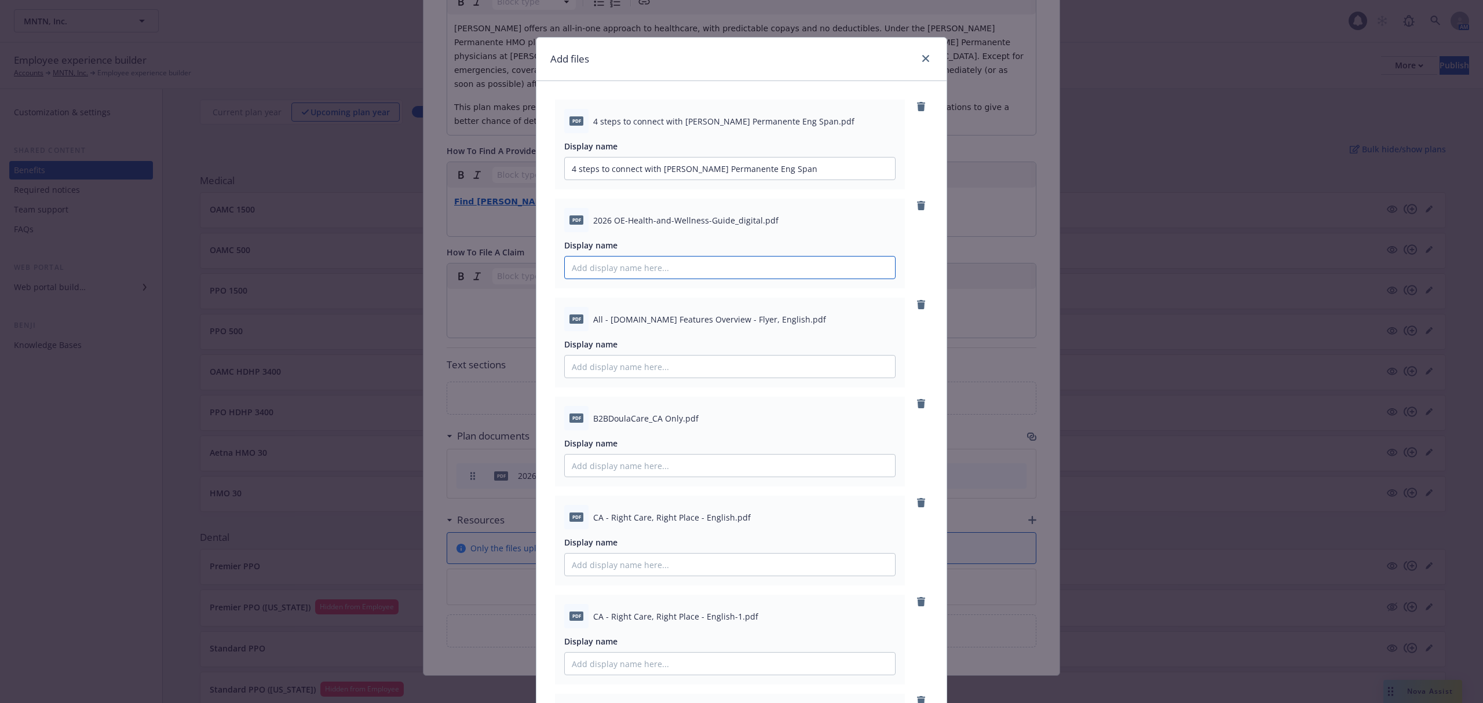
paste input "026 OE-Health-and-Wellness-Guide_digital."
type input "026 OE-Health-and-Wellness-Guide_digital."
drag, startPoint x: 591, startPoint y: 319, endPoint x: 693, endPoint y: 320, distance: 102.6
click at [693, 320] on span "All - kp.org Features Overview - Flyer, English.pdf" at bounding box center [709, 319] width 233 height 12
click at [594, 316] on span "All - kp.org Features Overview - Flyer, English.pdf" at bounding box center [709, 319] width 233 height 12
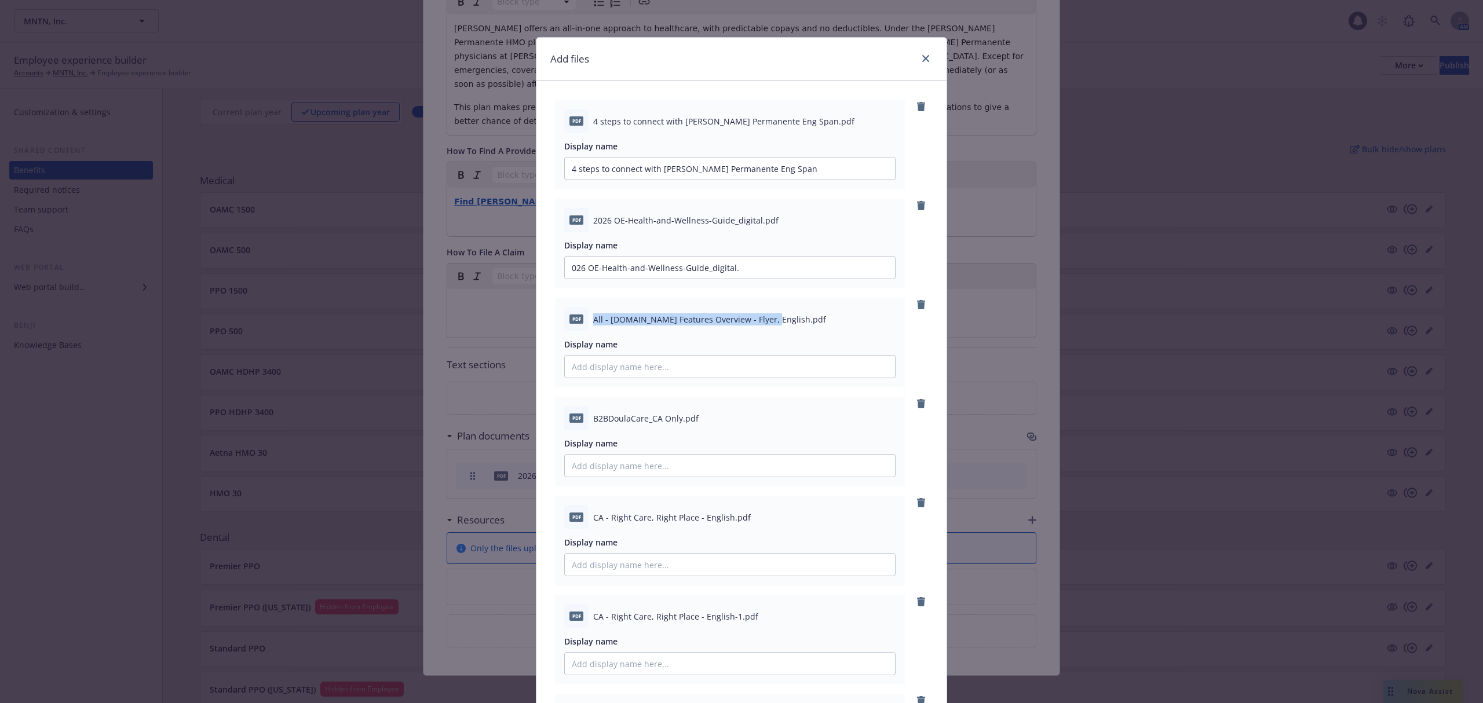
drag, startPoint x: 586, startPoint y: 317, endPoint x: 755, endPoint y: 322, distance: 169.2
click at [755, 322] on div "pdf All - kp.org Features Overview - Flyer, English.pdf" at bounding box center [729, 319] width 331 height 24
copy span "All - kp.org Features Overview - Flyer, English"
click at [689, 369] on input "Display name" at bounding box center [730, 367] width 330 height 22
paste input "All - kp.org Features Overview - Flyer, English"
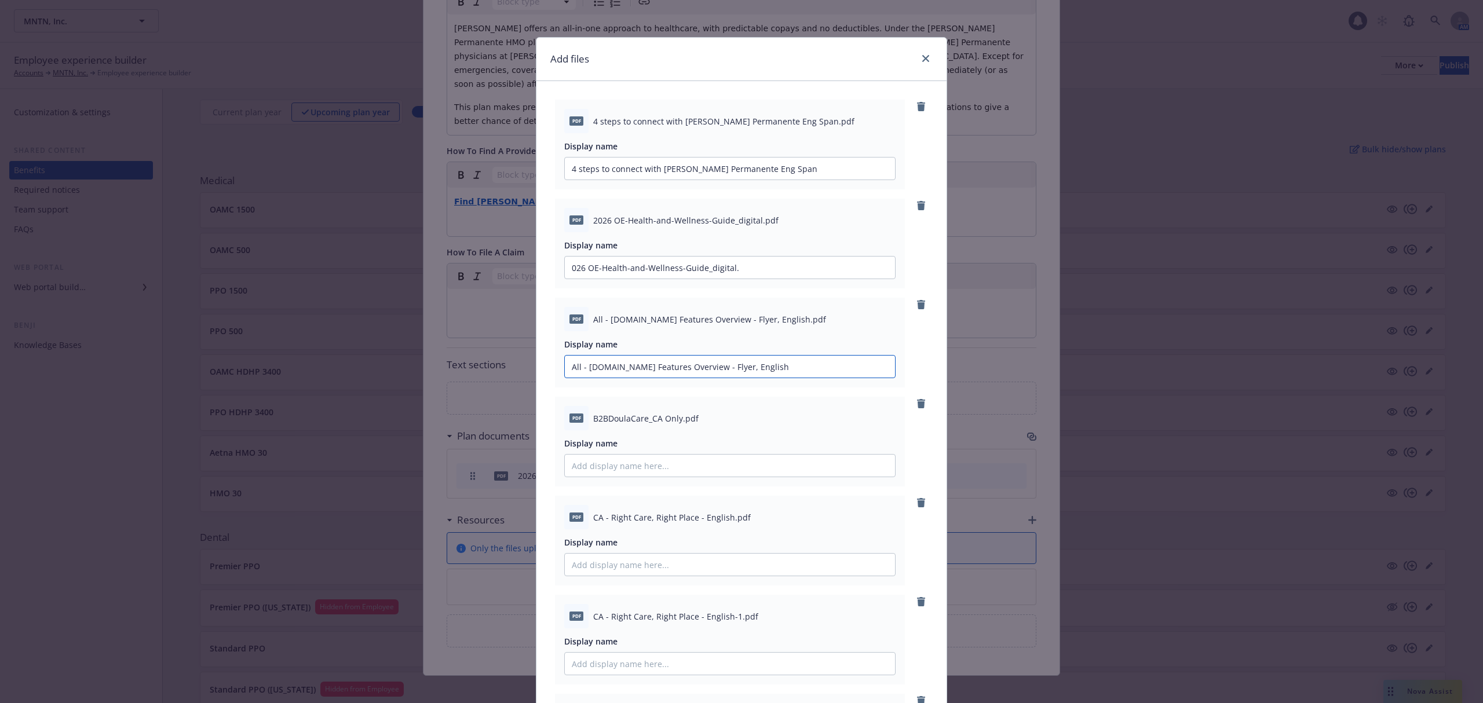
type input "All - kp.org Features Overview - Flyer, English"
drag, startPoint x: 585, startPoint y: 416, endPoint x: 677, endPoint y: 419, distance: 92.8
click at [677, 419] on div "pdf B2BDoulaCare_CA Only.pdf" at bounding box center [729, 418] width 331 height 24
click at [645, 470] on input "Display name" at bounding box center [730, 466] width 330 height 22
paste input "B2BDoulaCare_CA Only."
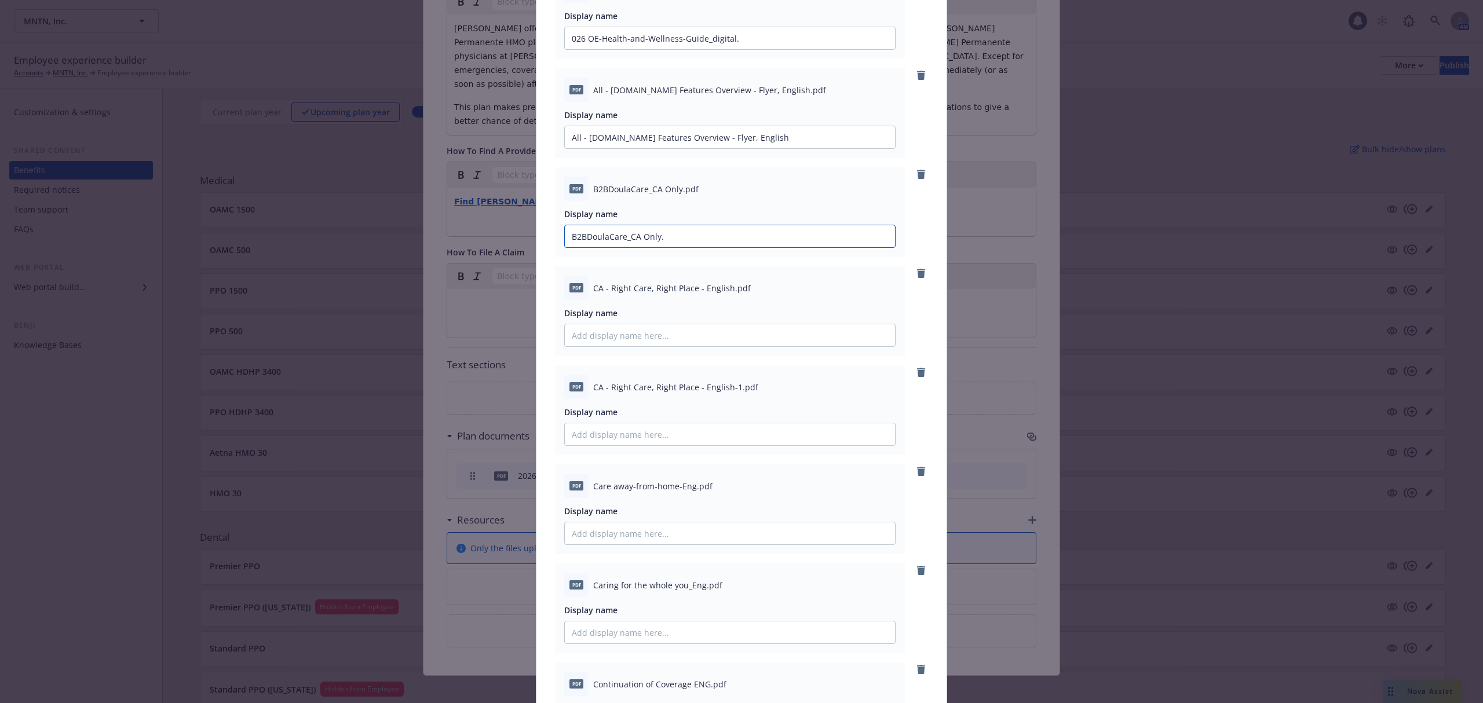
scroll to position [386, 0]
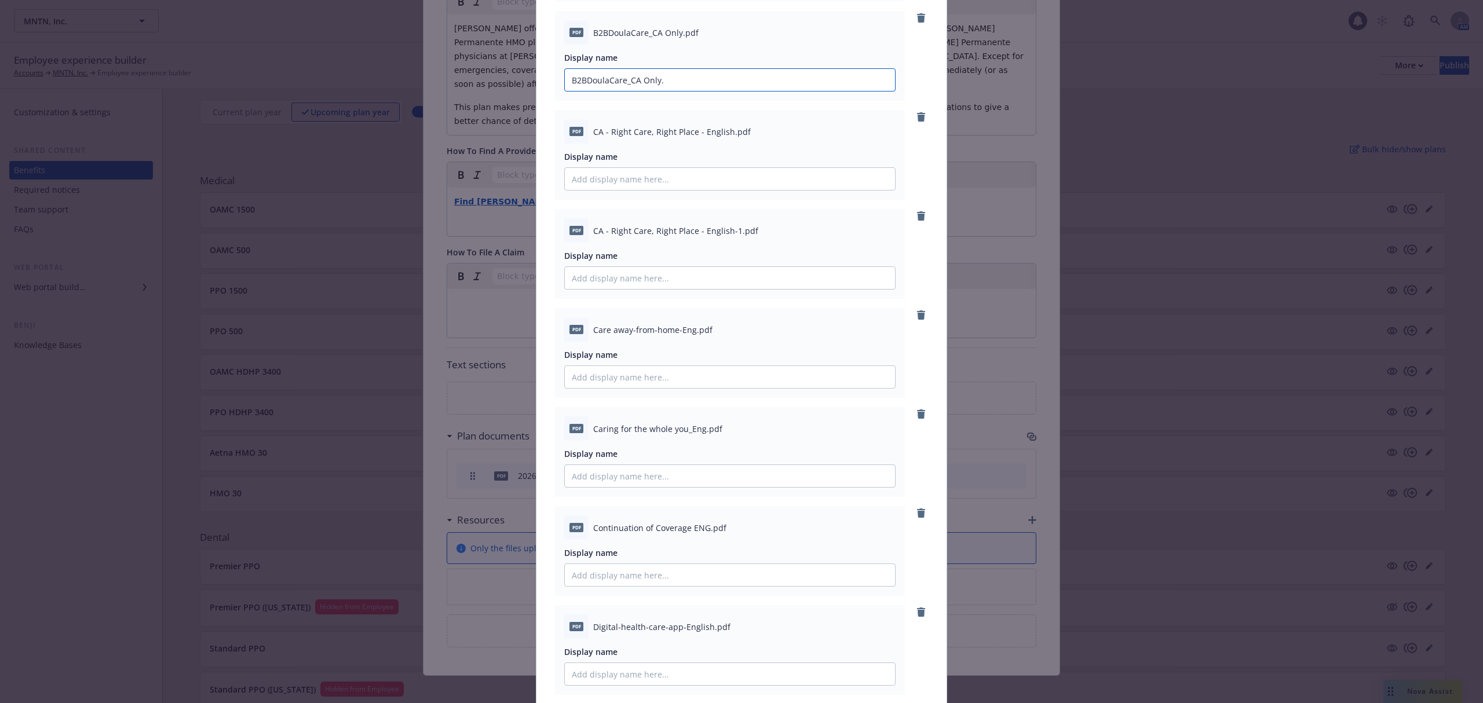
type input "B2BDoulaCare_CA Only."
drag, startPoint x: 589, startPoint y: 130, endPoint x: 723, endPoint y: 135, distance: 133.9
click at [723, 135] on span "CA - Right Care, Right Place - English.pdf" at bounding box center [672, 132] width 158 height 12
click at [662, 182] on input "Display name" at bounding box center [730, 179] width 330 height 22
paste input "CA - Right Care, Right Place - English"
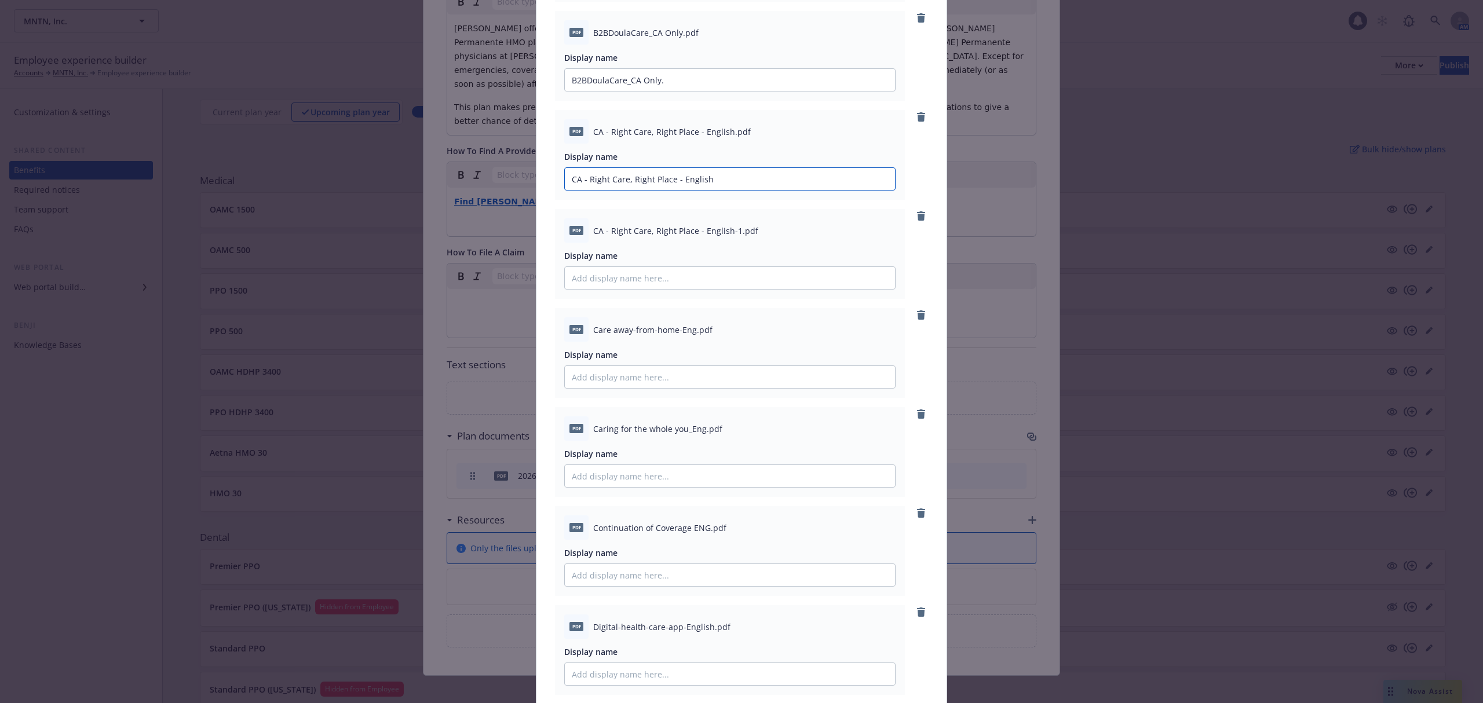
type input "CA - Right Care, Right Place - English"
drag, startPoint x: 587, startPoint y: 226, endPoint x: 717, endPoint y: 232, distance: 130.5
click at [717, 232] on span "CA - Right Care, Right Place - English-1.pdf" at bounding box center [675, 231] width 165 height 12
click at [917, 214] on icon "remove" at bounding box center [921, 215] width 8 height 9
drag, startPoint x: 590, startPoint y: 225, endPoint x: 691, endPoint y: 232, distance: 101.6
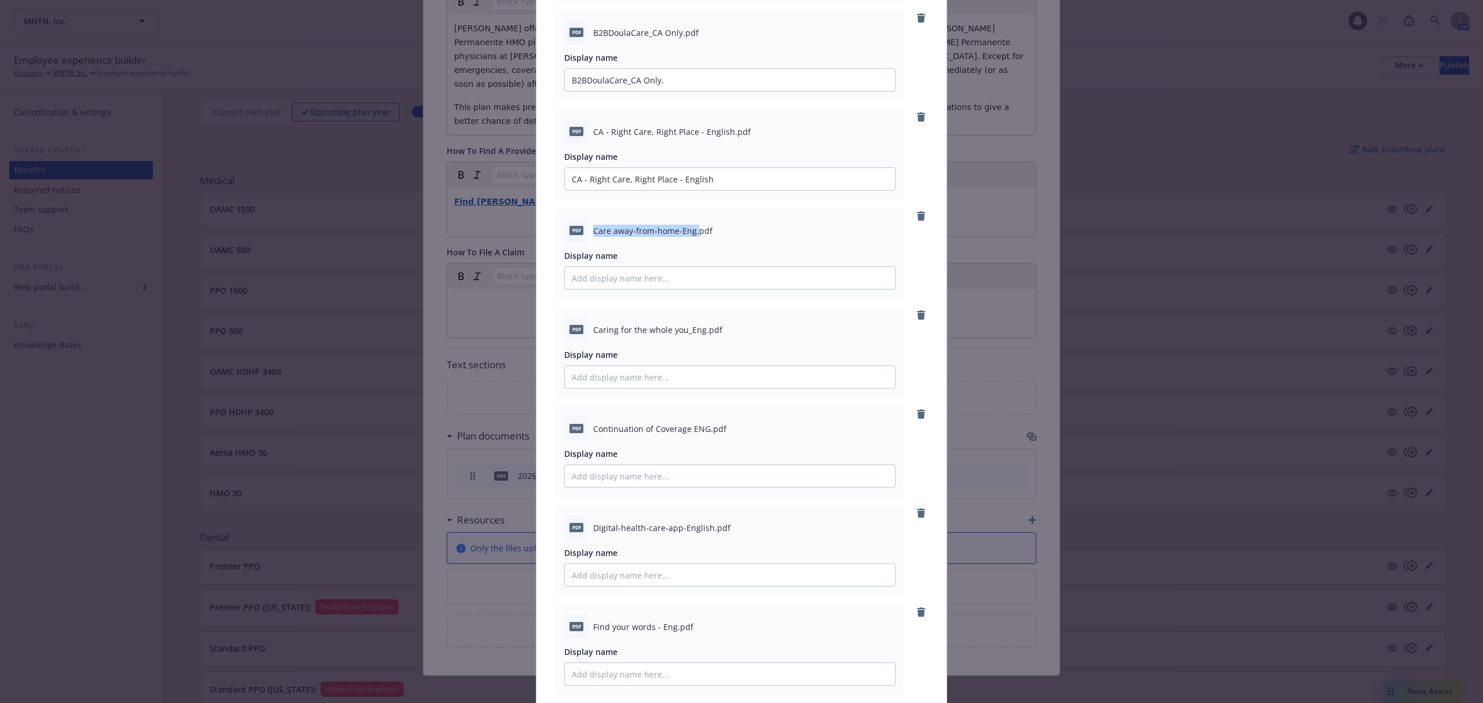
click at [691, 232] on span "Care away-from-home-Eng.pdf" at bounding box center [652, 231] width 119 height 12
click at [651, 288] on input "Display name" at bounding box center [730, 278] width 330 height 22
paste input "Care away-from-home-Eng."
type input "Care away-from-home-Eng."
drag, startPoint x: 585, startPoint y: 327, endPoint x: 696, endPoint y: 330, distance: 111.8
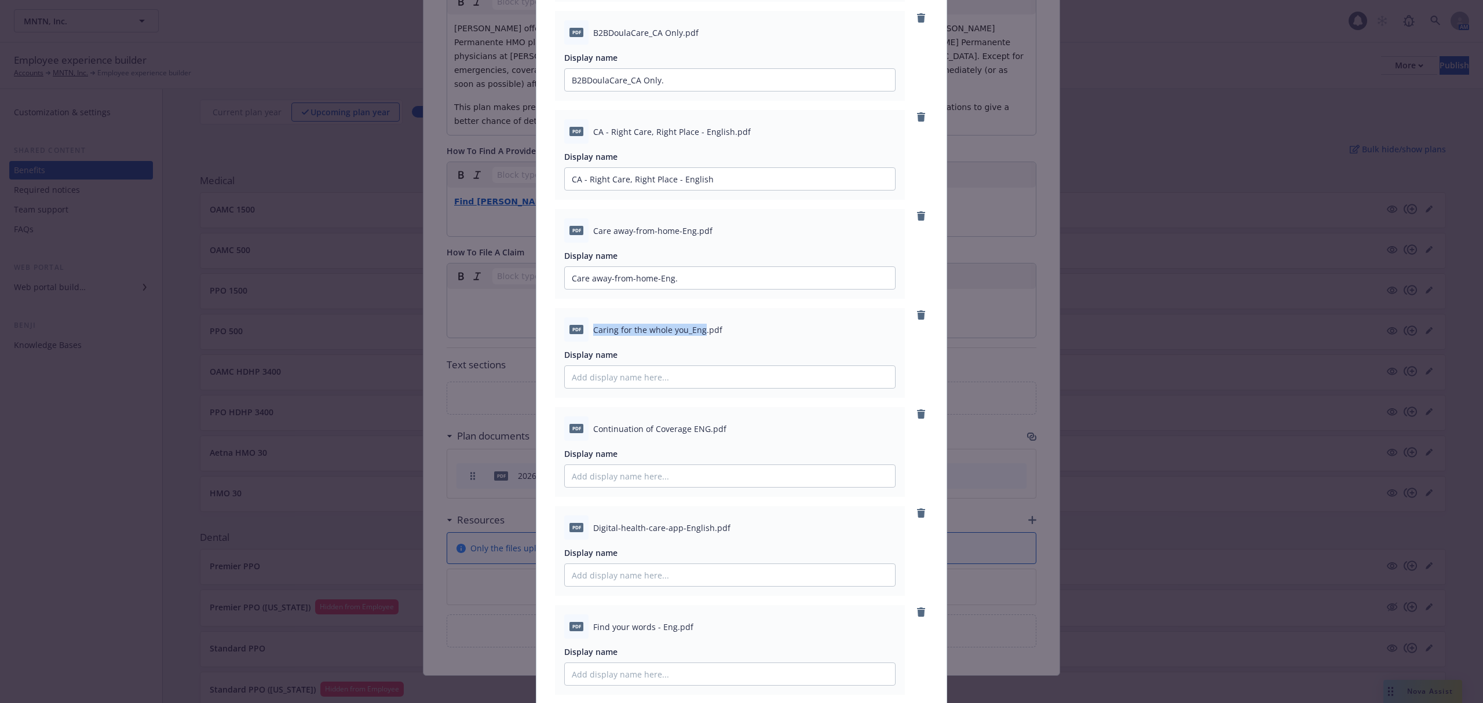
click at [696, 330] on div "pdf Caring for the whole you_Eng.pdf" at bounding box center [729, 329] width 331 height 24
click at [651, 372] on input "Display name" at bounding box center [730, 377] width 330 height 22
paste input "Caring for the whole you_Eng"
type input "Caring for the whole you_Eng"
drag, startPoint x: 586, startPoint y: 429, endPoint x: 703, endPoint y: 428, distance: 116.5
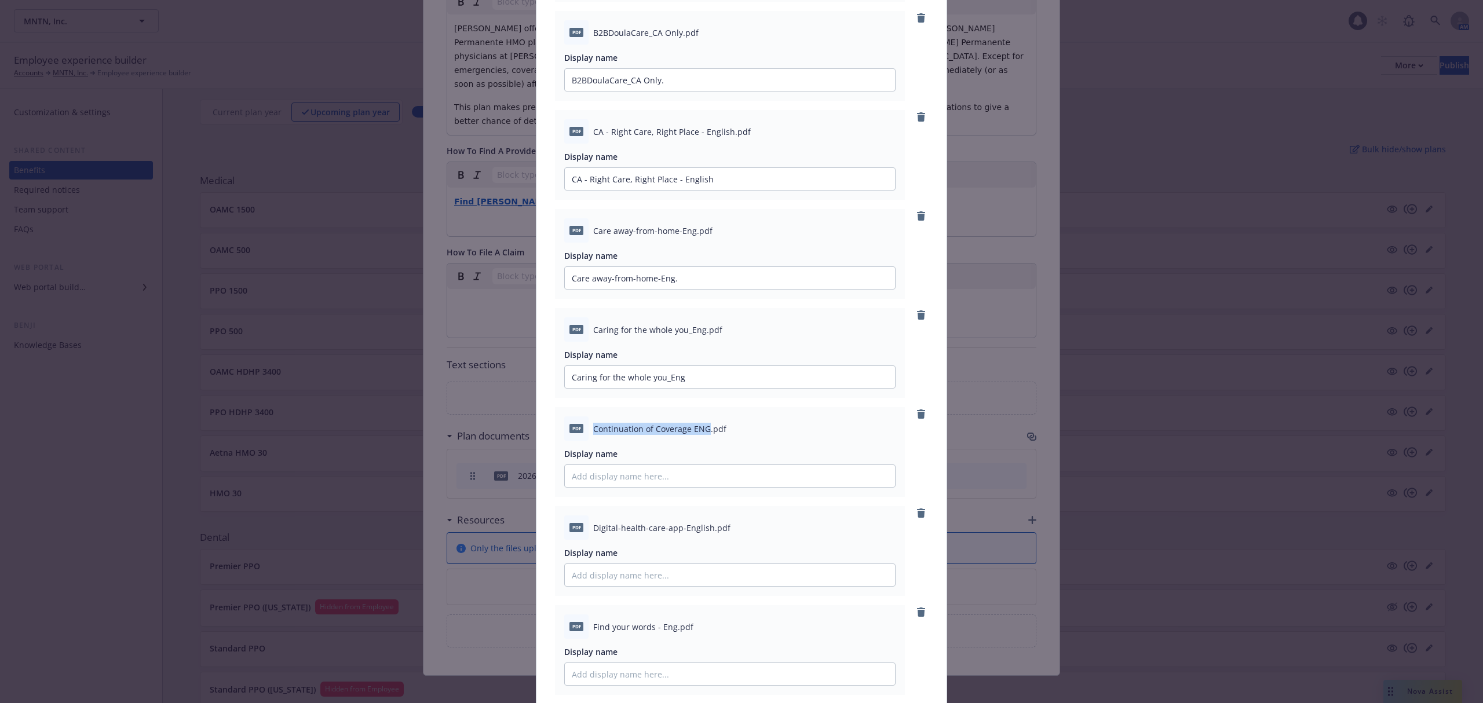
click at [703, 428] on div "pdf Continuation of Coverage ENG.pdf" at bounding box center [729, 429] width 331 height 24
click at [666, 473] on input "Display name" at bounding box center [730, 476] width 330 height 22
paste input "Continuation of Coverage ENG"
type input "Continuation of Coverage ENG"
drag, startPoint x: 587, startPoint y: 528, endPoint x: 702, endPoint y: 531, distance: 115.3
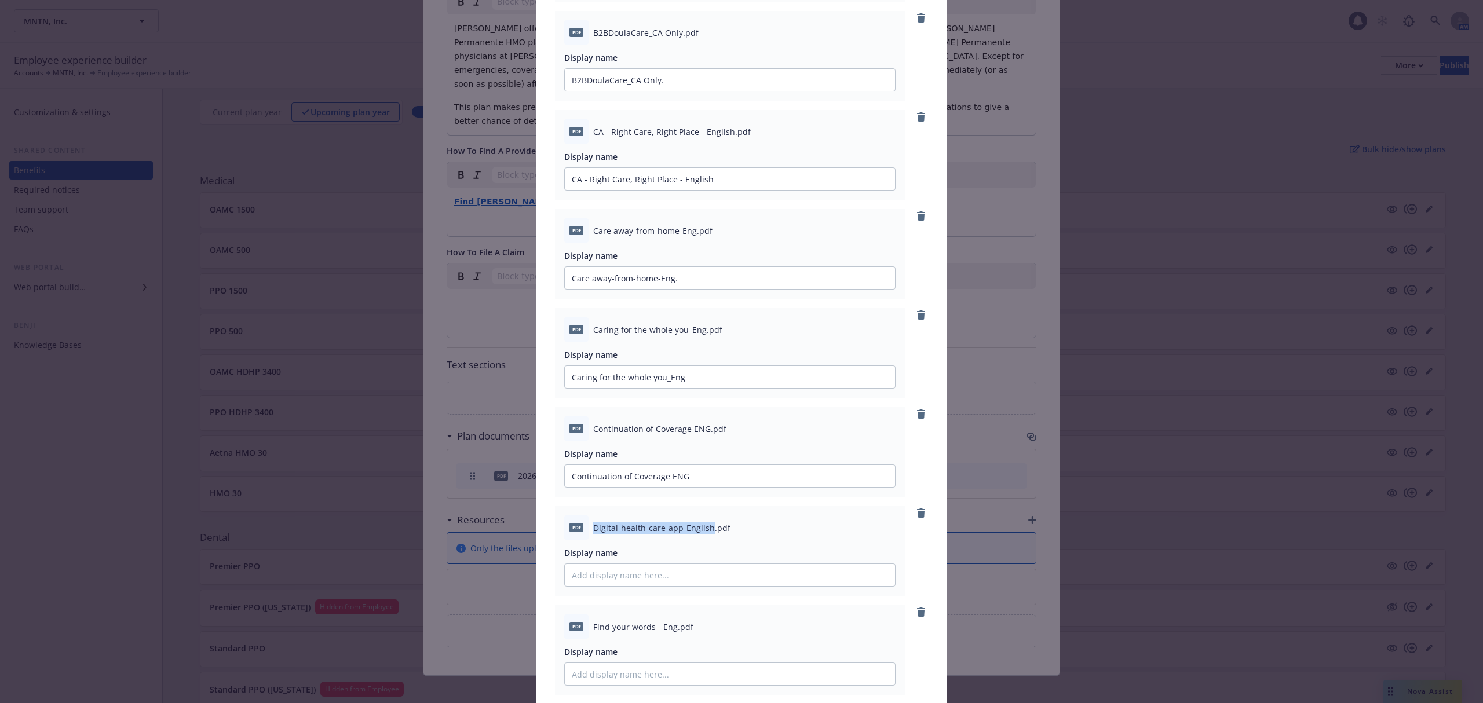
click at [702, 531] on span "Digital-health-care-app-English.pdf" at bounding box center [661, 528] width 137 height 12
click at [642, 574] on input "Display name" at bounding box center [730, 575] width 330 height 22
paste input "Digital-health-care-app-English"
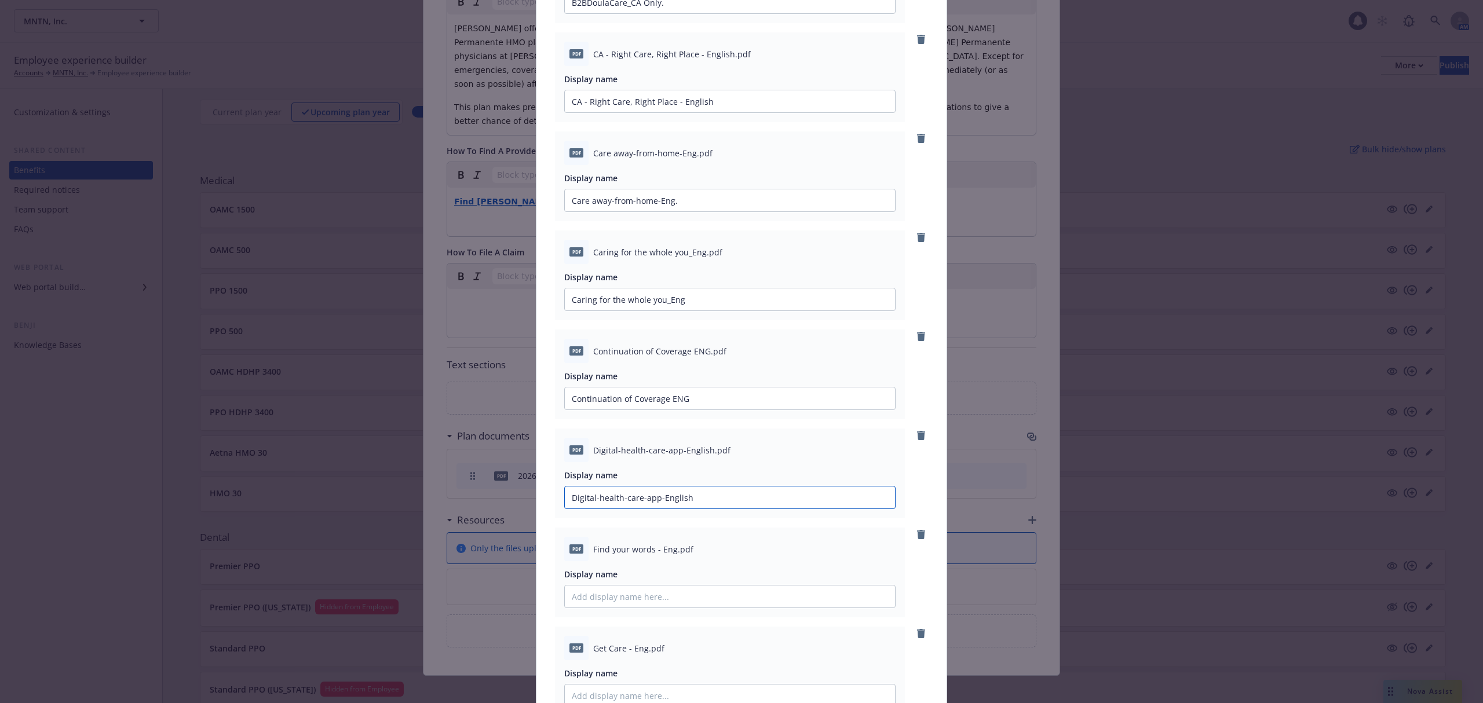
type input "Digital-health-care-app-English"
drag, startPoint x: 585, startPoint y: 547, endPoint x: 668, endPoint y: 553, distance: 83.0
click at [668, 553] on div "pdf Find your words - Eng.pdf" at bounding box center [729, 549] width 331 height 24
click at [626, 601] on input "Display name" at bounding box center [730, 597] width 330 height 22
paste input "Find your words - Eng"
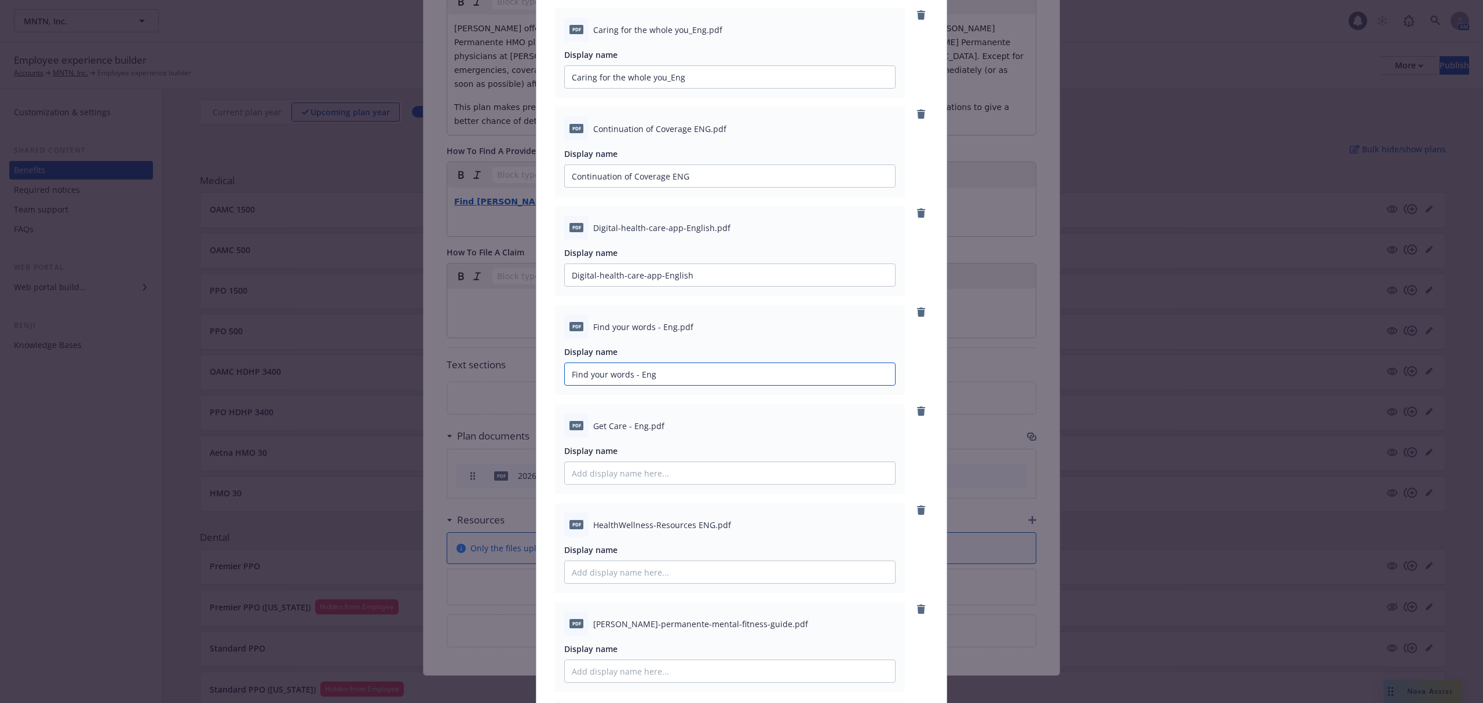
scroll to position [695, 0]
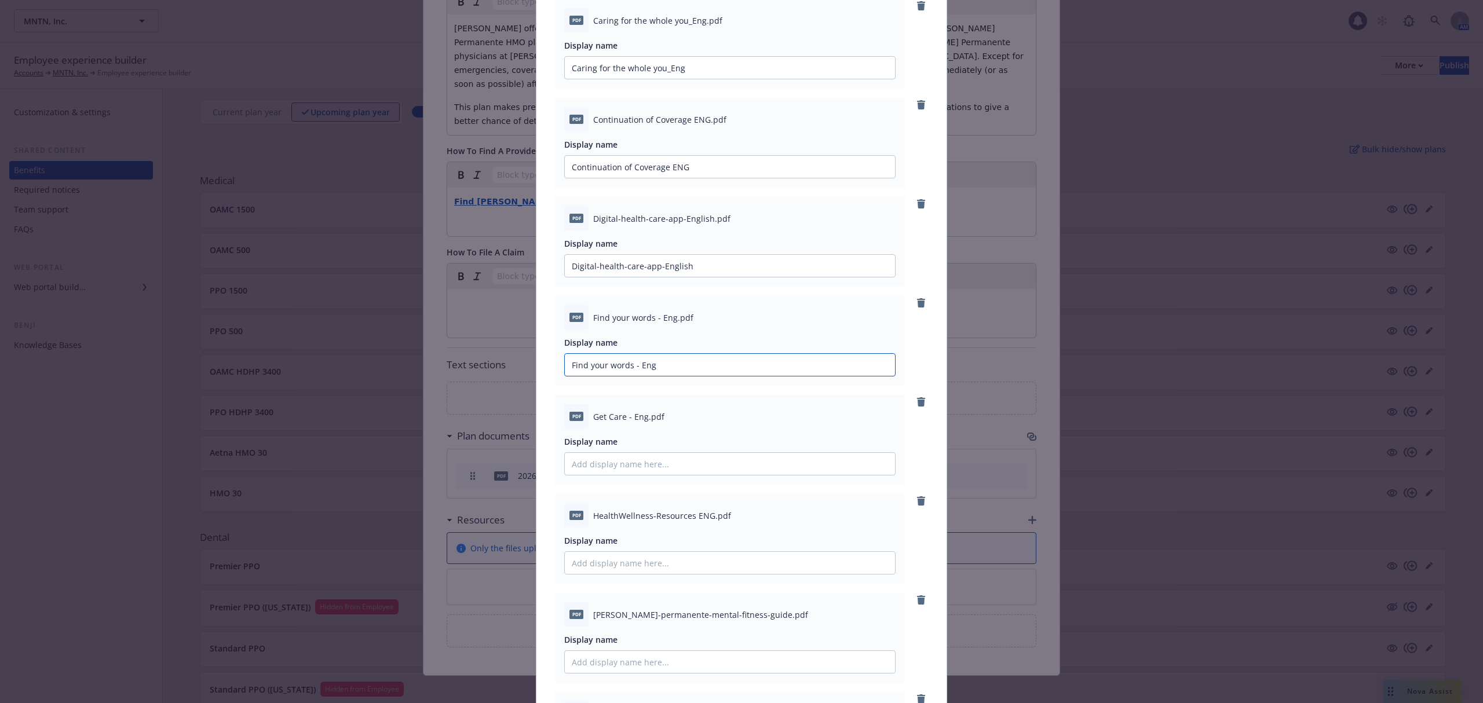
type input "Find your words - Eng"
drag, startPoint x: 590, startPoint y: 413, endPoint x: 640, endPoint y: 418, distance: 50.0
click at [640, 418] on span "Get Care - Eng.pdf" at bounding box center [628, 417] width 71 height 12
click at [640, 466] on input "Display name" at bounding box center [730, 464] width 330 height 22
paste input "Get Care - Eng"
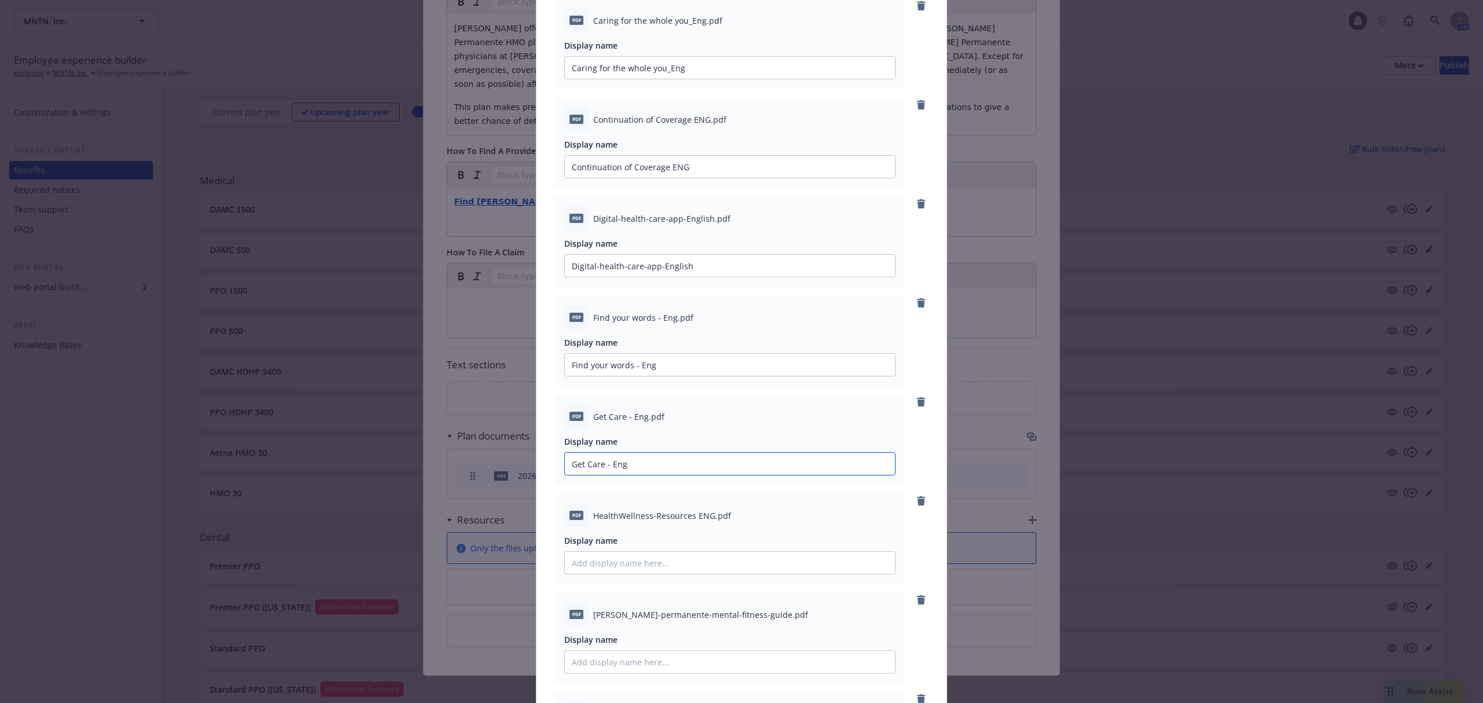
type input "Get Care - Eng"
drag, startPoint x: 585, startPoint y: 515, endPoint x: 704, endPoint y: 520, distance: 119.5
click at [704, 520] on div "pdf HealthWellness-Resources ENG.pdf" at bounding box center [729, 515] width 331 height 24
click at [606, 562] on input "Display name" at bounding box center [730, 563] width 330 height 22
paste input "HealthWellness-Resources ENG"
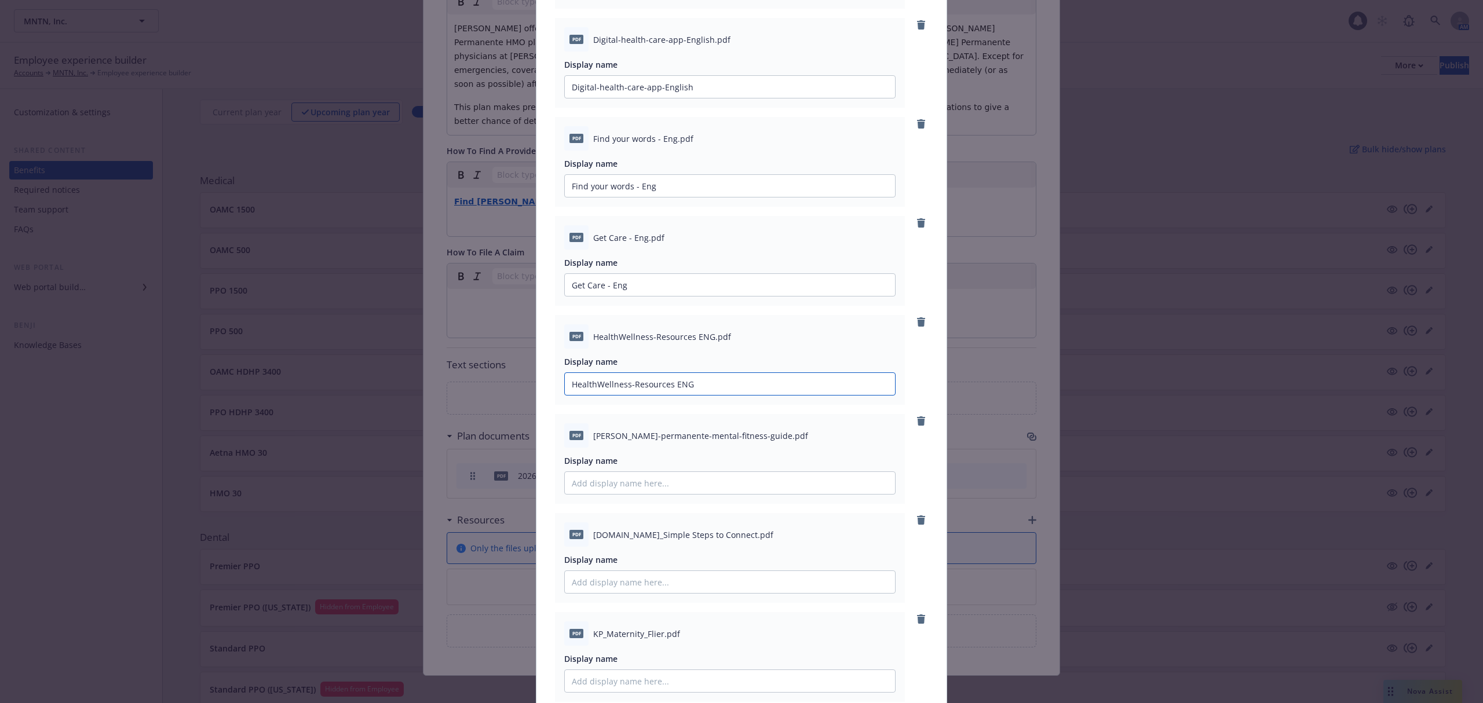
scroll to position [927, 0]
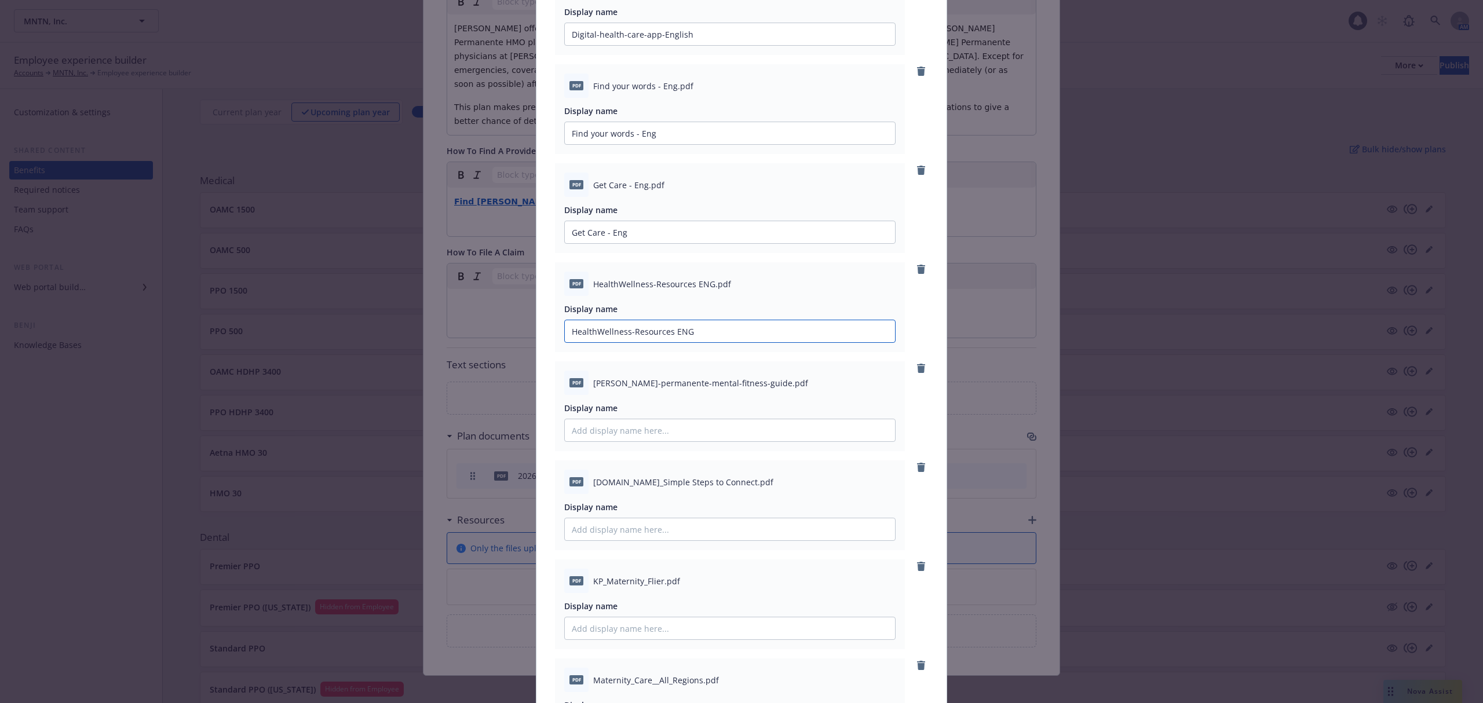
type input "HealthWellness-Resources ENG"
drag, startPoint x: 587, startPoint y: 382, endPoint x: 738, endPoint y: 385, distance: 150.1
click at [738, 385] on span "kaiser-permanente-mental-fitness-guide.pdf" at bounding box center [700, 383] width 215 height 12
click at [716, 436] on input "Display name" at bounding box center [730, 430] width 330 height 22
paste input "kaiser-permanente-mental-fitness-guide"
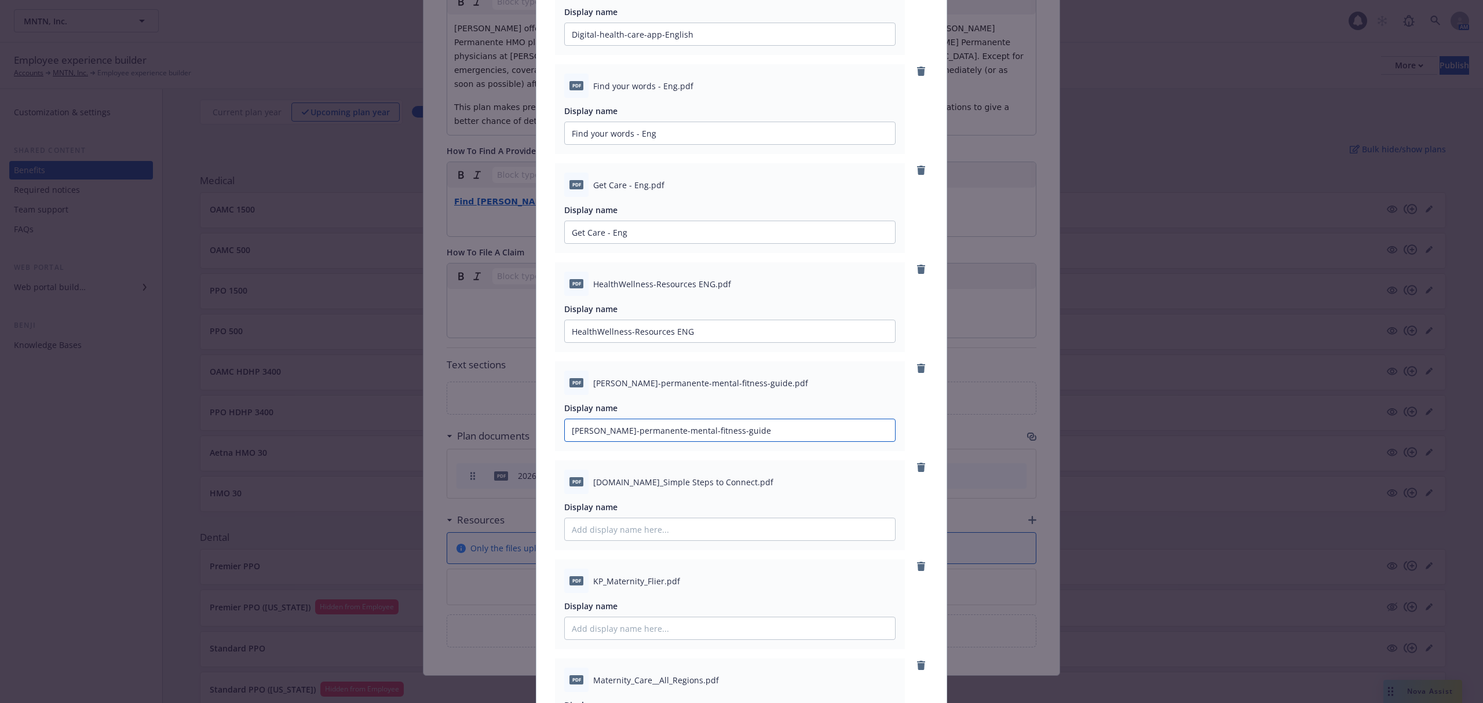
type input "kaiser-permanente-mental-fitness-guide"
drag, startPoint x: 585, startPoint y: 483, endPoint x: 707, endPoint y: 483, distance: 122.2
click at [707, 483] on div "pdf KP.org_Simple Steps to Connect.pdf" at bounding box center [729, 482] width 331 height 24
click at [675, 540] on input "Display name" at bounding box center [730, 530] width 330 height 22
paste input "KP.org_Simple Steps to Connect"
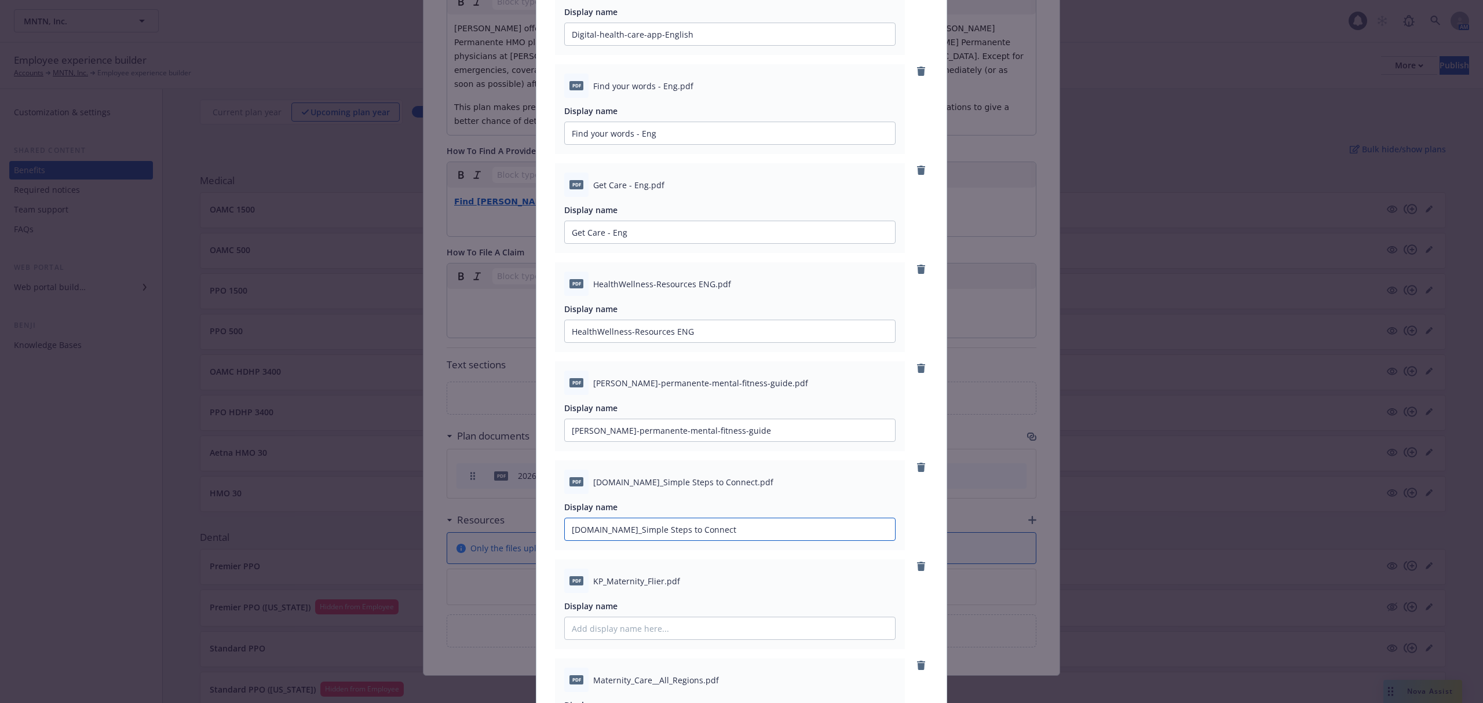
type input "KP.org_Simple Steps to Connect"
drag, startPoint x: 585, startPoint y: 582, endPoint x: 656, endPoint y: 583, distance: 70.7
click at [656, 583] on div "pdf KP_Maternity_Flier.pdf" at bounding box center [729, 581] width 331 height 24
click at [659, 631] on input "Display name" at bounding box center [730, 629] width 330 height 22
paste input "KP_Maternity_Flier"
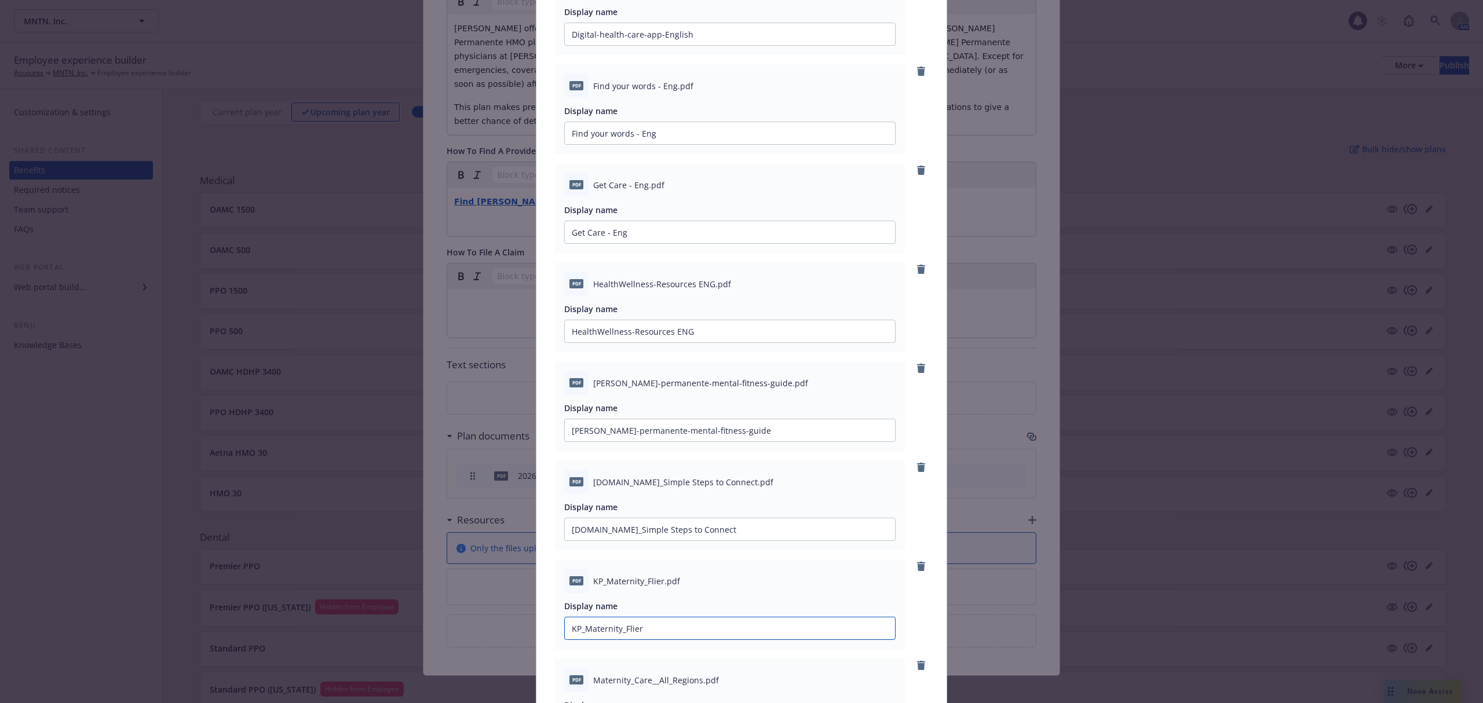
click at [629, 629] on input "KP_Maternity_Flier" at bounding box center [730, 629] width 330 height 22
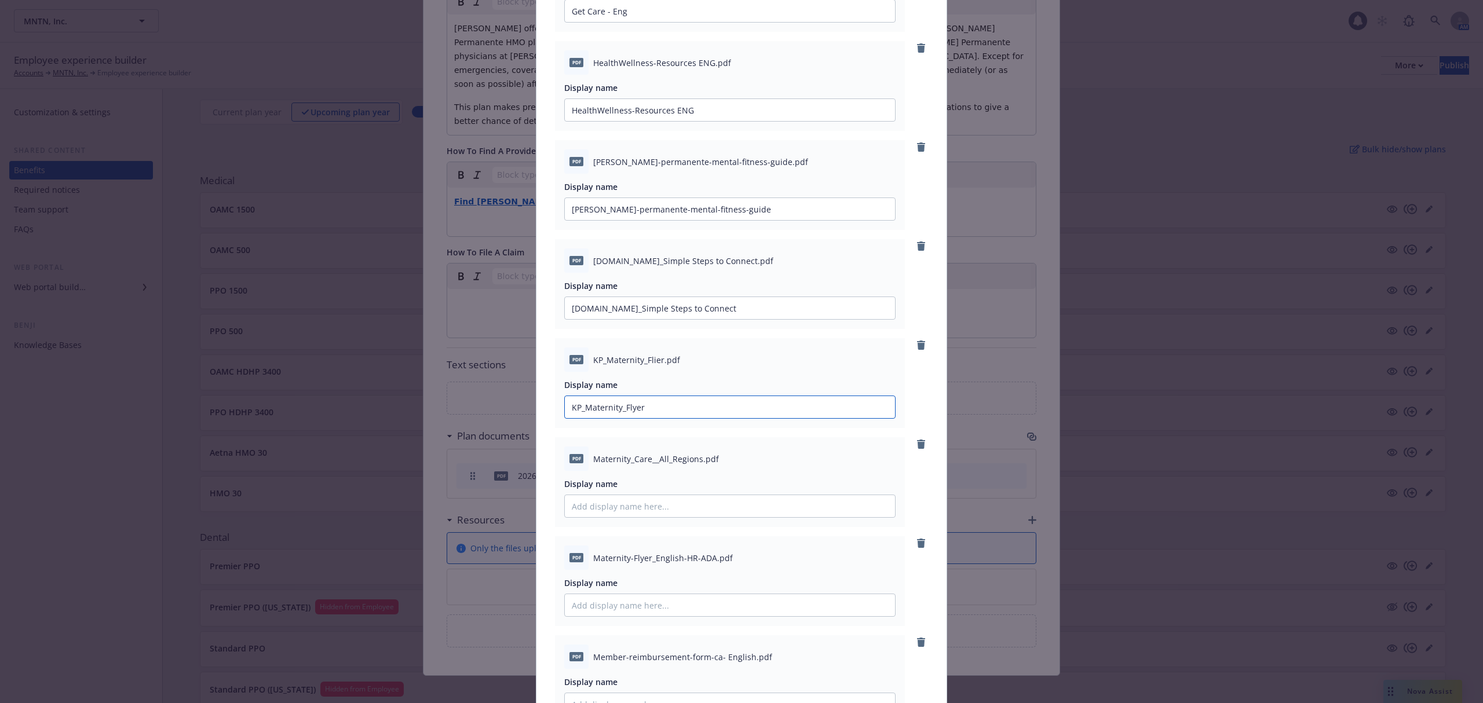
scroll to position [1159, 0]
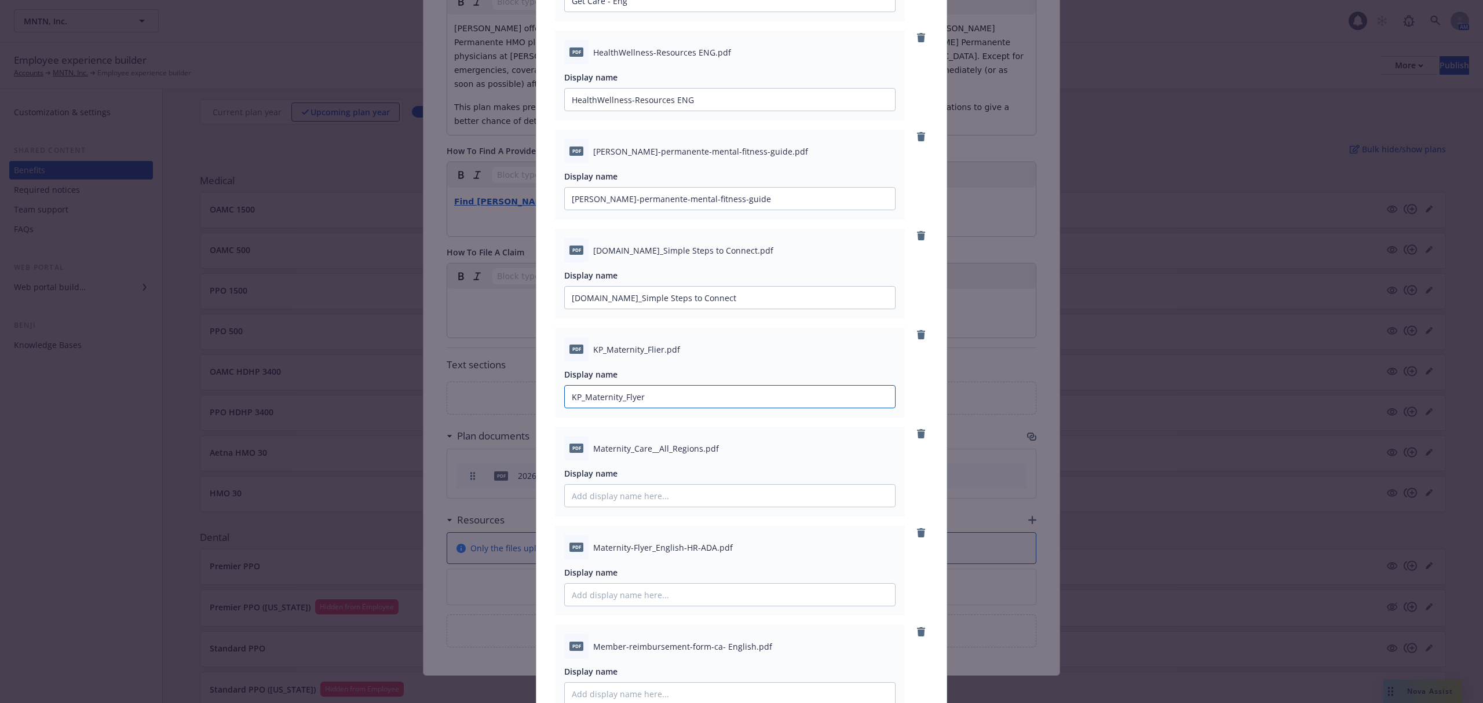
type input "KP_Maternity_Flyer"
drag, startPoint x: 587, startPoint y: 447, endPoint x: 695, endPoint y: 450, distance: 108.4
click at [695, 450] on span "Maternity_Care__All_Regions.pdf" at bounding box center [656, 449] width 126 height 12
click at [681, 501] on input "Display name" at bounding box center [730, 496] width 330 height 22
paste input "Maternity_Care__All_Regions"
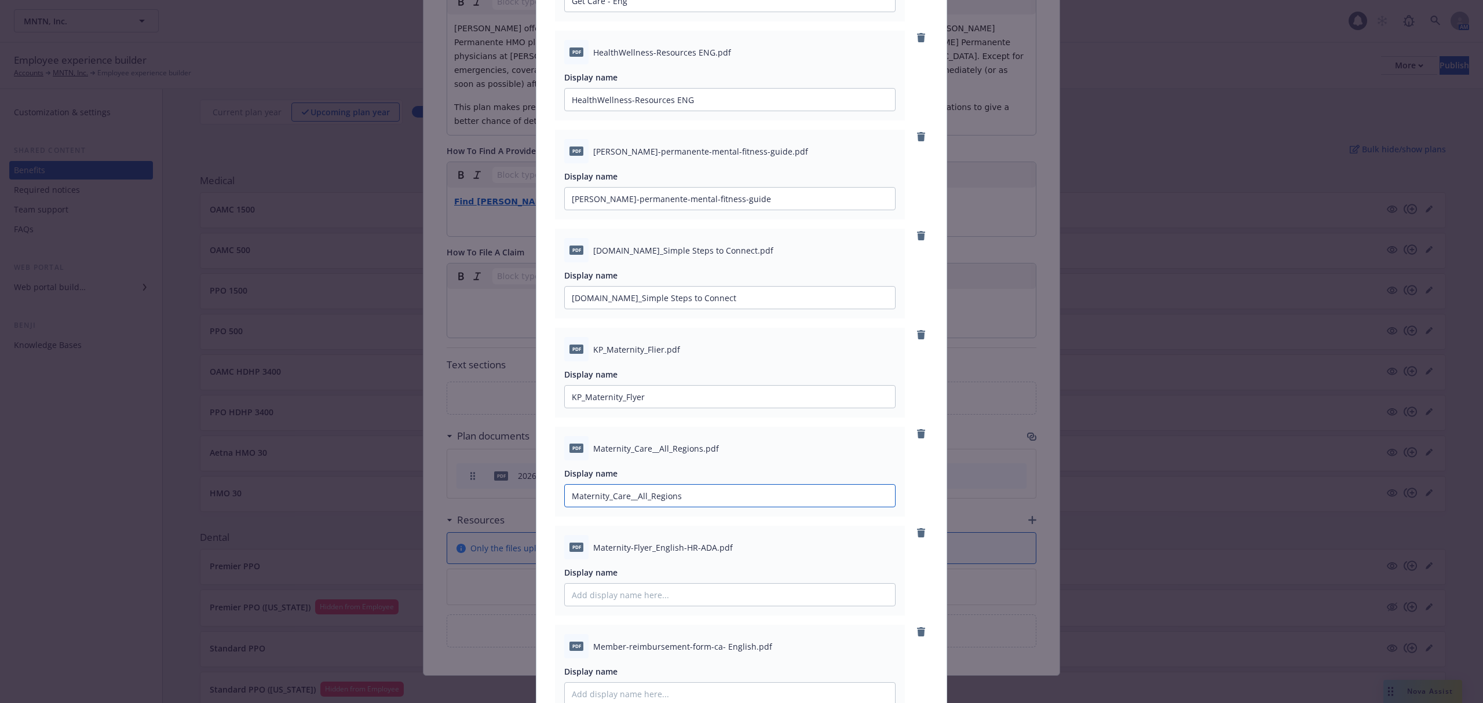
type input "Maternity_Care__All_Regions"
drag, startPoint x: 587, startPoint y: 545, endPoint x: 707, endPoint y: 547, distance: 119.9
click at [707, 547] on span "Maternity-Flyer_English-HR-ADA.pdf" at bounding box center [663, 548] width 140 height 12
click at [654, 596] on input "Display name" at bounding box center [730, 595] width 330 height 22
paste input "Maternity-Flyer_English-HR-ADA"
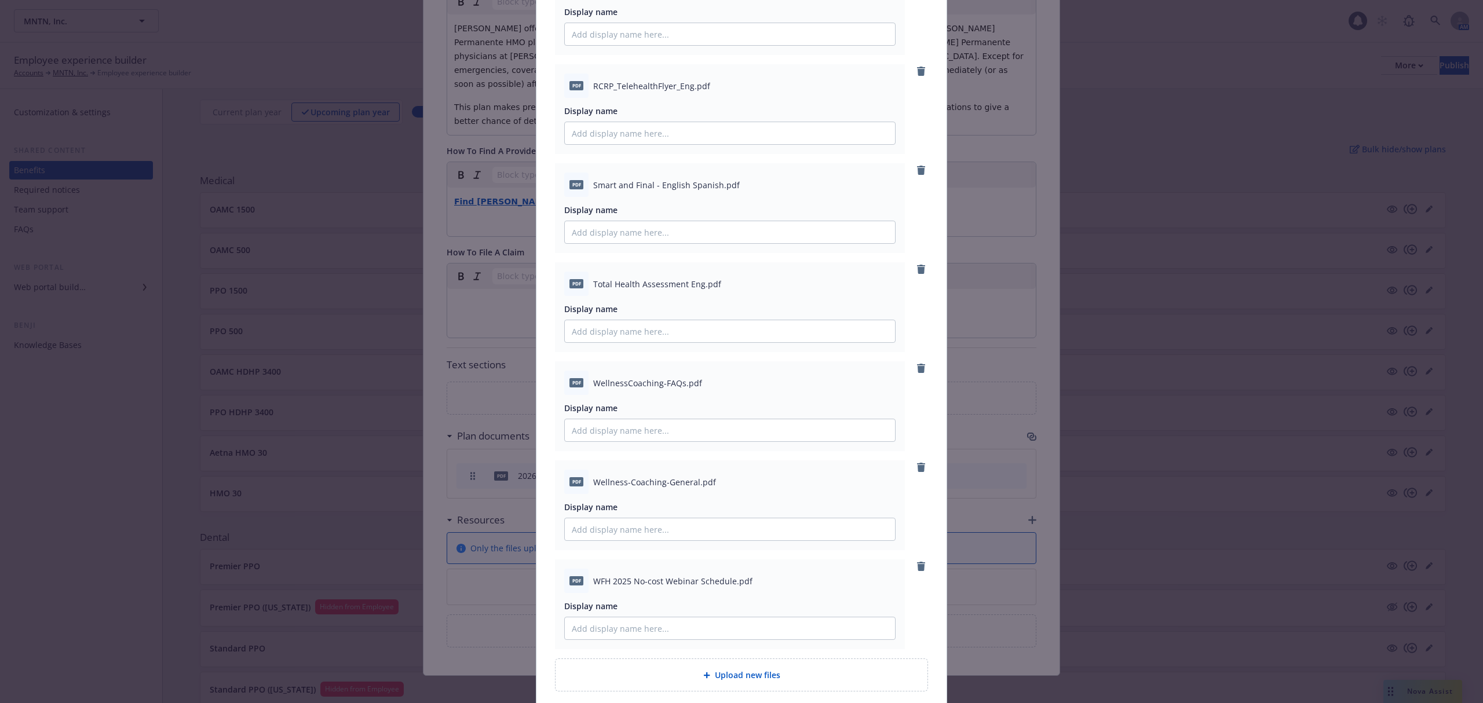
scroll to position [3006, 0]
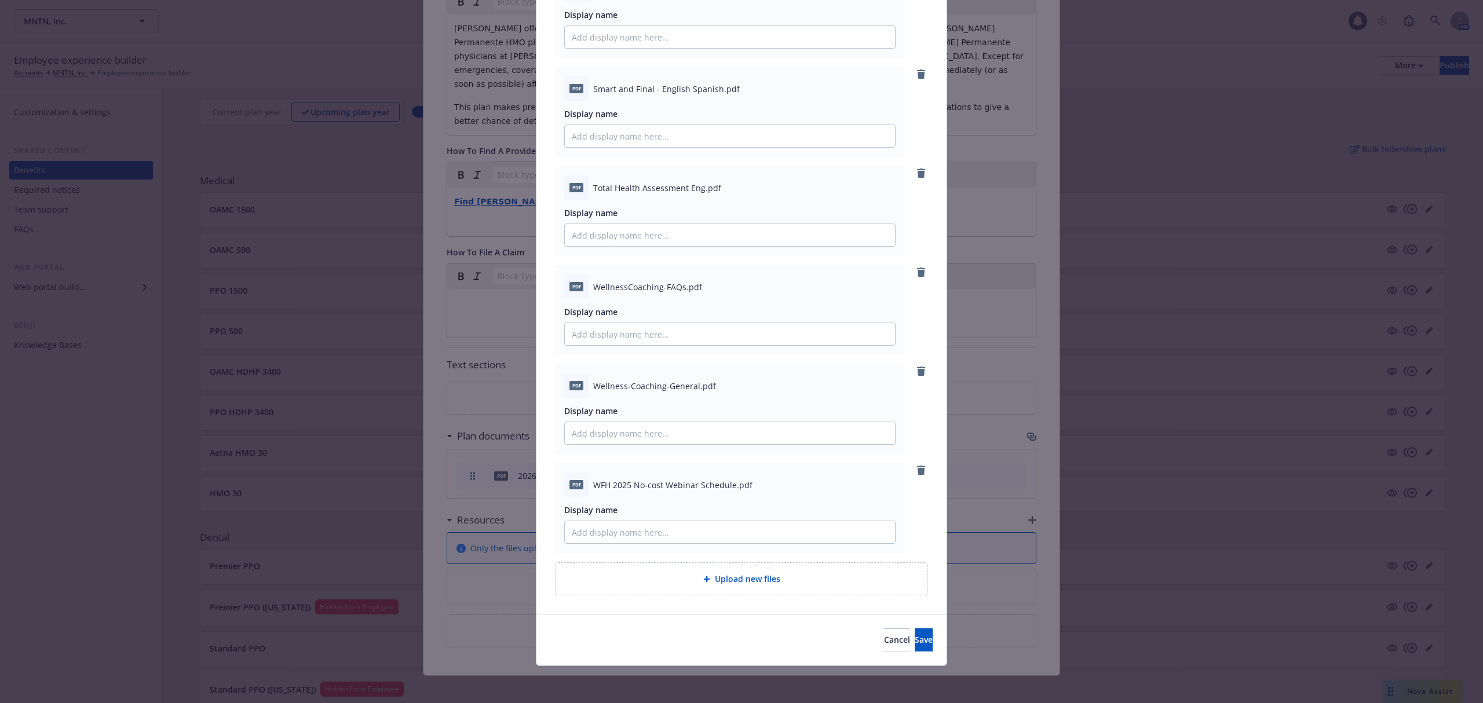
type input "Maternity-Flyer_English-HR-ADA"
drag, startPoint x: 596, startPoint y: 484, endPoint x: 717, endPoint y: 483, distance: 120.5
click at [725, 485] on div "pdf WFH 2025 No-cost Webinar Schedule.pdf" at bounding box center [729, 485] width 331 height 24
drag, startPoint x: 715, startPoint y: 483, endPoint x: 704, endPoint y: 480, distance: 10.8
click at [704, 480] on span "WFH 2025 No-cost Webinar Schedule.pdf" at bounding box center [672, 485] width 159 height 12
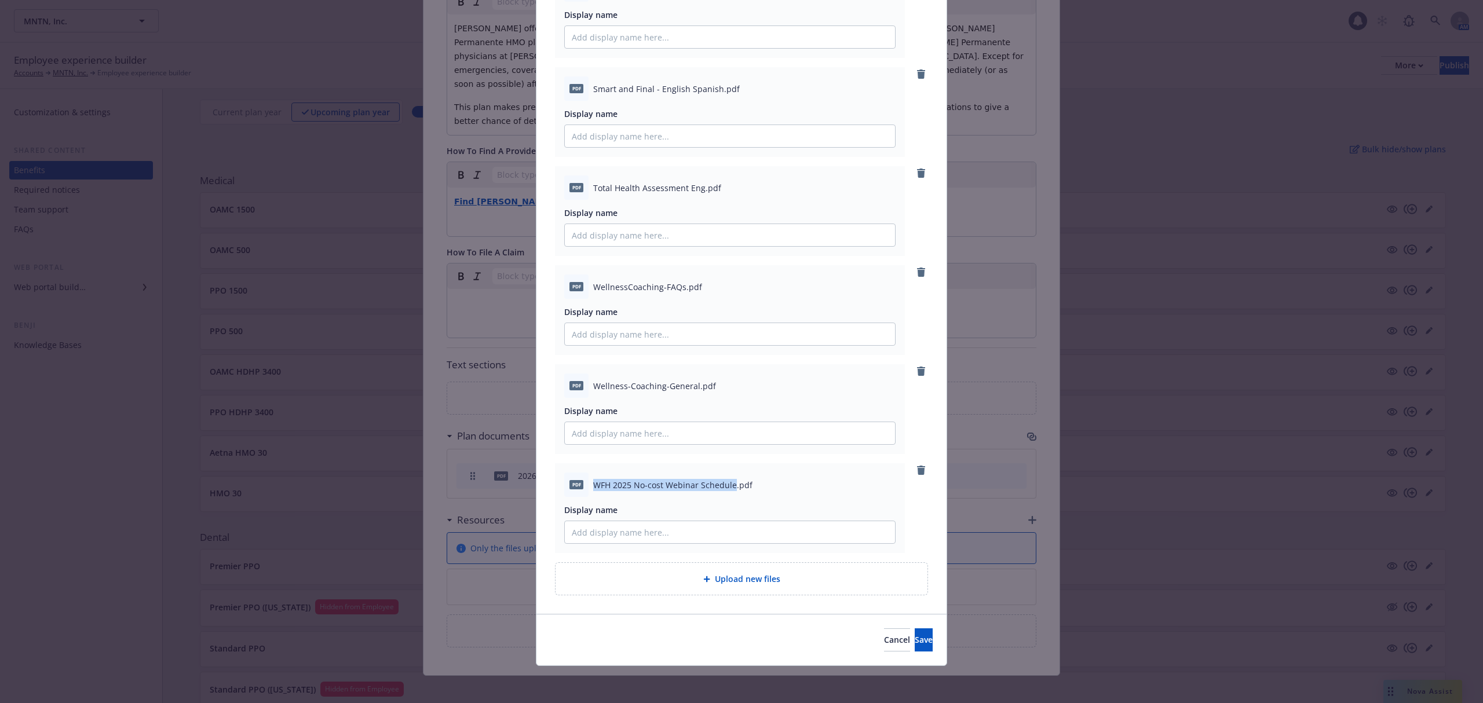
drag, startPoint x: 587, startPoint y: 480, endPoint x: 727, endPoint y: 485, distance: 139.1
click at [727, 485] on span "WFH 2025 No-cost Webinar Schedule.pdf" at bounding box center [672, 485] width 159 height 12
click at [652, 529] on input "Display name" at bounding box center [730, 532] width 330 height 22
paste input "WFH 2025 No-cost Webinar Schedule"
type input "WFH 2025 No-cost Webinar Schedule"
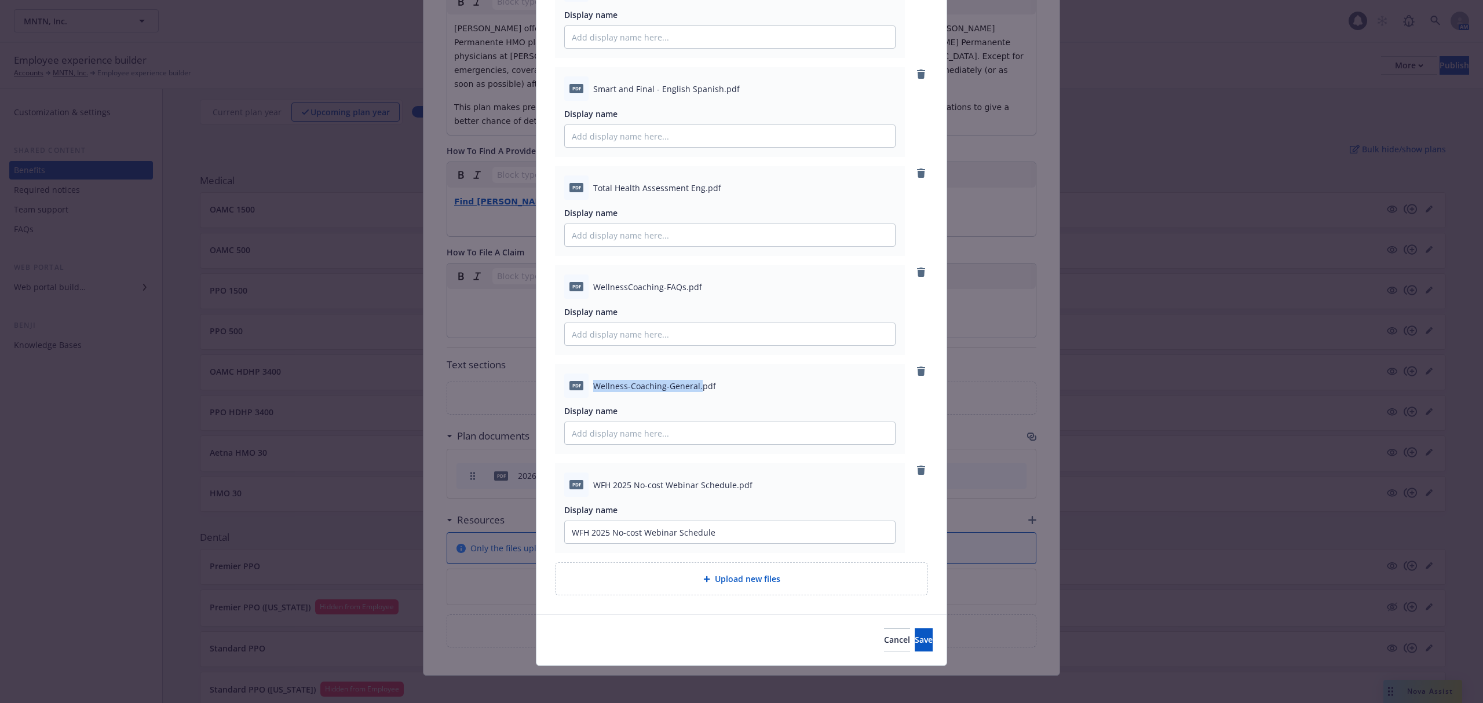
drag, startPoint x: 589, startPoint y: 381, endPoint x: 695, endPoint y: 379, distance: 106.0
click at [695, 380] on span "Wellness-Coaching-General.pdf" at bounding box center [654, 386] width 123 height 12
click at [693, 427] on input "Display name" at bounding box center [730, 433] width 330 height 22
paste input "Wellness-Coaching-General."
type input "Wellness-Coaching-General."
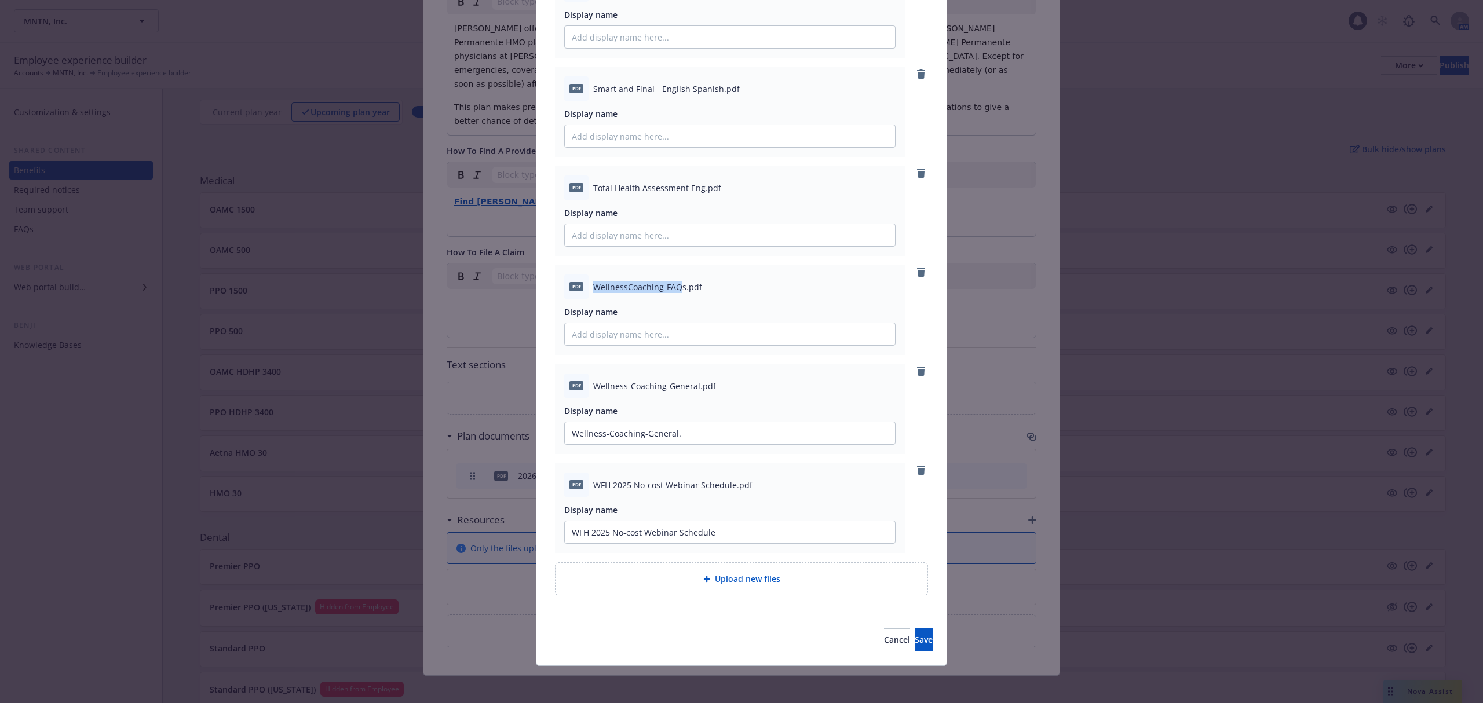
drag, startPoint x: 585, startPoint y: 282, endPoint x: 676, endPoint y: 284, distance: 91.0
click at [676, 284] on div "pdf WellnessCoaching-FAQs.pdf" at bounding box center [729, 287] width 331 height 24
click at [643, 332] on input "Display name" at bounding box center [730, 334] width 330 height 22
paste input "WellnessCoaching-FAQ"
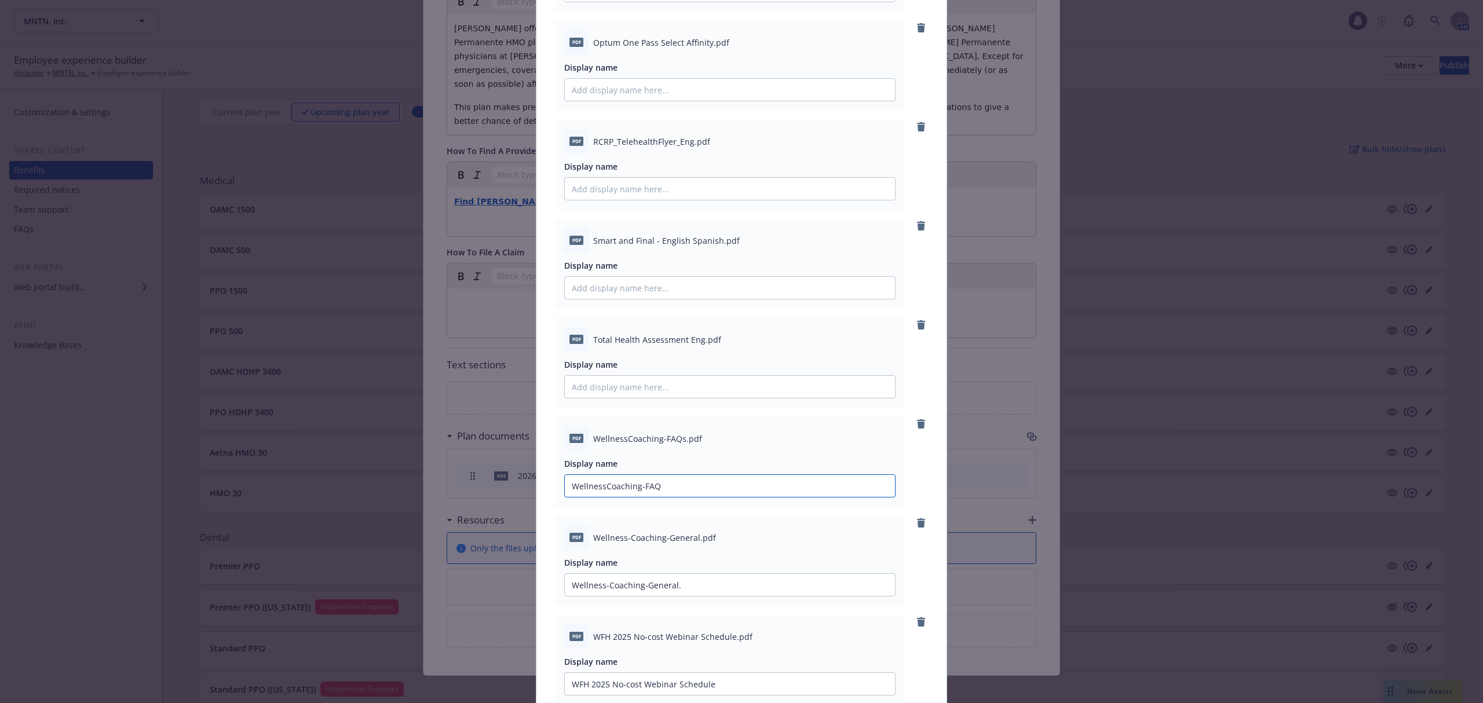
scroll to position [2851, 0]
type input "WellnessCoaching-FAQ"
drag, startPoint x: 589, startPoint y: 339, endPoint x: 696, endPoint y: 344, distance: 107.3
click at [696, 344] on span "Total Health Assessment Eng.pdf" at bounding box center [657, 341] width 128 height 12
click at [656, 396] on input "Display name" at bounding box center [730, 389] width 330 height 22
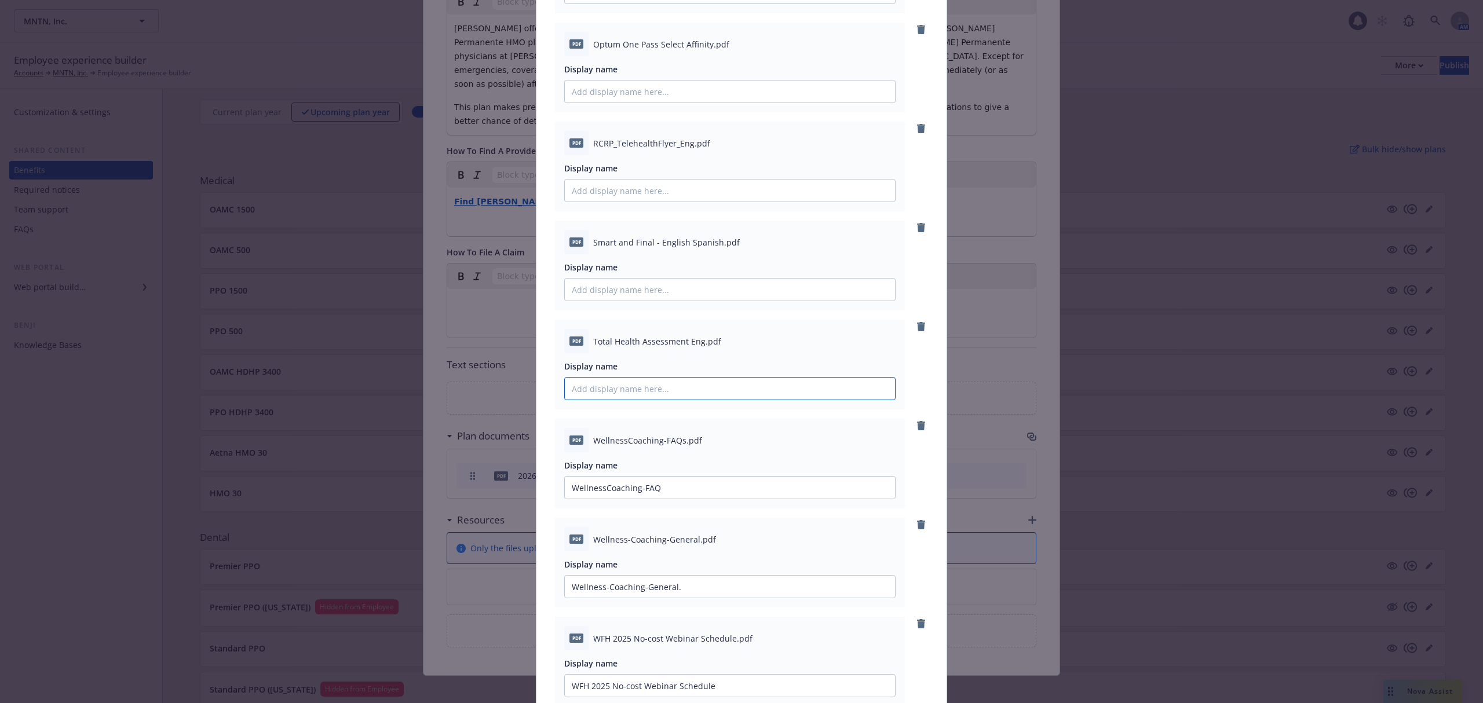
paste input "Total Health Assessment Eng"
type input "Total Health Assessment Eng"
drag, startPoint x: 585, startPoint y: 234, endPoint x: 711, endPoint y: 243, distance: 127.2
click at [711, 243] on div "pdf Smart and Final - English Spanish.pdf" at bounding box center [729, 242] width 331 height 24
click at [659, 289] on input "Display name" at bounding box center [730, 290] width 330 height 22
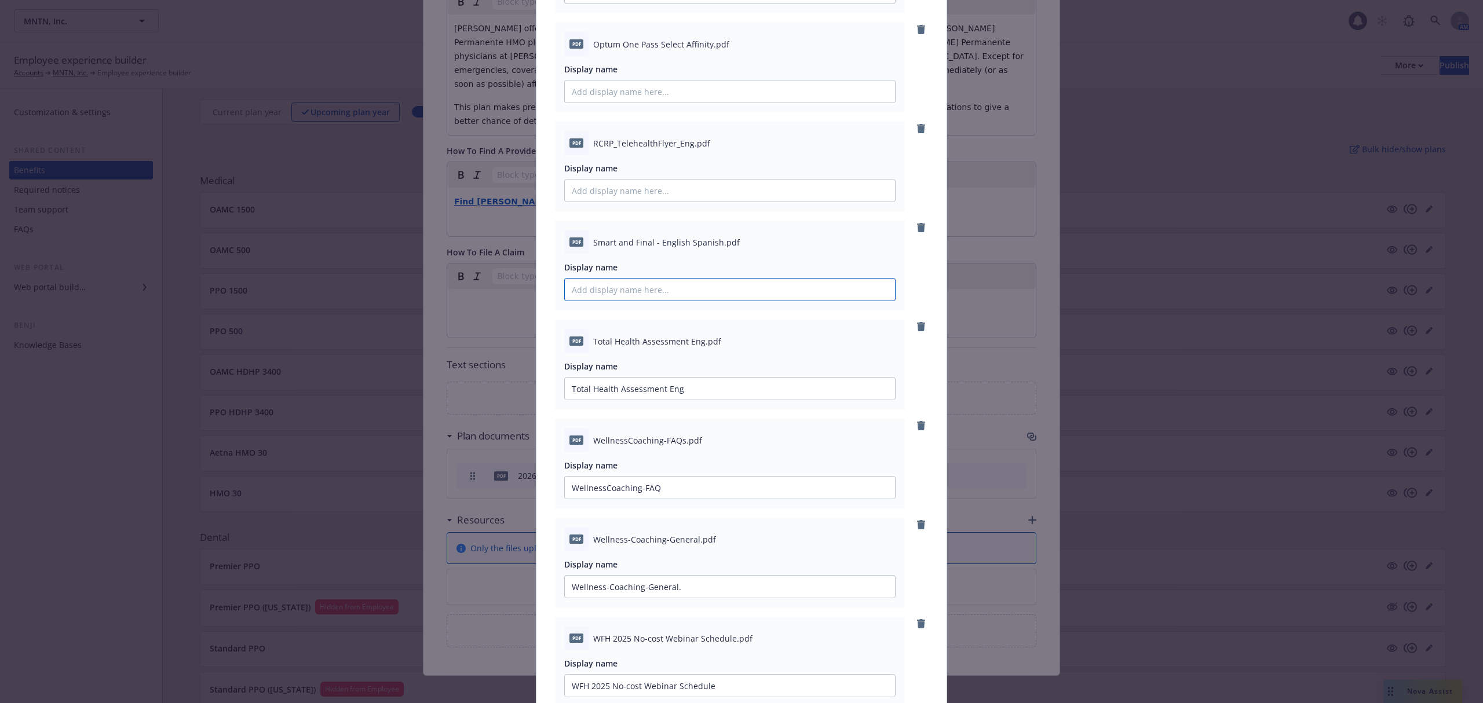
paste input "Smart and Final - English Spanish"
type input "Smart and Final - English Spanish"
drag, startPoint x: 585, startPoint y: 141, endPoint x: 687, endPoint y: 147, distance: 102.1
click at [687, 147] on div "pdf RCRP_TelehealthFlyer_Eng.pdf" at bounding box center [729, 143] width 331 height 24
click at [670, 195] on input "Display name" at bounding box center [730, 191] width 330 height 22
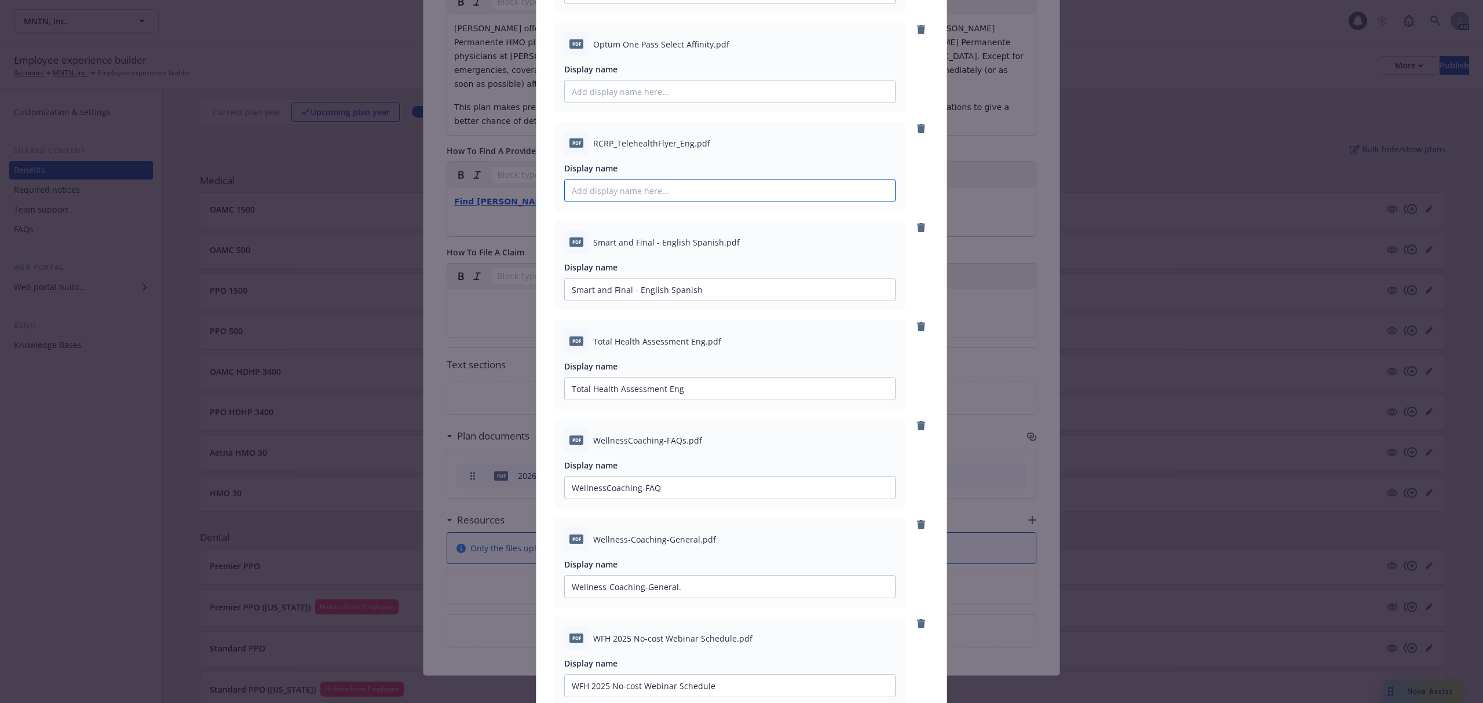
paste input "RCRP_TelehealthFlyer_Eng"
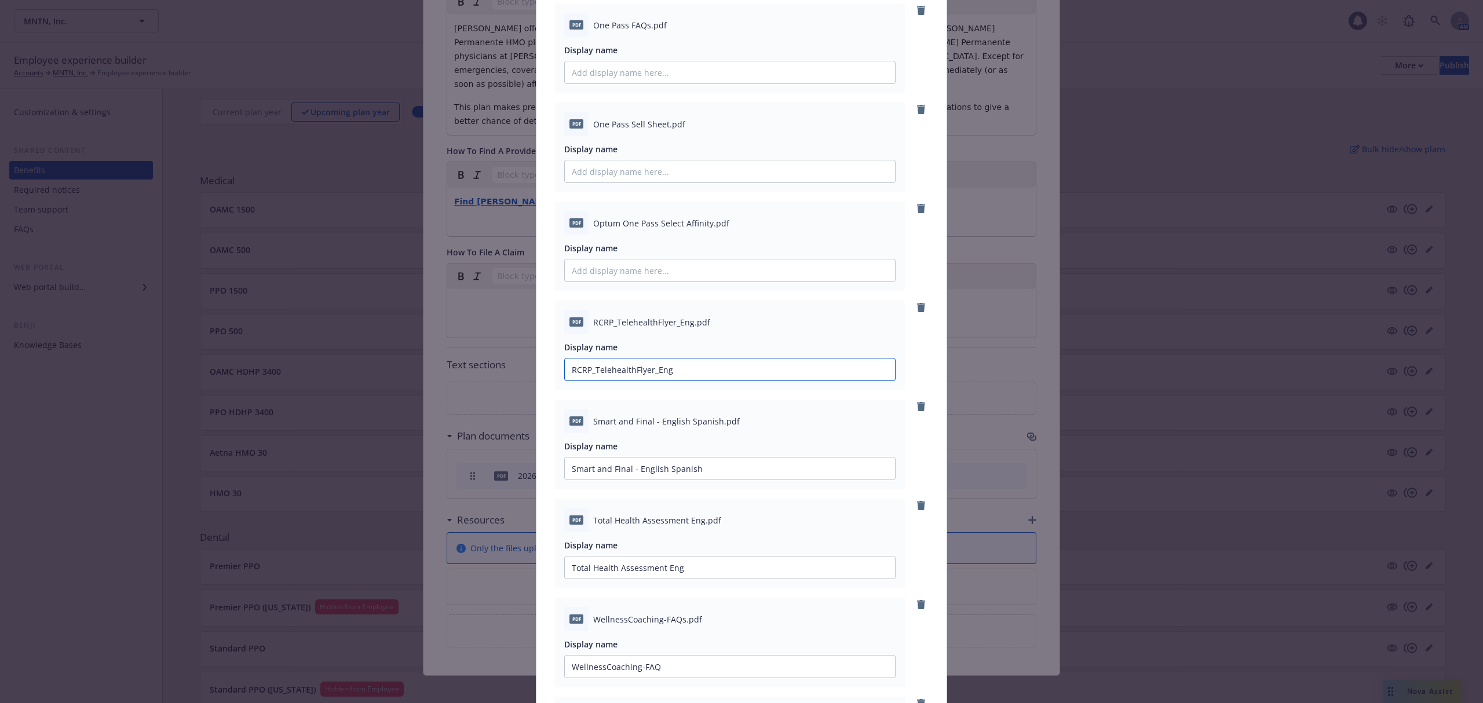
scroll to position [2619, 0]
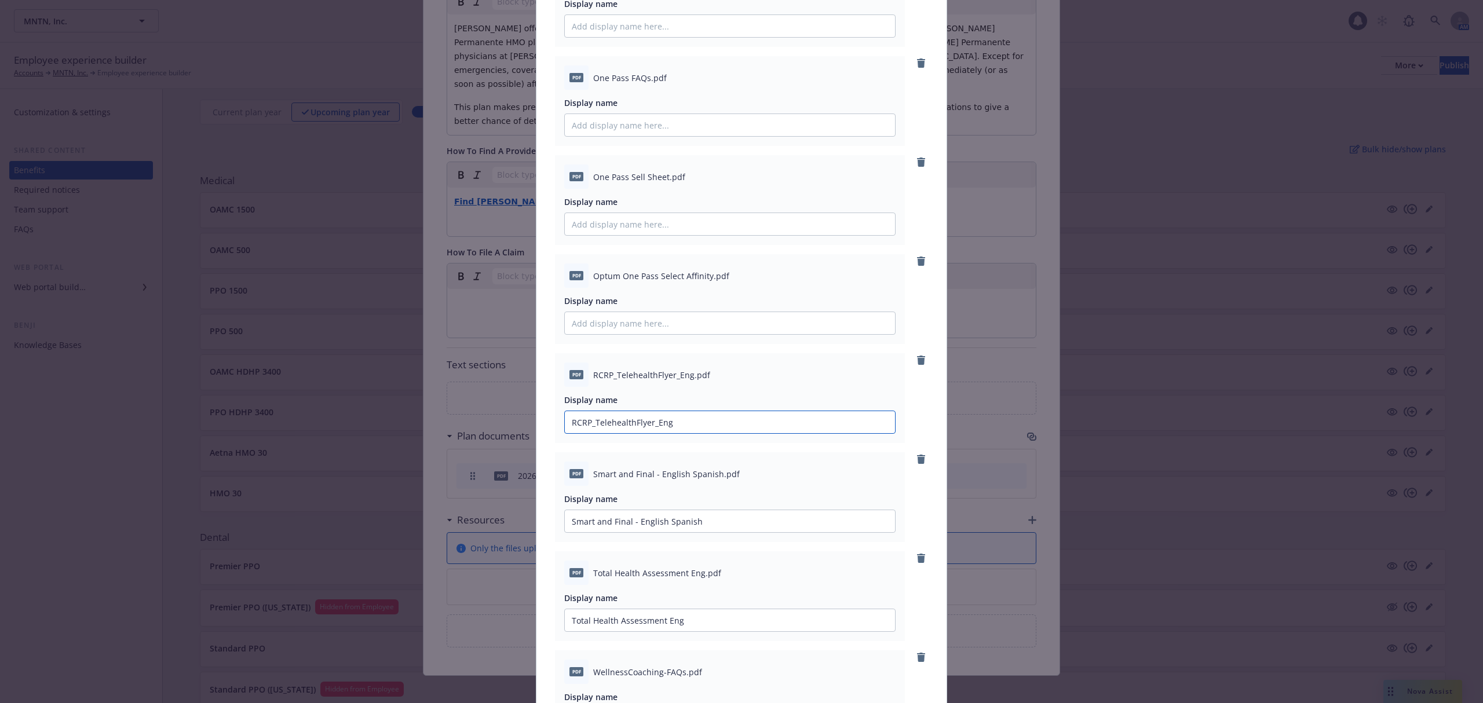
type input "RCRP_TelehealthFlyer_Eng"
drag, startPoint x: 589, startPoint y: 275, endPoint x: 706, endPoint y: 279, distance: 117.1
click at [706, 279] on span "Optum One Pass Select Affinity.pdf" at bounding box center [661, 276] width 136 height 12
click at [657, 319] on input "Display name" at bounding box center [730, 323] width 330 height 22
paste input "Optum One Pass Select Affinity."
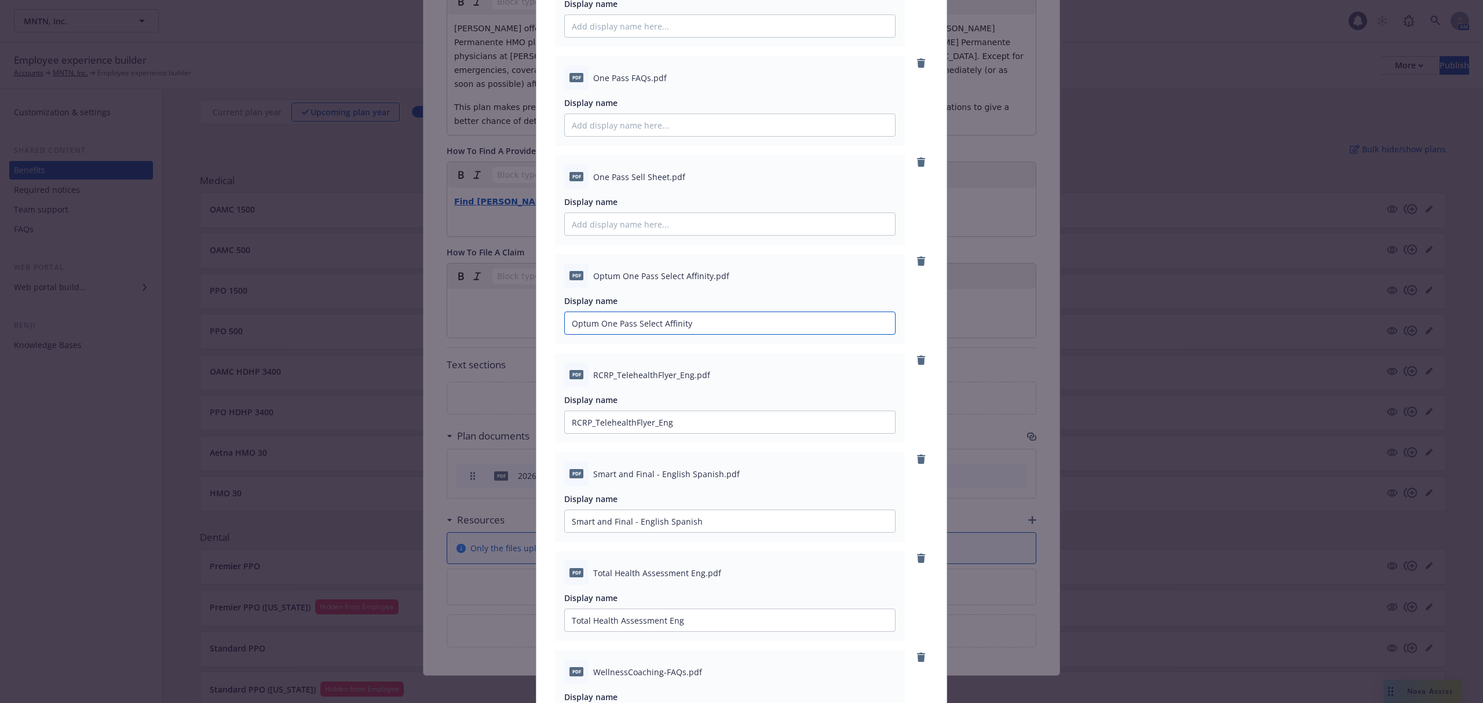
type input "Optum One Pass Select Affinity"
drag, startPoint x: 587, startPoint y: 173, endPoint x: 662, endPoint y: 176, distance: 74.2
click at [662, 176] on span "One Pass Sell Sheet.pdf" at bounding box center [639, 177] width 92 height 12
click at [637, 230] on input "Display name" at bounding box center [730, 224] width 330 height 22
paste input "One Pass Sell Sheet"
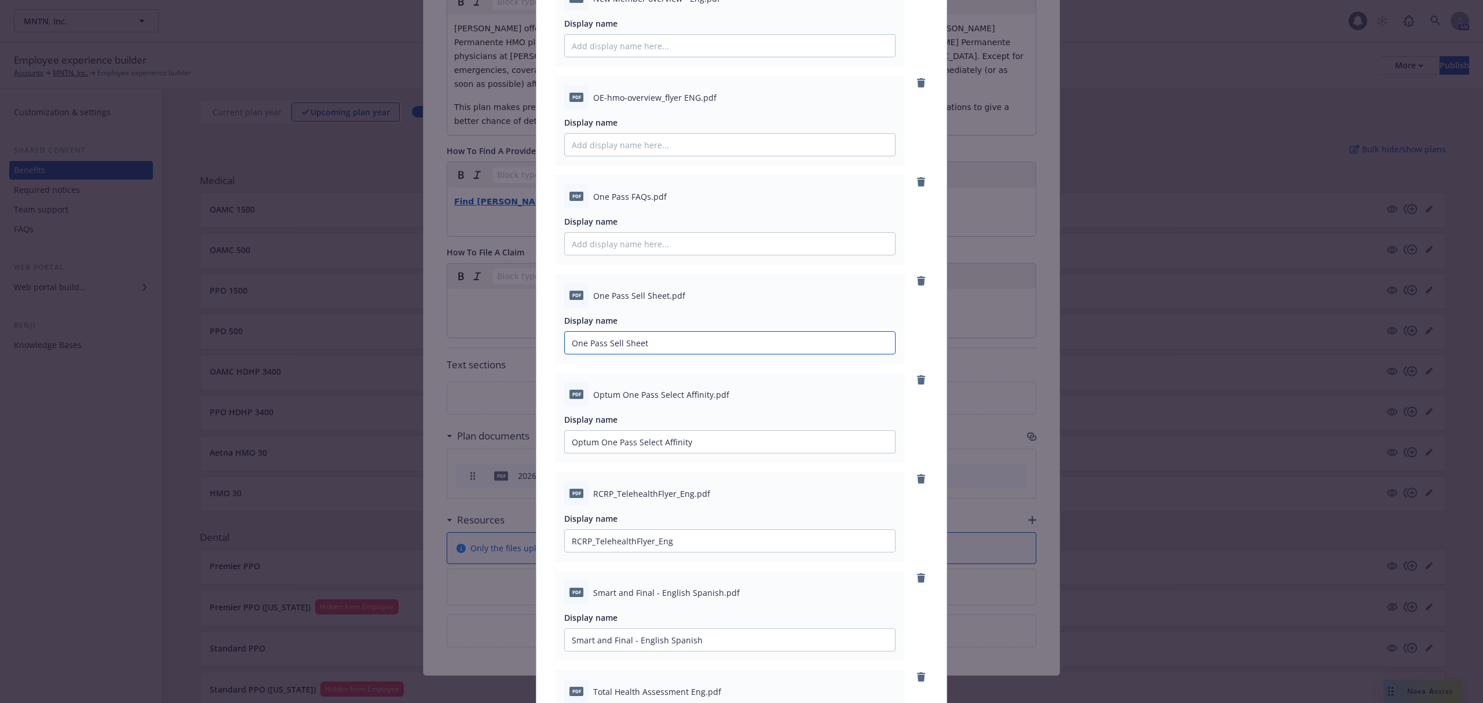
scroll to position [2465, 0]
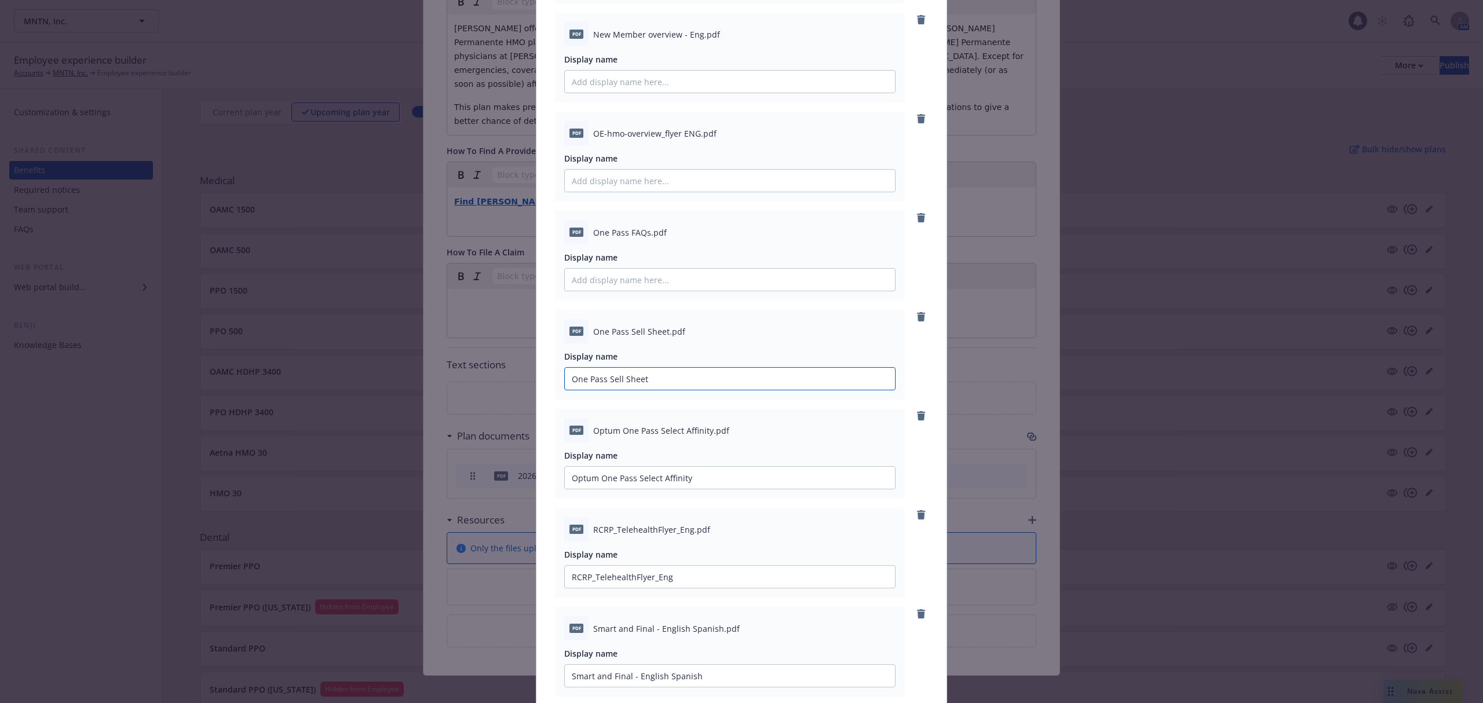
type input "One Pass Sell Sheet"
drag, startPoint x: 590, startPoint y: 231, endPoint x: 642, endPoint y: 231, distance: 52.1
click at [642, 231] on span "One Pass FAQs.pdf" at bounding box center [630, 233] width 74 height 12
click at [642, 232] on span "One Pass FAQs.pdf" at bounding box center [630, 233] width 74 height 12
drag, startPoint x: 584, startPoint y: 231, endPoint x: 644, endPoint y: 232, distance: 60.3
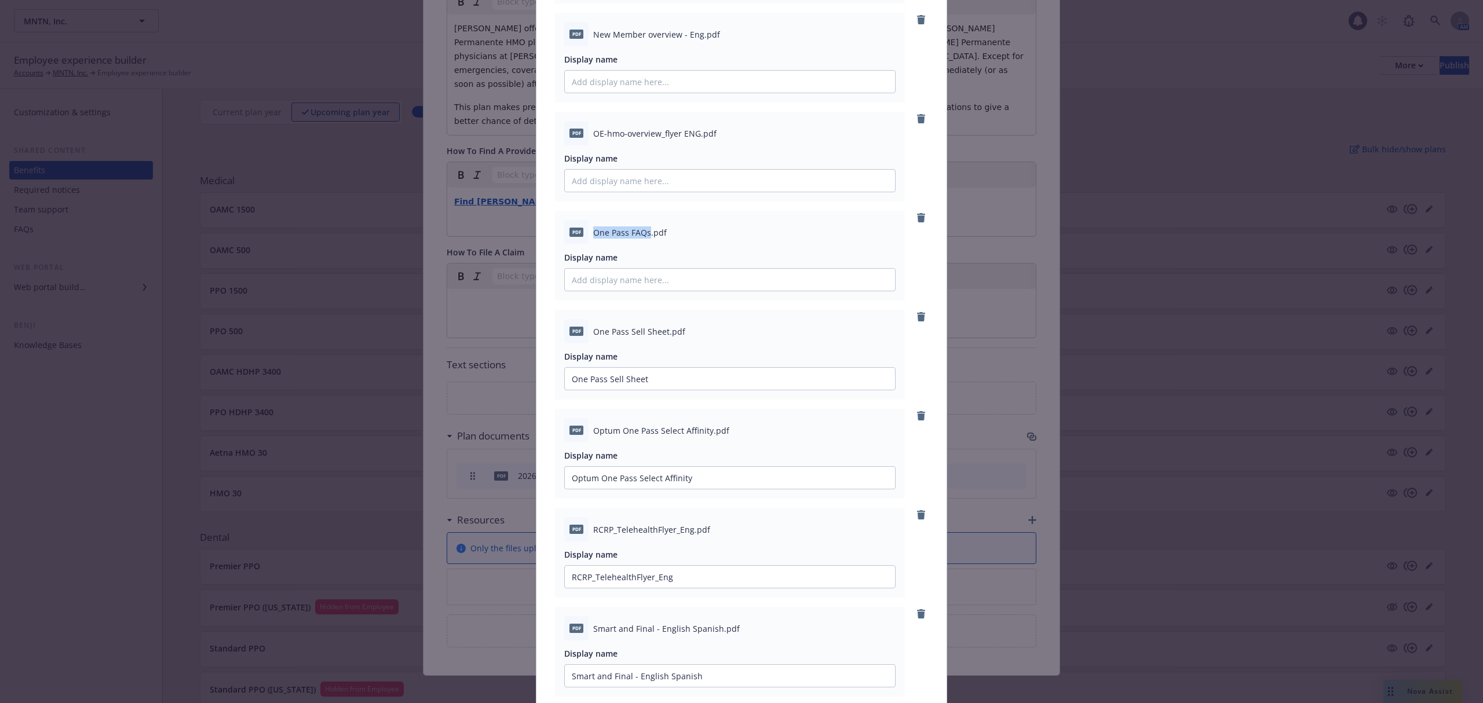
click at [644, 232] on div "pdf One Pass FAQs.pdf" at bounding box center [729, 232] width 331 height 24
click at [636, 277] on input "Display name" at bounding box center [730, 280] width 330 height 22
paste input "One Pass FAQs"
type input "One Pass FAQs"
click at [917, 319] on icon "remove" at bounding box center [921, 316] width 8 height 9
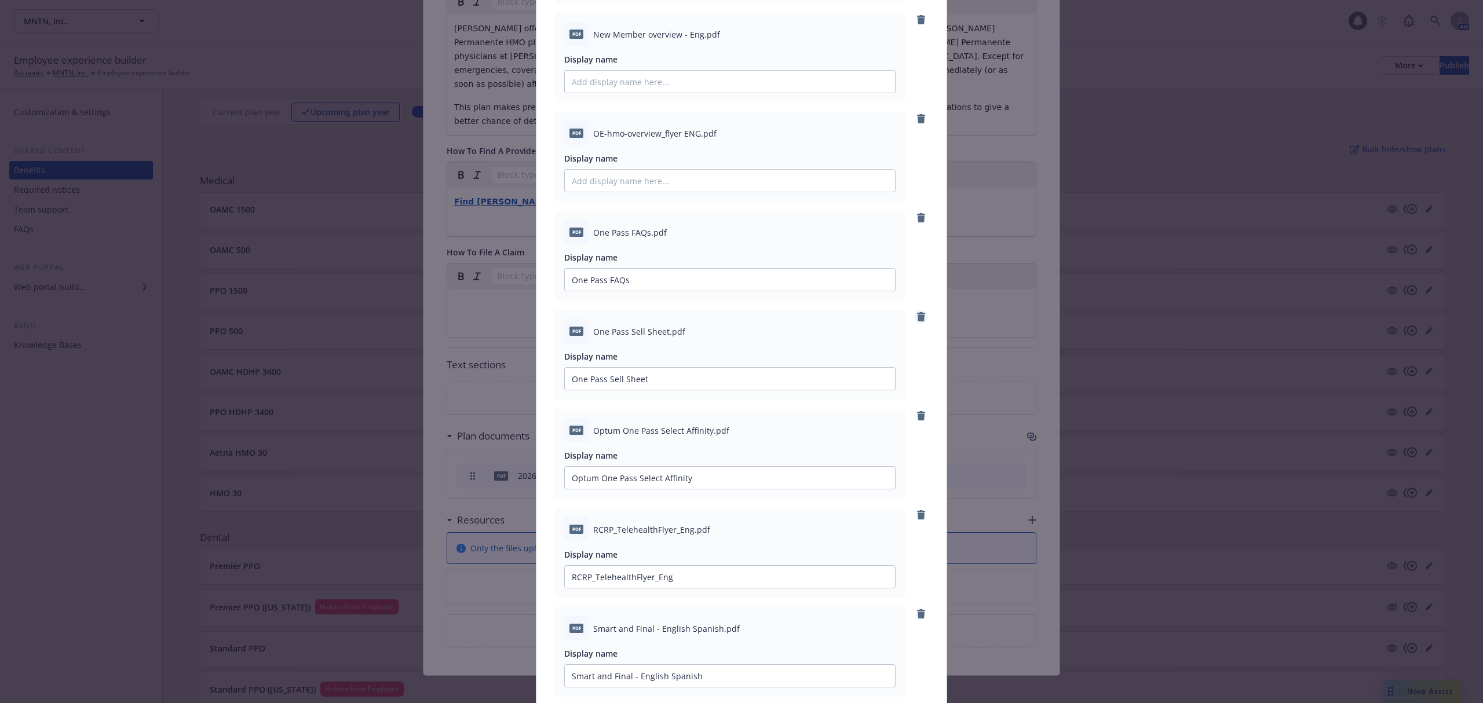
type input "Optum One Pass Select Affinity"
type input "RCRP_TelehealthFlyer_Eng"
type input "Smart and Final - English Spanish"
type input "Total Health Assessment Eng"
type input "WellnessCoaching-FAQ"
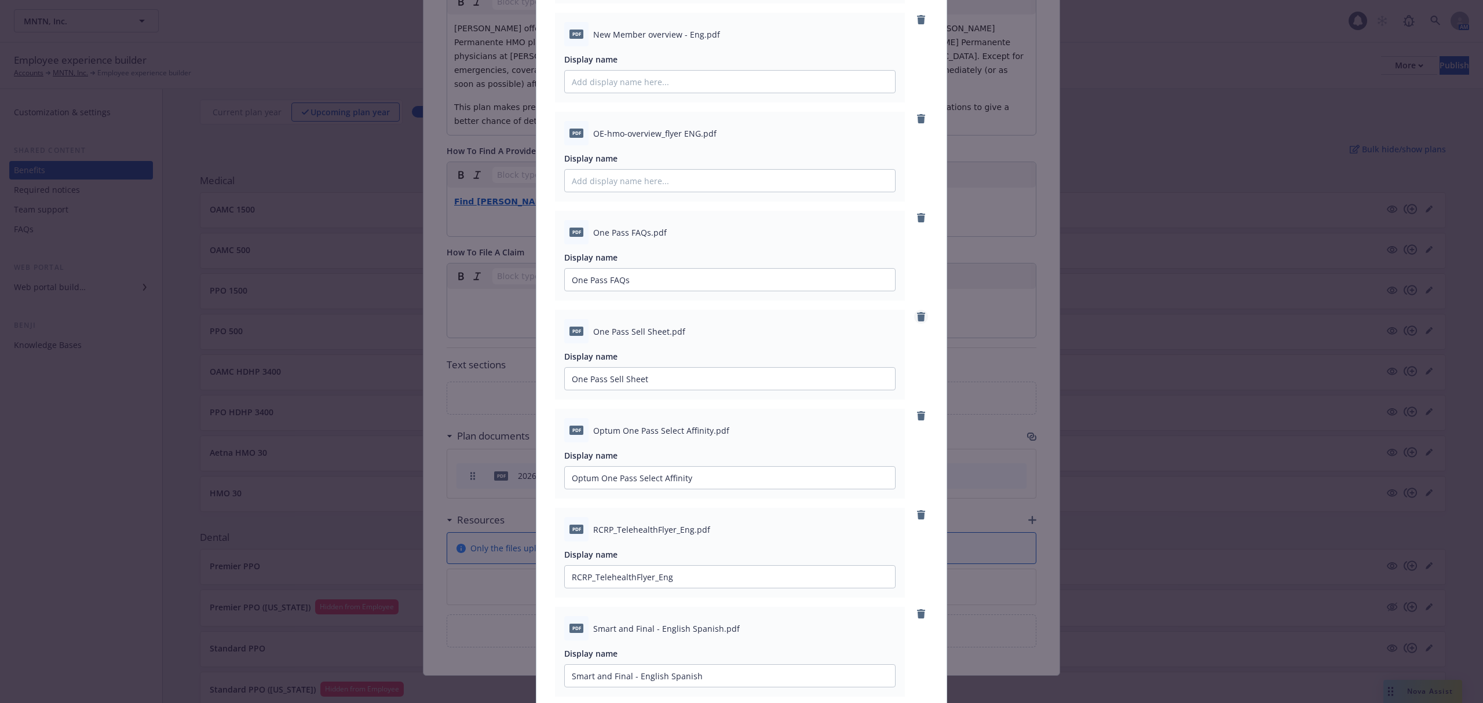
type input "Wellness-Coaching-General."
type input "WFH 2025 No-cost Webinar Schedule"
drag, startPoint x: 586, startPoint y: 131, endPoint x: 693, endPoint y: 138, distance: 107.4
click at [693, 138] on div "pdf OE-hmo-overview_flyer ENG.pdf" at bounding box center [729, 133] width 331 height 24
click at [652, 182] on input "Display name" at bounding box center [730, 181] width 330 height 22
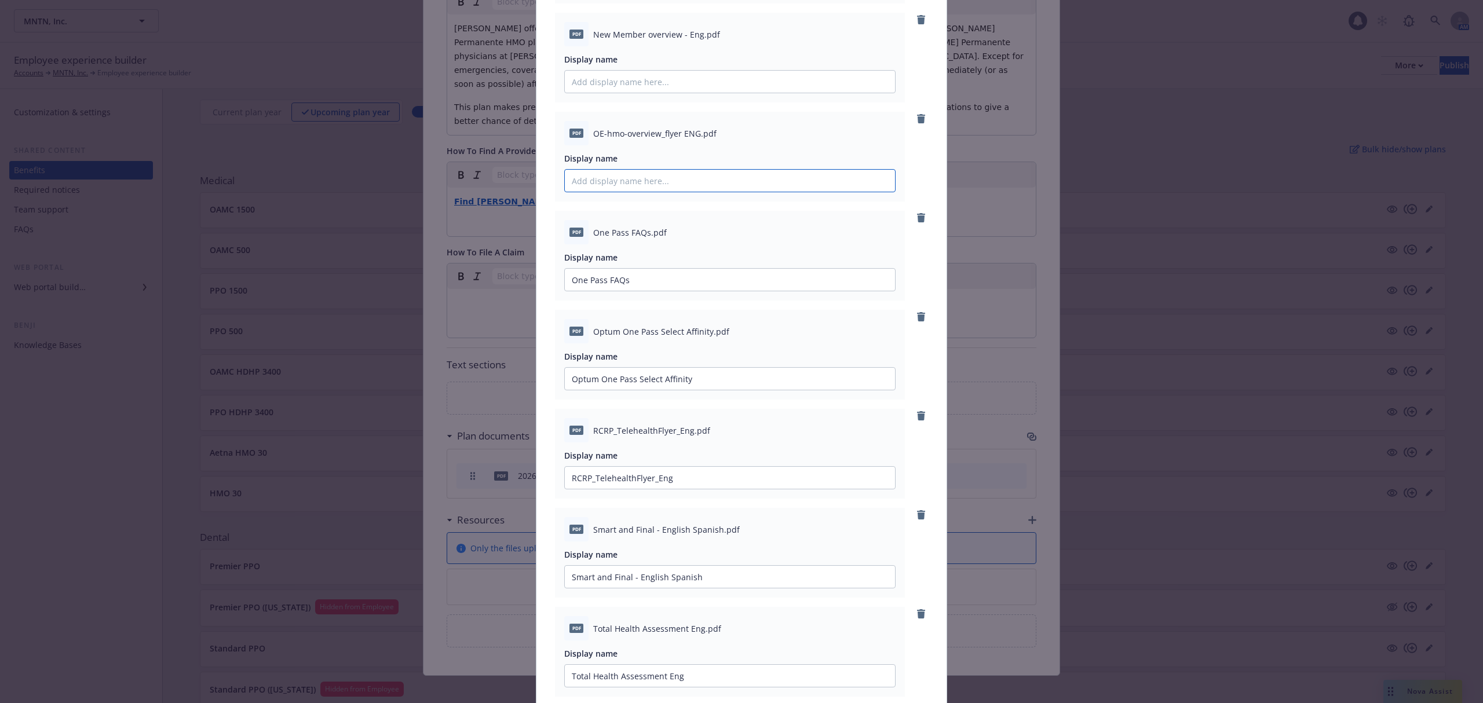
paste input "OE-hmo-overview_flyer ENG"
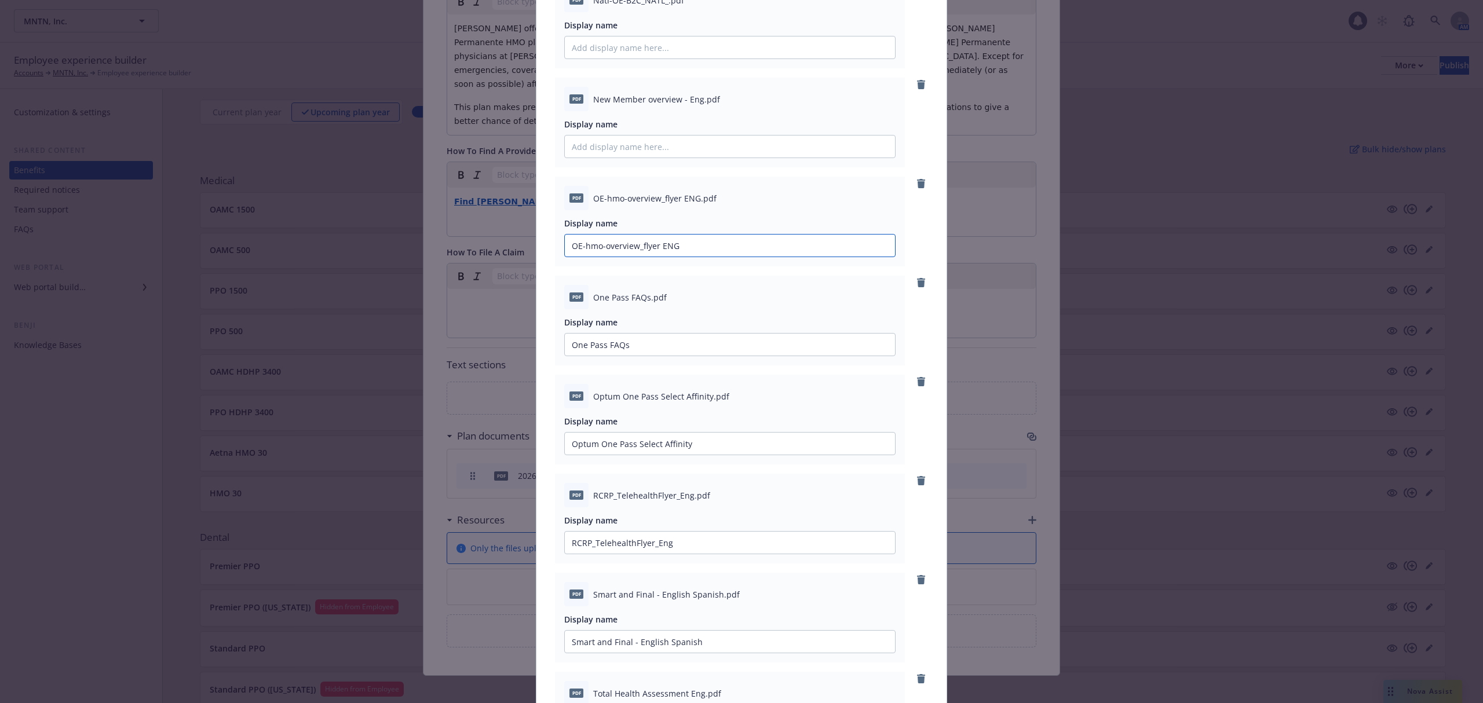
scroll to position [2233, 0]
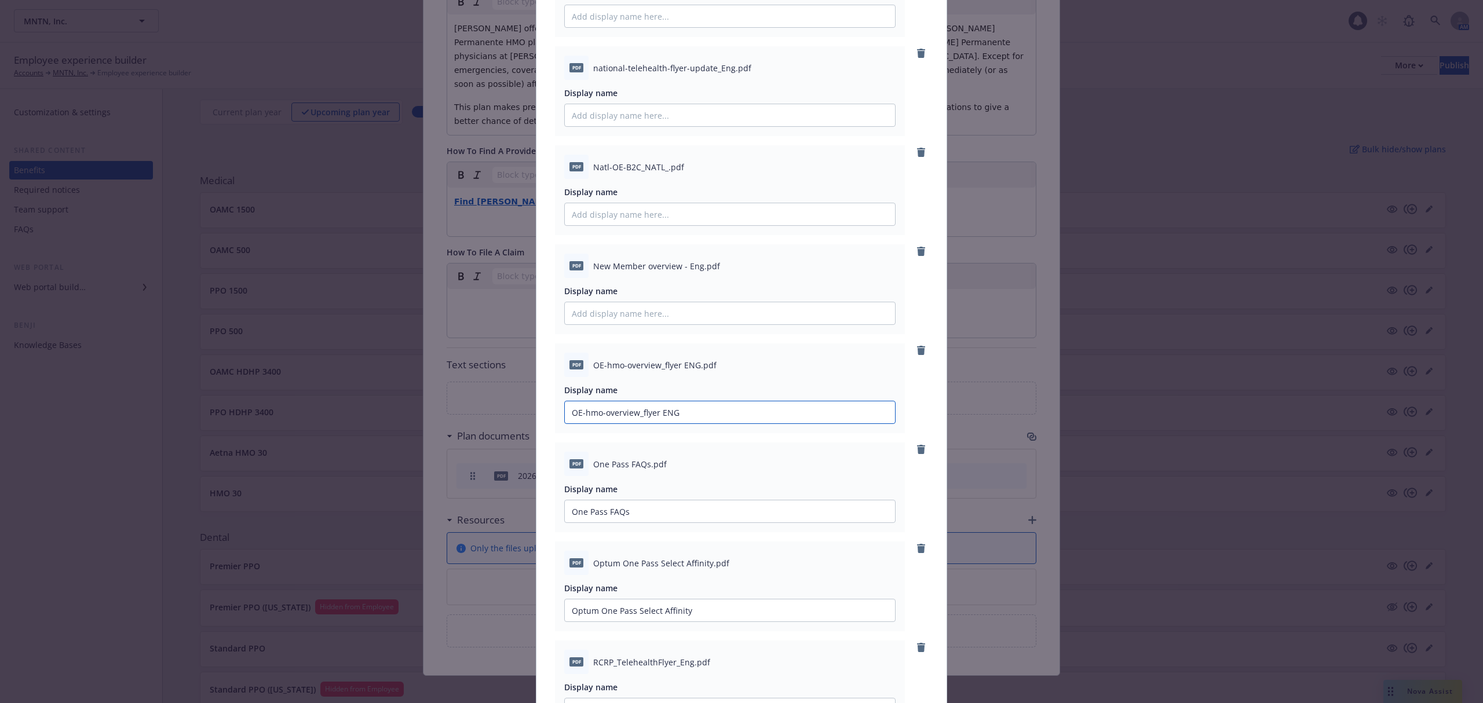
type input "OE-hmo-overview_flyer ENG"
drag, startPoint x: 587, startPoint y: 265, endPoint x: 695, endPoint y: 268, distance: 108.4
click at [695, 268] on span "New Member overview - Eng.pdf" at bounding box center [656, 266] width 127 height 12
click at [672, 311] on input "Display name" at bounding box center [730, 313] width 330 height 22
paste input "New Member overview - Eng"
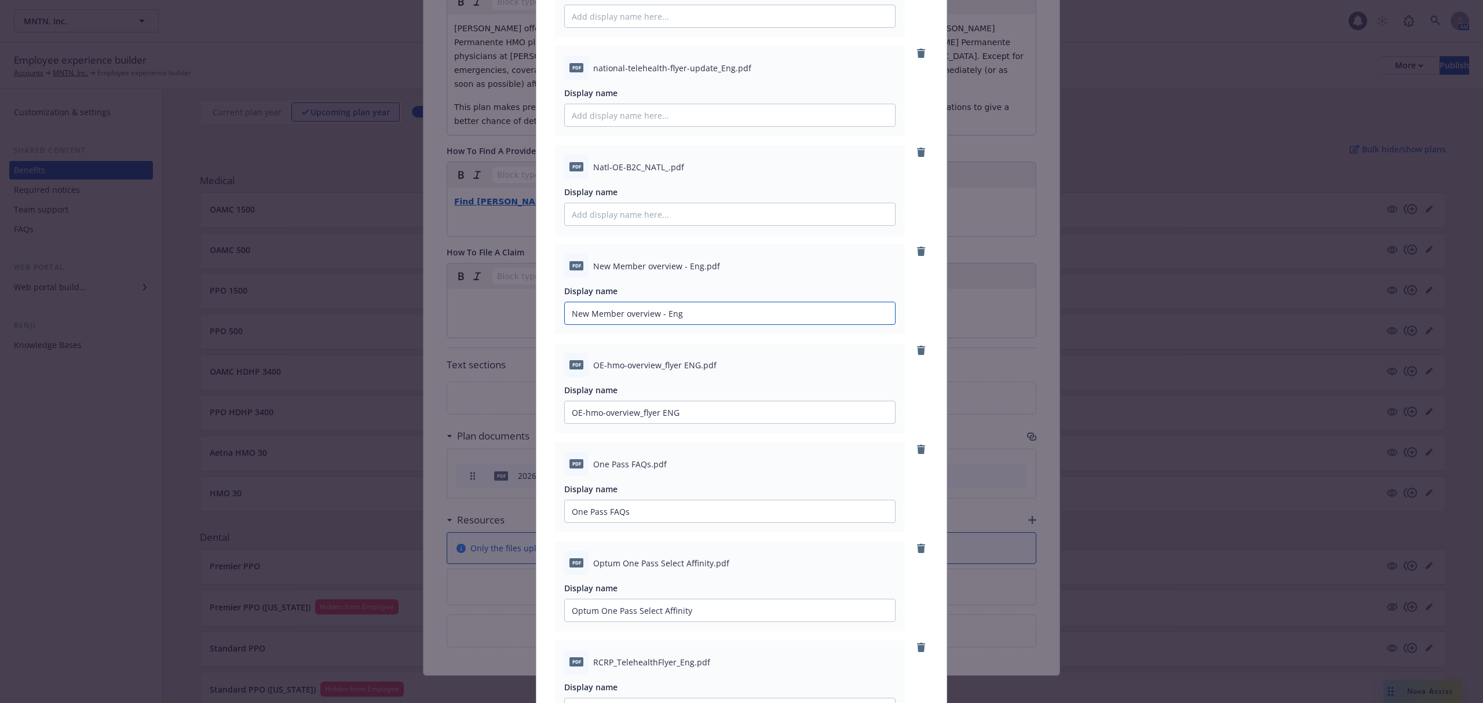
type input "New Member overview - Eng"
drag, startPoint x: 580, startPoint y: 165, endPoint x: 644, endPoint y: 167, distance: 64.4
click at [659, 170] on div "pdf Natl-OE-B2C_NATL_.pdf" at bounding box center [729, 167] width 331 height 24
click at [643, 214] on input "Display name" at bounding box center [730, 214] width 330 height 22
paste input "Natl-OE-B2C_NATL"
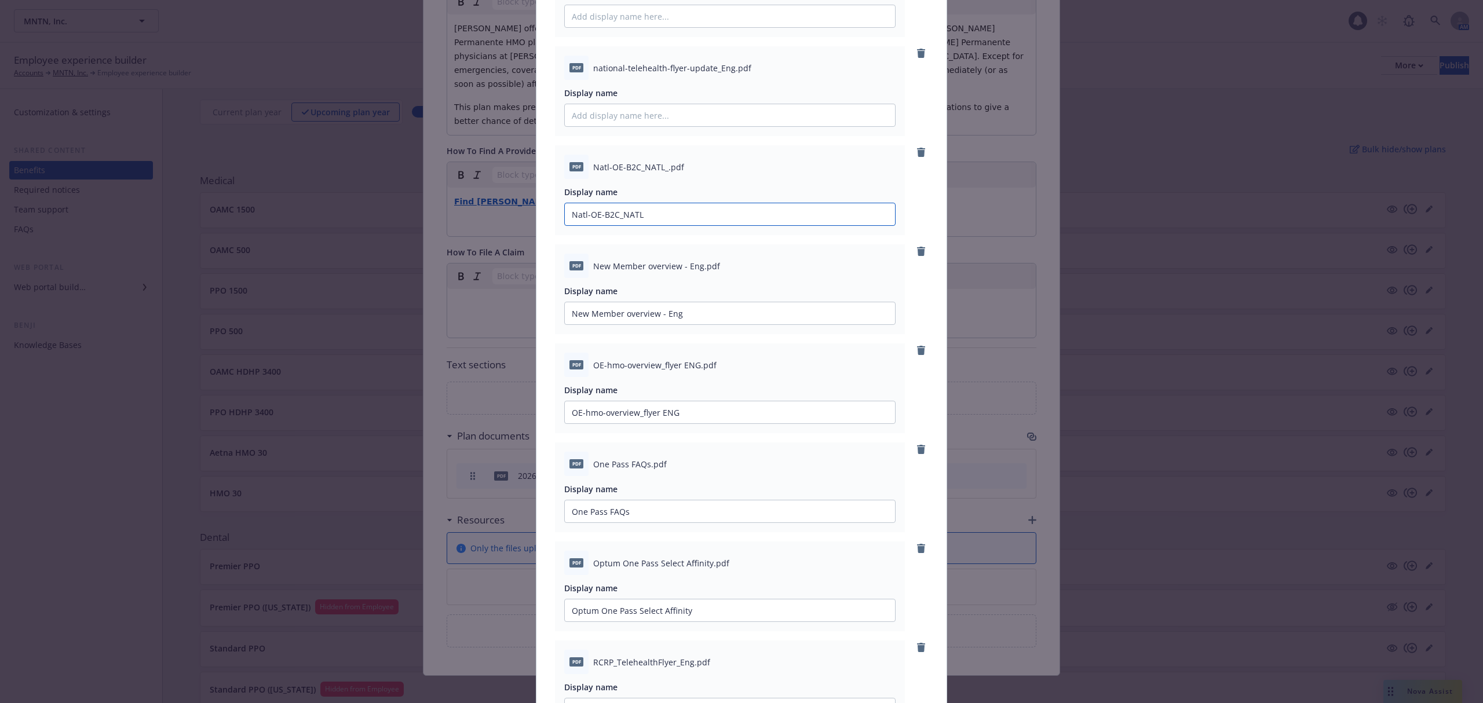
type input "Natl-OE-B2C_NATL"
drag, startPoint x: 587, startPoint y: 65, endPoint x: 724, endPoint y: 70, distance: 137.4
click at [724, 70] on span "national-telehealth-flyer-update_Eng.pdf" at bounding box center [672, 68] width 158 height 12
click at [696, 119] on input "Display name" at bounding box center [730, 115] width 330 height 22
paste input "national-telehealth-flyer-update_Eng"
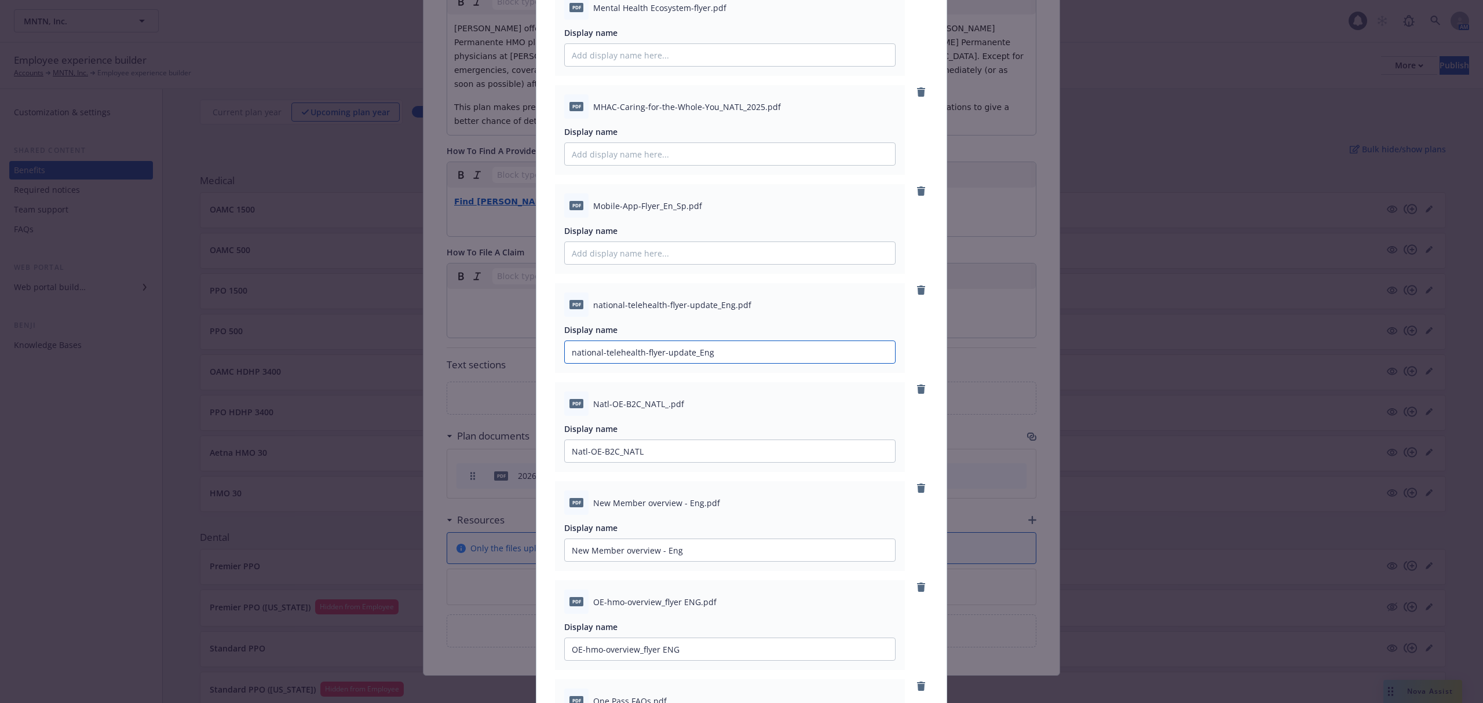
scroll to position [1924, 0]
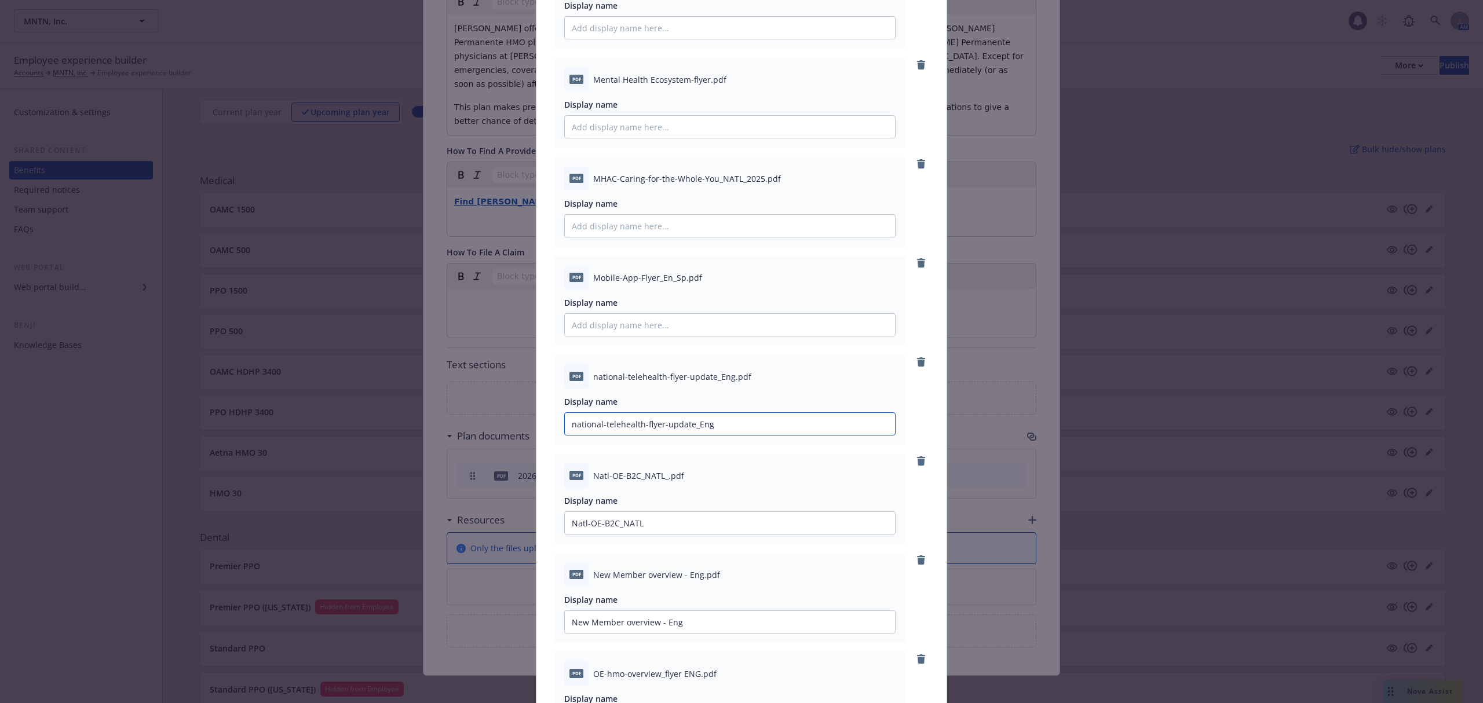
type input "national-telehealth-flyer-update_Eng"
drag, startPoint x: 587, startPoint y: 279, endPoint x: 679, endPoint y: 279, distance: 91.5
click at [679, 279] on span "Mobile-App-Flyer_En_Sp.pdf" at bounding box center [647, 278] width 109 height 12
click at [664, 316] on input "Display name" at bounding box center [730, 325] width 330 height 22
paste input "Mobile-App-Flyer_En_Sp."
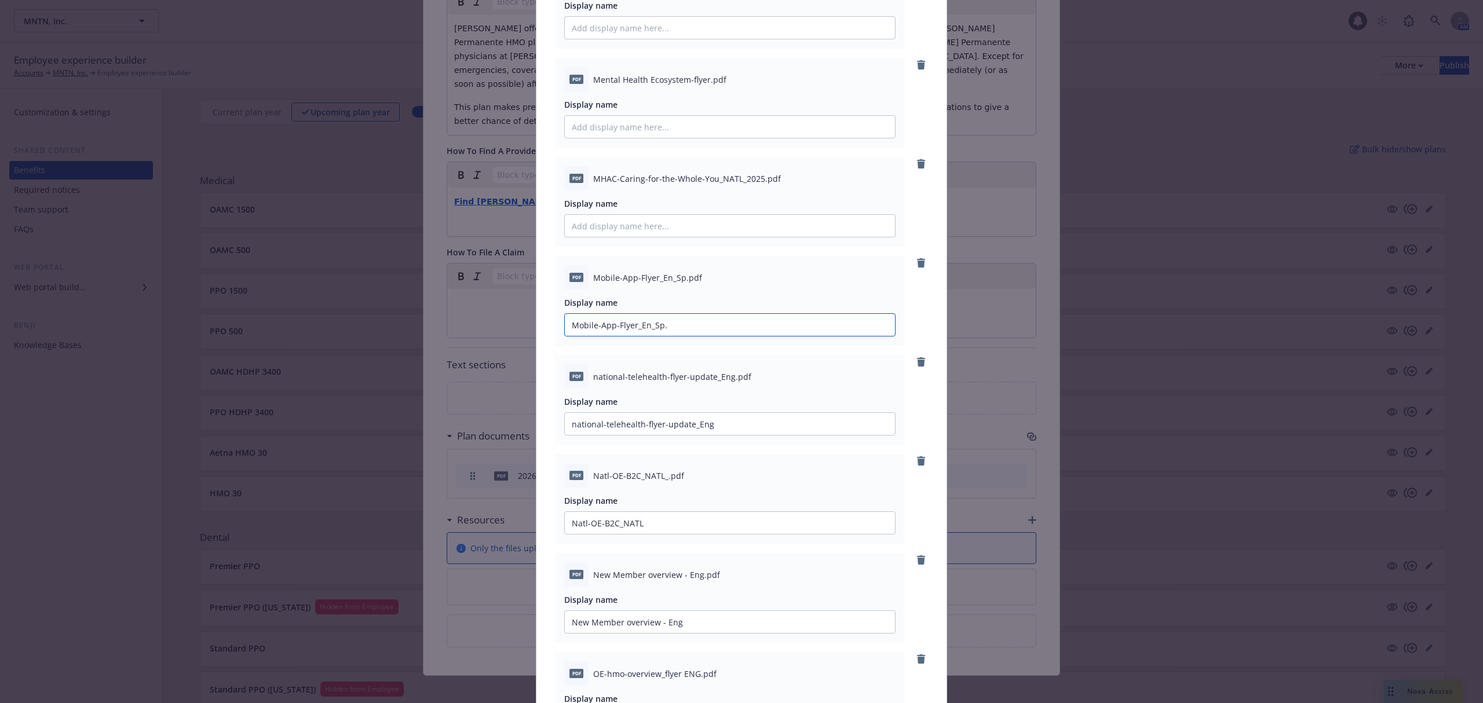
type input "Mobile-App-Flyer_En_Sp."
drag, startPoint x: 581, startPoint y: 175, endPoint x: 733, endPoint y: 181, distance: 152.5
click at [733, 181] on div "pdf MHAC-Caring-for-the-Whole-You_NATL_2025.pdf" at bounding box center [729, 178] width 331 height 24
click at [689, 225] on input "Display name" at bounding box center [730, 226] width 330 height 22
paste input "MHAC-Caring-for-the-Whole-You_NATL"
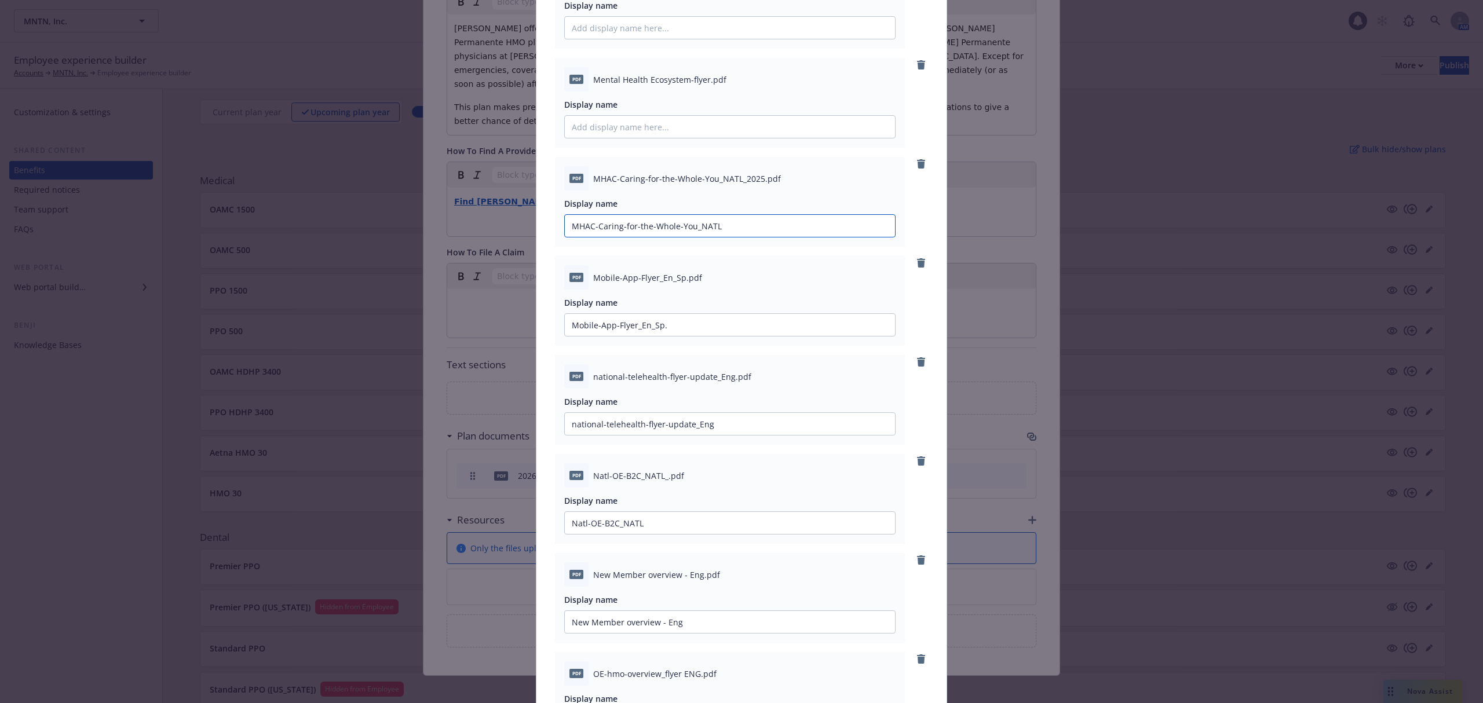
type input "MHAC-Caring-for-the-Whole-You_NATL"
drag, startPoint x: 590, startPoint y: 79, endPoint x: 700, endPoint y: 83, distance: 110.8
click at [700, 83] on span "Mental Health Ecosystem-flyer.pdf" at bounding box center [659, 80] width 133 height 12
drag, startPoint x: 689, startPoint y: 85, endPoint x: 622, endPoint y: 72, distance: 69.0
click at [624, 72] on div "pdf Mental Health Ecosystem-flyer.pdf" at bounding box center [729, 79] width 331 height 24
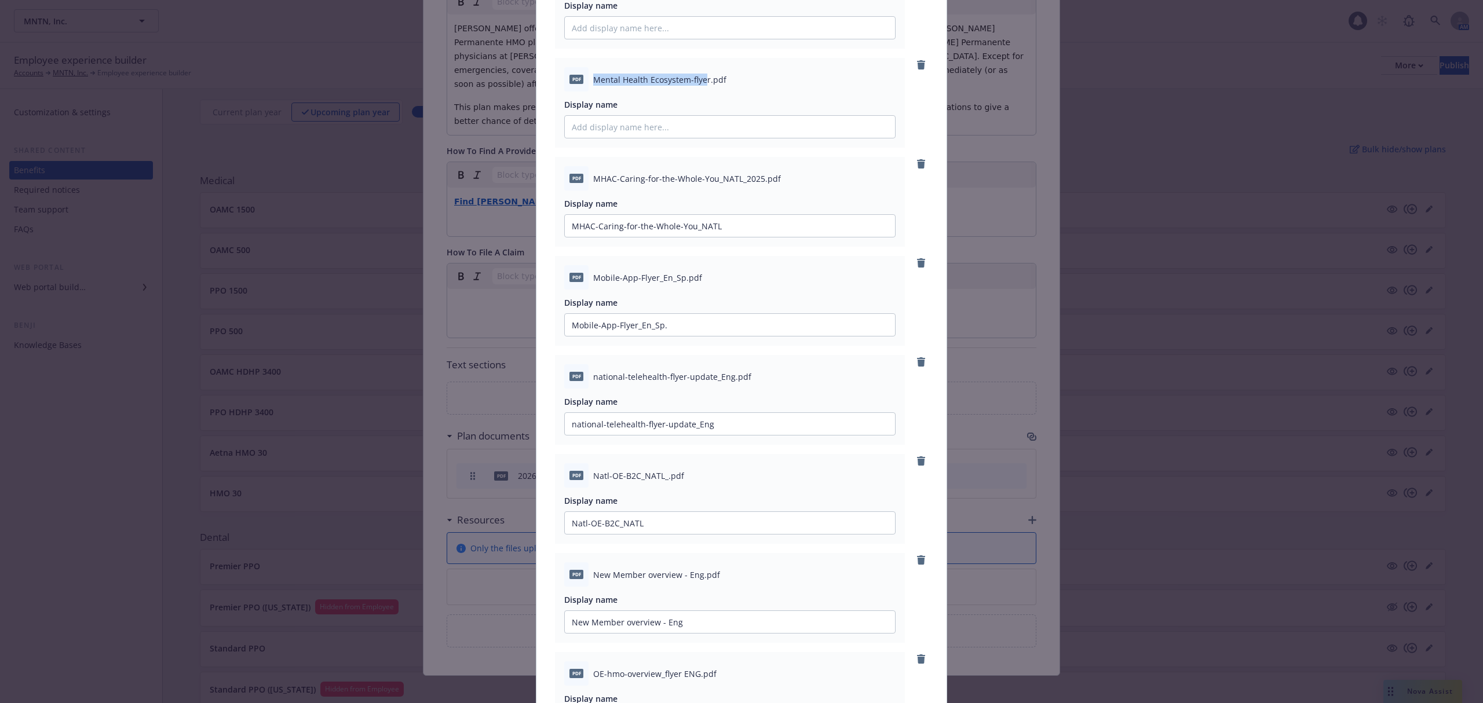
drag, startPoint x: 585, startPoint y: 76, endPoint x: 700, endPoint y: 78, distance: 114.7
click at [700, 78] on div "pdf Mental Health Ecosystem-flyer.pdf" at bounding box center [729, 79] width 331 height 24
drag, startPoint x: 688, startPoint y: 81, endPoint x: 591, endPoint y: 79, distance: 97.3
click at [593, 79] on span "Mental Health Ecosystem-flyer.pdf" at bounding box center [659, 80] width 133 height 12
drag, startPoint x: 586, startPoint y: 78, endPoint x: 701, endPoint y: 79, distance: 114.7
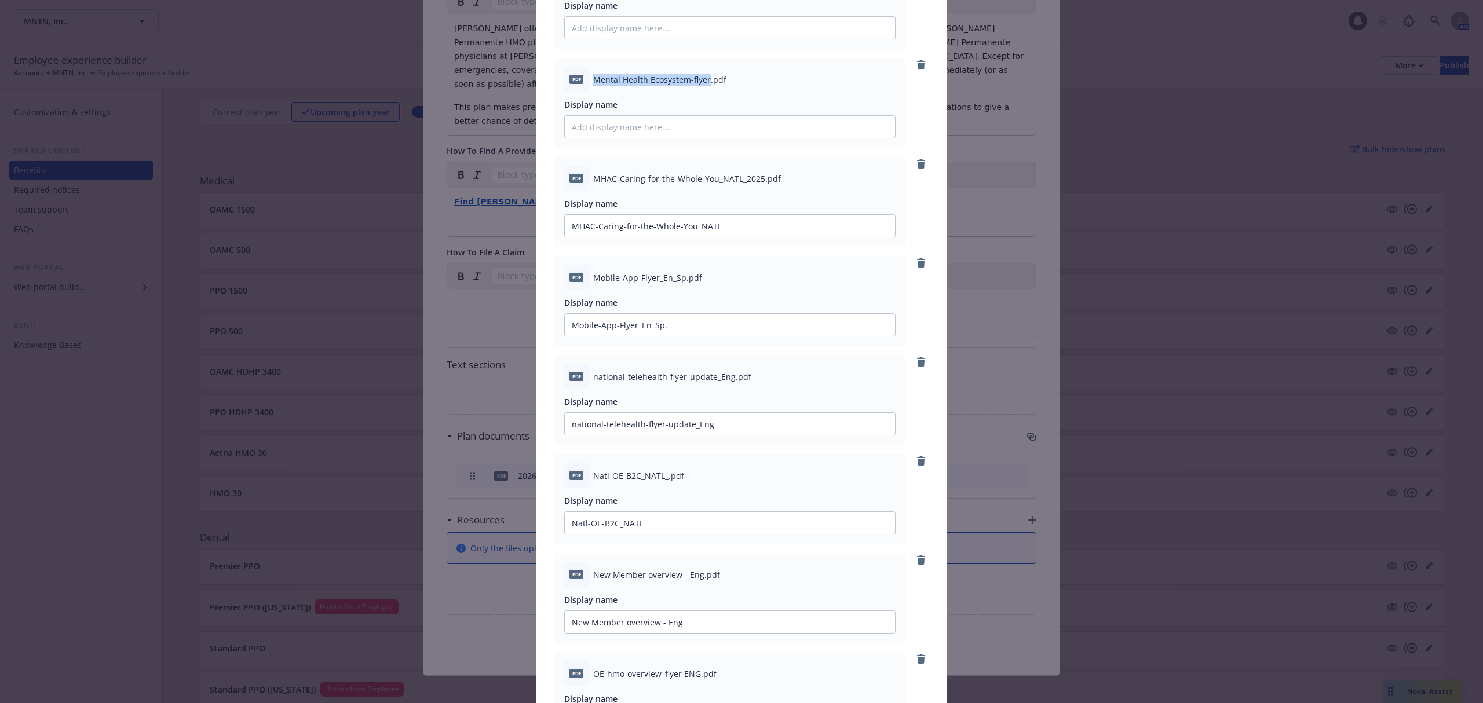
click at [701, 79] on div "pdf Mental Health Ecosystem-flyer.pdf" at bounding box center [729, 79] width 331 height 24
click at [672, 129] on input "Display name" at bounding box center [730, 127] width 330 height 22
paste input "Mental Health Ecosystem-flyer"
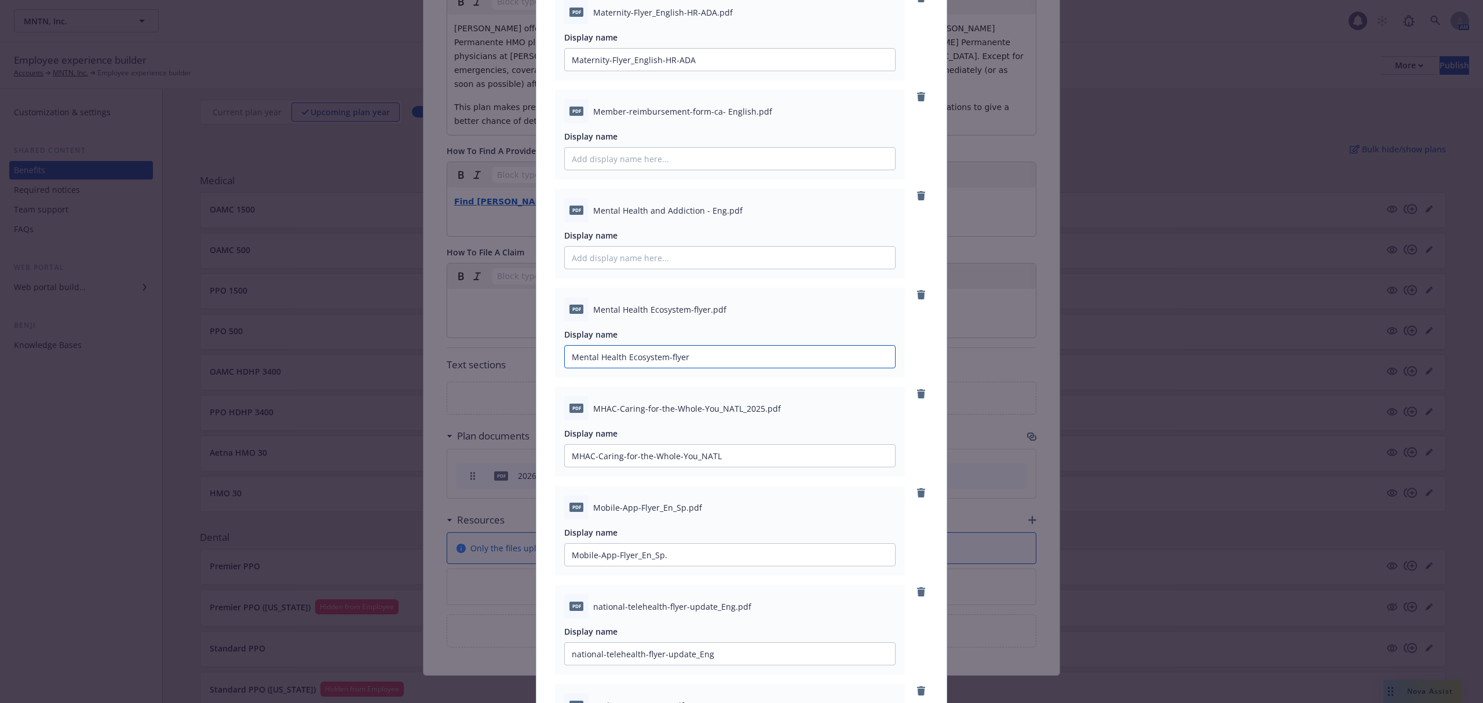
scroll to position [1692, 0]
type input "Mental Health Ecosystem-flyer"
drag, startPoint x: 585, startPoint y: 207, endPoint x: 696, endPoint y: 214, distance: 112.0
click at [696, 214] on div "pdf Mental Health and Addiction - Eng.pdf" at bounding box center [729, 212] width 331 height 24
click at [665, 270] on input "Display name" at bounding box center [730, 260] width 330 height 22
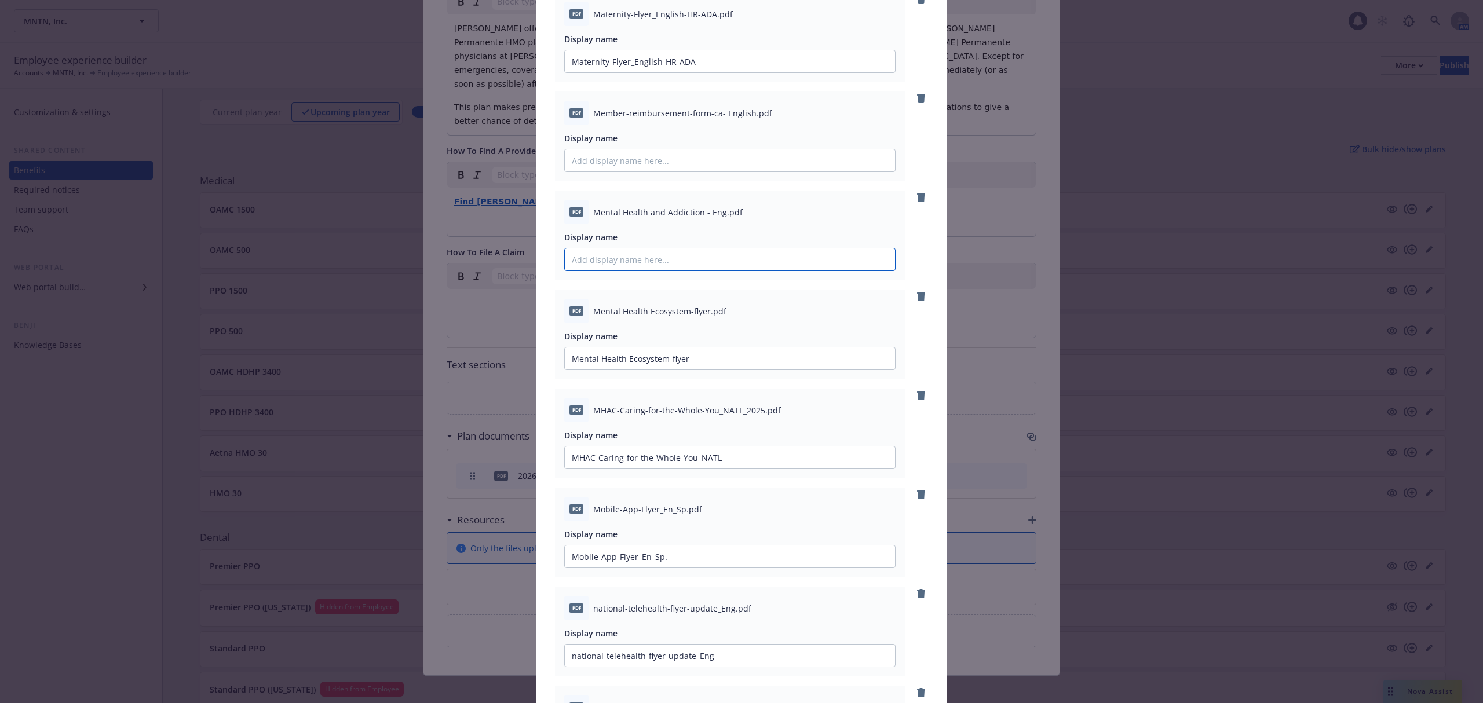
paste input "Mental Health and Addiction"
type input "Mental Health and Addiction"
drag, startPoint x: 585, startPoint y: 117, endPoint x: 745, endPoint y: 118, distance: 159.9
click at [745, 118] on div "pdf Member-reimbursement-form-ca- English.pdf" at bounding box center [729, 113] width 331 height 24
click at [702, 160] on input "Display name" at bounding box center [730, 160] width 330 height 22
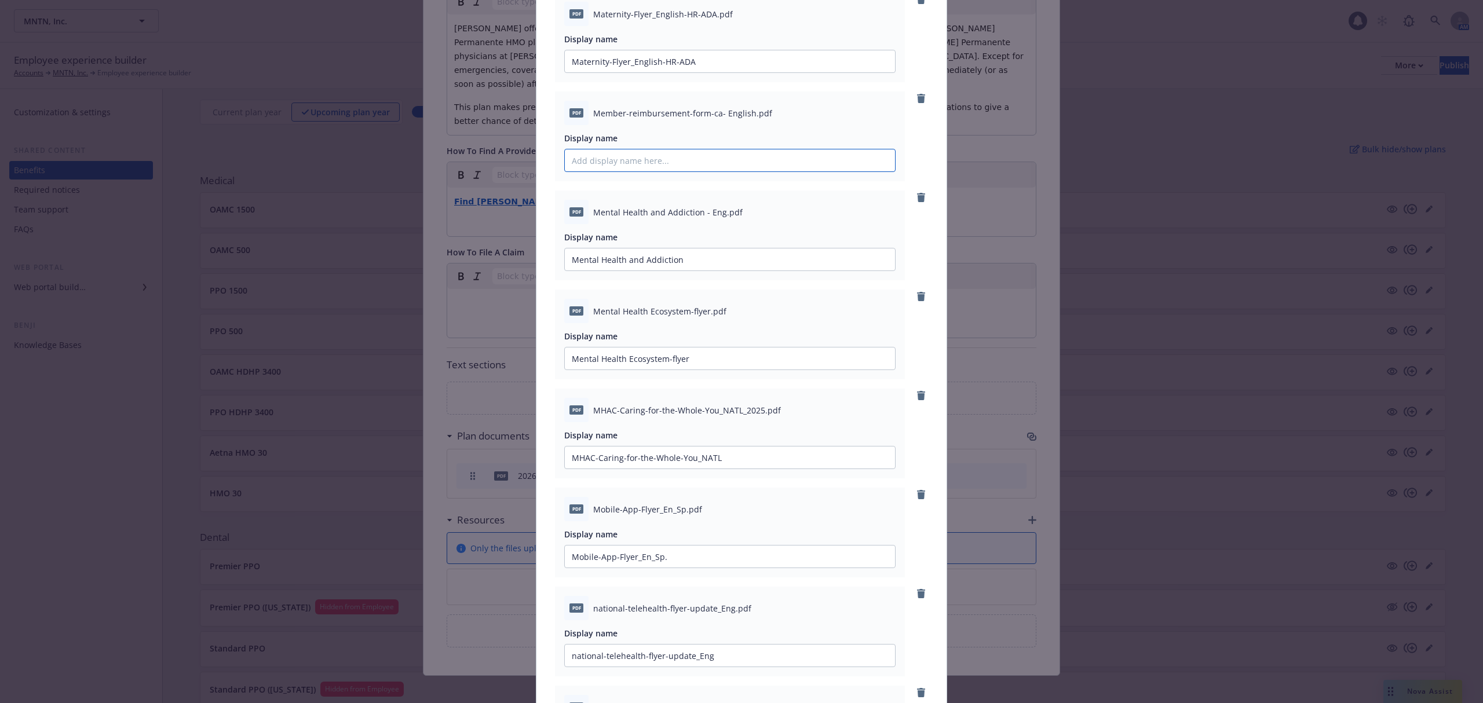
paste input "Member-reimbursement-form-ca- English"
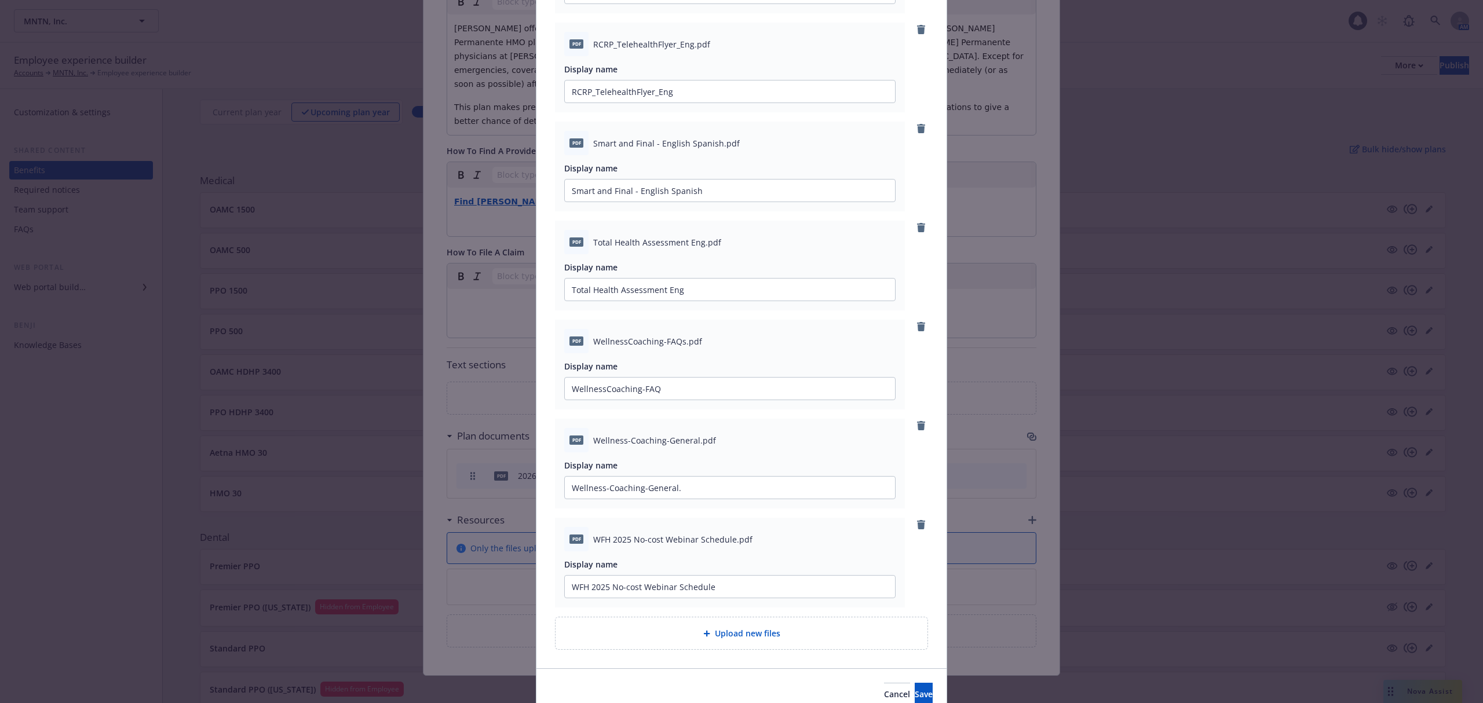
scroll to position [2907, 0]
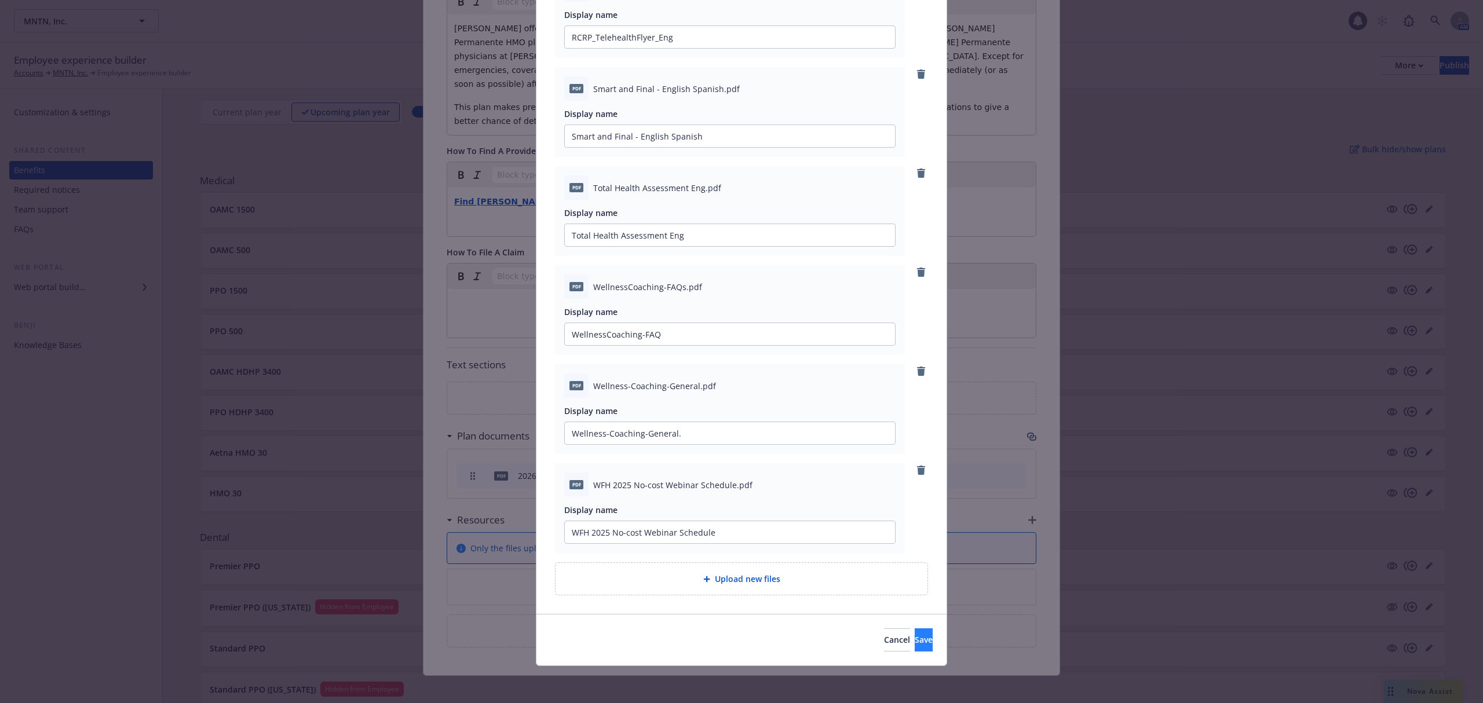
type input "Member-reimbursement-form-ca- English"
click at [915, 642] on button "Save" at bounding box center [924, 640] width 18 height 23
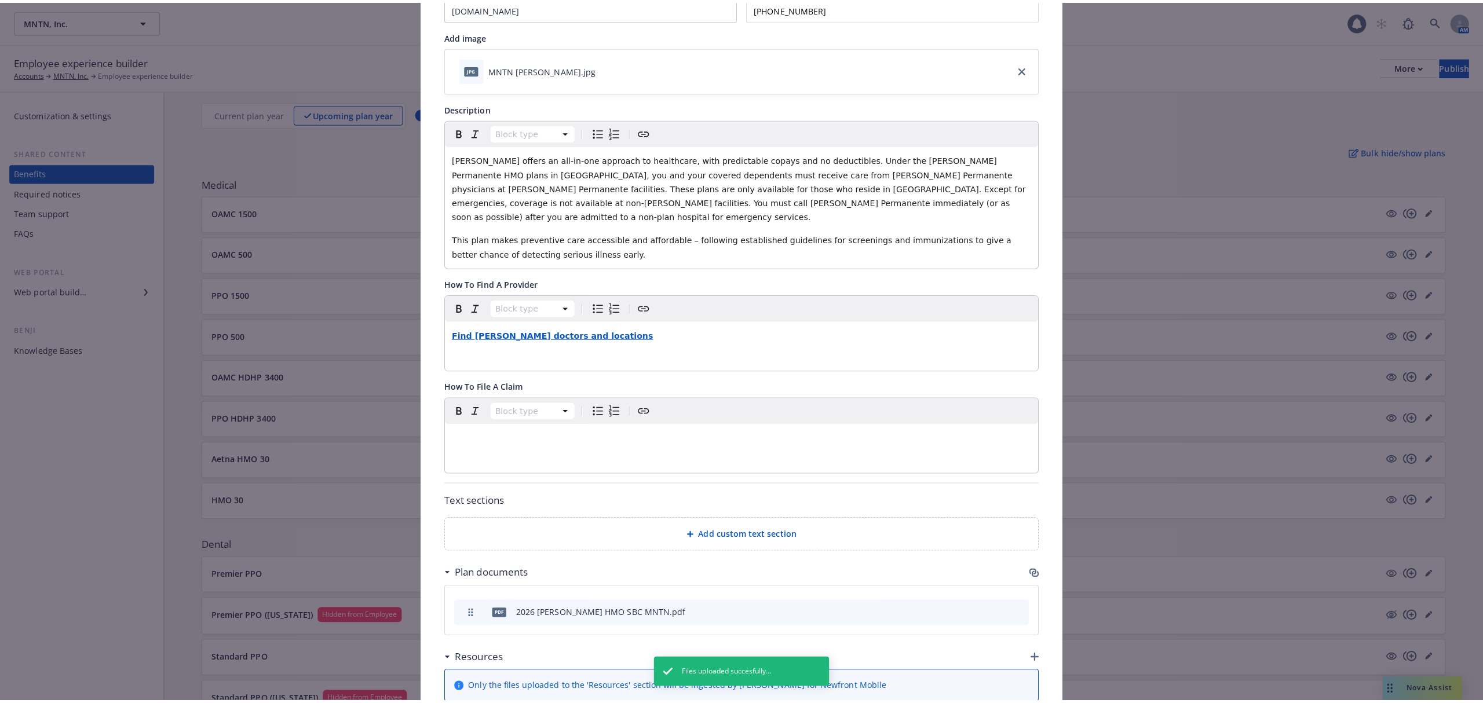
scroll to position [0, 0]
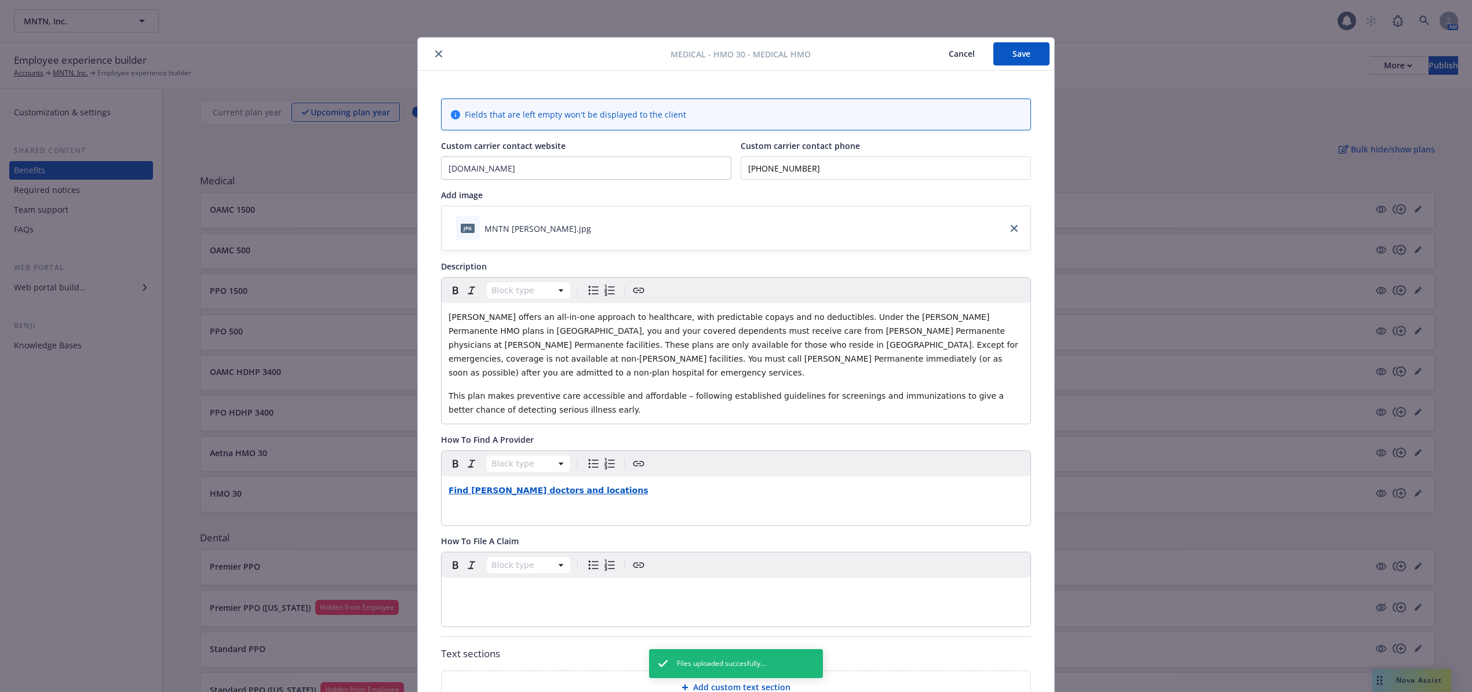
drag, startPoint x: 1016, startPoint y: 54, endPoint x: 459, endPoint y: 83, distance: 557.0
click at [1016, 54] on button "Save" at bounding box center [1021, 53] width 56 height 23
click at [437, 56] on button "close" at bounding box center [439, 54] width 14 height 14
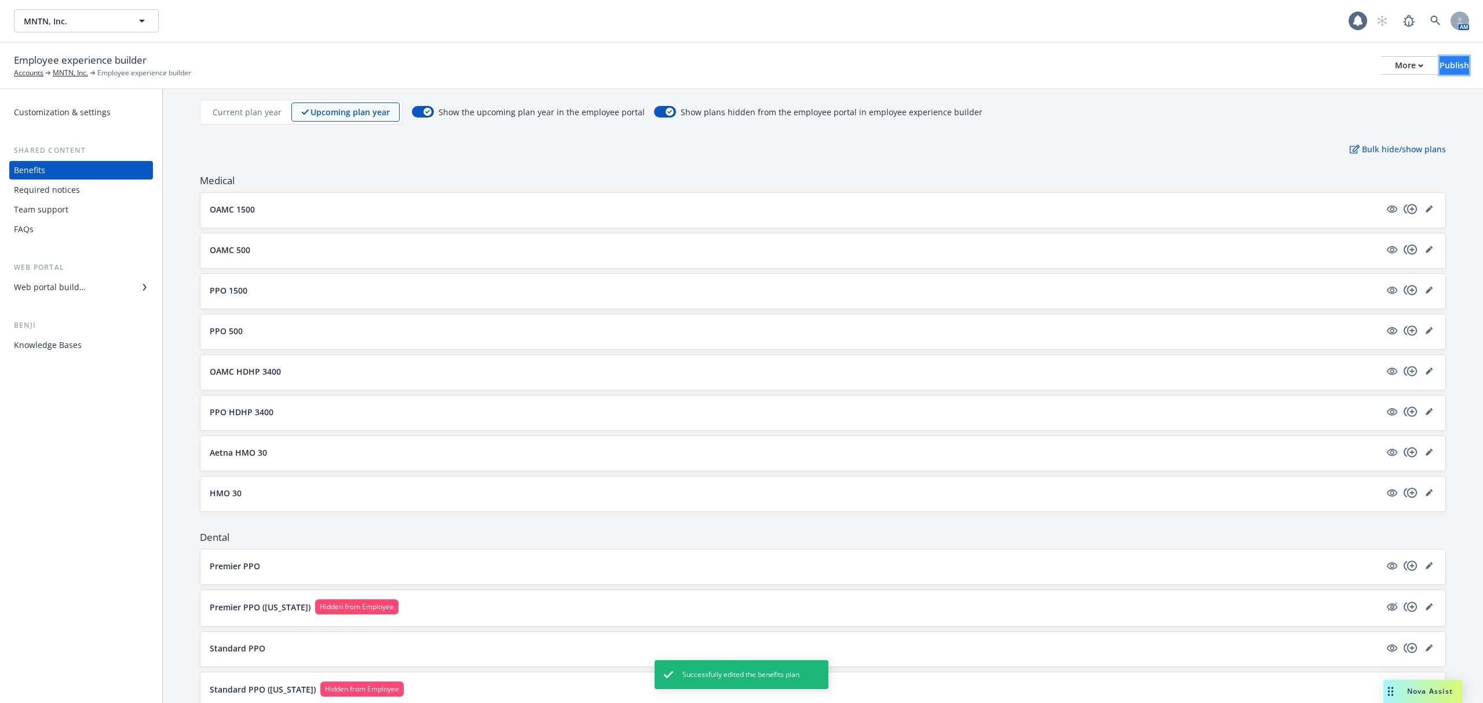
click at [1440, 61] on div "Publish" at bounding box center [1455, 65] width 30 height 17
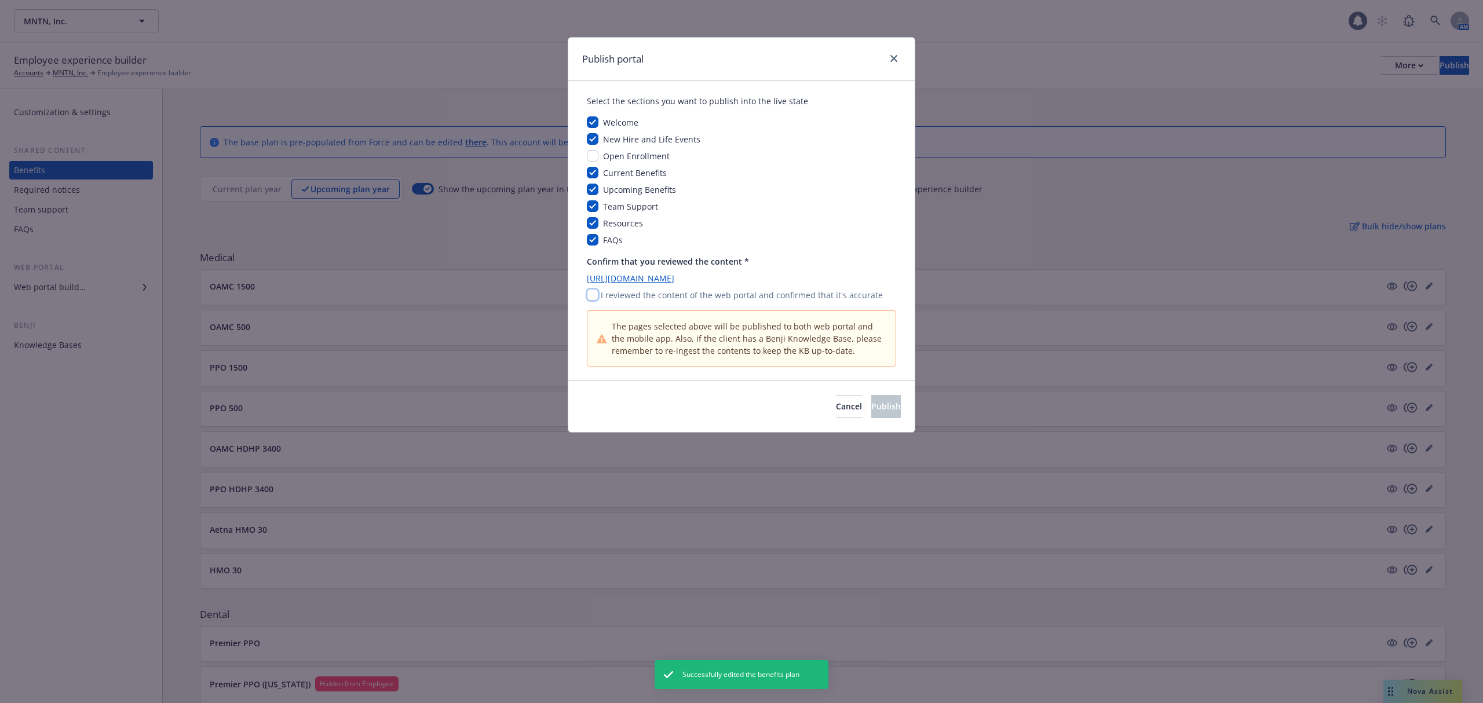
click at [592, 295] on input "checkbox" at bounding box center [593, 295] width 12 height 12
checkbox input "true"
click at [884, 407] on button "Publish" at bounding box center [886, 406] width 30 height 23
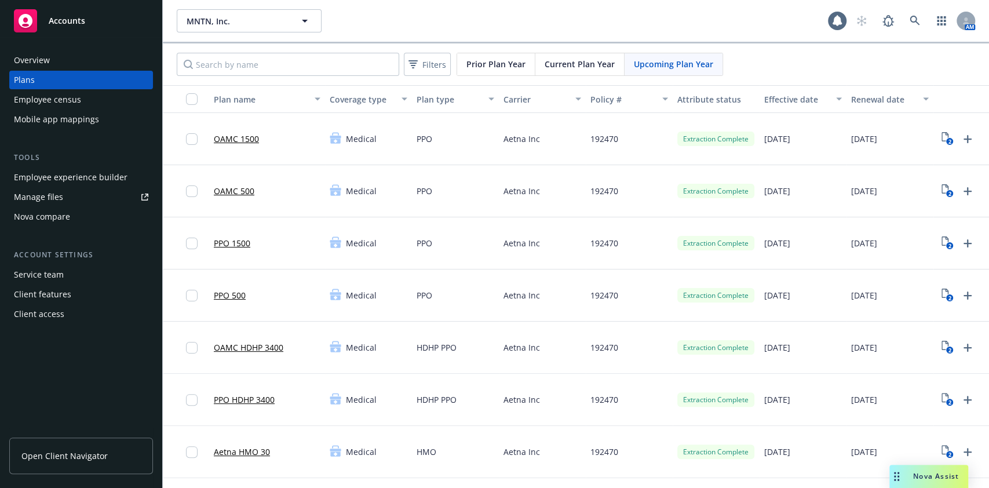
scroll to position [11, 34]
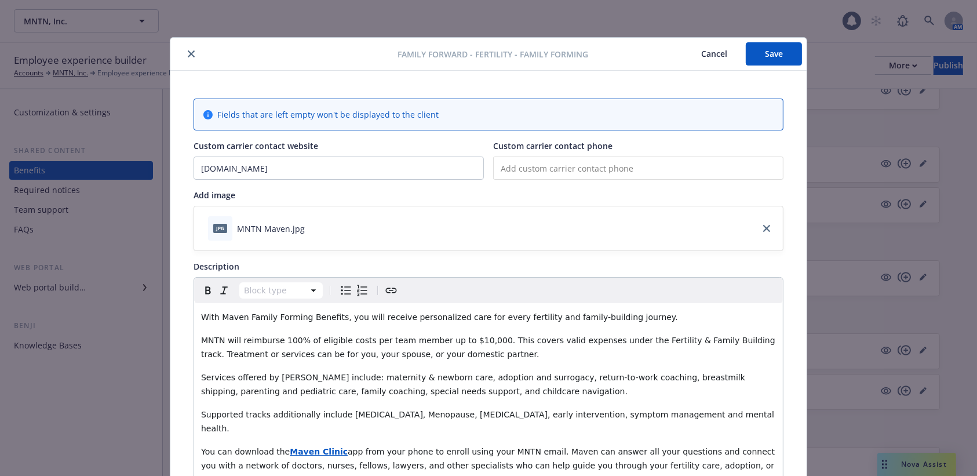
click at [185, 49] on button "close" at bounding box center [191, 54] width 14 height 14
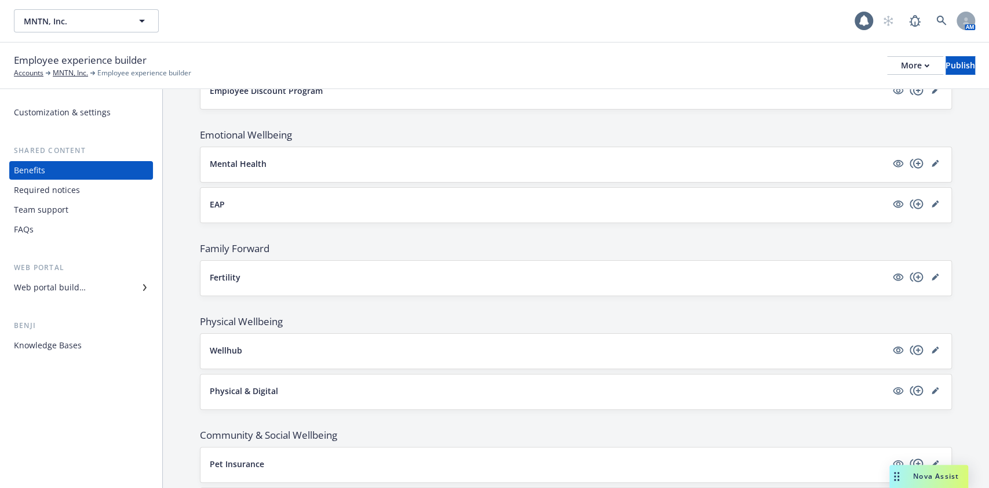
click at [915, 348] on div at bounding box center [916, 350] width 51 height 14
click at [932, 346] on icon "editPencil" at bounding box center [935, 349] width 7 height 7
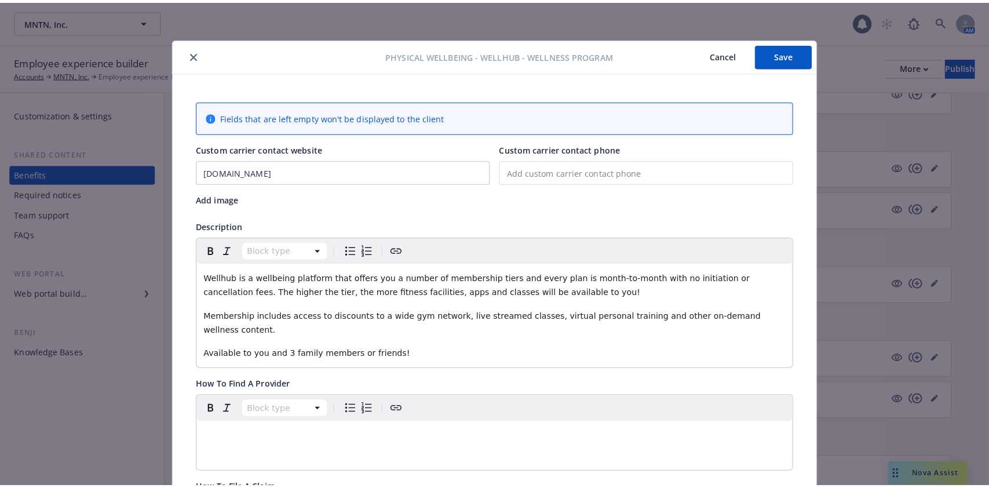
scroll to position [34, 0]
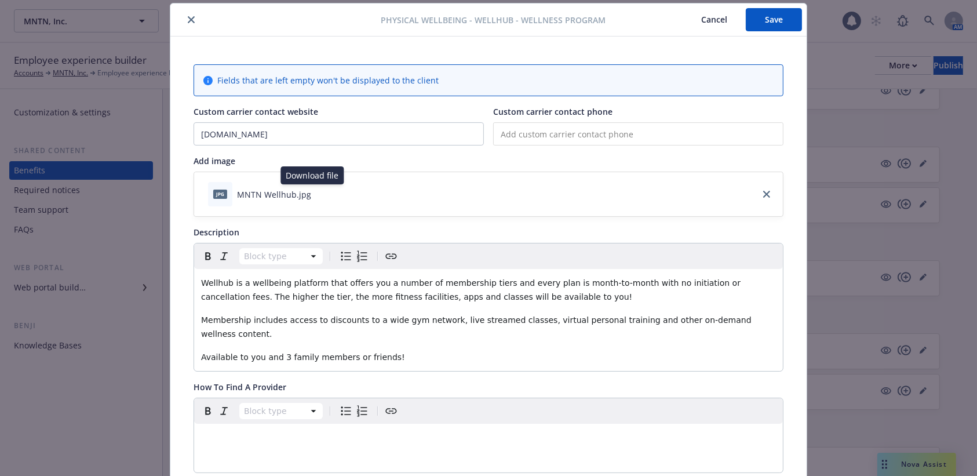
click at [318, 193] on icon "download file" at bounding box center [322, 192] width 8 height 7
click at [184, 13] on button "close" at bounding box center [191, 20] width 14 height 14
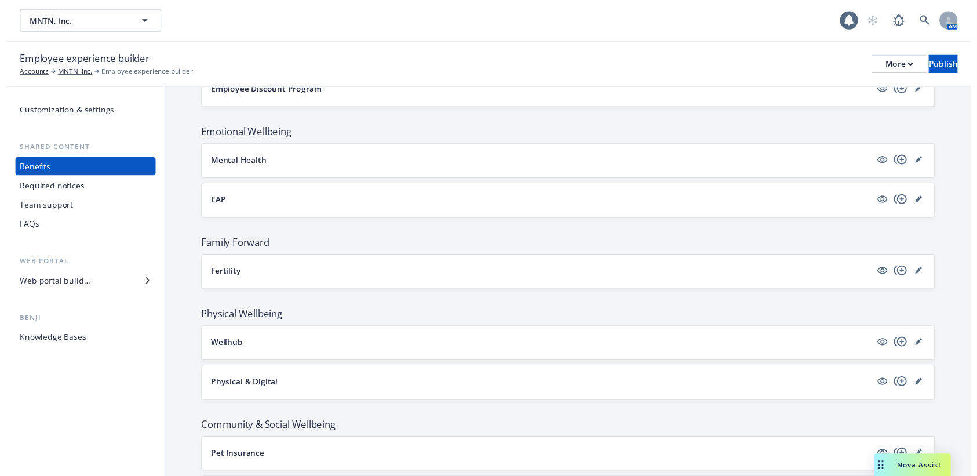
scroll to position [1766, 0]
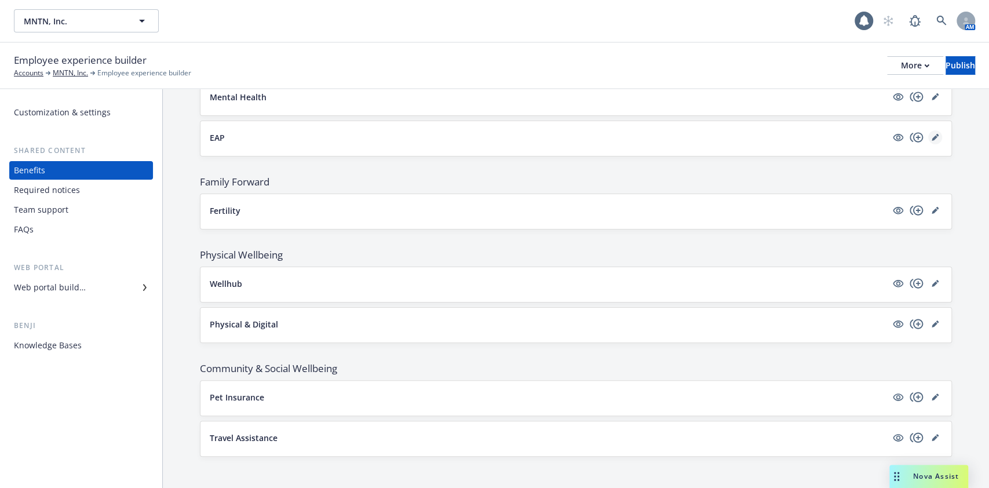
click at [929, 132] on link "editPencil" at bounding box center [935, 137] width 14 height 14
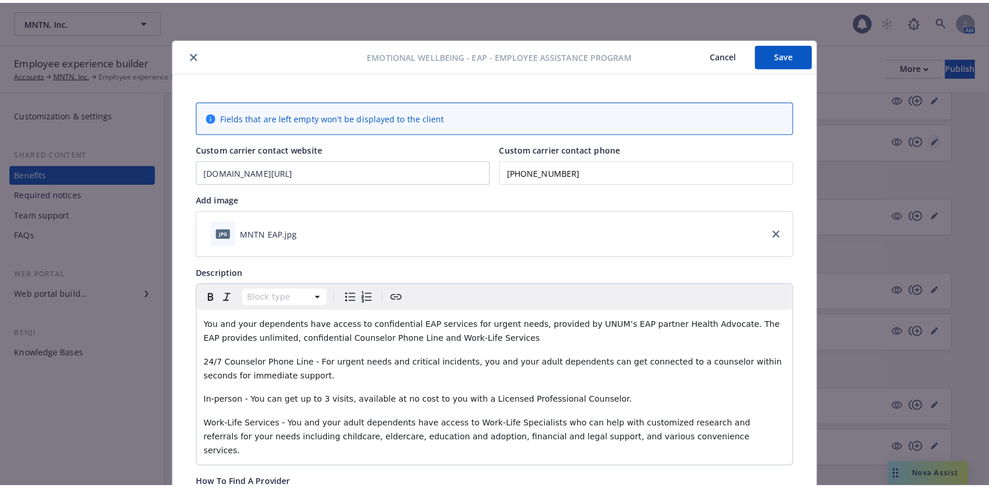
scroll to position [34, 0]
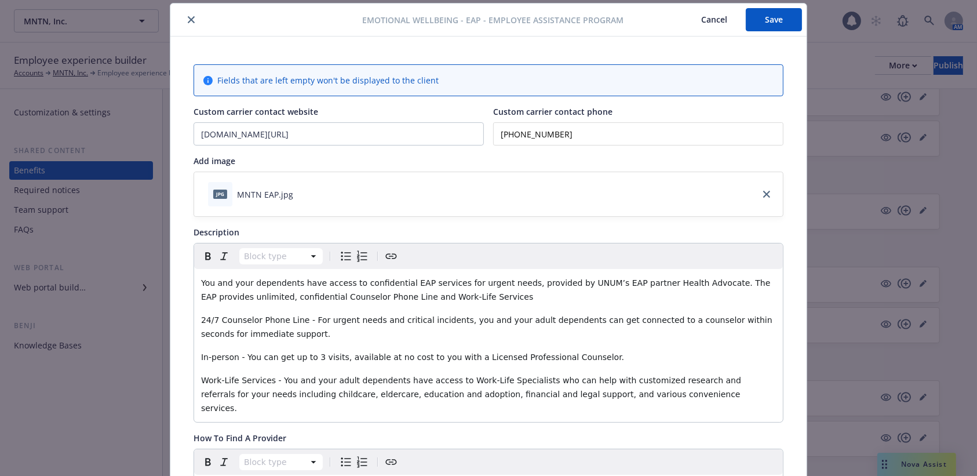
click at [188, 17] on icon "close" at bounding box center [191, 19] width 7 height 7
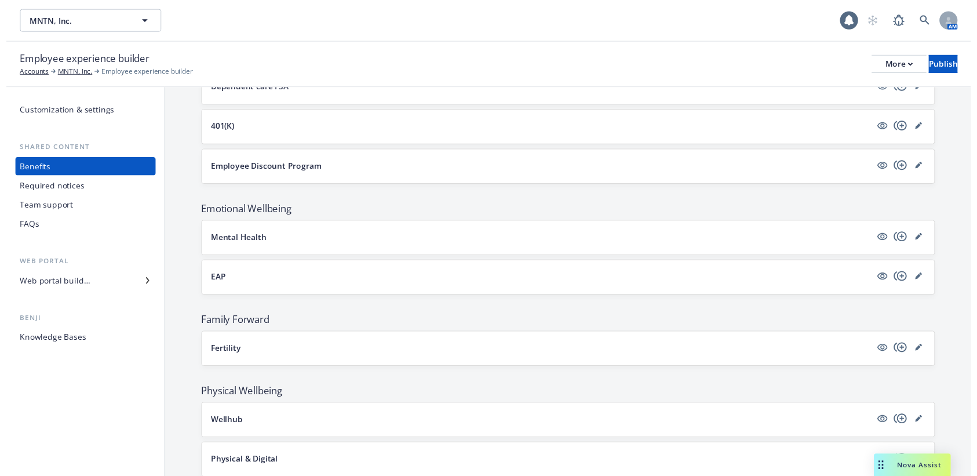
scroll to position [1612, 0]
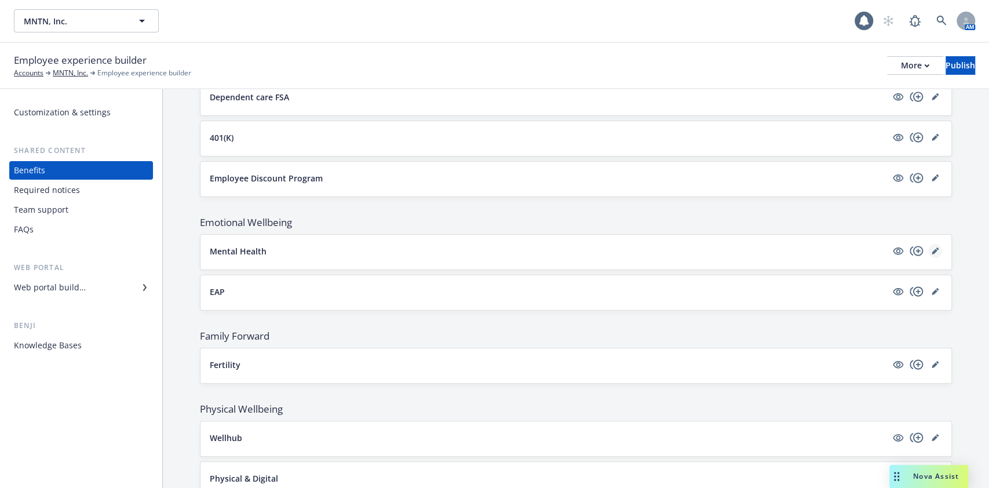
click at [928, 244] on link "editPencil" at bounding box center [935, 251] width 14 height 14
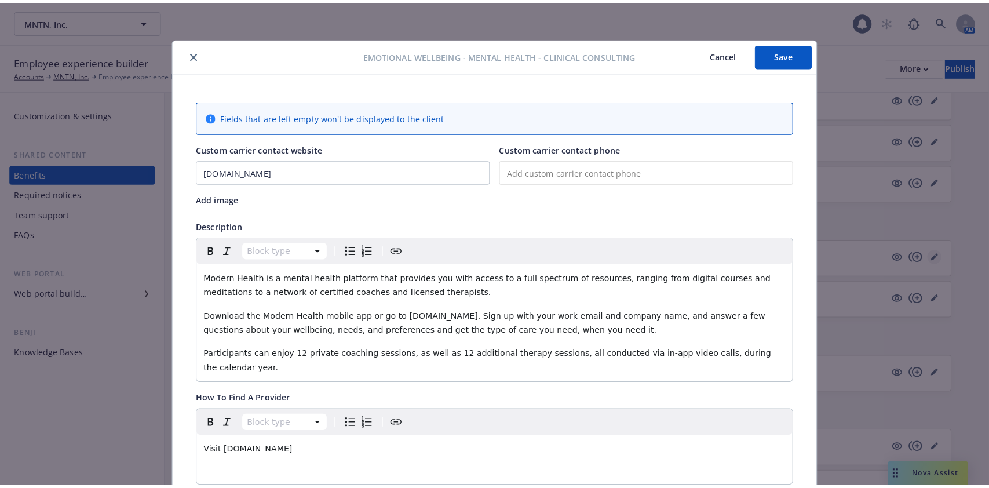
scroll to position [34, 0]
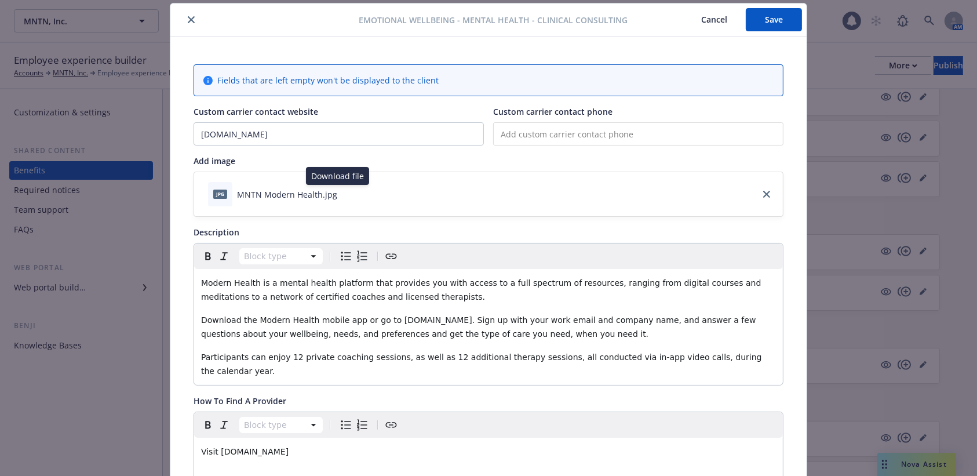
click at [344, 192] on icon "download file" at bounding box center [348, 192] width 8 height 7
click at [188, 17] on icon "close" at bounding box center [191, 19] width 7 height 7
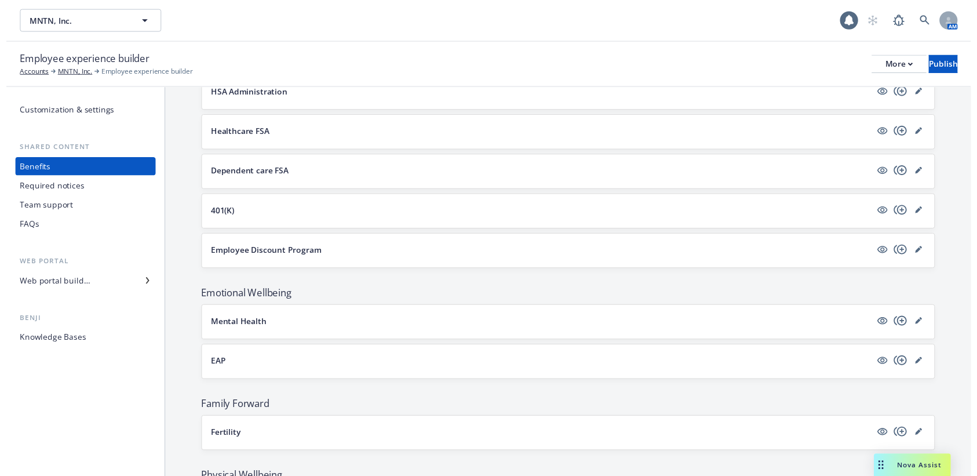
scroll to position [1457, 0]
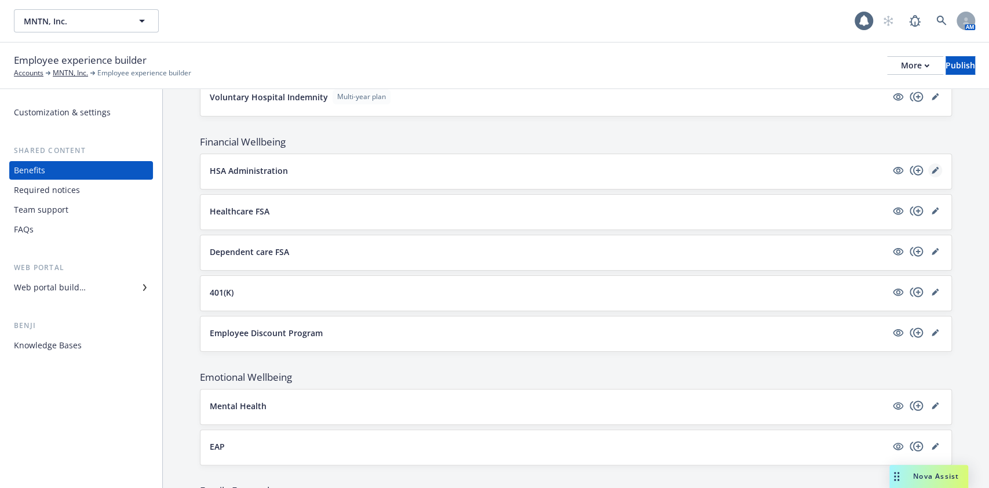
click at [932, 167] on icon "editPencil" at bounding box center [935, 170] width 7 height 7
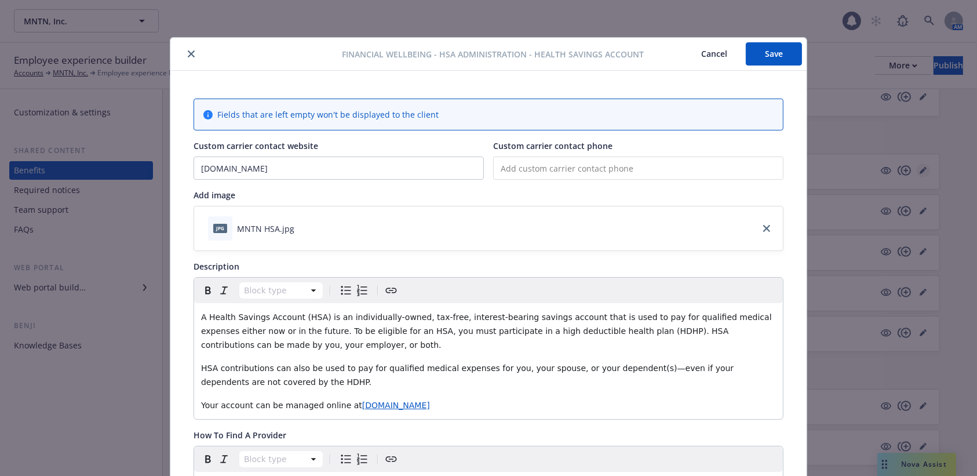
scroll to position [34, 0]
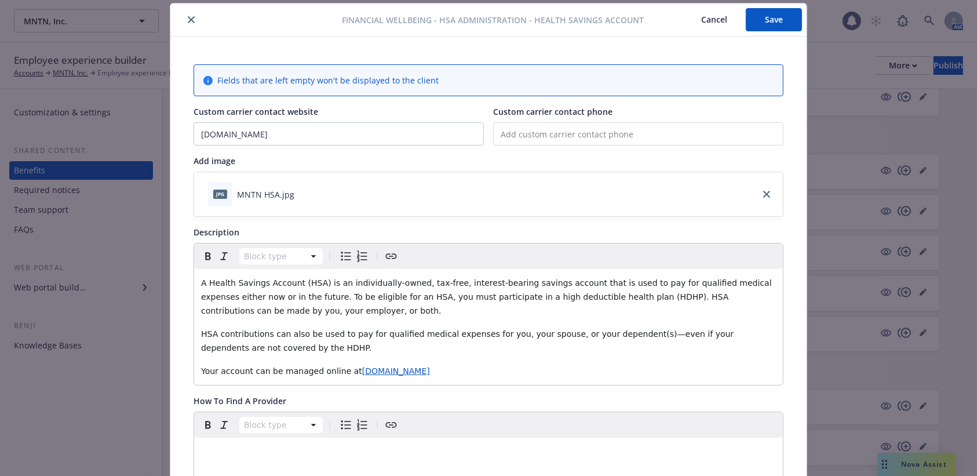
click at [300, 190] on icon "download file" at bounding box center [304, 193] width 9 height 9
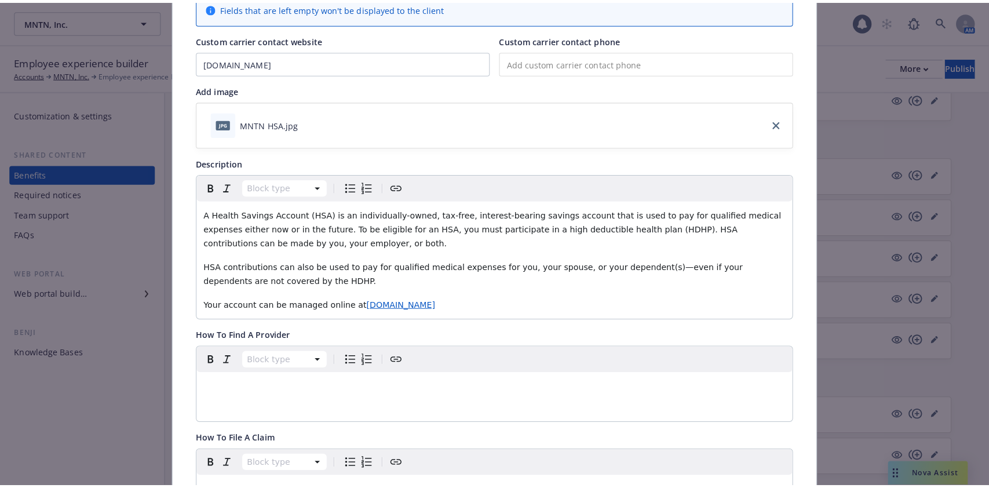
scroll to position [0, 0]
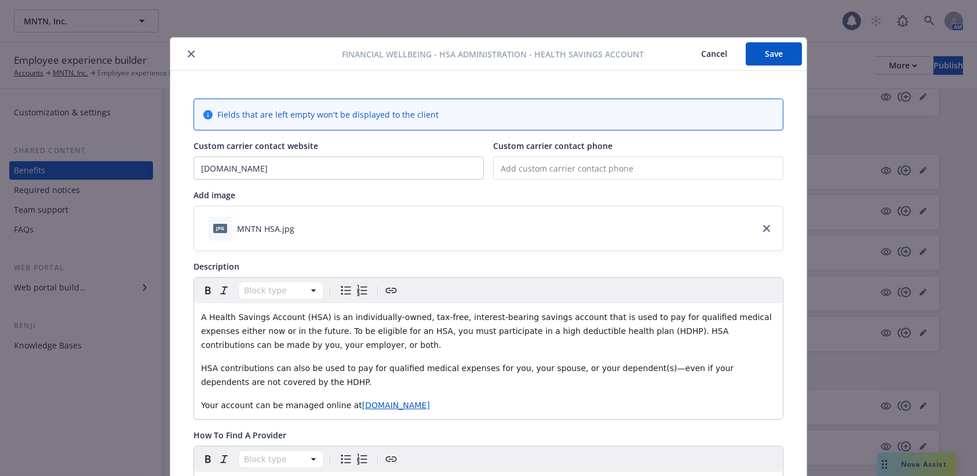
click at [188, 53] on icon "close" at bounding box center [191, 53] width 7 height 7
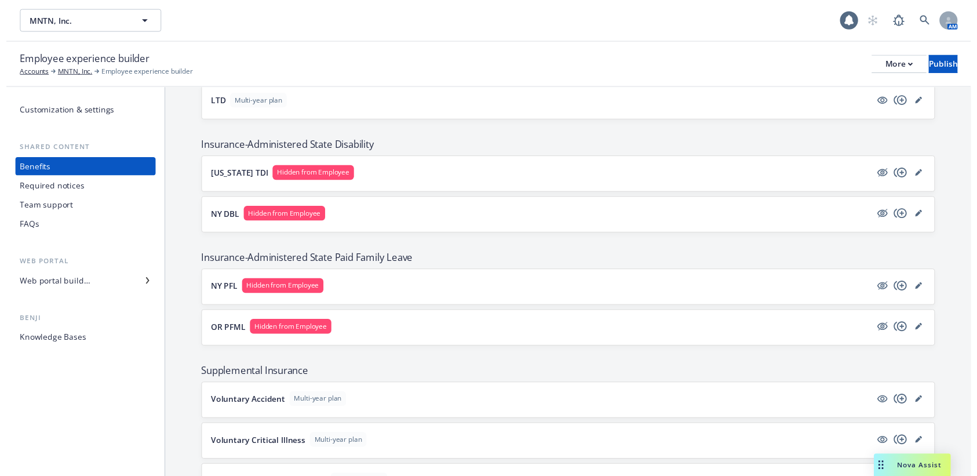
scroll to position [917, 0]
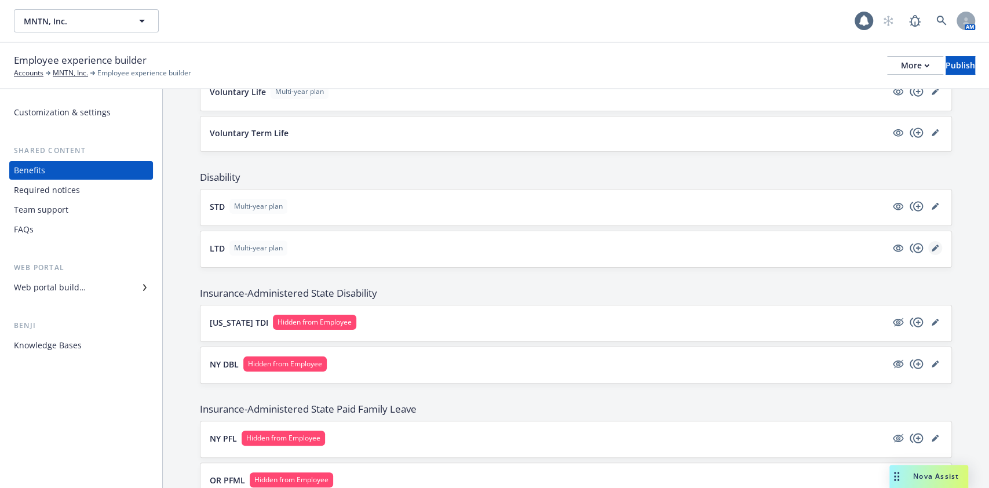
click at [928, 245] on link "editPencil" at bounding box center [935, 248] width 14 height 14
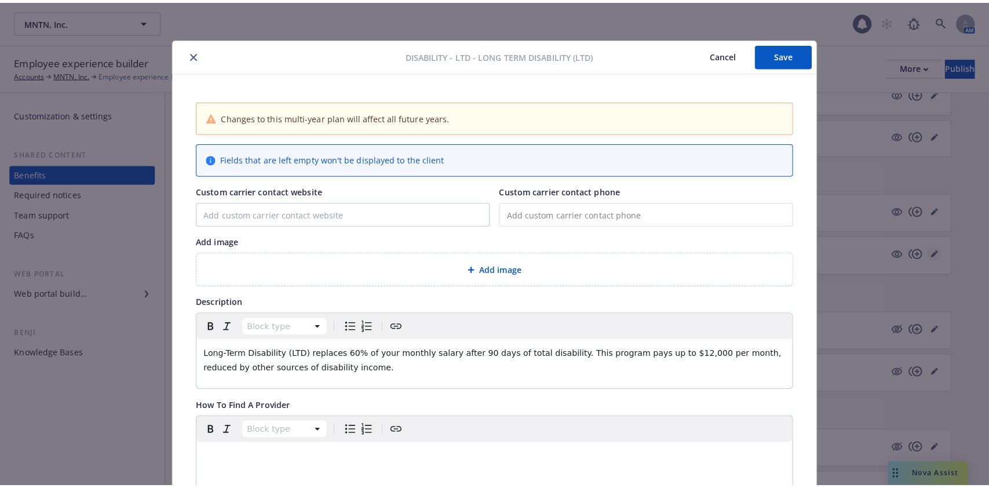
scroll to position [34, 0]
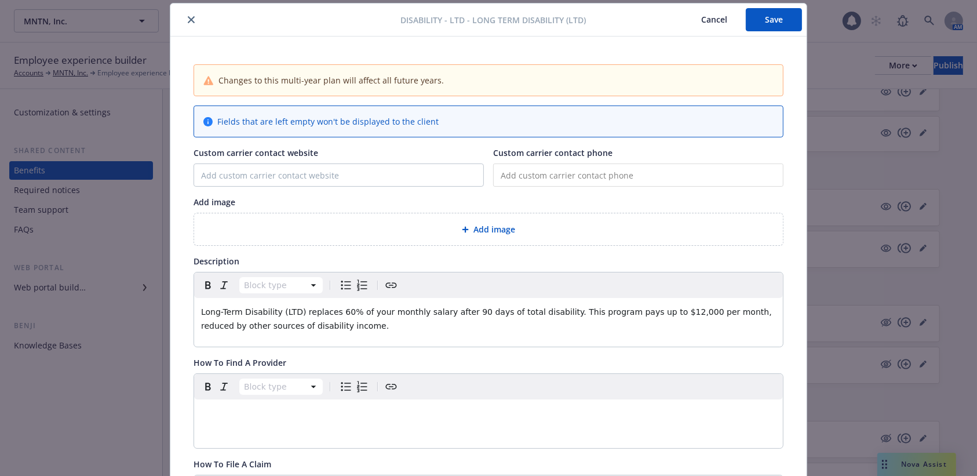
click at [184, 19] on button "close" at bounding box center [191, 20] width 14 height 14
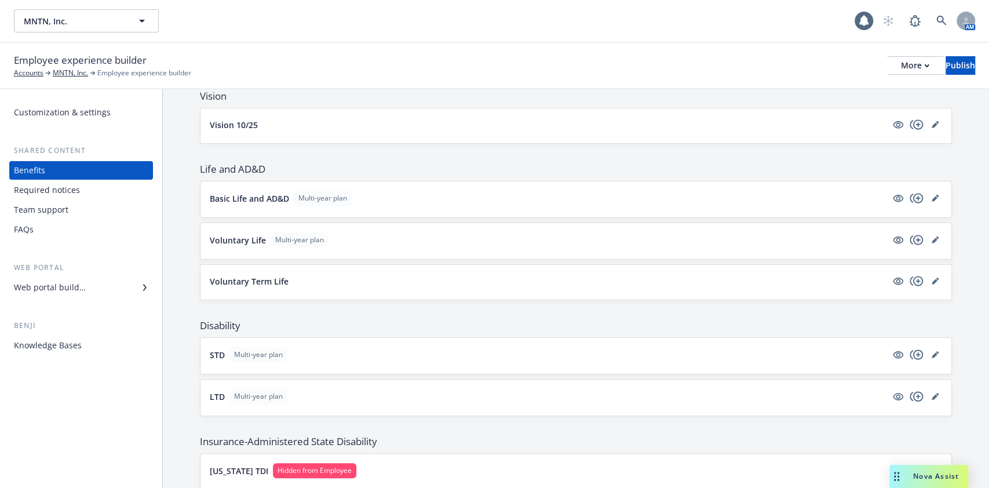
scroll to position [762, 0]
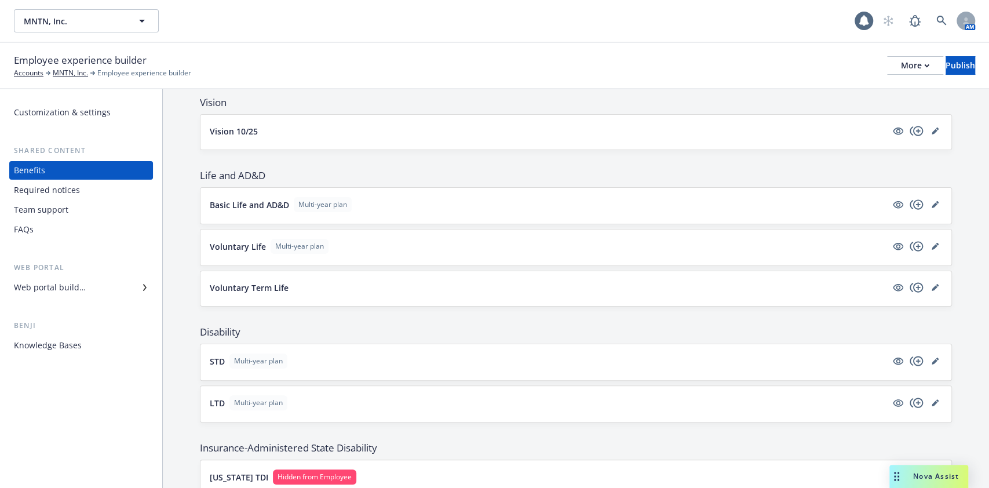
click at [178, 363] on div "The base plan is pre-populated from Force and can be edited there . This accoun…" at bounding box center [576, 412] width 826 height 2170
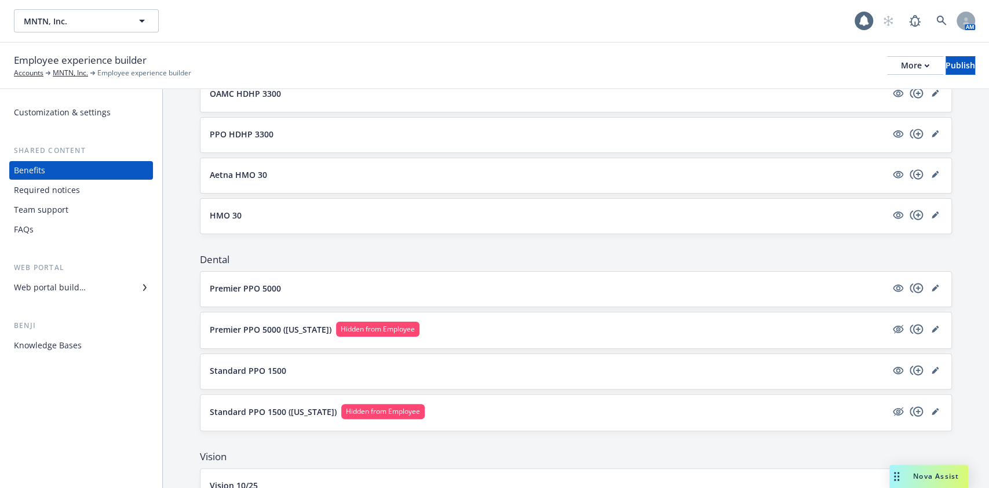
scroll to position [375, 0]
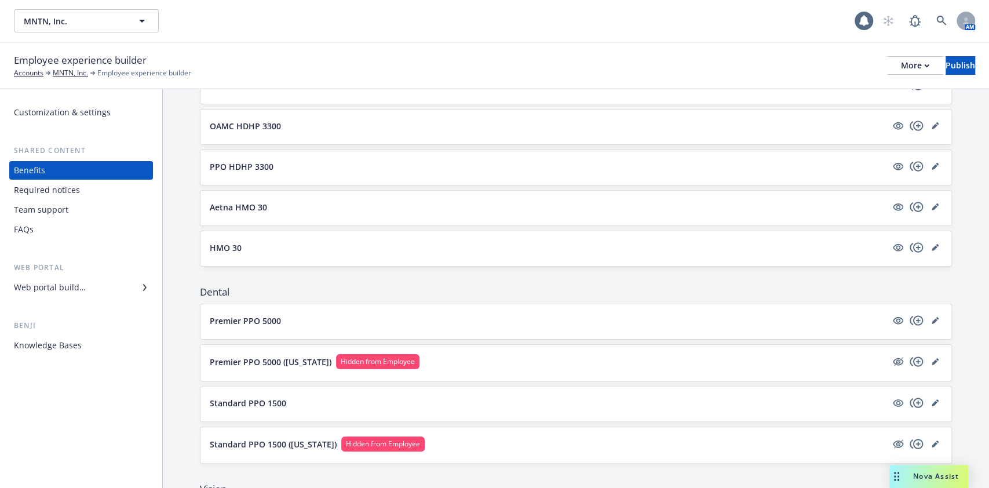
click at [778, 403] on button "Standard PPO 1500" at bounding box center [548, 403] width 677 height 12
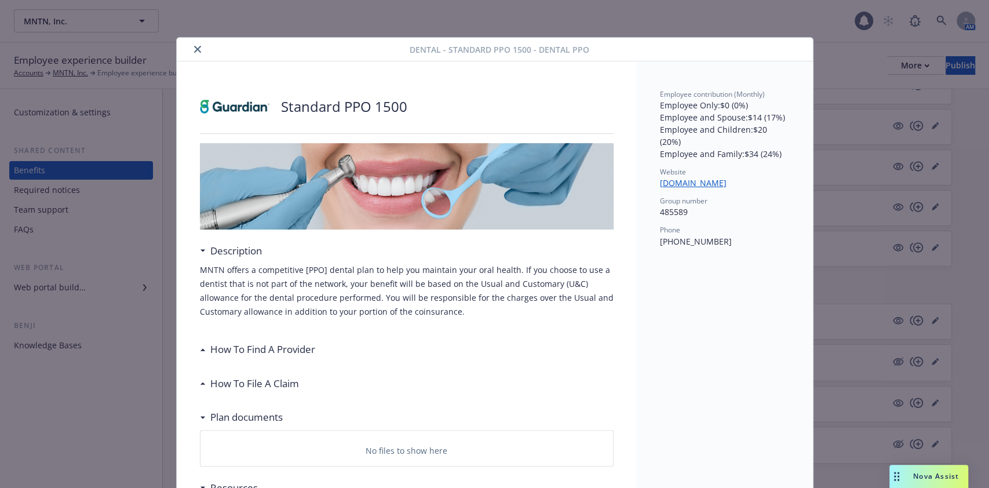
scroll to position [34, 0]
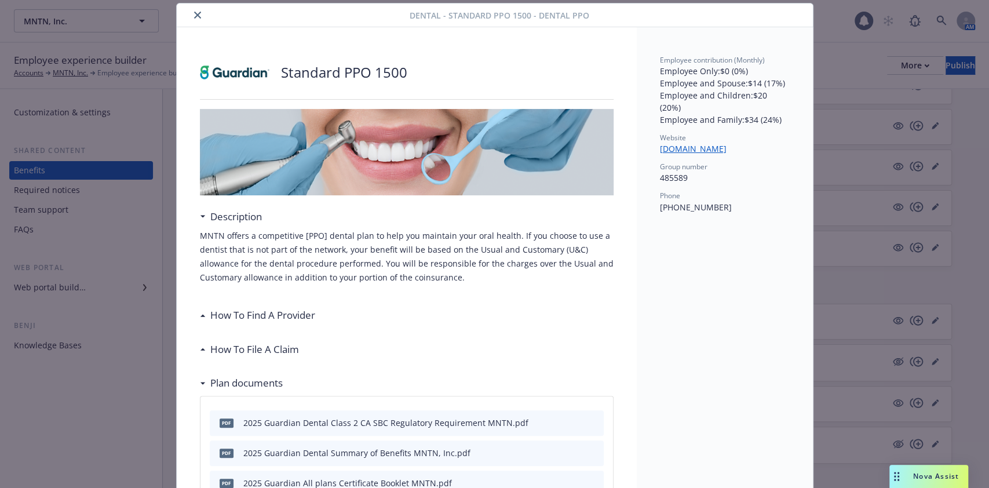
click at [195, 13] on button "close" at bounding box center [198, 15] width 14 height 14
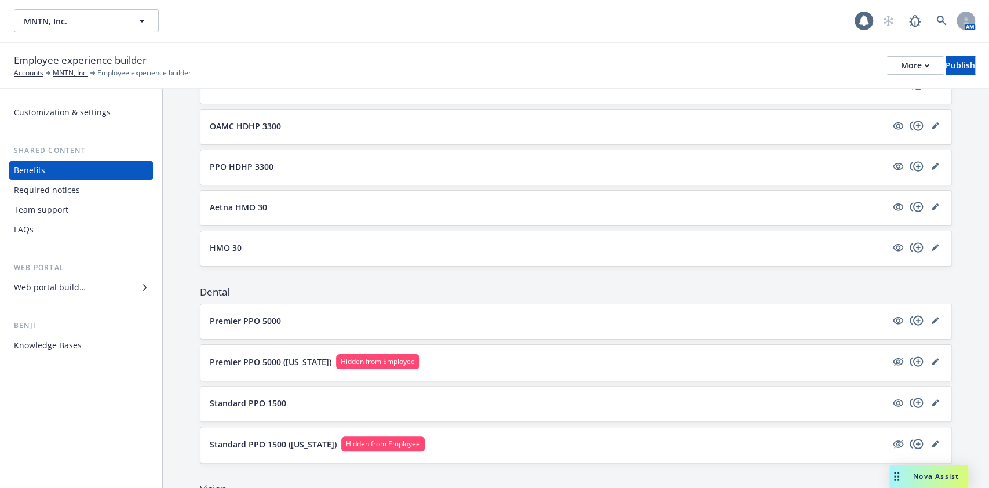
click at [681, 397] on button "Standard PPO 1500" at bounding box center [548, 403] width 677 height 12
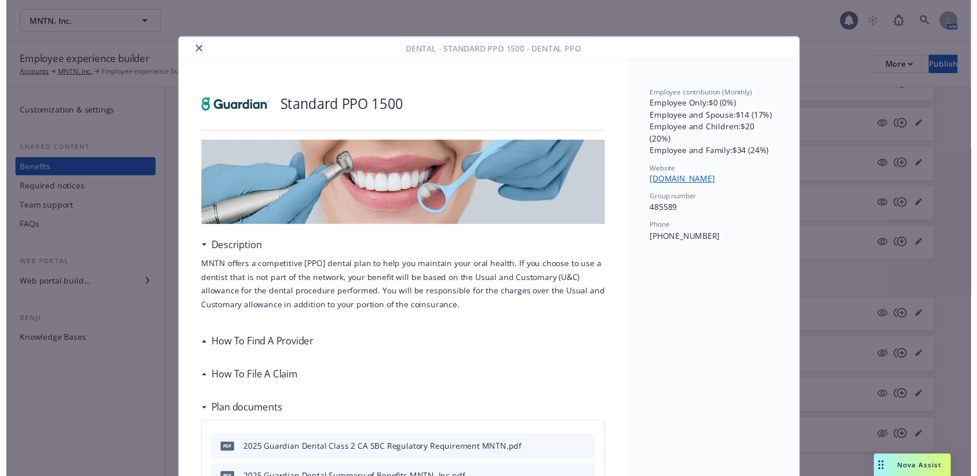
scroll to position [34, 0]
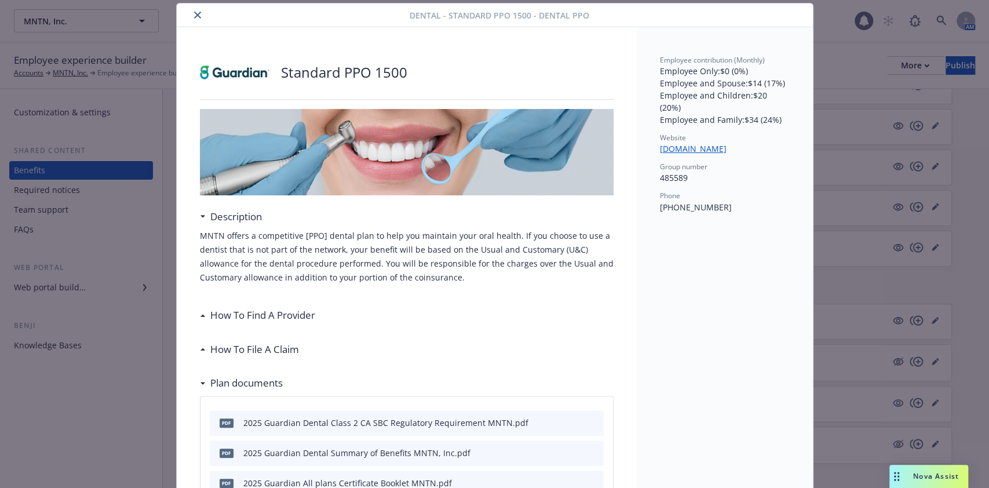
click at [373, 163] on img at bounding box center [407, 152] width 414 height 86
click at [194, 14] on icon "close" at bounding box center [197, 15] width 7 height 7
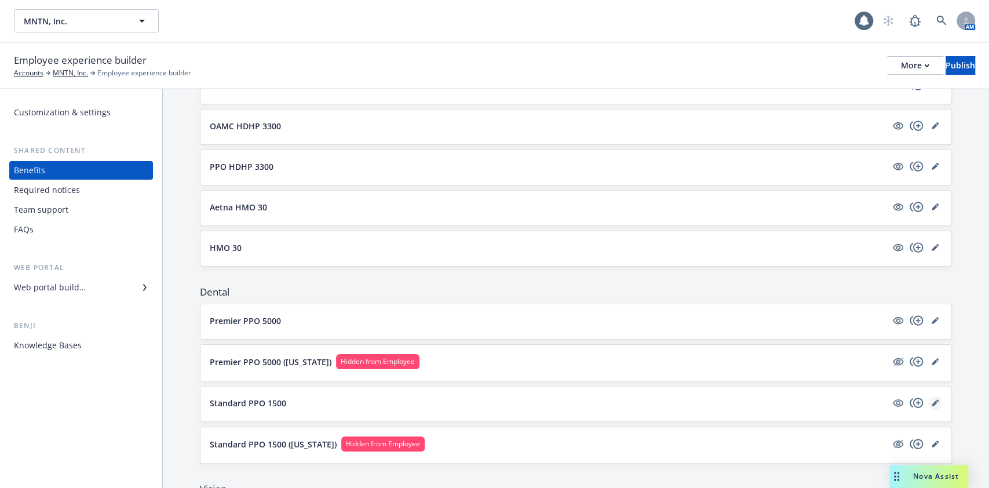
click at [932, 399] on icon "editPencil" at bounding box center [935, 402] width 7 height 7
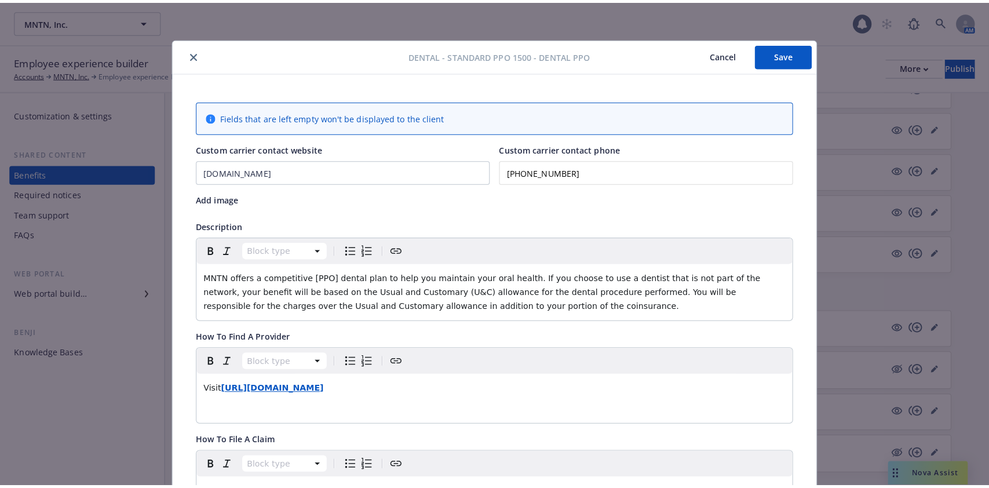
scroll to position [34, 0]
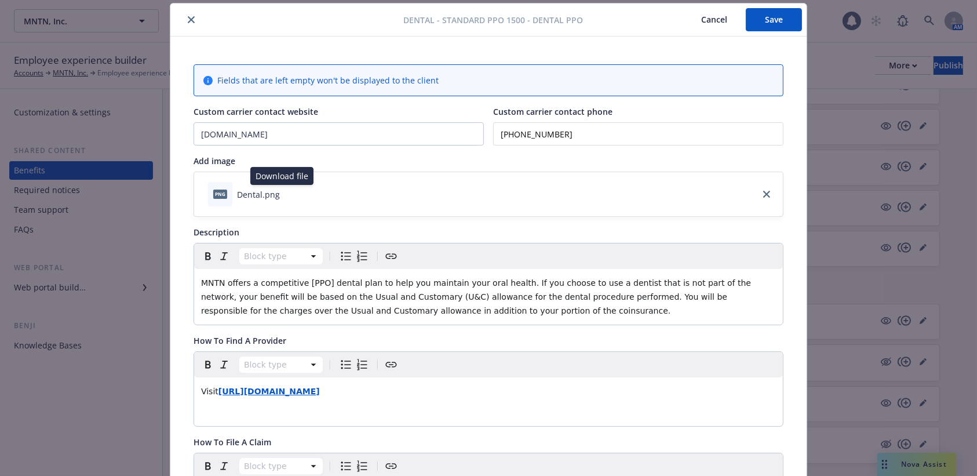
click at [286, 193] on icon "download file" at bounding box center [290, 193] width 9 height 9
drag, startPoint x: 178, startPoint y: 211, endPoint x: 174, endPoint y: 189, distance: 22.4
click at [188, 16] on icon "close" at bounding box center [191, 19] width 7 height 7
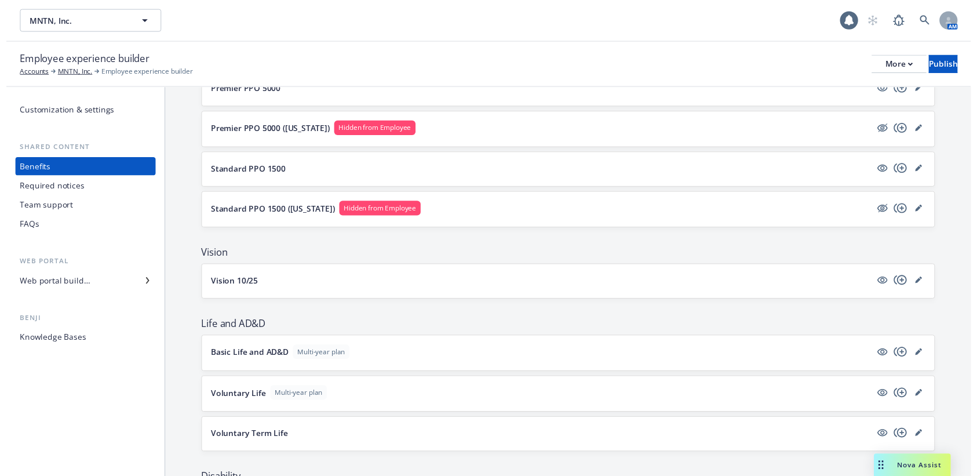
scroll to position [607, 0]
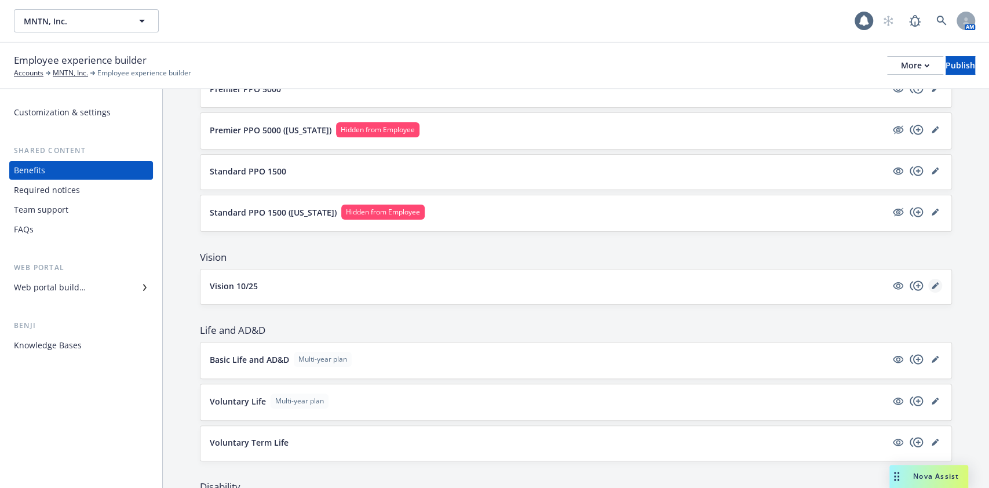
click at [932, 283] on icon "editPencil" at bounding box center [935, 286] width 6 height 6
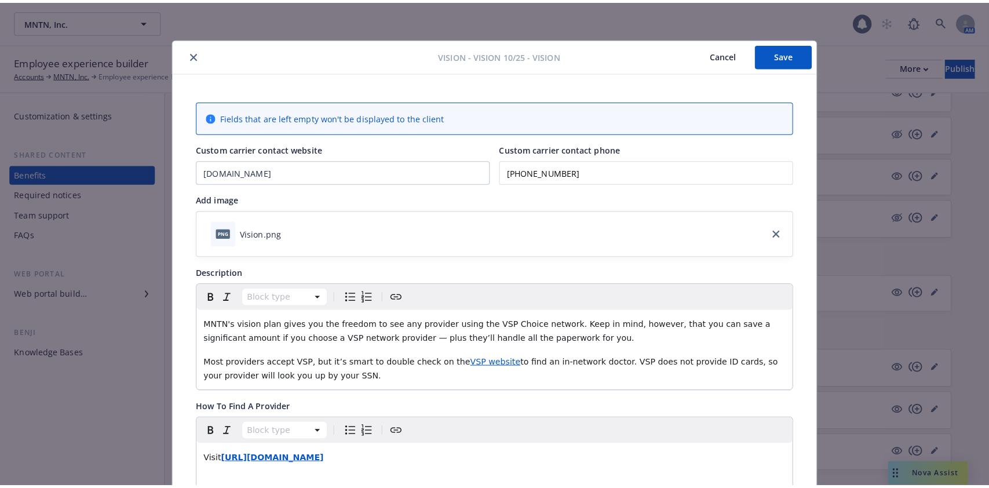
scroll to position [34, 0]
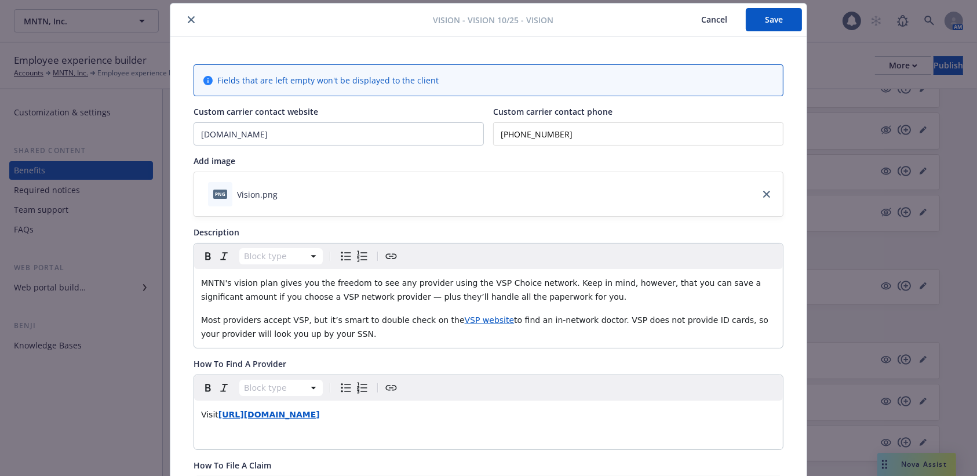
click at [282, 189] on button "download file" at bounding box center [288, 194] width 12 height 12
click at [188, 16] on icon "close" at bounding box center [191, 19] width 7 height 7
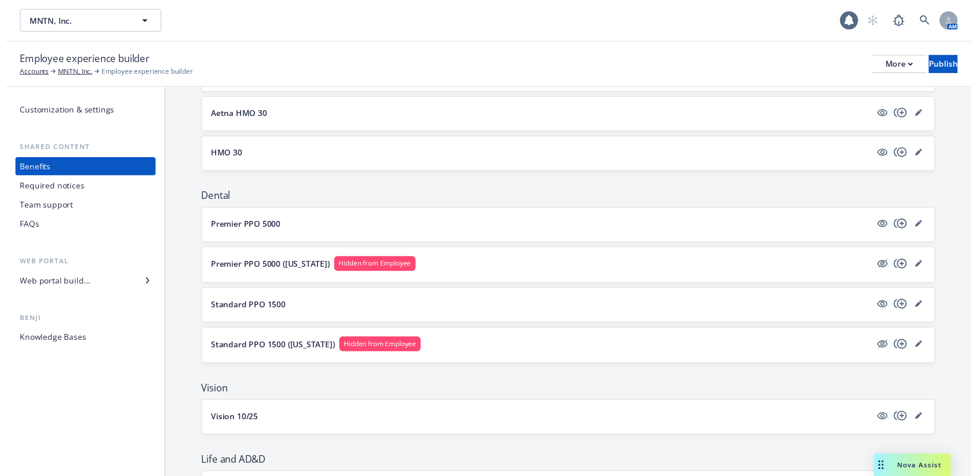
scroll to position [375, 0]
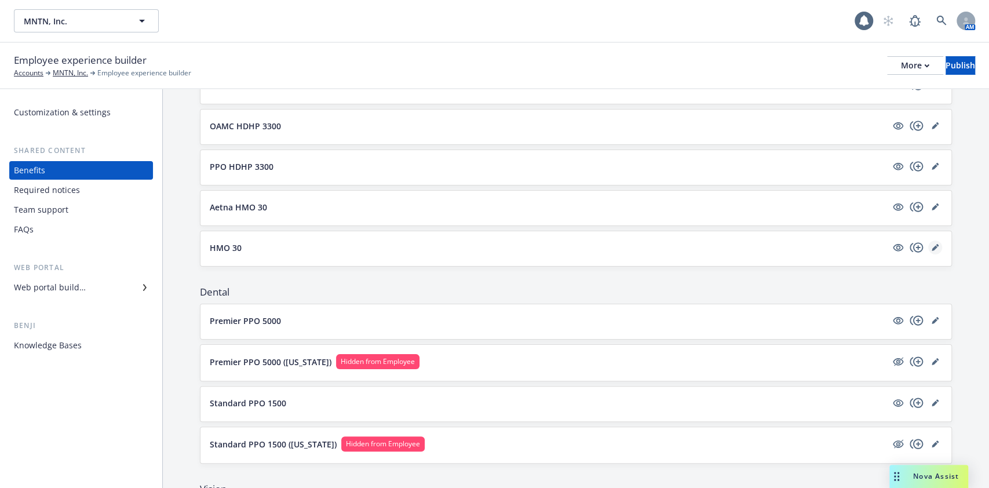
click at [932, 246] on icon "editPencil" at bounding box center [935, 248] width 6 height 6
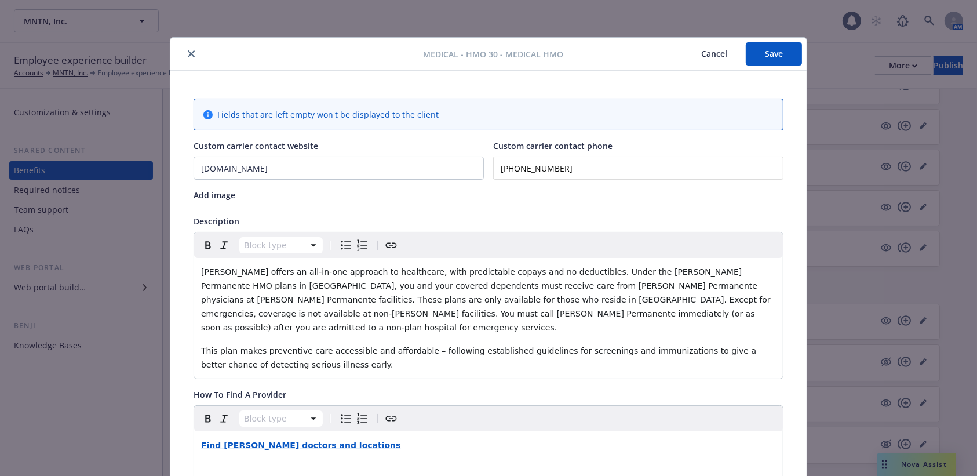
scroll to position [34, 0]
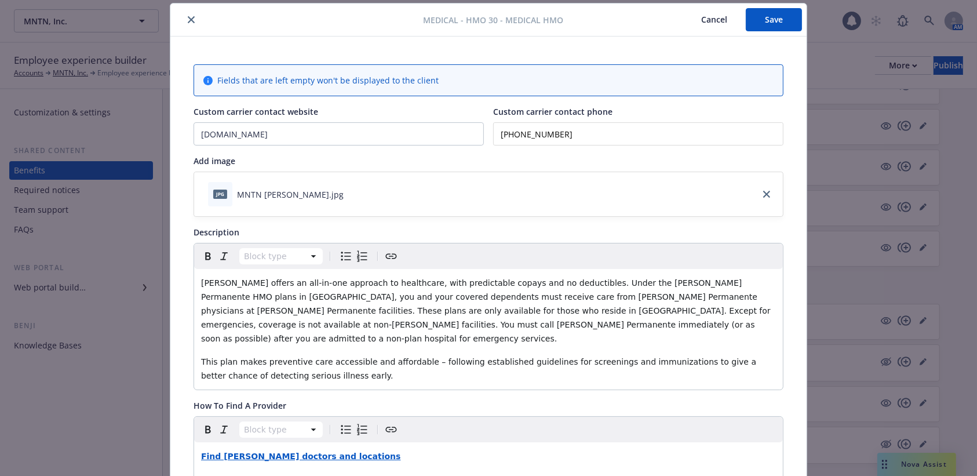
click at [349, 189] on icon "download file" at bounding box center [353, 193] width 9 height 9
